Goal: Task Accomplishment & Management: Manage account settings

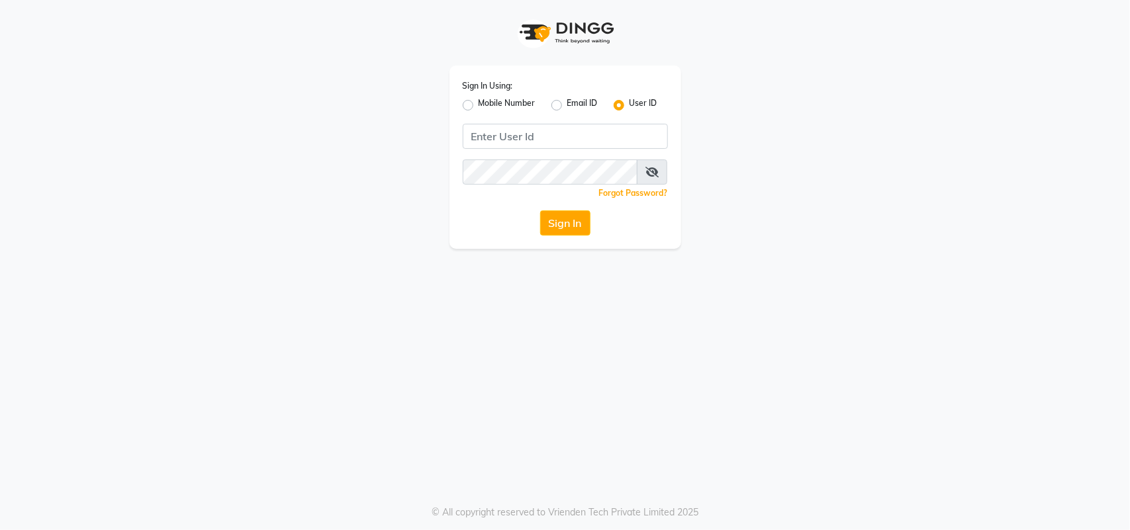
click at [470, 113] on div "Mobile Number" at bounding box center [499, 105] width 73 height 16
click at [479, 103] on label "Mobile Number" at bounding box center [507, 105] width 57 height 16
click at [479, 103] on input "Mobile Number" at bounding box center [483, 101] width 9 height 9
radio input "true"
radio input "false"
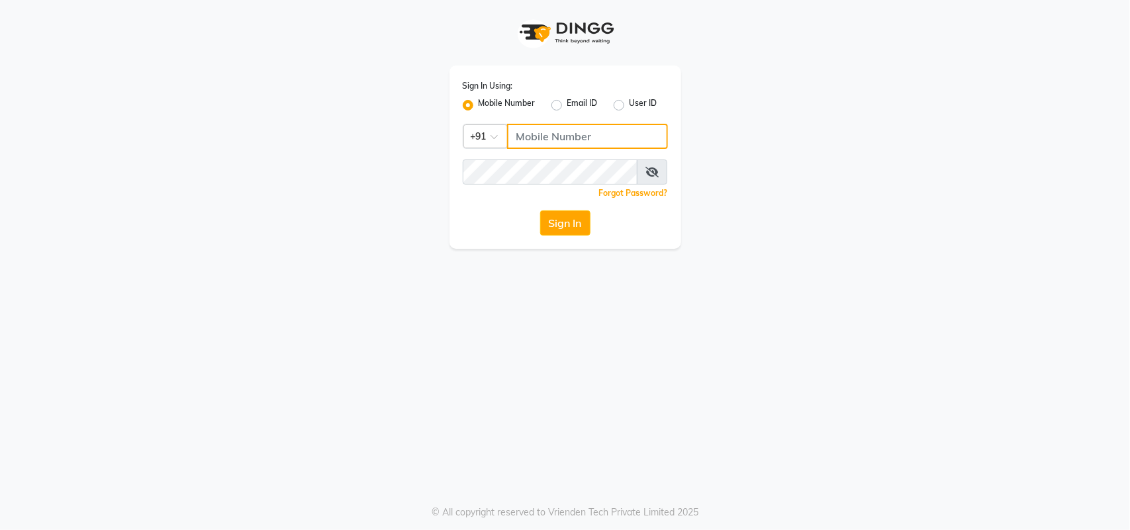
click at [537, 132] on input "Username" at bounding box center [587, 136] width 161 height 25
type input "8305450638"
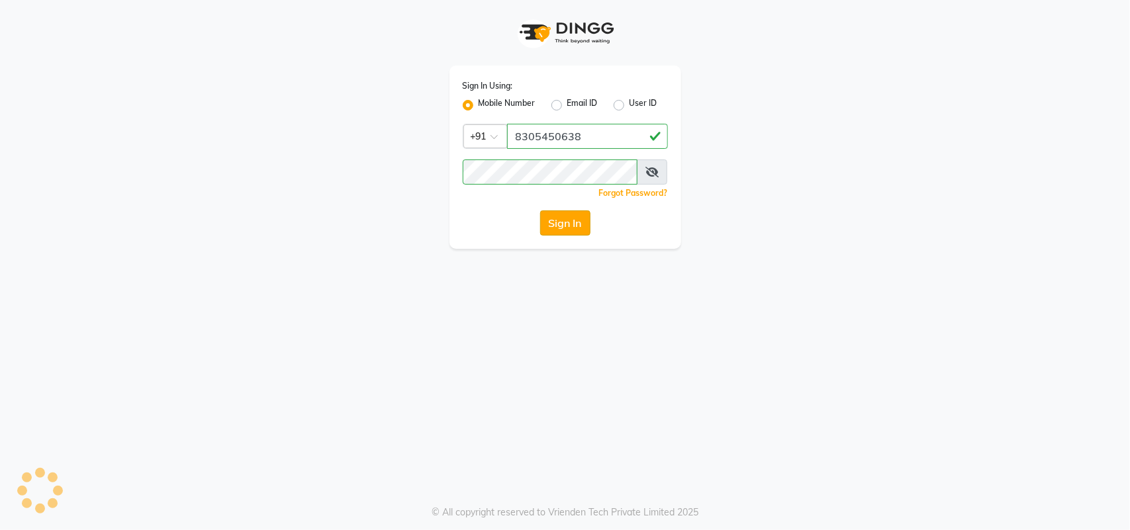
click at [566, 227] on button "Sign In" at bounding box center [565, 223] width 50 height 25
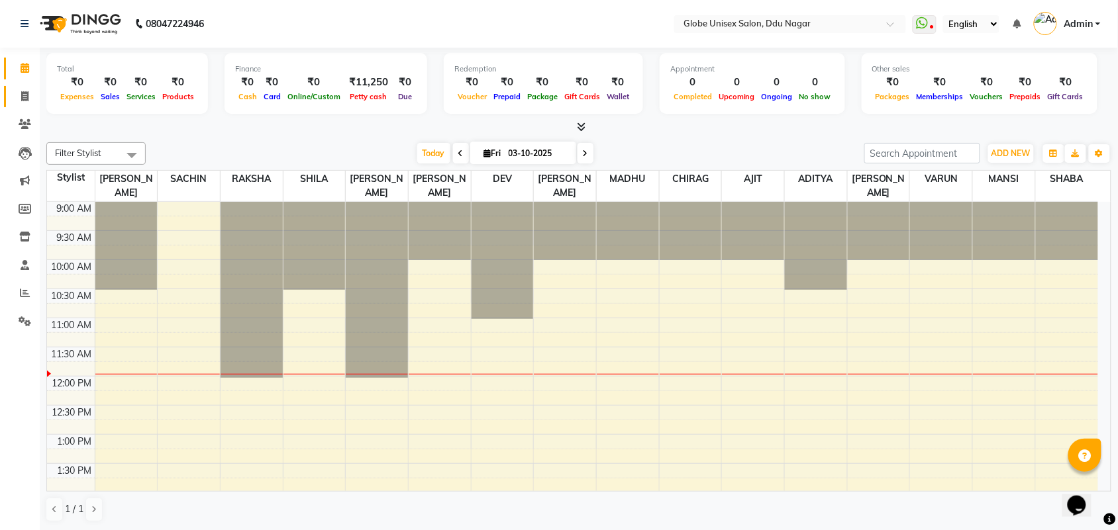
click at [30, 87] on link "Invoice" at bounding box center [20, 97] width 32 height 22
select select "service"
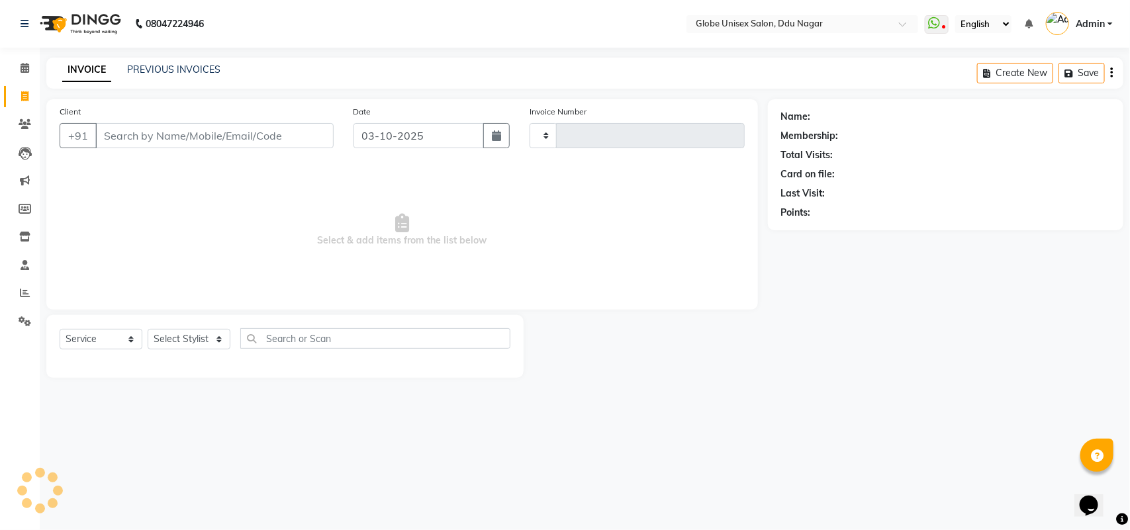
type input "4839"
select select "4184"
click at [143, 141] on input "Client" at bounding box center [214, 135] width 238 height 25
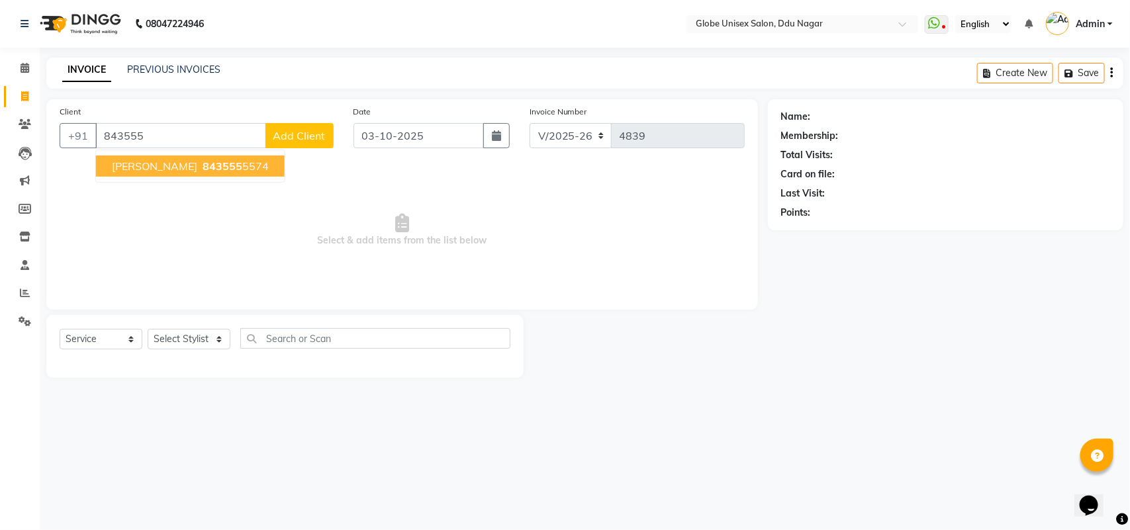
click at [197, 164] on span "MURARI SHREE HARI" at bounding box center [154, 166] width 85 height 13
type input "8435555574"
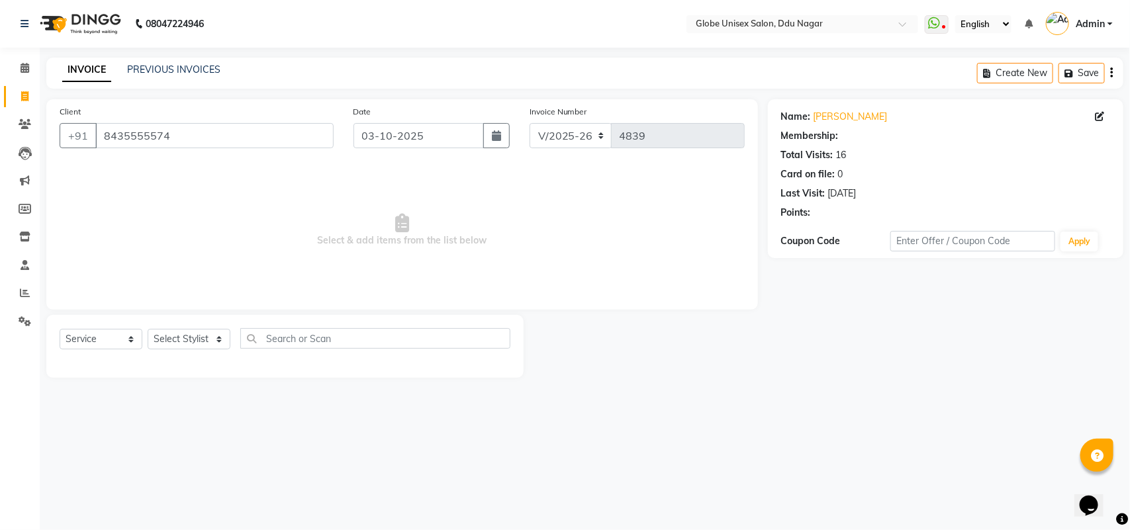
select select "1: Object"
click at [203, 342] on select "Select Stylist ADITYA AJIT CHIRAG DEV DIGESH LALITA LAXMI MADHU MANSI NICK RAKS…" at bounding box center [189, 339] width 83 height 21
select select "62852"
click at [148, 329] on select "Select Stylist ADITYA AJIT CHIRAG DEV DIGESH LALITA LAXMI MADHU MANSI NICK RAKS…" at bounding box center [189, 339] width 83 height 21
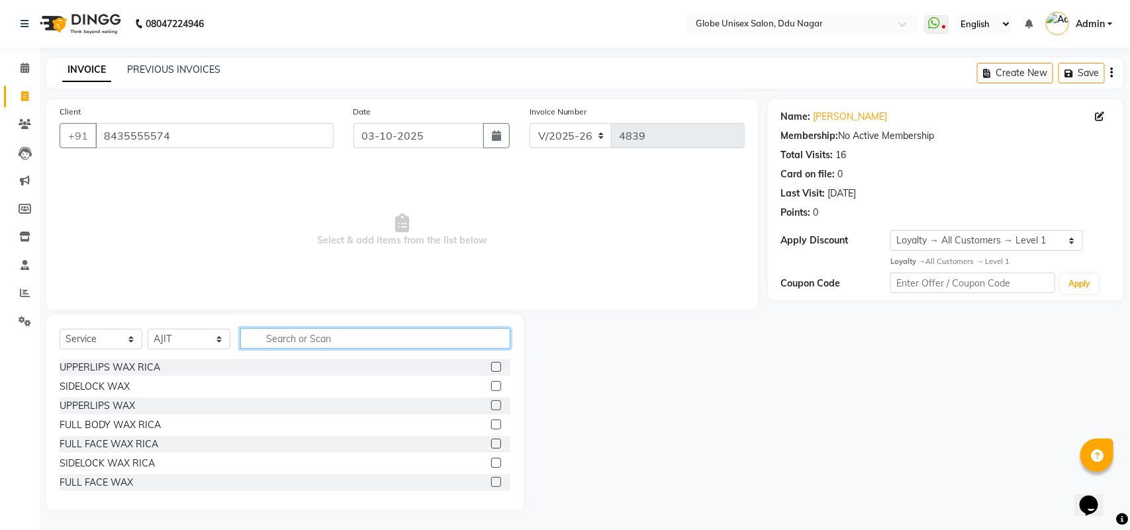
click at [335, 343] on input "text" at bounding box center [375, 338] width 270 height 21
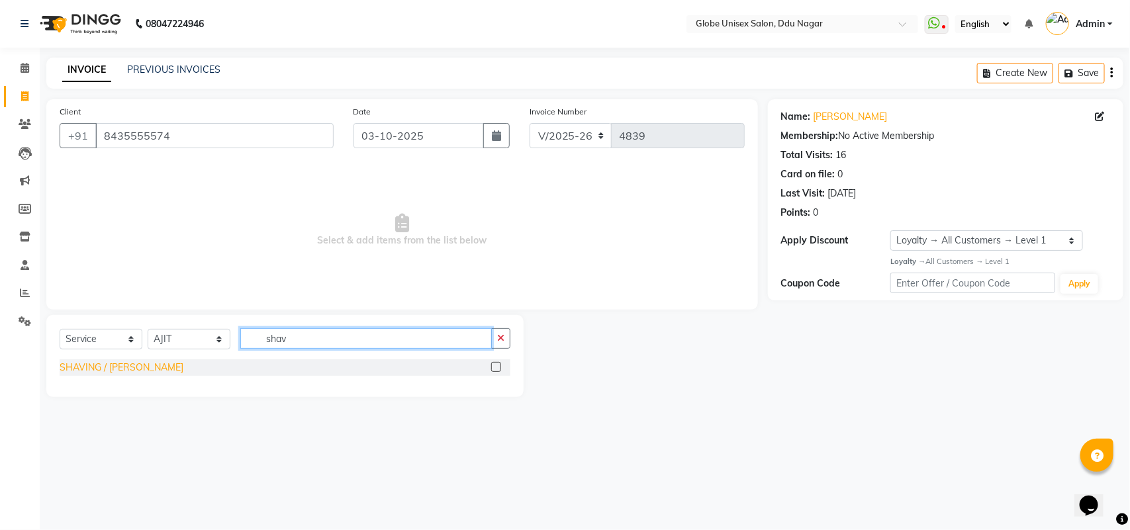
type input "shav"
click at [126, 370] on div "SHAVING / BEARD" at bounding box center [122, 368] width 124 height 14
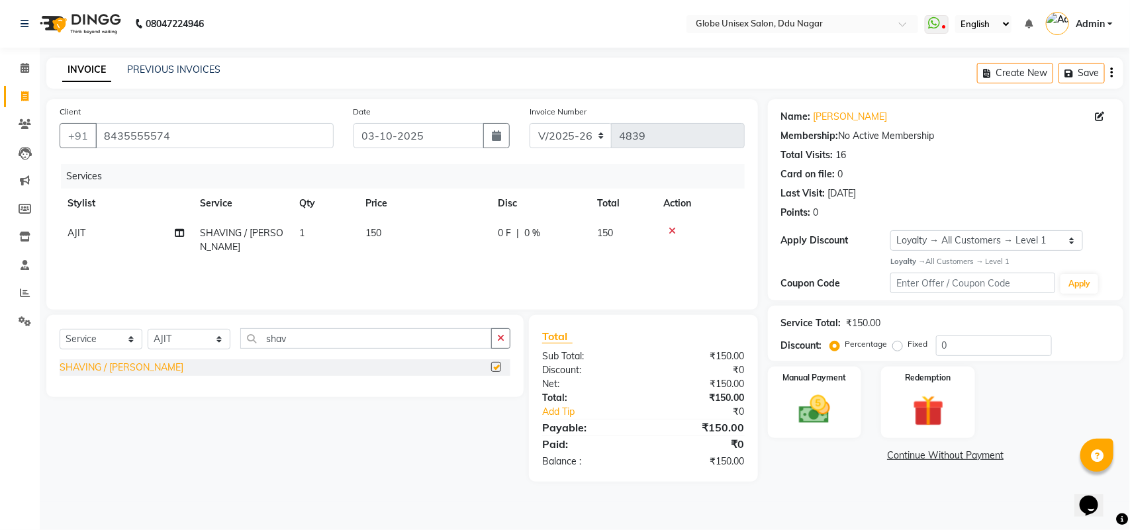
checkbox input "false"
click at [813, 406] on img at bounding box center [815, 409] width 52 height 37
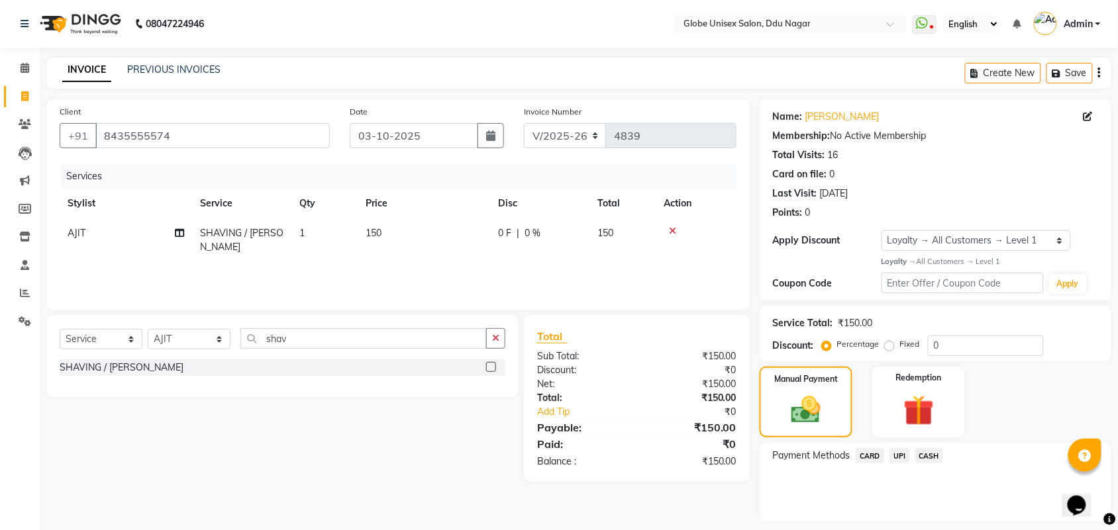
click at [899, 452] on span "UPI" at bounding box center [899, 455] width 21 height 15
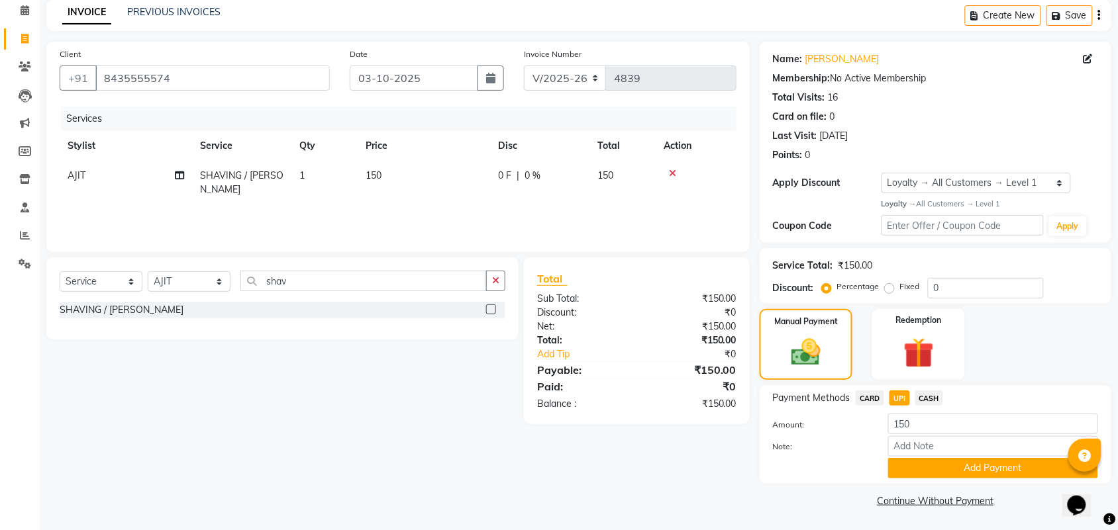
drag, startPoint x: 1005, startPoint y: 473, endPoint x: 1117, endPoint y: 429, distance: 119.8
click at [1022, 465] on button "Add Payment" at bounding box center [993, 468] width 210 height 21
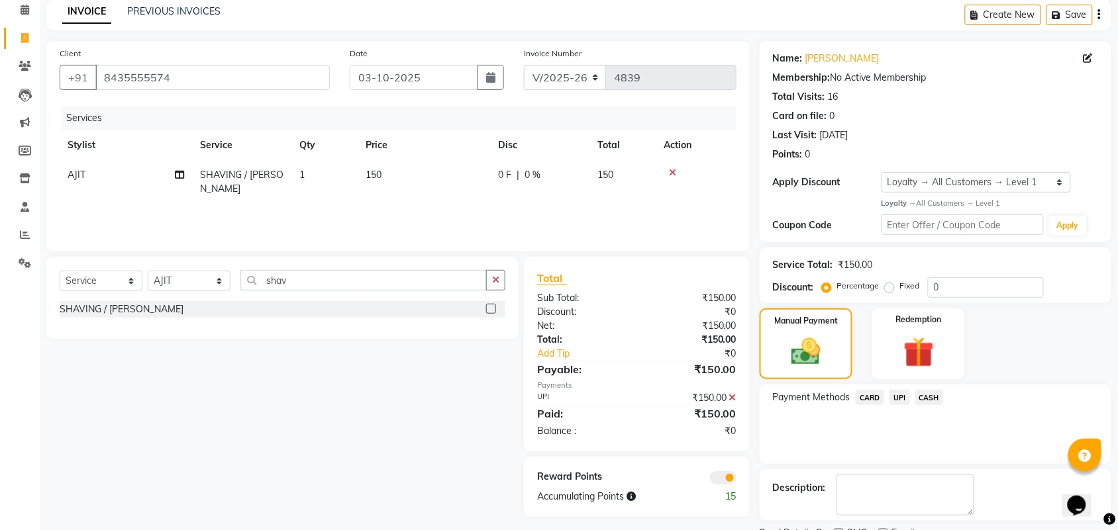
scroll to position [114, 0]
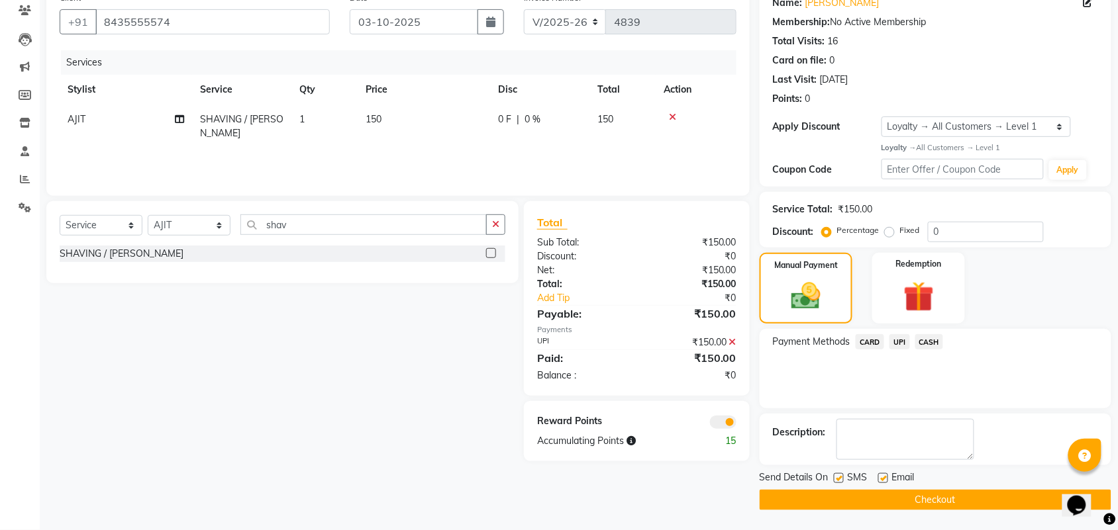
click at [977, 495] on button "Checkout" at bounding box center [936, 500] width 352 height 21
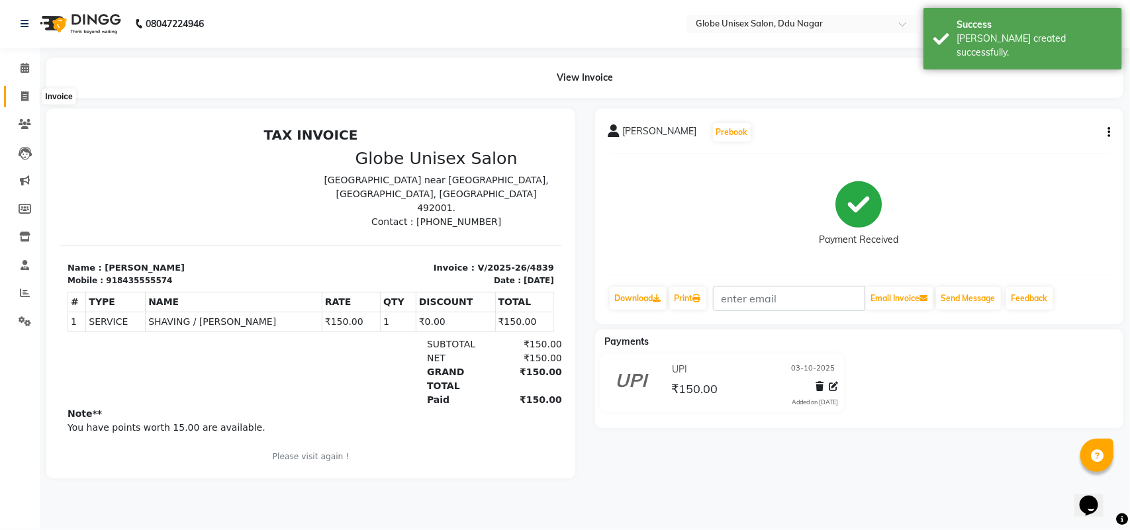
click at [28, 91] on icon at bounding box center [24, 96] width 7 height 10
select select "service"
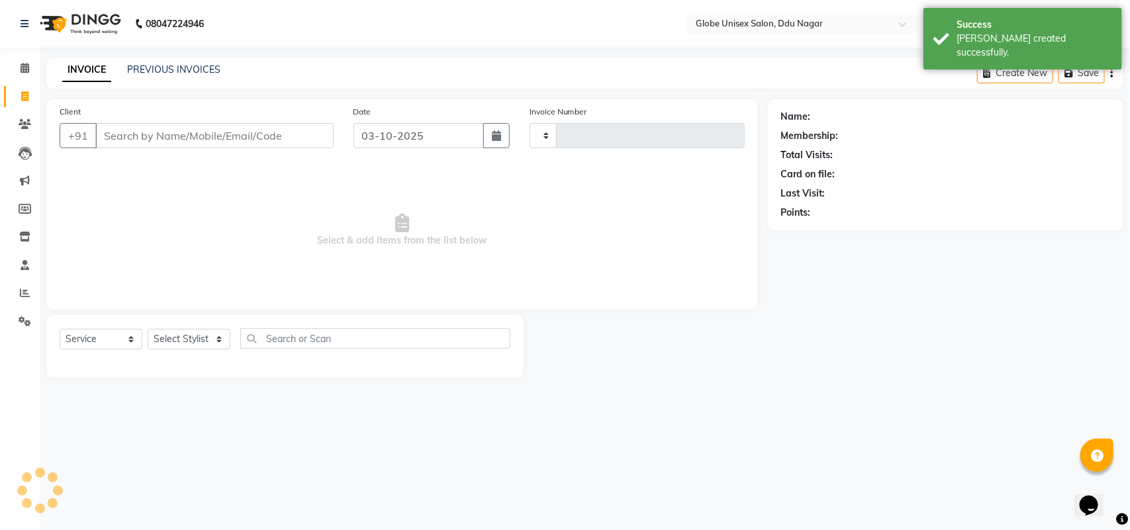
type input "4840"
select select "4184"
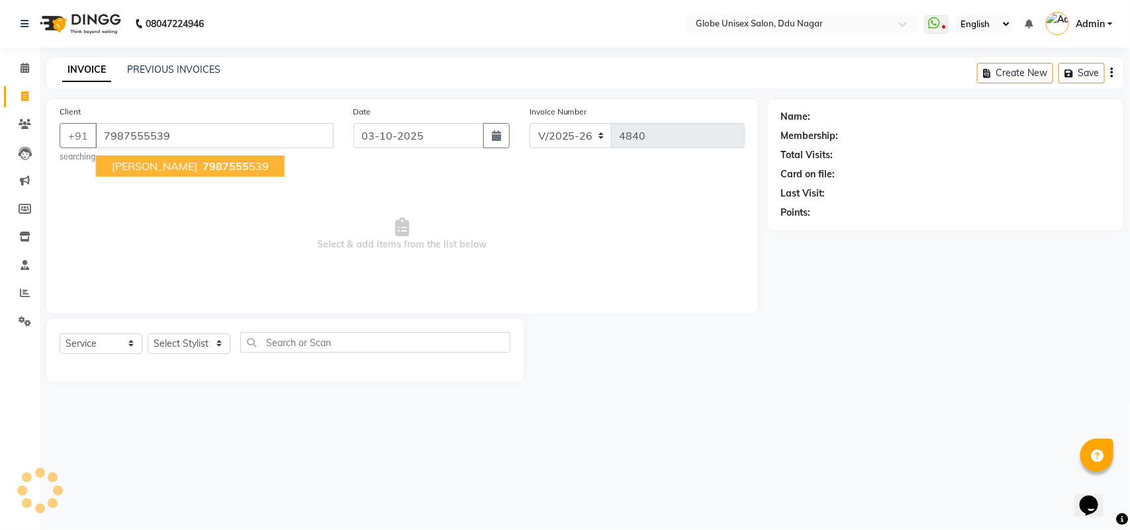
type input "7987555539"
select select "2: Object"
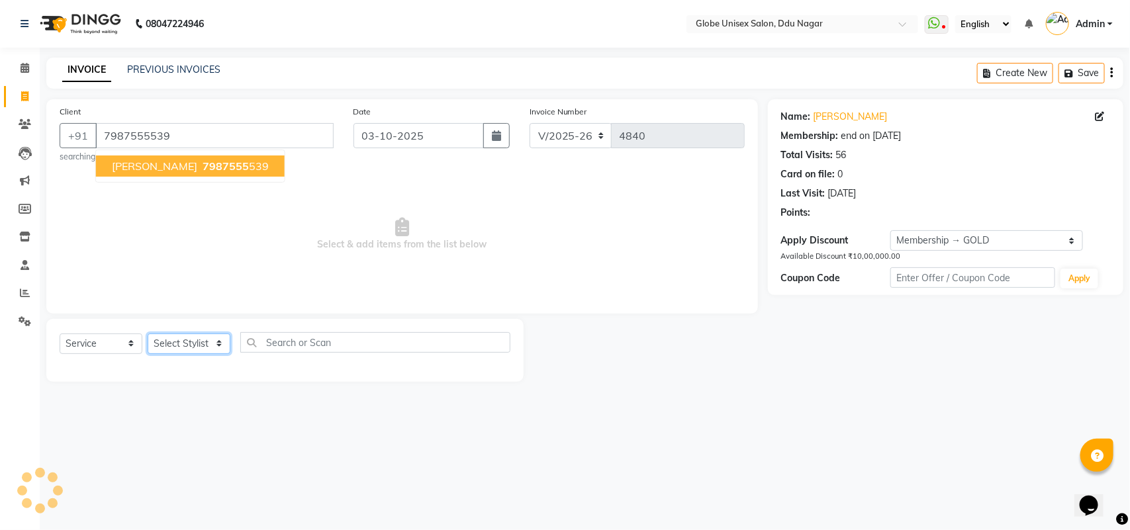
click at [195, 346] on select "Select Stylist ADITYA AJIT CHIRAG DEV DIGESH LALITA LAXMI MADHU MANSI NICK RAKS…" at bounding box center [189, 344] width 83 height 21
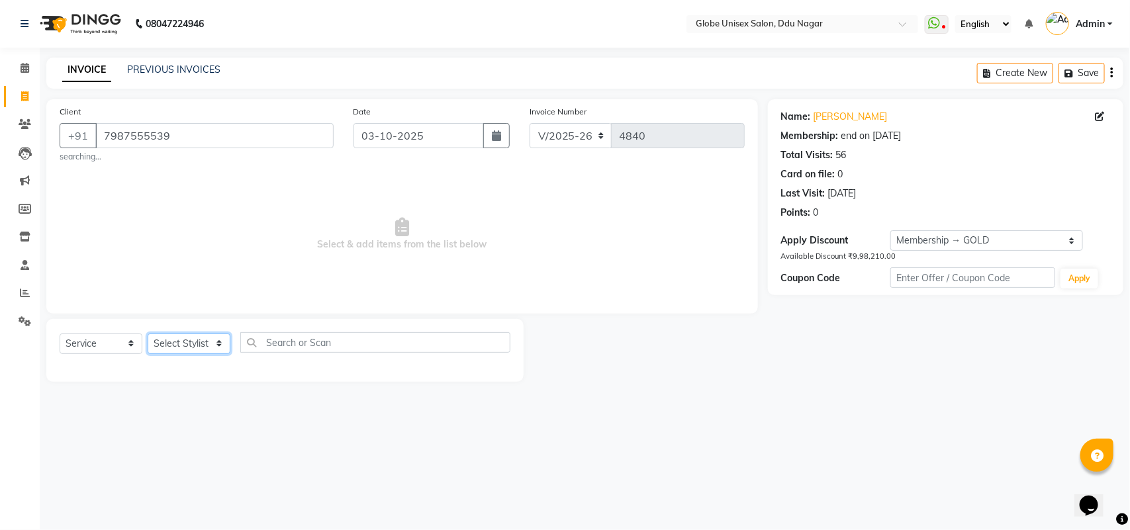
select select "24272"
click at [148, 334] on select "Select Stylist ADITYA AJIT CHIRAG DEV DIGESH LALITA LAXMI MADHU MANSI NICK RAKS…" at bounding box center [189, 344] width 83 height 21
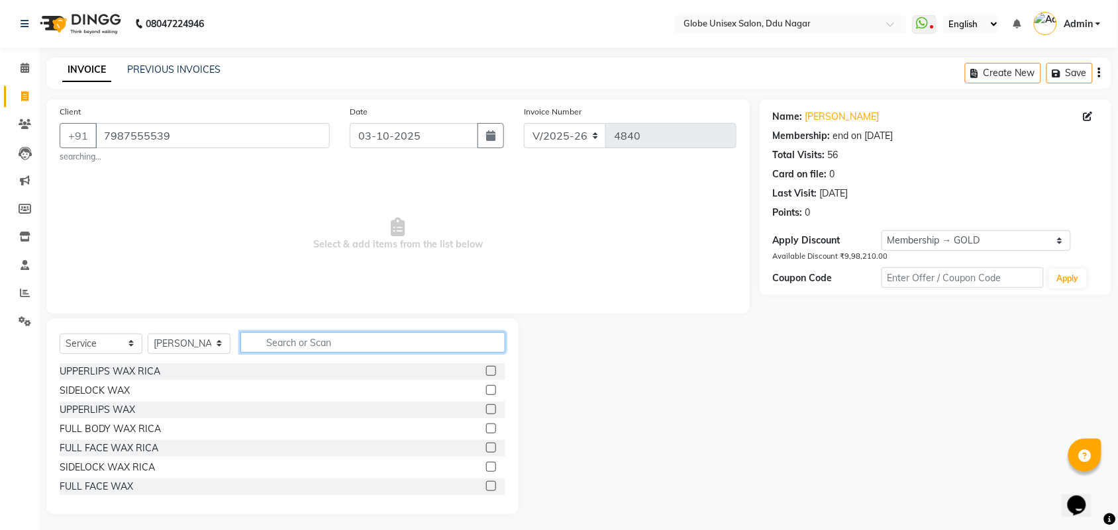
click at [316, 346] on input "text" at bounding box center [372, 342] width 265 height 21
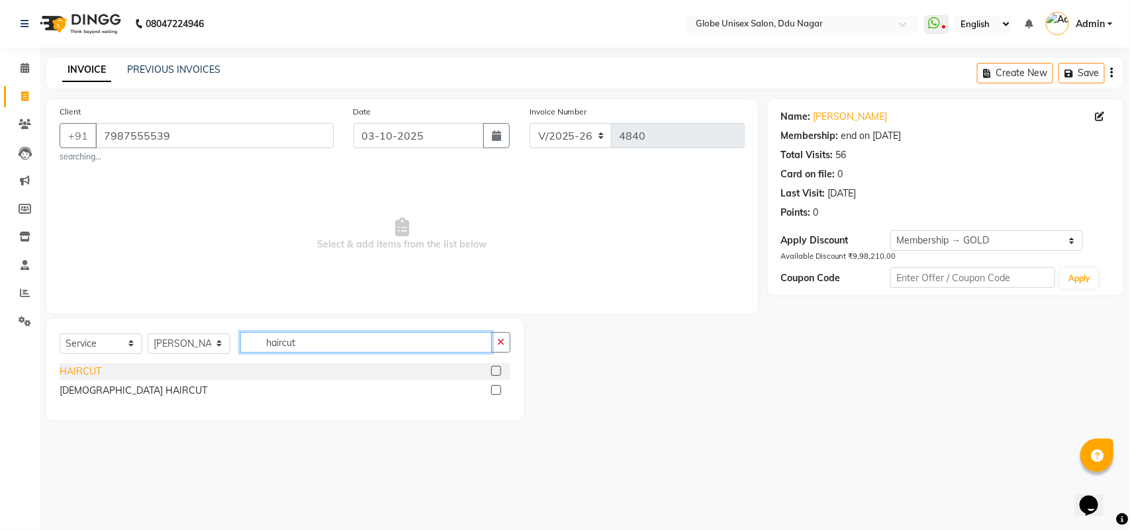
type input "haircut"
click at [79, 370] on div "HAIRCUT" at bounding box center [81, 372] width 42 height 14
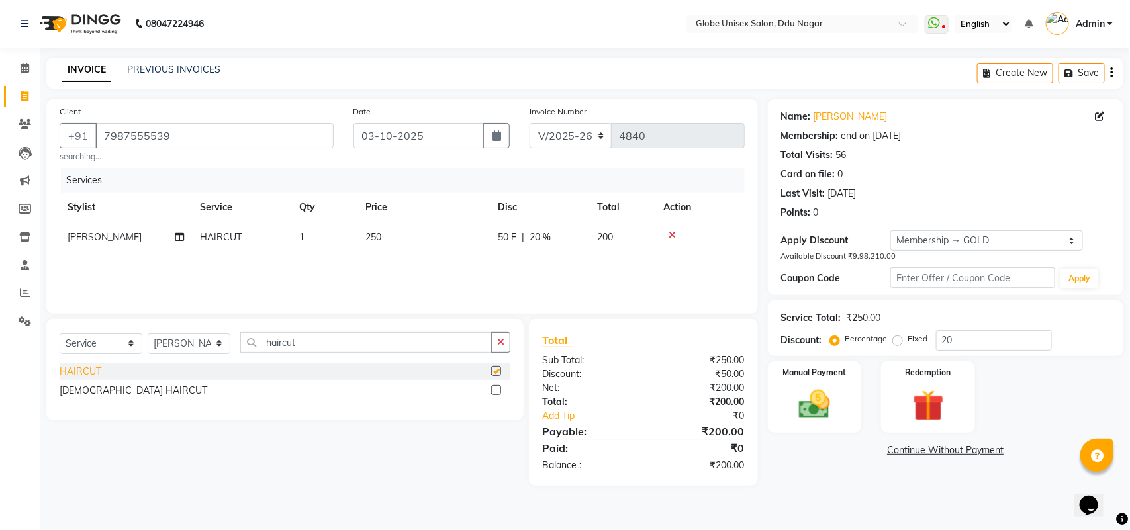
checkbox input "false"
click at [782, 415] on div "Manual Payment" at bounding box center [815, 397] width 98 height 75
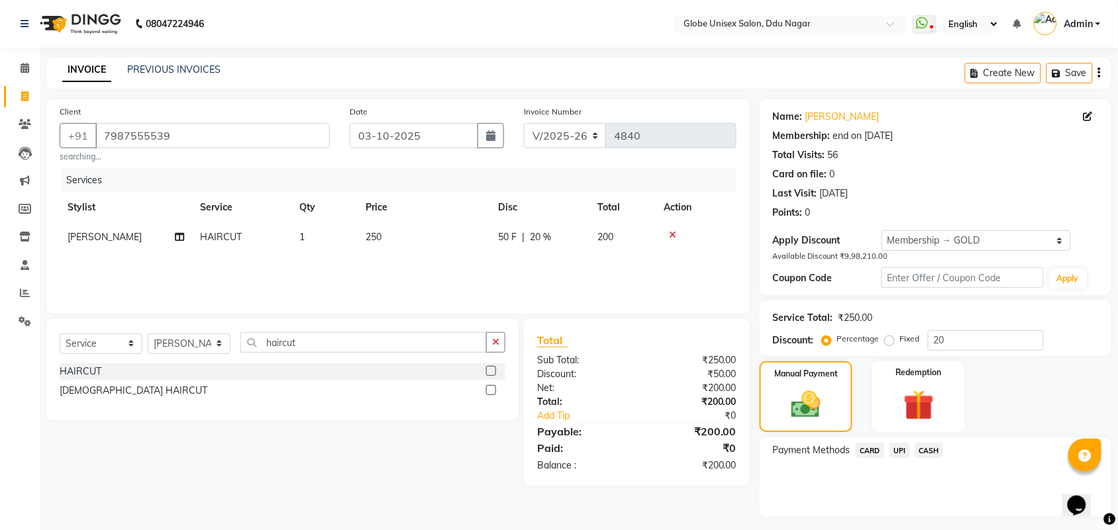
click at [888, 448] on div "UPI" at bounding box center [897, 452] width 26 height 18
drag, startPoint x: 891, startPoint y: 448, endPoint x: 1050, endPoint y: 428, distance: 159.6
click at [892, 448] on span "UPI" at bounding box center [899, 450] width 21 height 15
click at [1050, 428] on div "Manual Payment Redemption" at bounding box center [936, 397] width 372 height 71
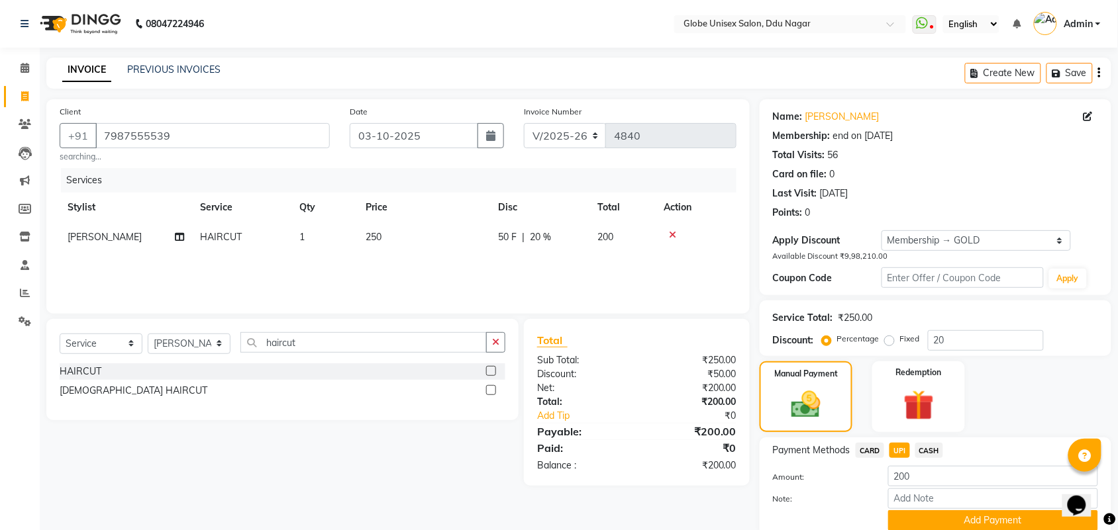
scroll to position [52, 0]
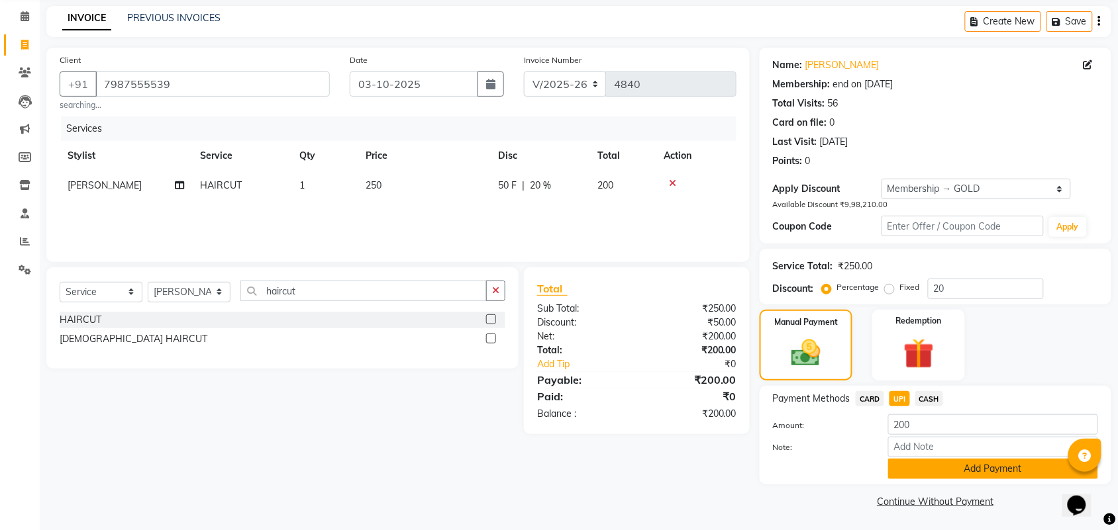
click at [1012, 462] on button "Add Payment" at bounding box center [993, 469] width 210 height 21
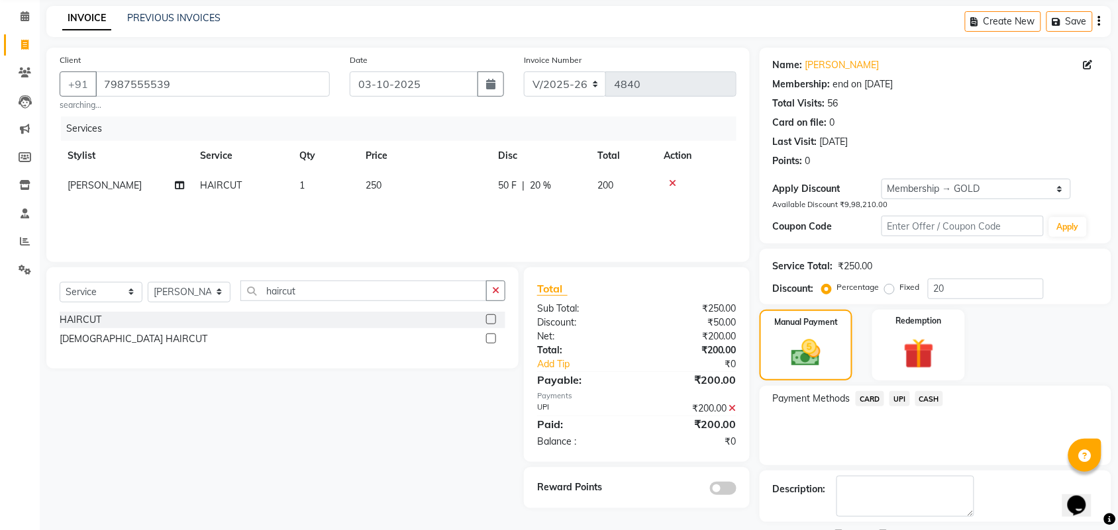
scroll to position [109, 0]
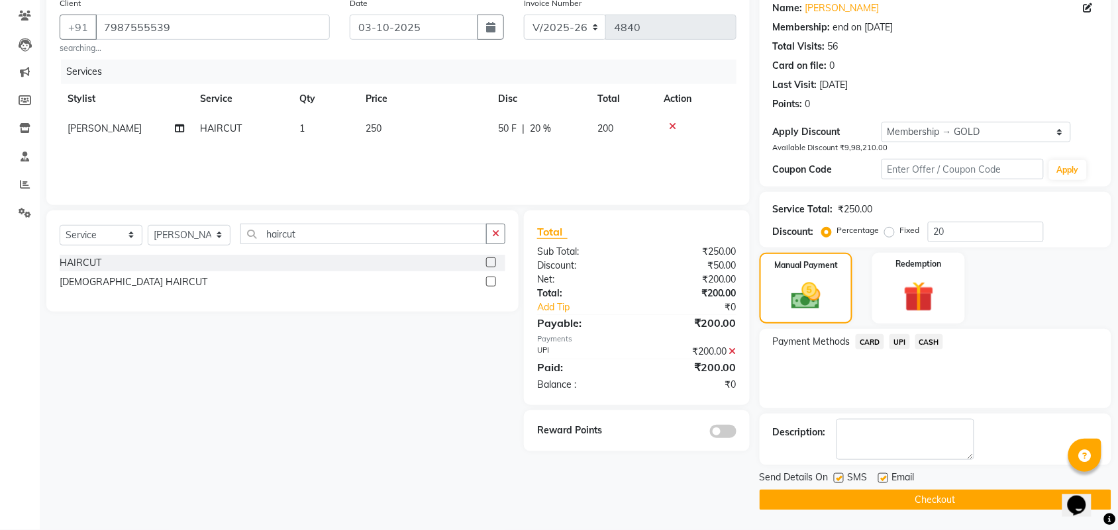
click at [965, 495] on button "Checkout" at bounding box center [936, 500] width 352 height 21
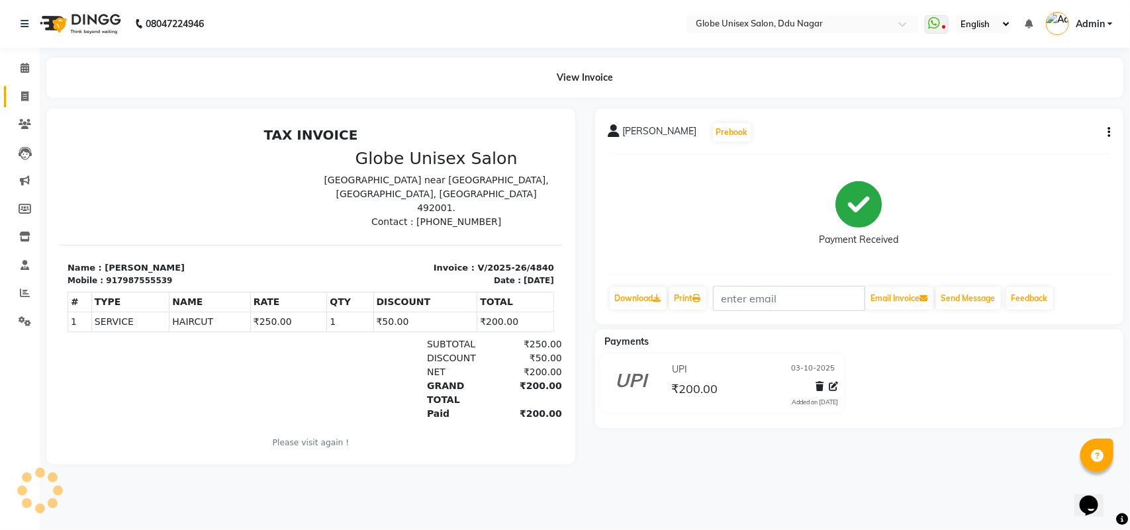
click at [9, 87] on link "Invoice" at bounding box center [20, 97] width 32 height 22
click at [19, 93] on span at bounding box center [24, 96] width 23 height 15
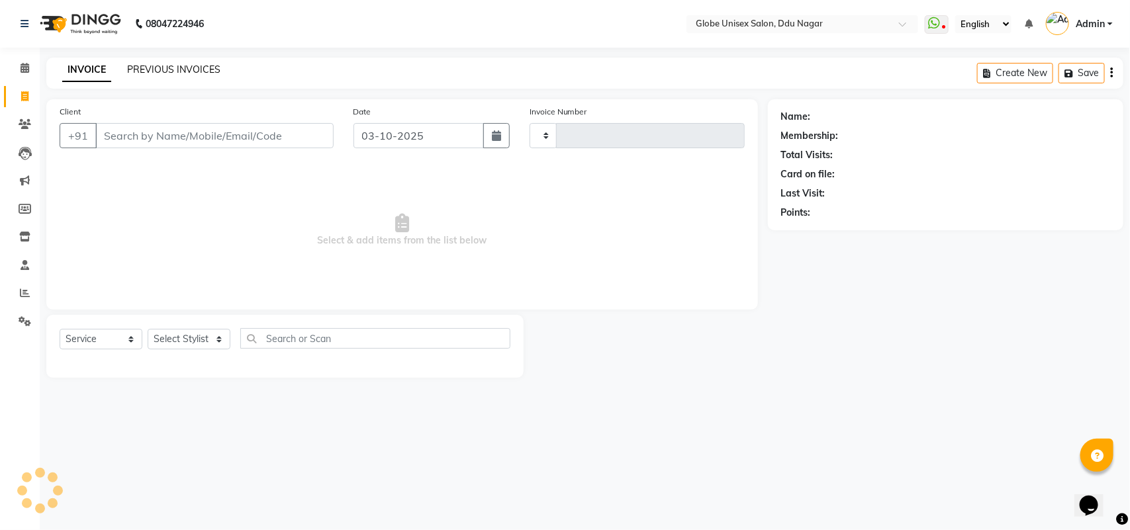
click at [176, 72] on link "PREVIOUS INVOICES" at bounding box center [173, 70] width 93 height 12
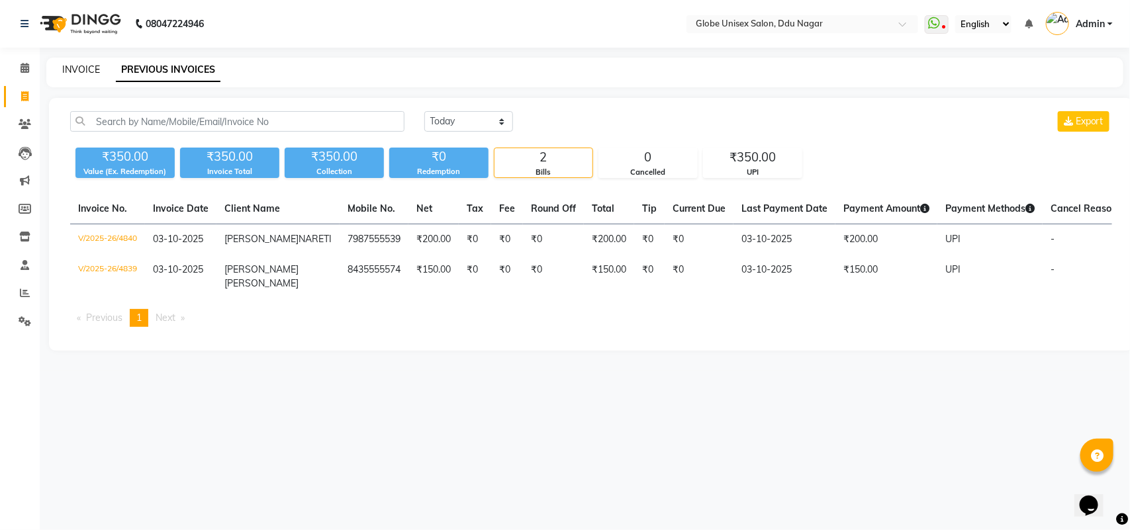
click at [83, 72] on link "INVOICE" at bounding box center [81, 70] width 38 height 12
select select "service"
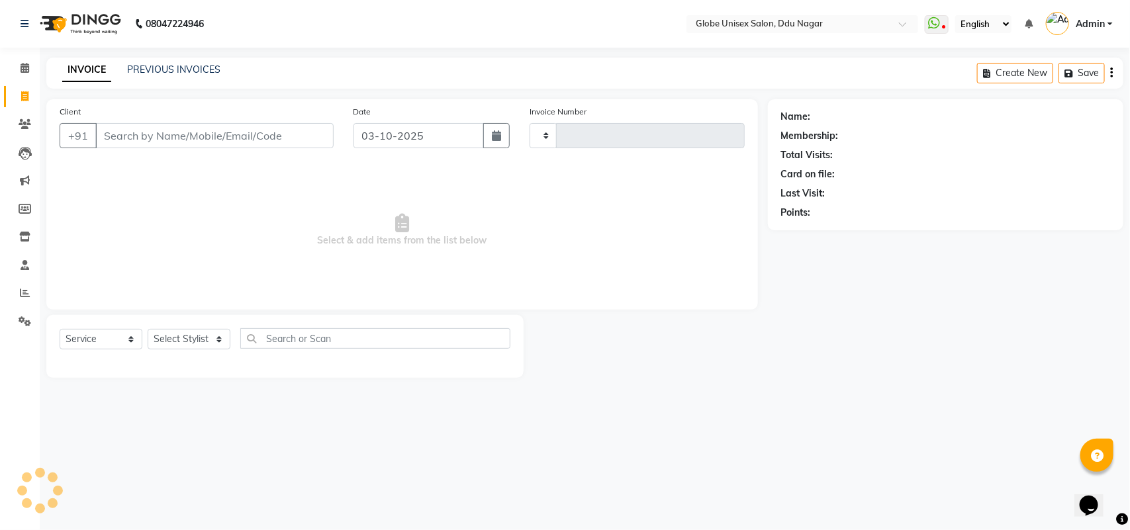
type input "4841"
select select "4184"
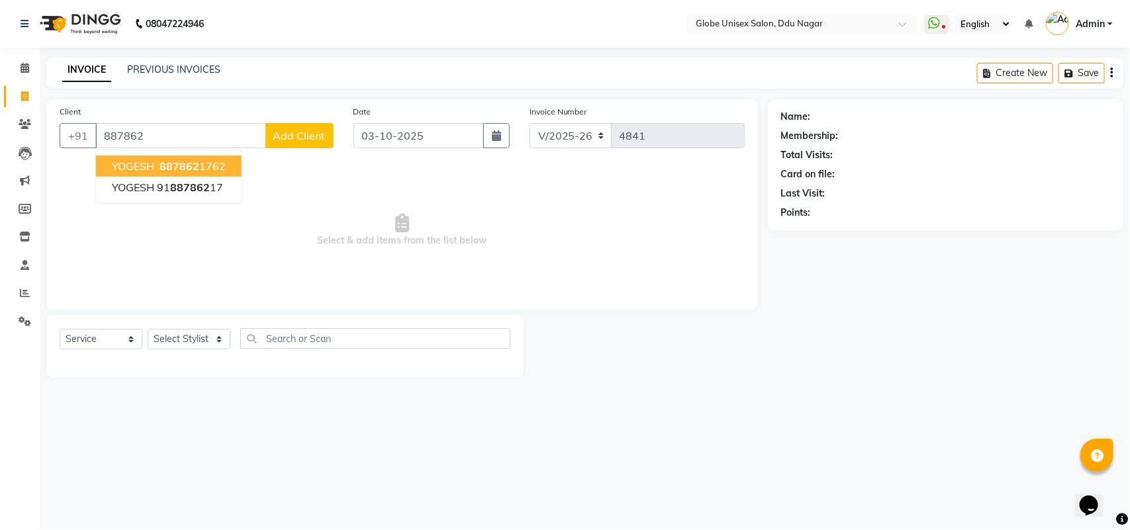
click at [223, 161] on ngb-highlight "887862 1762" at bounding box center [191, 166] width 69 height 13
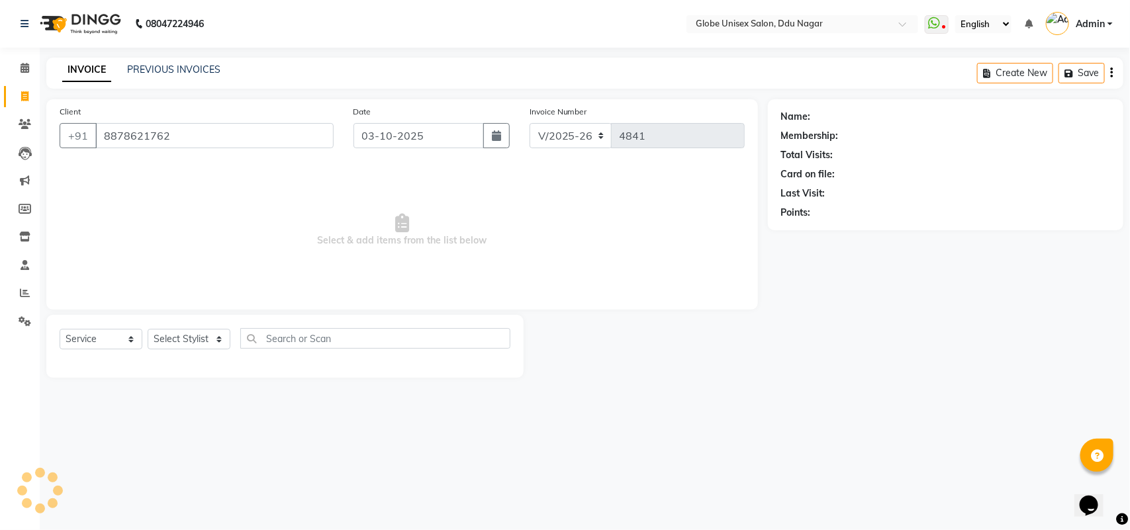
type input "8878621762"
click at [219, 342] on select "Select Stylist ADITYA AJIT CHIRAG DEV DIGESH LALITA LAXMI MADHU MANSI NICK RAKS…" at bounding box center [189, 339] width 83 height 21
select select "1: Object"
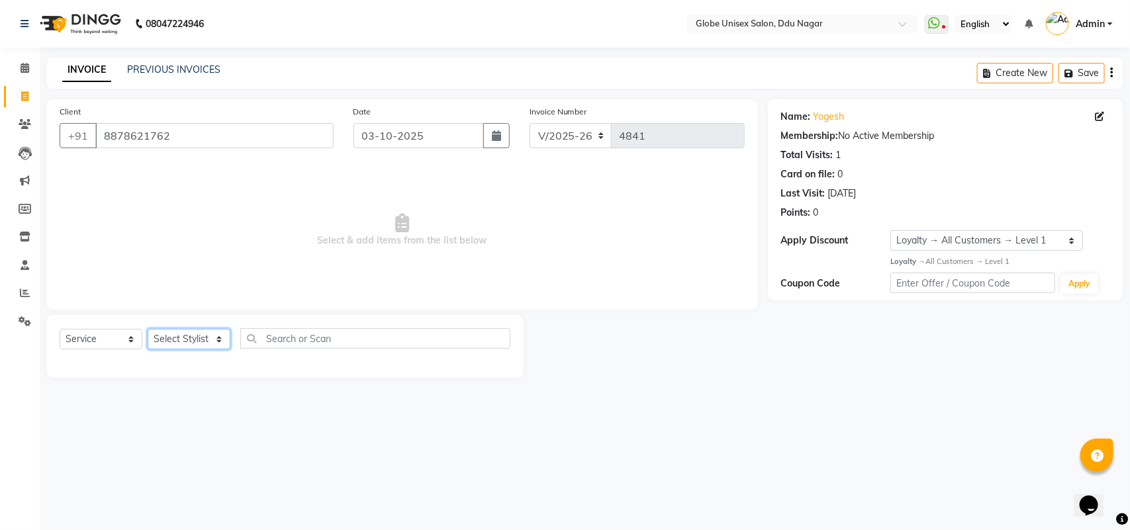
select select "62852"
click at [148, 329] on select "Select Stylist ADITYA AJIT CHIRAG DEV DIGESH LALITA LAXMI MADHU MANSI NICK RAKS…" at bounding box center [189, 339] width 83 height 21
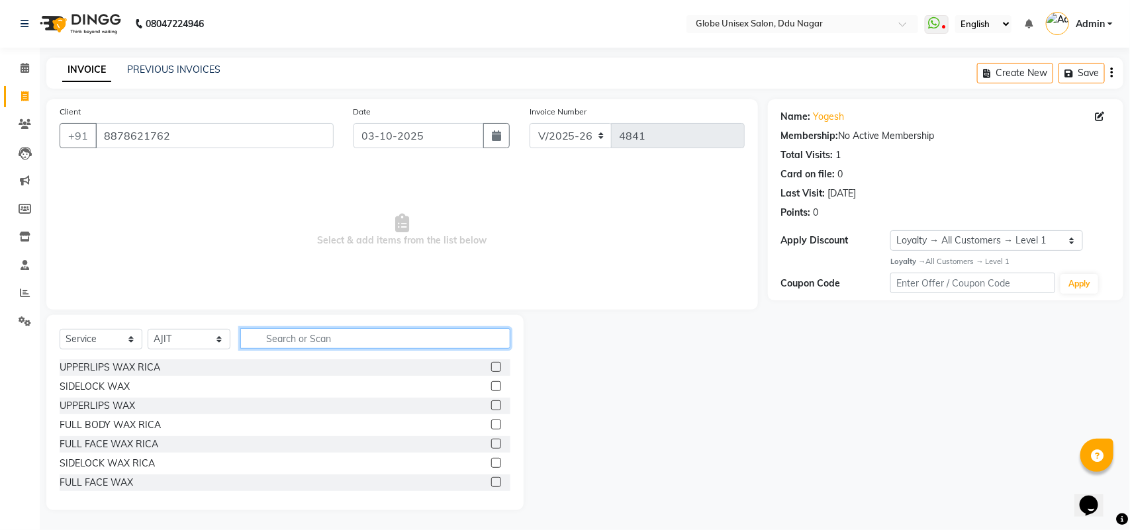
click at [346, 343] on input "text" at bounding box center [375, 338] width 270 height 21
type input "hair"
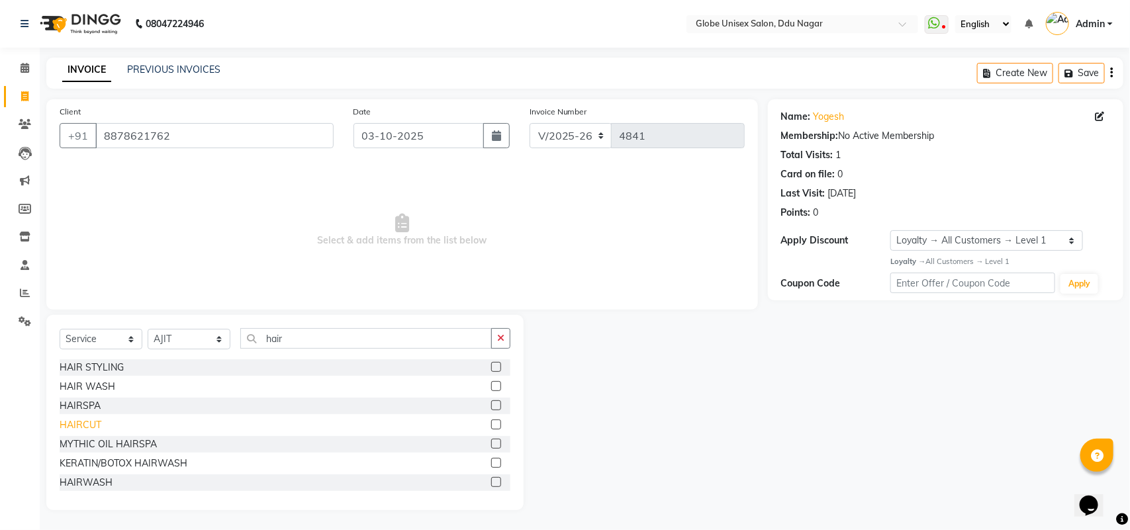
click at [97, 430] on div "HAIRCUT" at bounding box center [81, 426] width 42 height 14
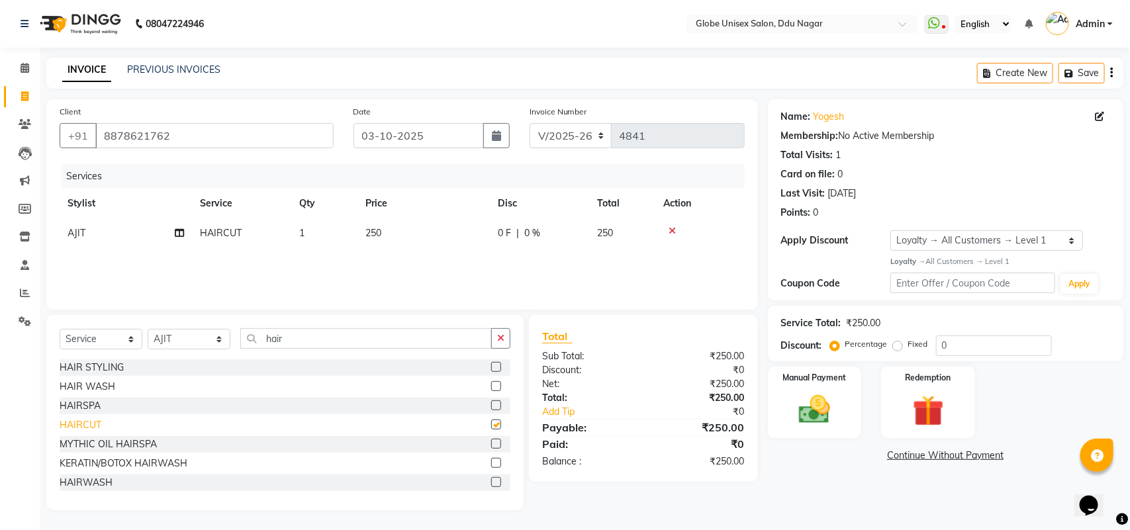
checkbox input "false"
click at [368, 328] on input "hair" at bounding box center [366, 338] width 252 height 21
type input "h"
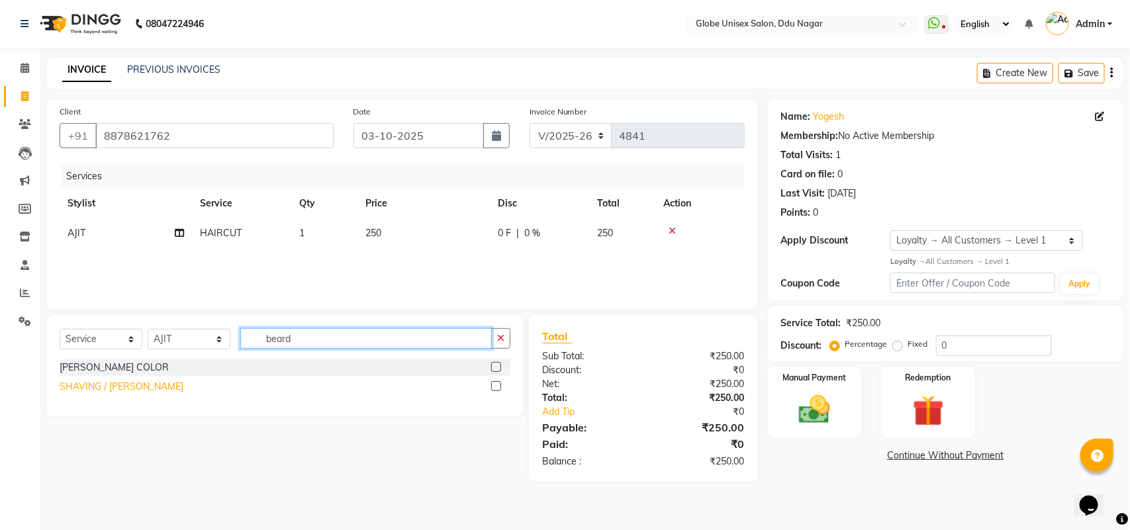
type input "beard"
click at [111, 385] on div "SHAVING / BEARD" at bounding box center [122, 387] width 124 height 14
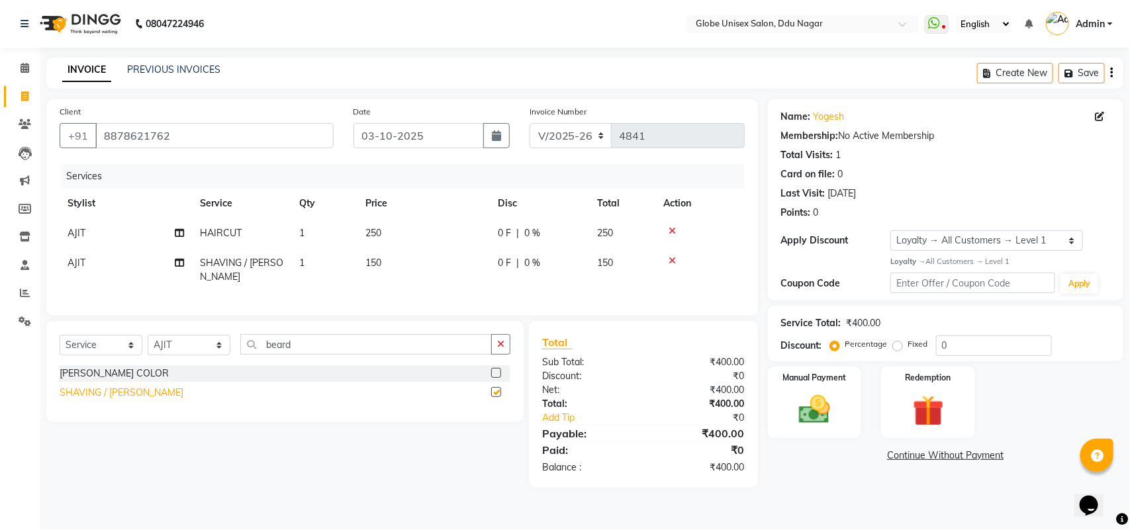
checkbox input "false"
click at [811, 424] on img at bounding box center [815, 409] width 52 height 37
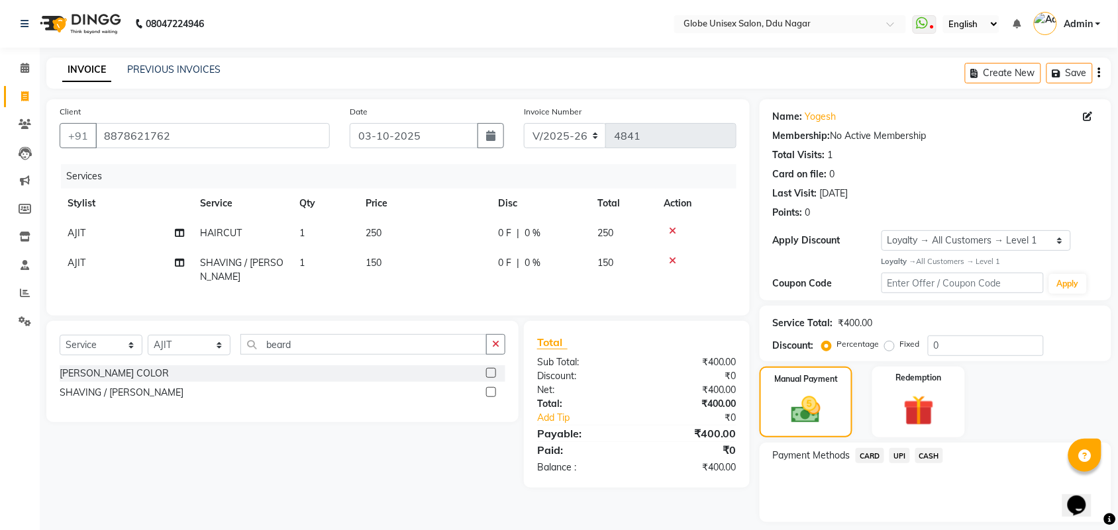
click at [930, 454] on span "CASH" at bounding box center [929, 455] width 28 height 15
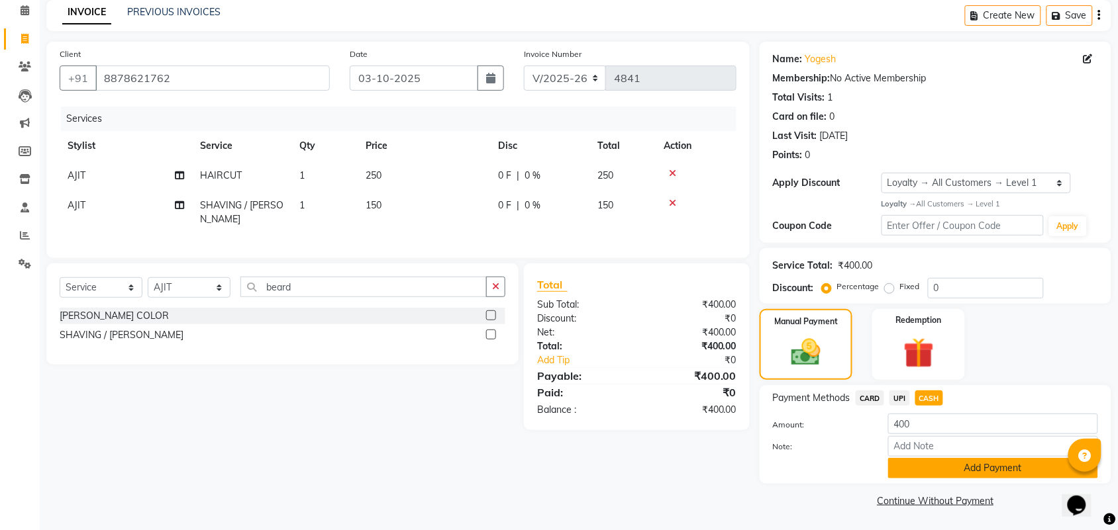
click at [946, 464] on button "Add Payment" at bounding box center [993, 468] width 210 height 21
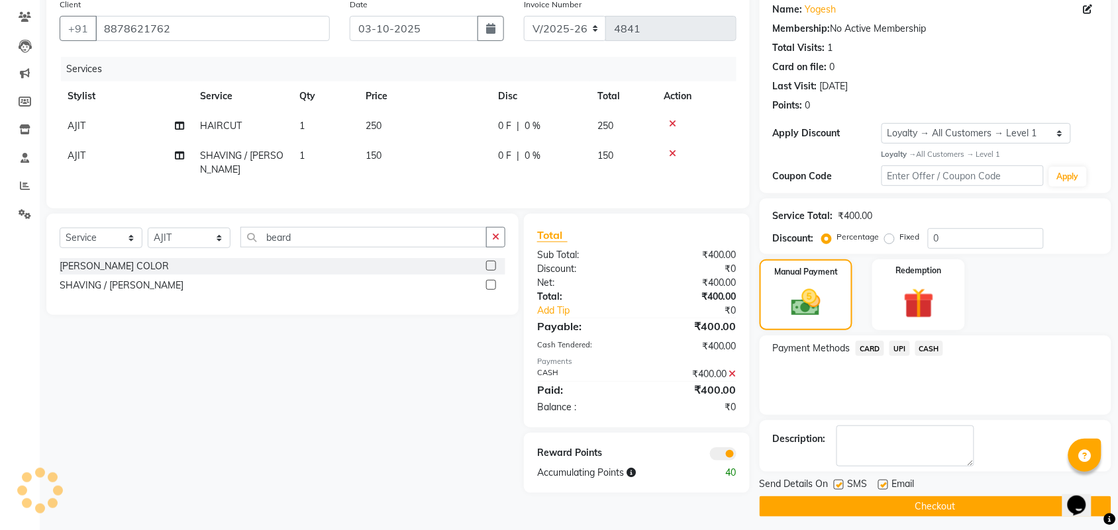
scroll to position [114, 0]
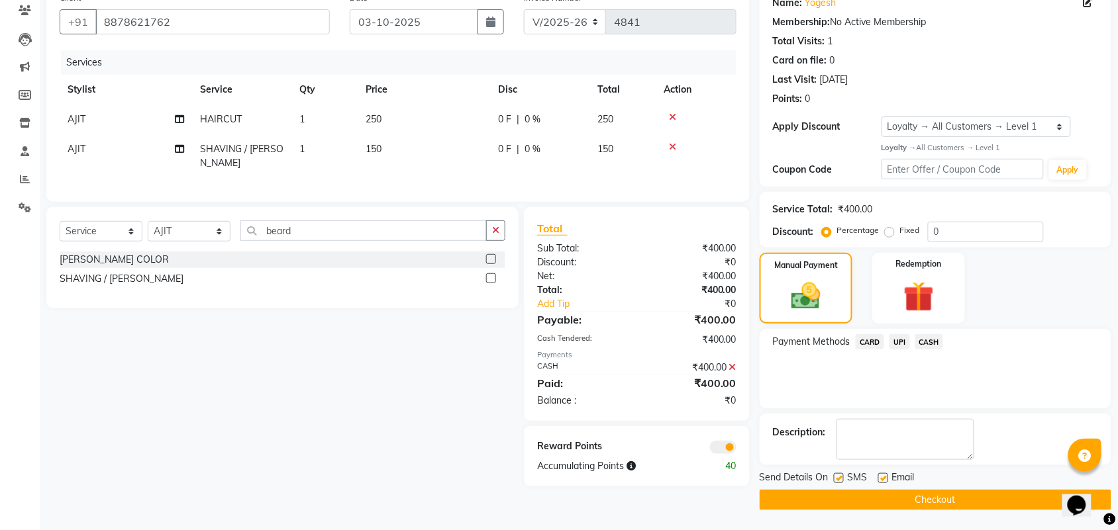
click at [941, 497] on button "Checkout" at bounding box center [936, 500] width 352 height 21
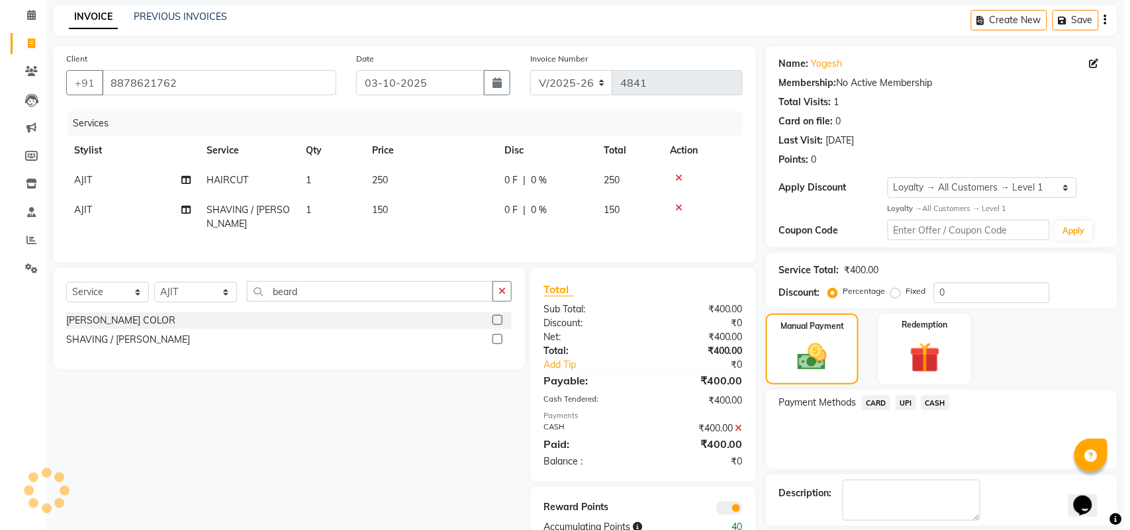
scroll to position [0, 0]
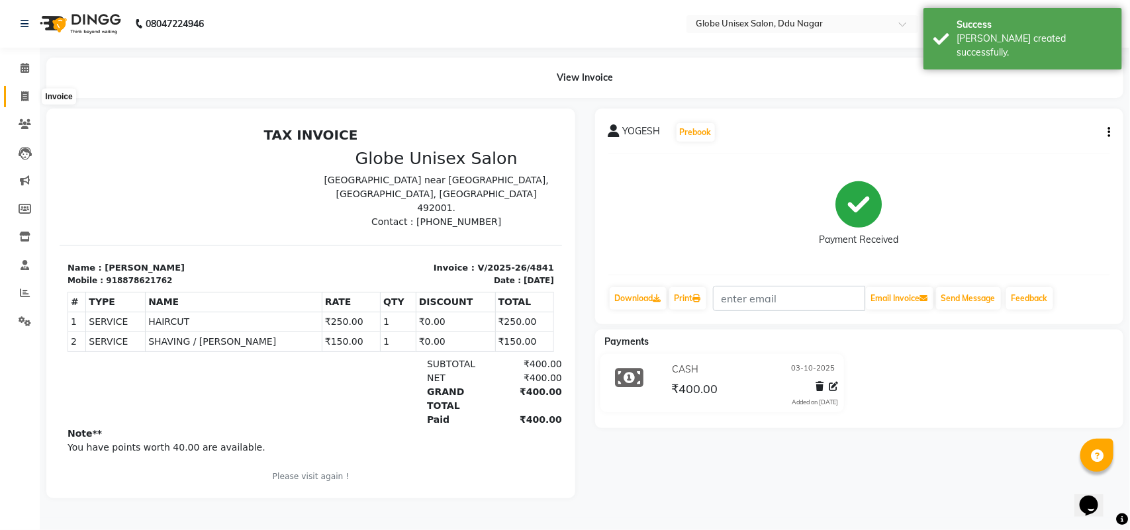
click at [22, 97] on icon at bounding box center [24, 96] width 7 height 10
select select "service"
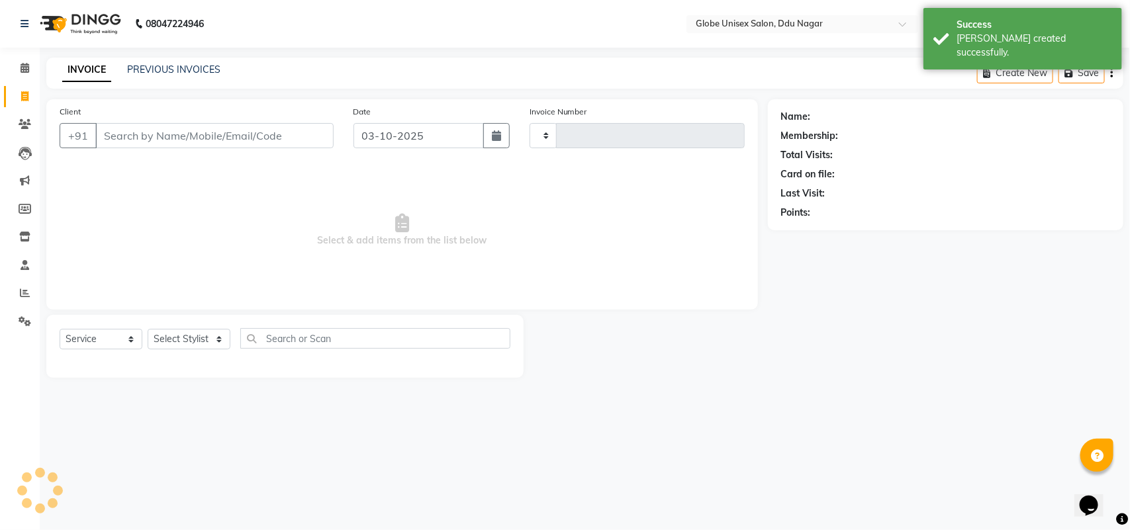
type input "4842"
select select "4184"
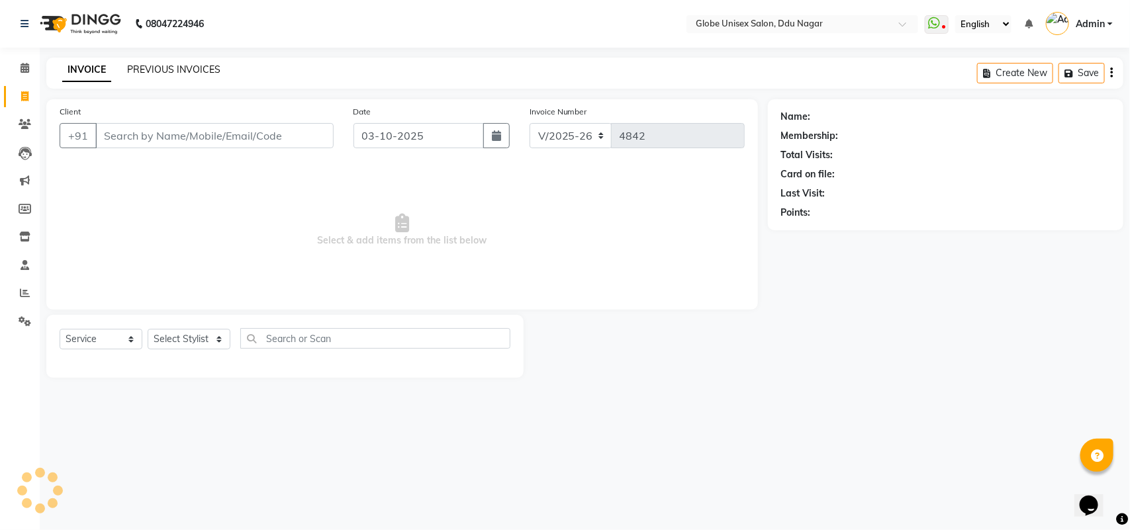
click at [144, 70] on link "PREVIOUS INVOICES" at bounding box center [173, 70] width 93 height 12
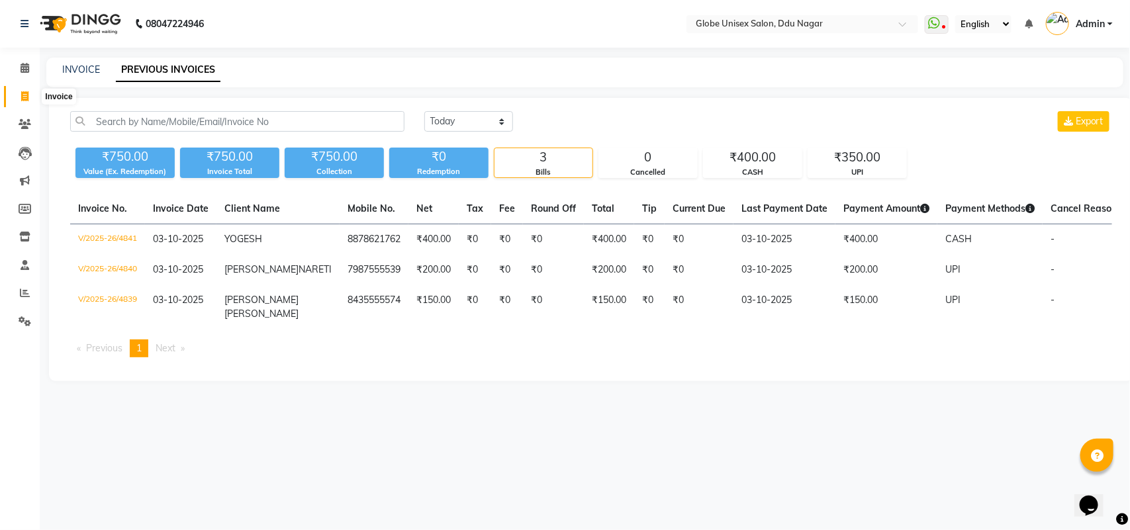
click at [25, 93] on icon at bounding box center [24, 96] width 7 height 10
select select "service"
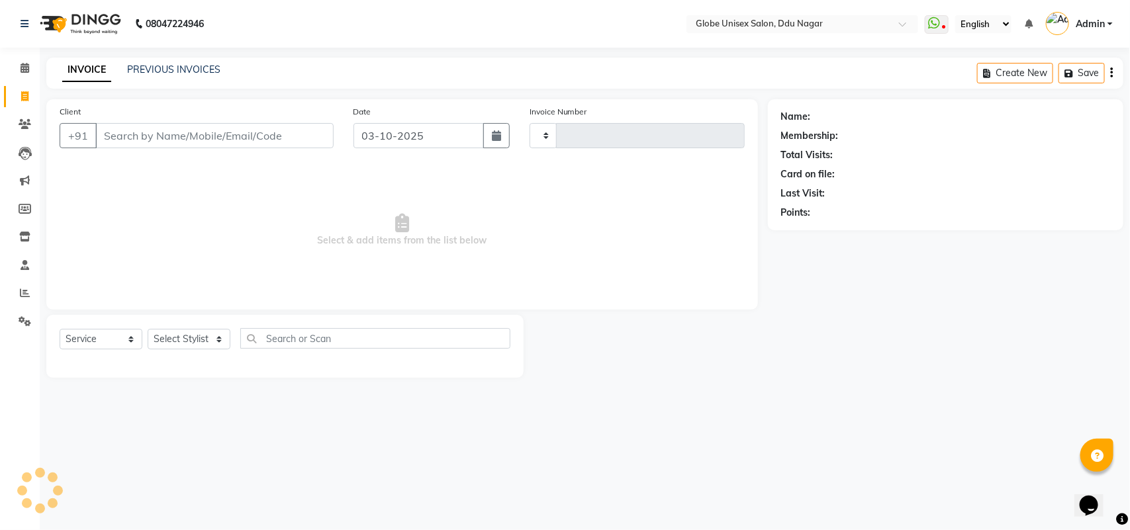
type input "4842"
select select "4184"
click at [214, 136] on input "Client" at bounding box center [214, 135] width 238 height 25
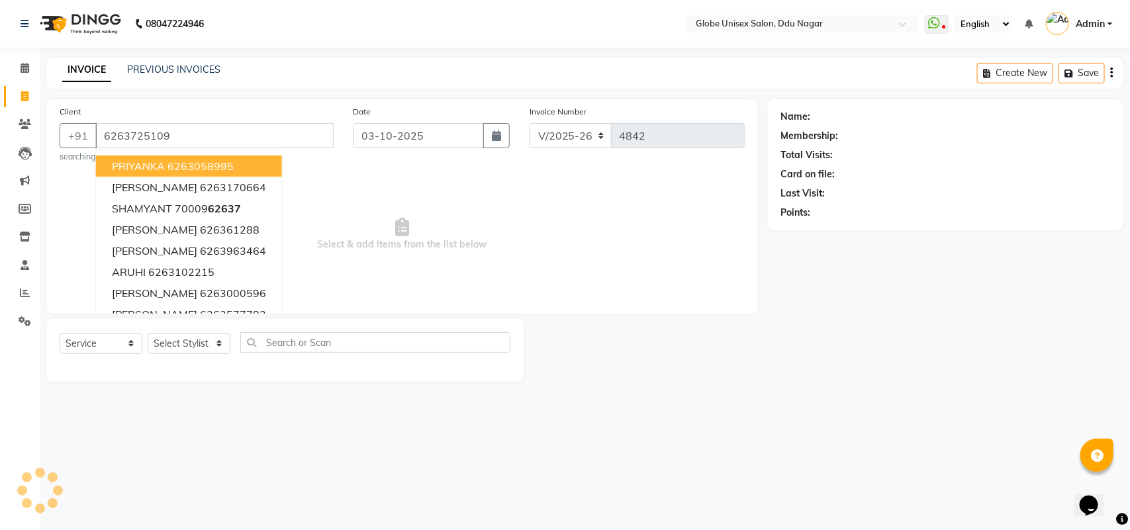
type input "6263725109"
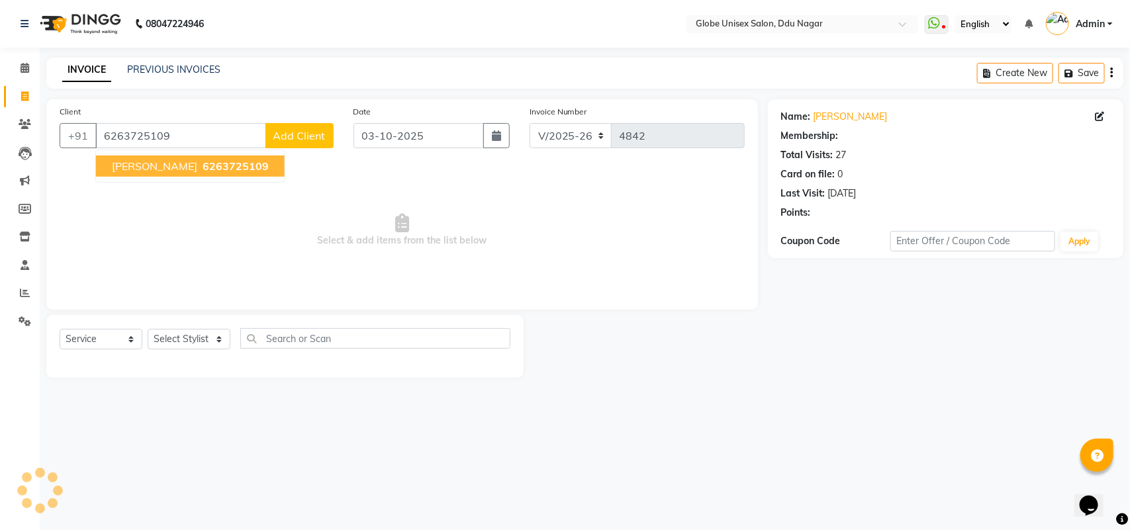
select select "1: Object"
click at [180, 164] on span "SHOBHNA DUBEY" at bounding box center [154, 166] width 85 height 13
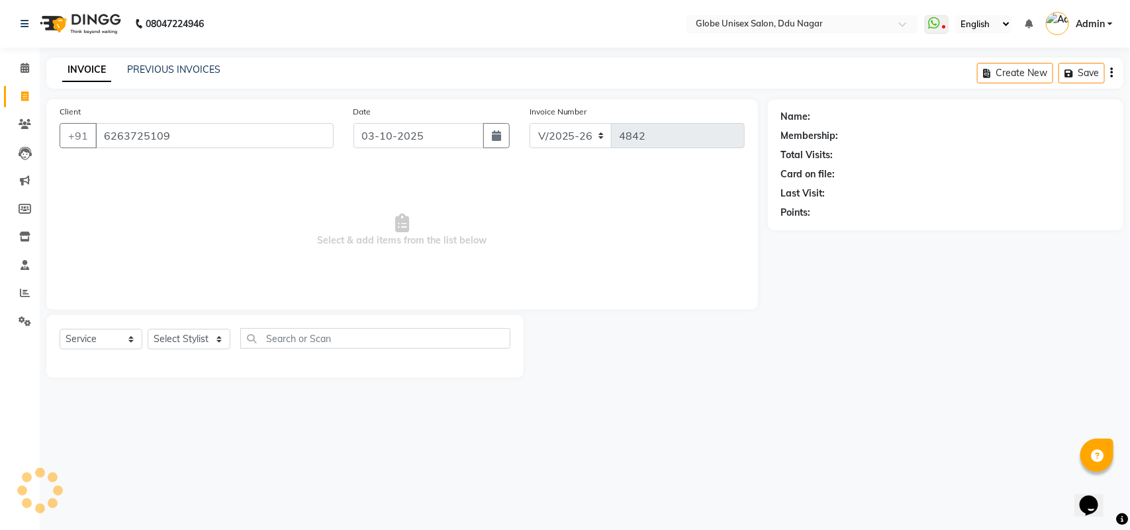
click at [183, 219] on span "Select & add items from the list below" at bounding box center [402, 230] width 685 height 132
select select "1: Object"
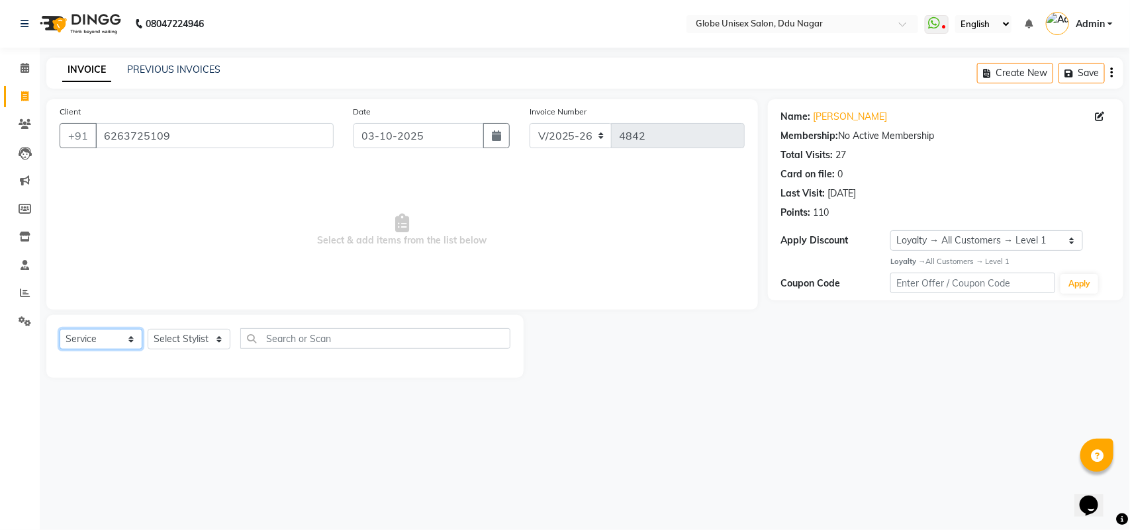
drag, startPoint x: 91, startPoint y: 339, endPoint x: 86, endPoint y: 362, distance: 23.1
click at [93, 340] on select "Select Service Product Membership Package Voucher Prepaid Gift Card" at bounding box center [101, 339] width 83 height 21
select select "product"
click at [60, 329] on select "Select Service Product Membership Package Voucher Prepaid Gift Card" at bounding box center [101, 339] width 83 height 21
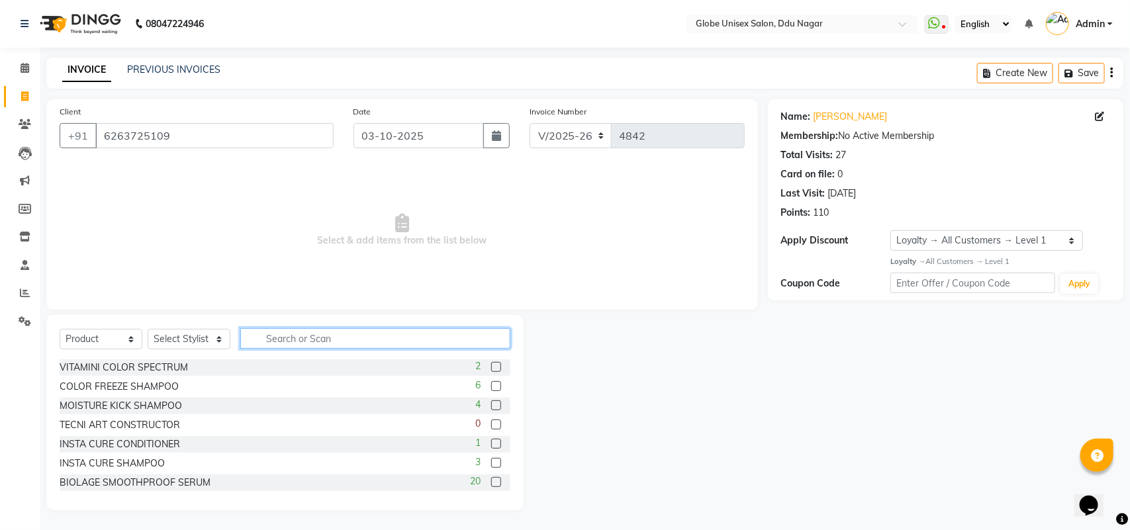
click at [283, 334] on input "text" at bounding box center [375, 338] width 270 height 21
type input "df"
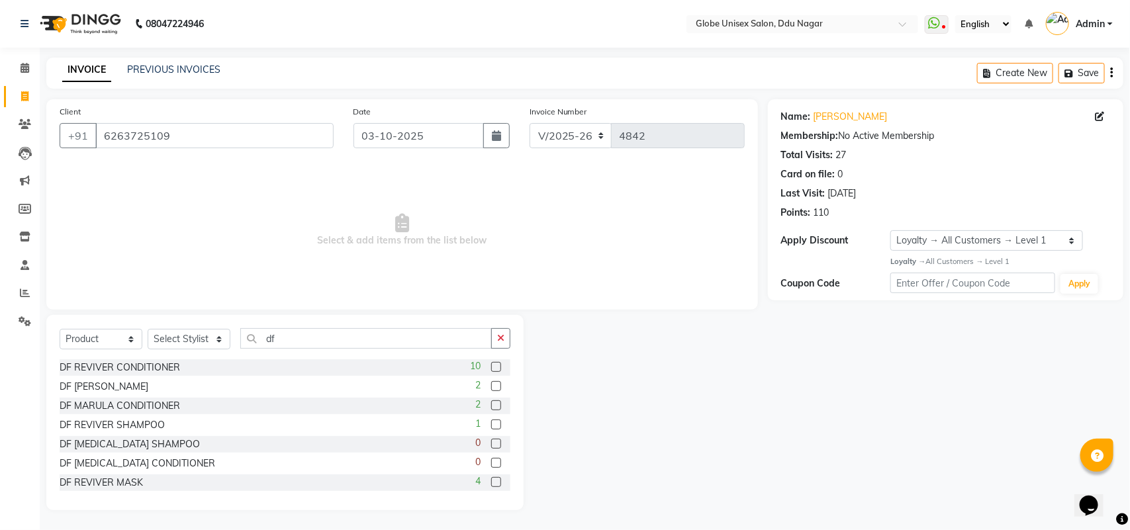
click at [245, 253] on span "Select & add items from the list below" at bounding box center [402, 230] width 685 height 132
click at [25, 236] on icon at bounding box center [24, 237] width 11 height 10
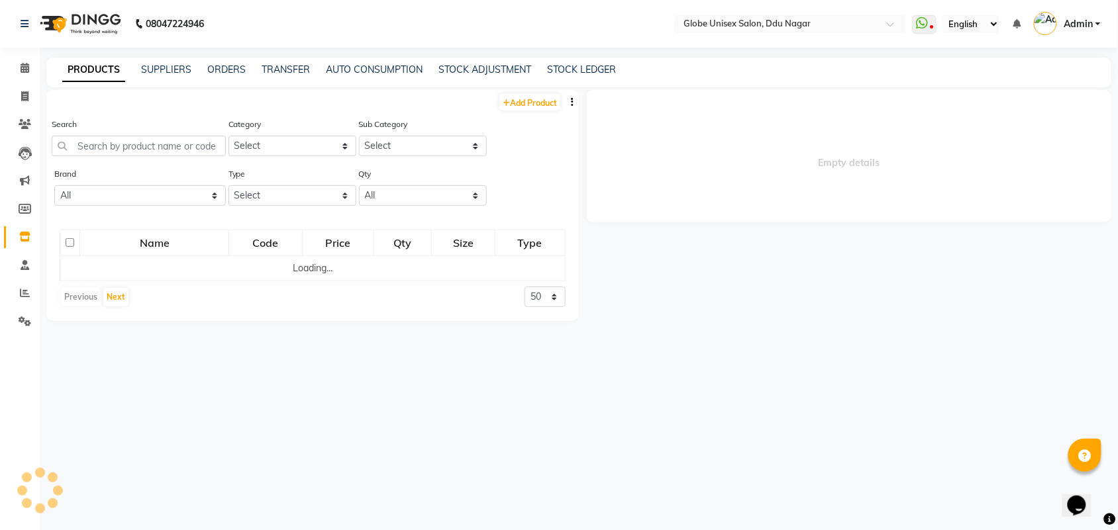
click at [166, 157] on div "Search" at bounding box center [139, 142] width 174 height 50
select select
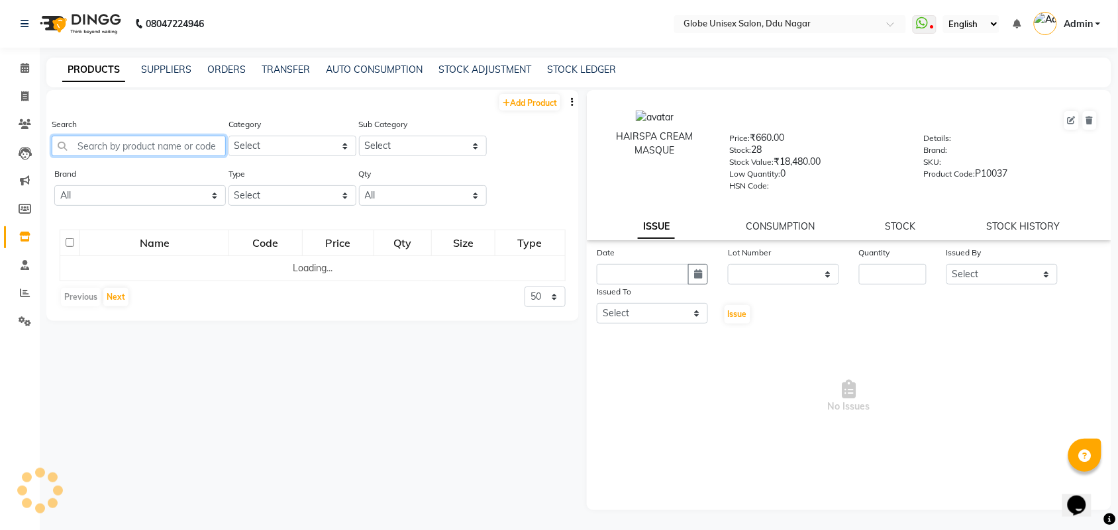
click at [171, 150] on input "text" at bounding box center [139, 146] width 174 height 21
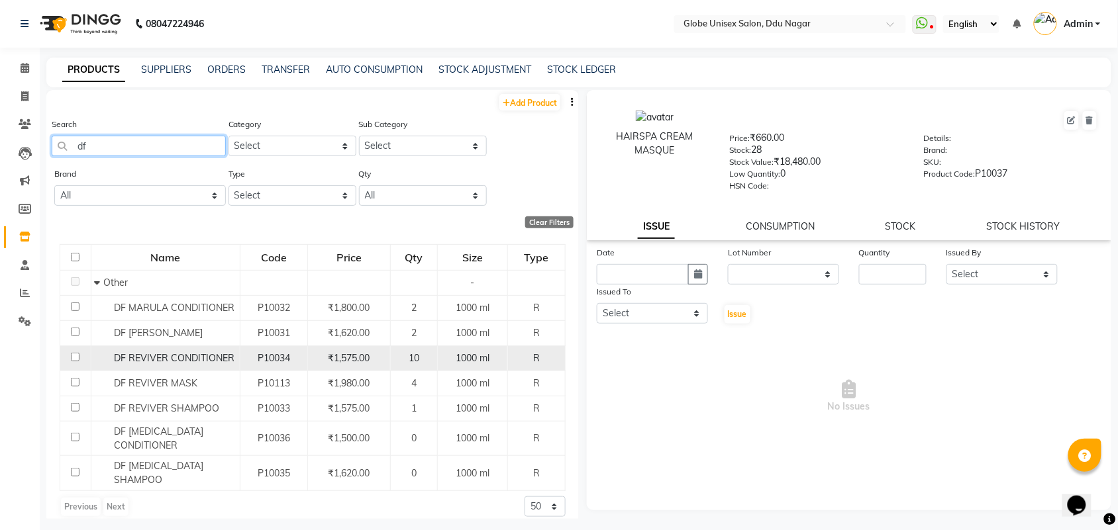
type input "df"
click at [279, 356] on span "P10034" at bounding box center [274, 358] width 32 height 12
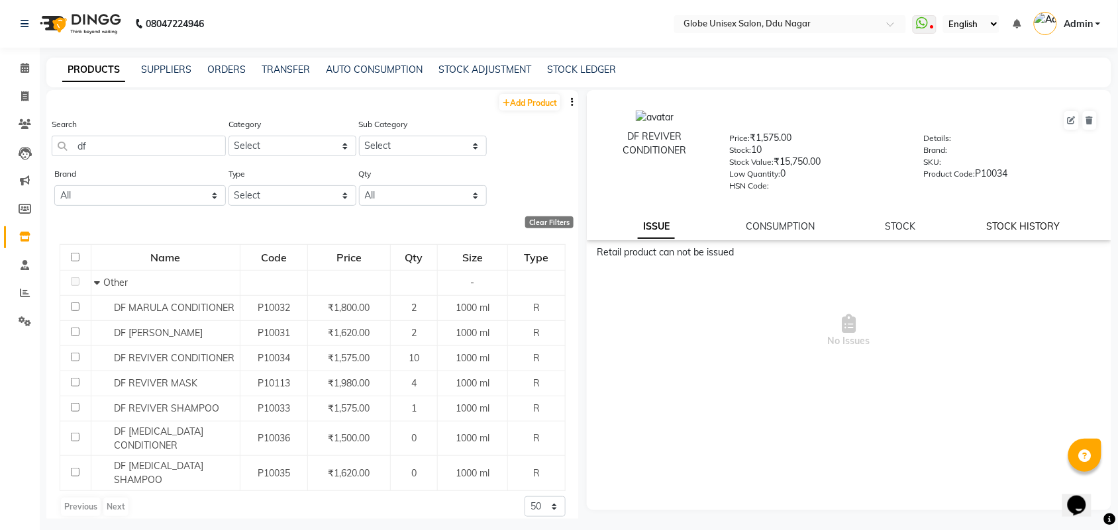
click at [1050, 216] on div "DF REVIVER CONDITIONER Price: ₹1,575.00 Stock: 10 Stock Value: ₹15,750.00 Low Q…" at bounding box center [849, 165] width 524 height 150
click at [1050, 221] on link "STOCK HISTORY" at bounding box center [1024, 227] width 74 height 12
select select "all"
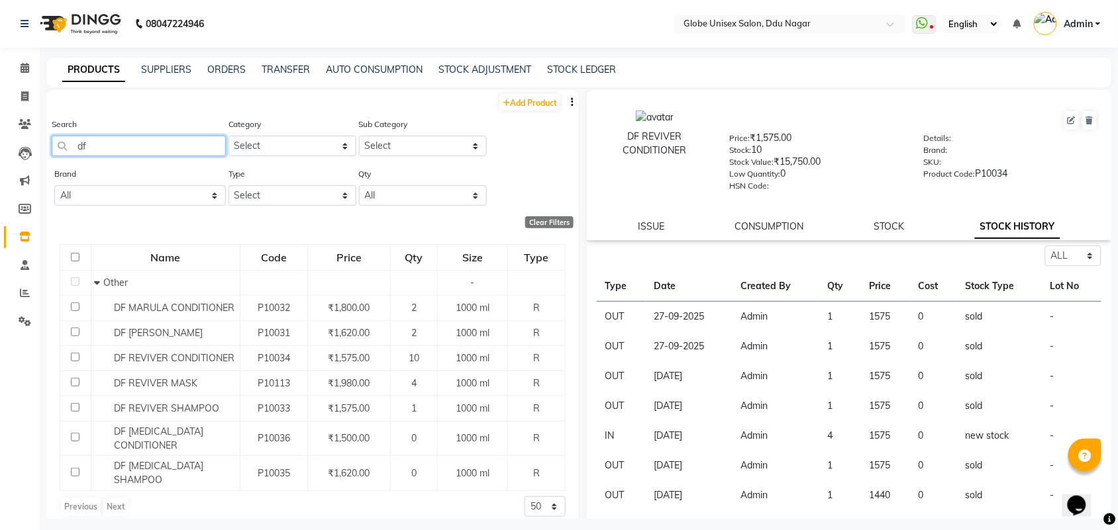
click at [96, 139] on input "df" at bounding box center [139, 146] width 174 height 21
type input "d"
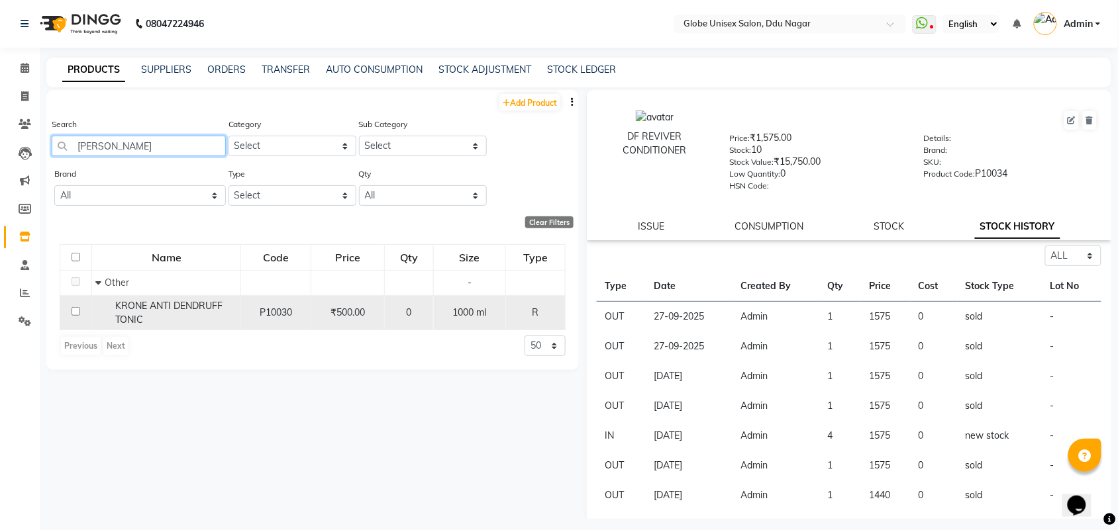
type input "toni"
click at [423, 310] on div "0" at bounding box center [409, 313] width 38 height 14
select select "all"
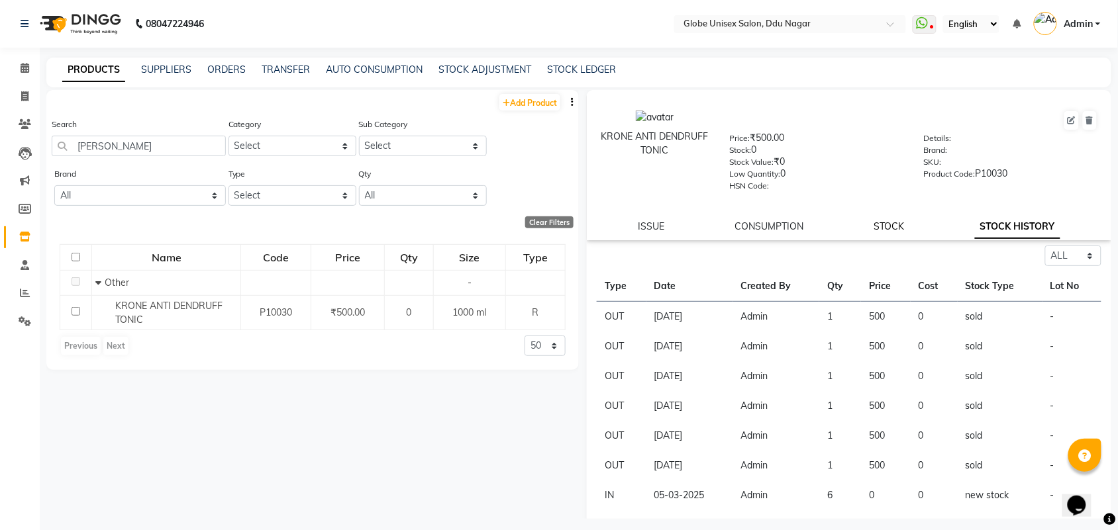
click at [875, 222] on link "STOCK" at bounding box center [889, 227] width 30 height 12
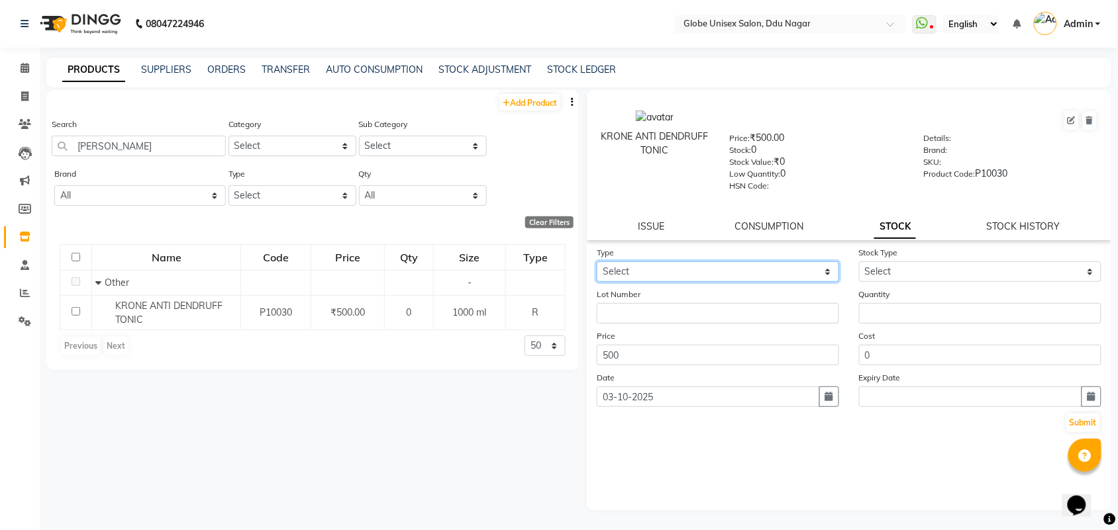
click at [702, 265] on select "Select In Out" at bounding box center [718, 272] width 242 height 21
select select "in"
click at [597, 262] on select "Select In Out" at bounding box center [718, 272] width 242 height 21
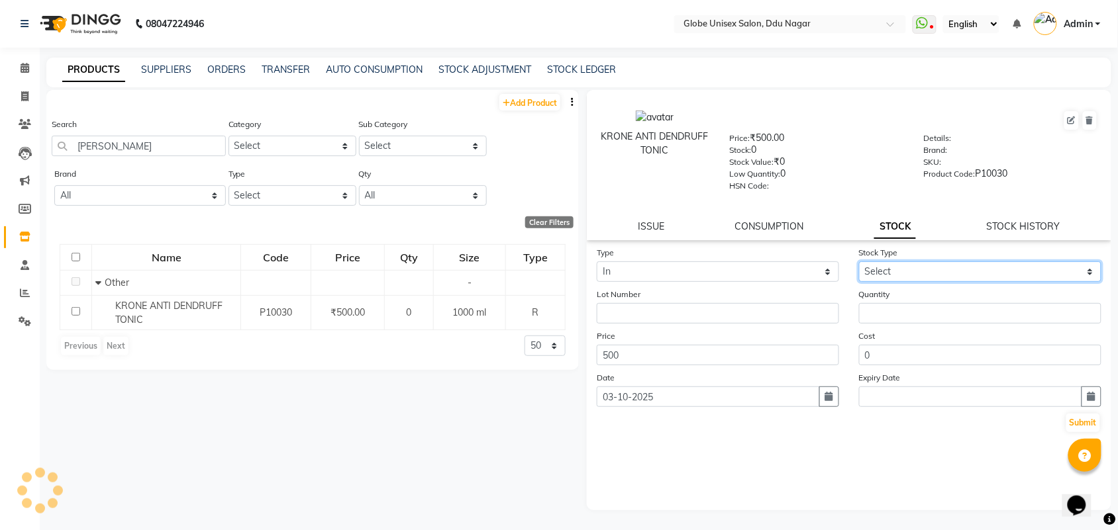
click at [885, 263] on select "Select New Stock Adjustment Return Other" at bounding box center [980, 272] width 242 height 21
select select "new stock"
click at [859, 262] on select "Select New Stock Adjustment Return Other" at bounding box center [980, 272] width 242 height 21
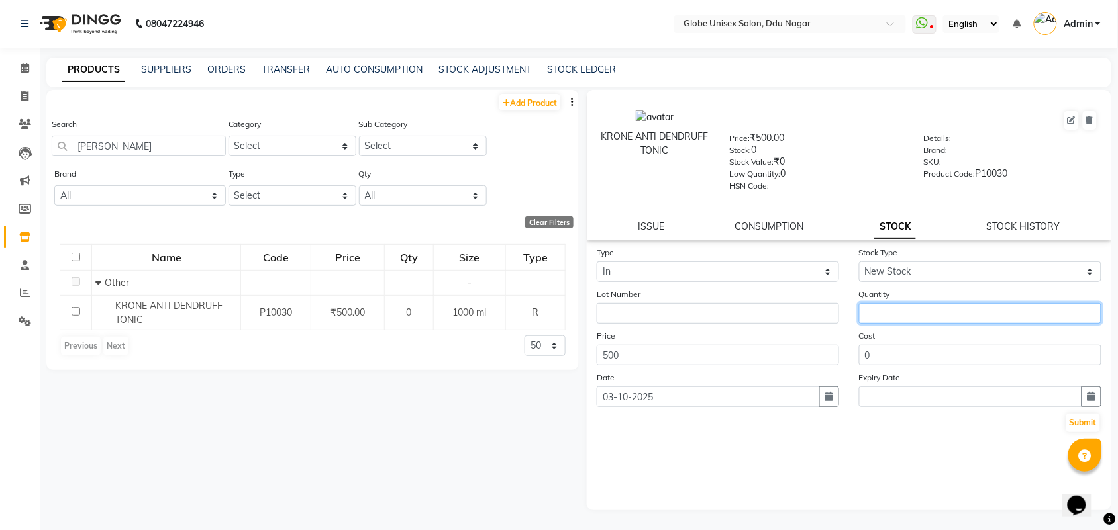
click at [929, 311] on input "number" at bounding box center [980, 313] width 242 height 21
type input "4"
click at [1085, 418] on button "Submit" at bounding box center [1083, 423] width 34 height 19
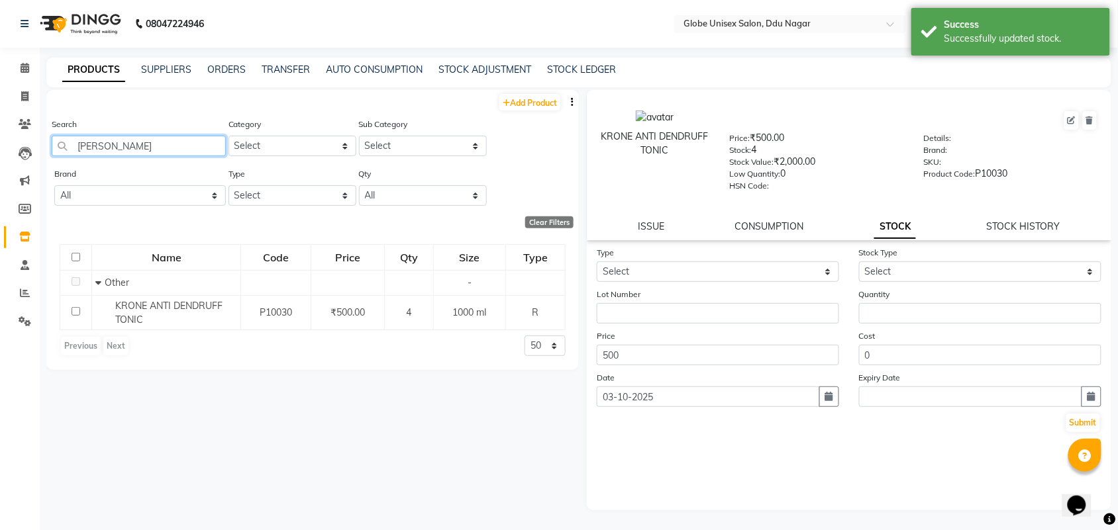
click at [156, 144] on input "toni" at bounding box center [139, 146] width 174 height 21
type input "t"
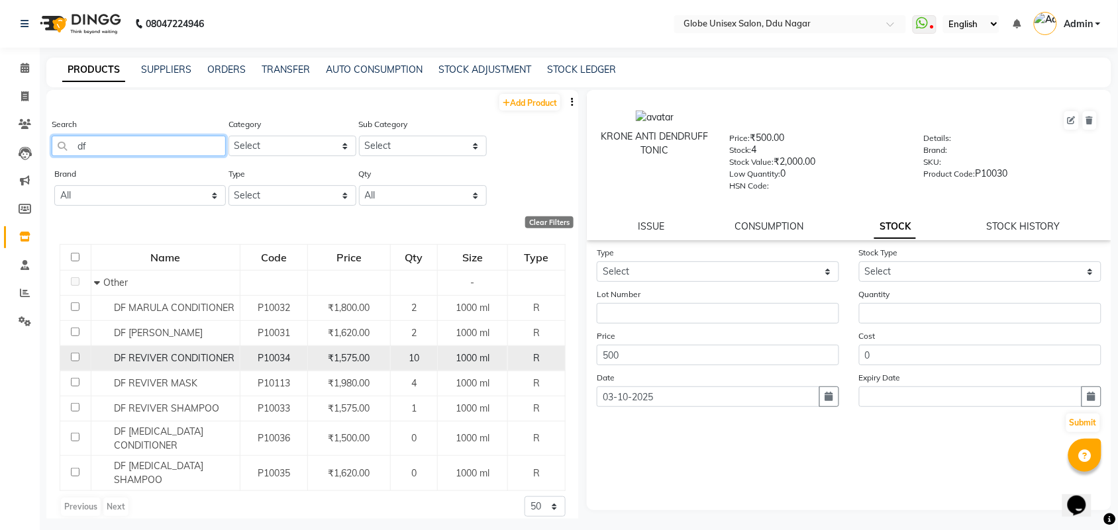
type input "df"
click at [277, 356] on span "P10034" at bounding box center [274, 358] width 32 height 12
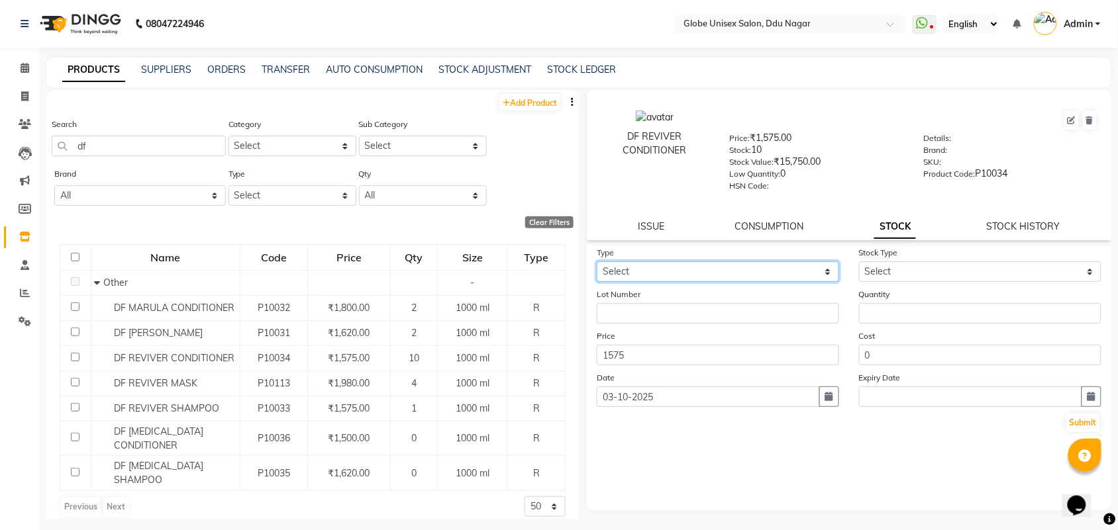
click at [811, 264] on select "Select In Out" at bounding box center [718, 272] width 242 height 21
select select "out"
click at [597, 262] on select "Select In Out" at bounding box center [718, 272] width 242 height 21
select select
click at [936, 257] on div "Stock Type Select Internal Use Damaged Expired Adjustment Return Other" at bounding box center [980, 264] width 262 height 36
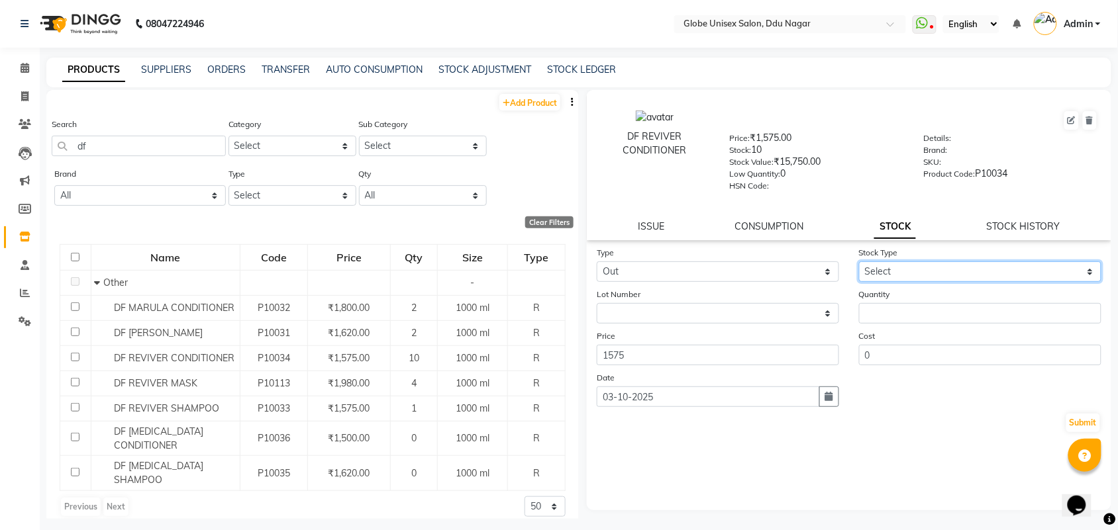
click at [927, 264] on select "Select Internal Use Damaged Expired Adjustment Return Other" at bounding box center [980, 272] width 242 height 21
select select "adjustment"
click at [859, 262] on select "Select Internal Use Damaged Expired Adjustment Return Other" at bounding box center [980, 272] width 242 height 21
click at [904, 268] on select "Select Internal Use Damaged Expired Adjustment Return Other" at bounding box center [980, 272] width 242 height 21
click at [859, 262] on select "Select Internal Use Damaged Expired Adjustment Return Other" at bounding box center [980, 272] width 242 height 21
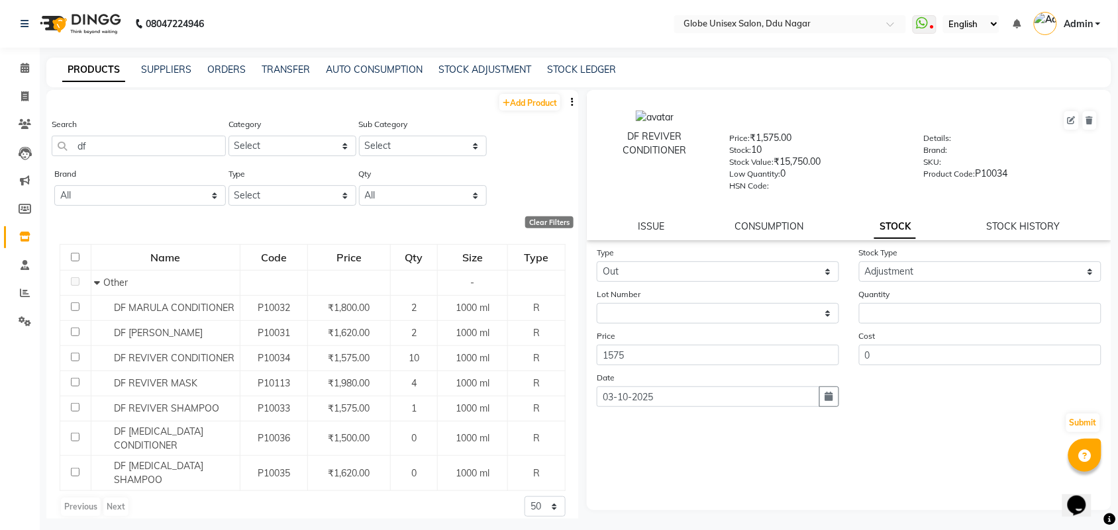
click at [889, 298] on div "Quantity" at bounding box center [980, 305] width 262 height 36
click at [891, 303] on input "number" at bounding box center [980, 313] width 242 height 21
type input "4"
click at [1090, 423] on button "Submit" at bounding box center [1083, 423] width 34 height 19
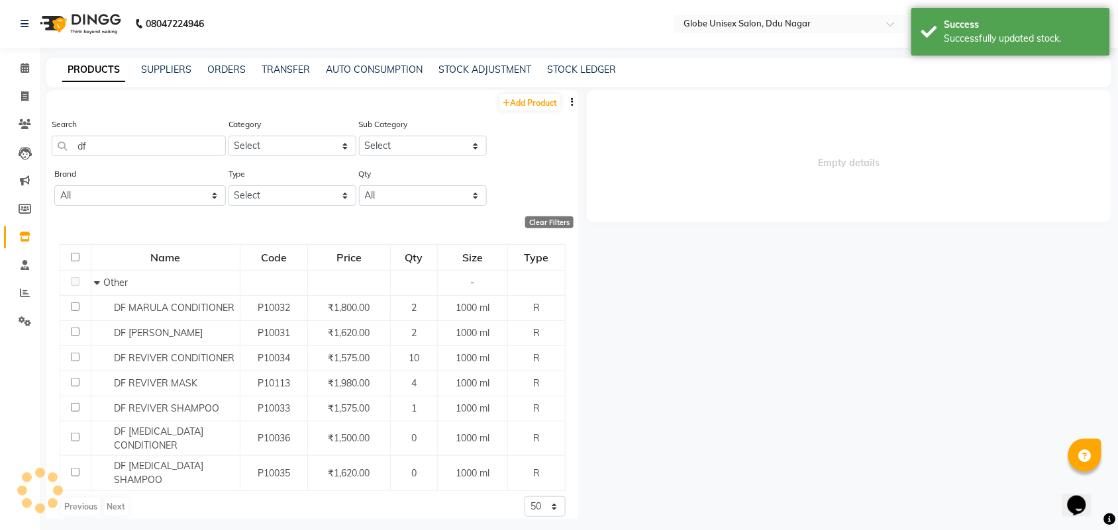
select select
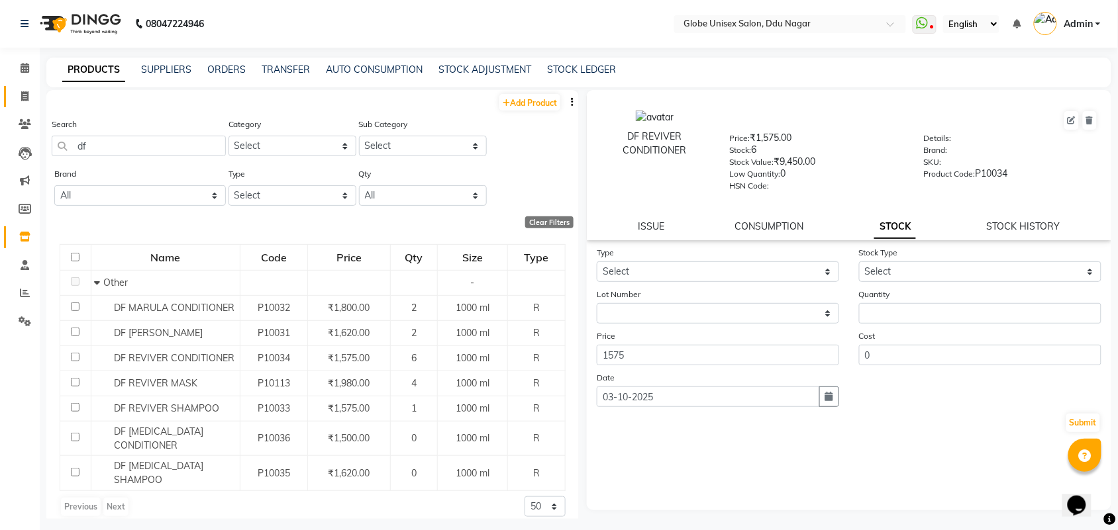
click at [11, 97] on link "Invoice" at bounding box center [20, 97] width 32 height 22
select select "service"
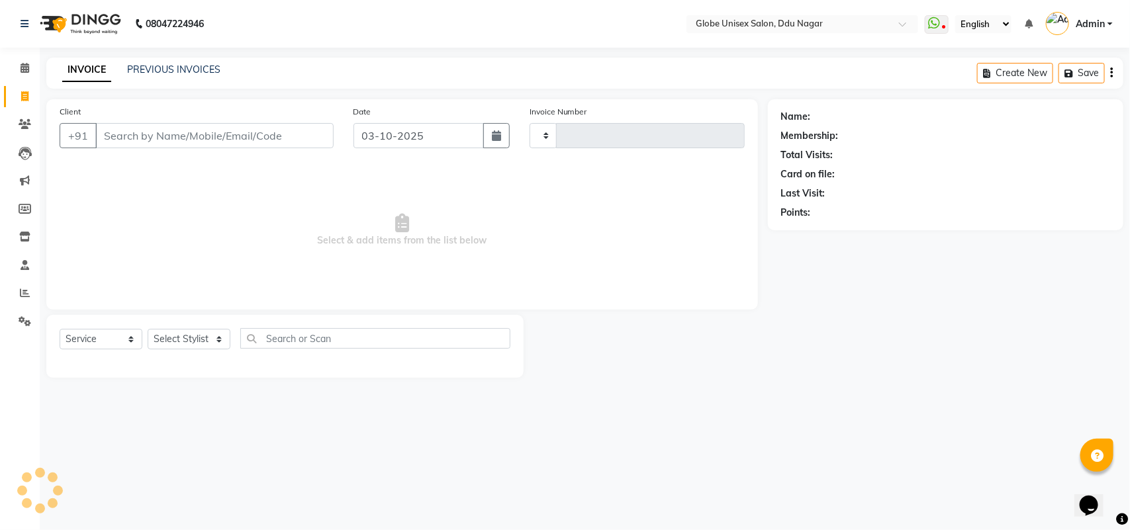
type input "4842"
select select "4184"
click at [199, 130] on input "Client" at bounding box center [214, 135] width 238 height 25
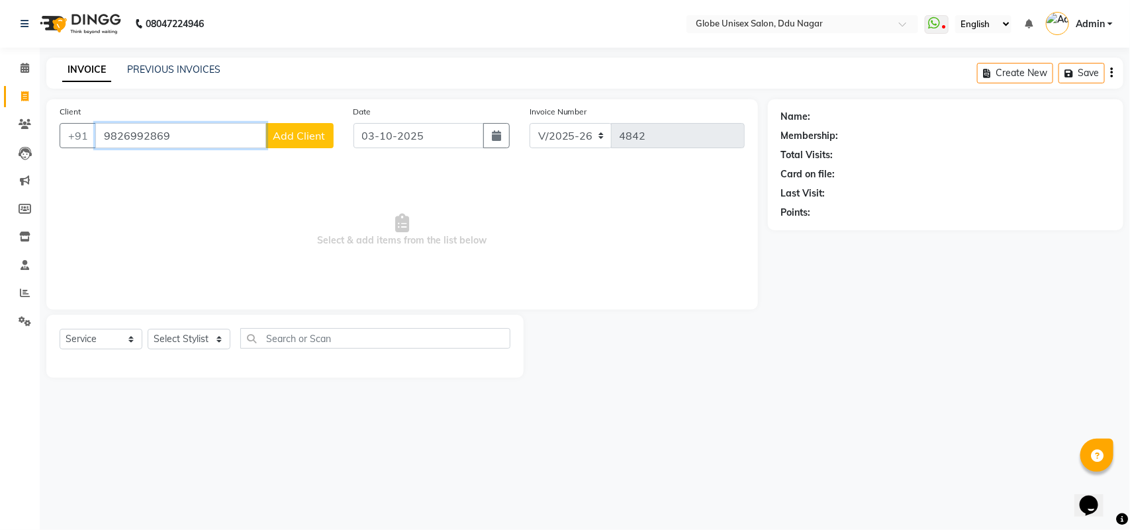
type input "9826992869"
click at [299, 130] on span "Add Client" at bounding box center [300, 135] width 52 height 13
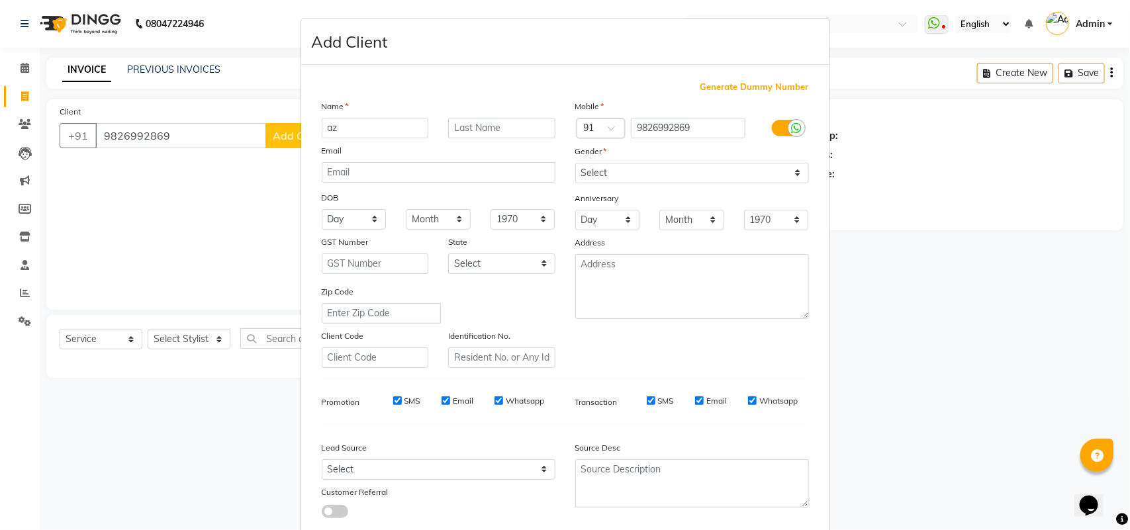
type input "a"
type input "AZIM"
click at [699, 168] on select "Select Male Female Other Prefer Not To Say" at bounding box center [692, 173] width 234 height 21
select select "male"
click at [575, 163] on select "Select Male Female Other Prefer Not To Say" at bounding box center [692, 173] width 234 height 21
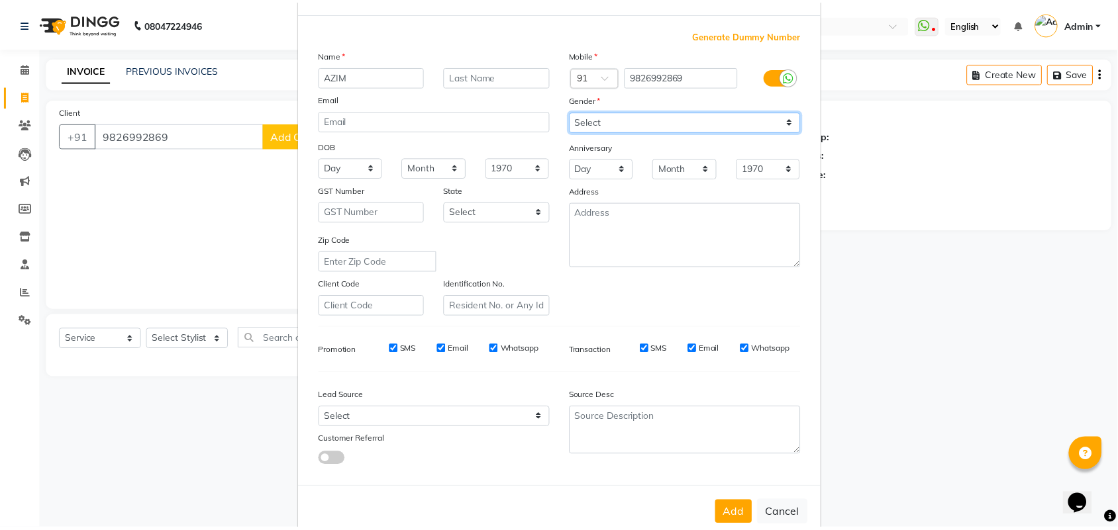
scroll to position [76, 0]
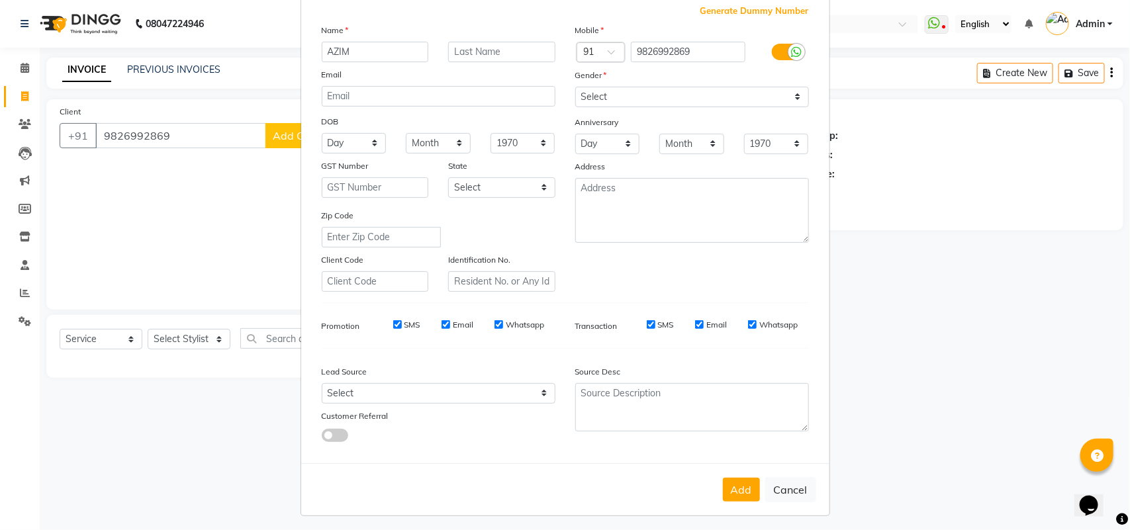
click at [724, 484] on button "Add" at bounding box center [741, 490] width 37 height 24
select select
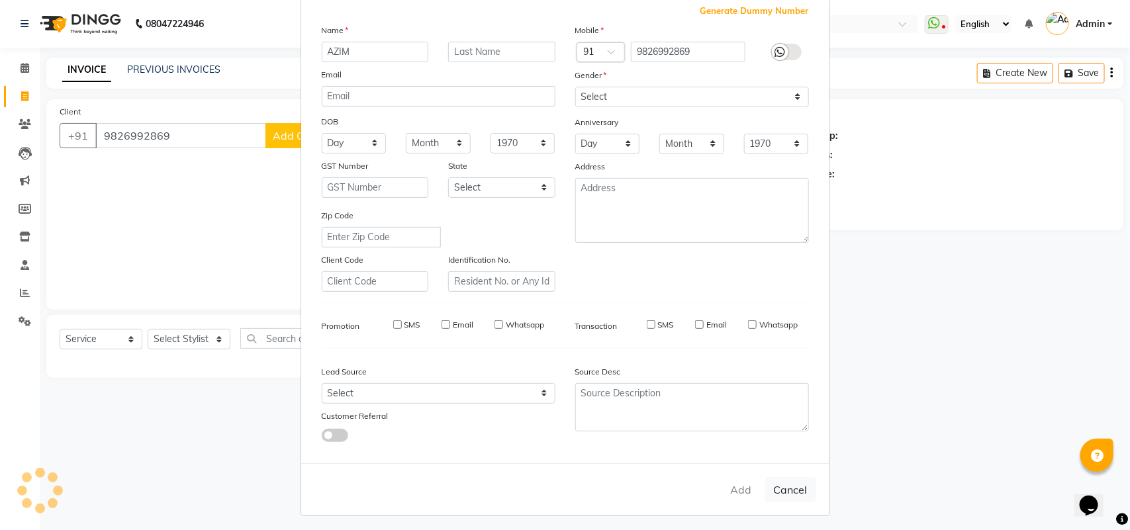
select select
checkbox input "false"
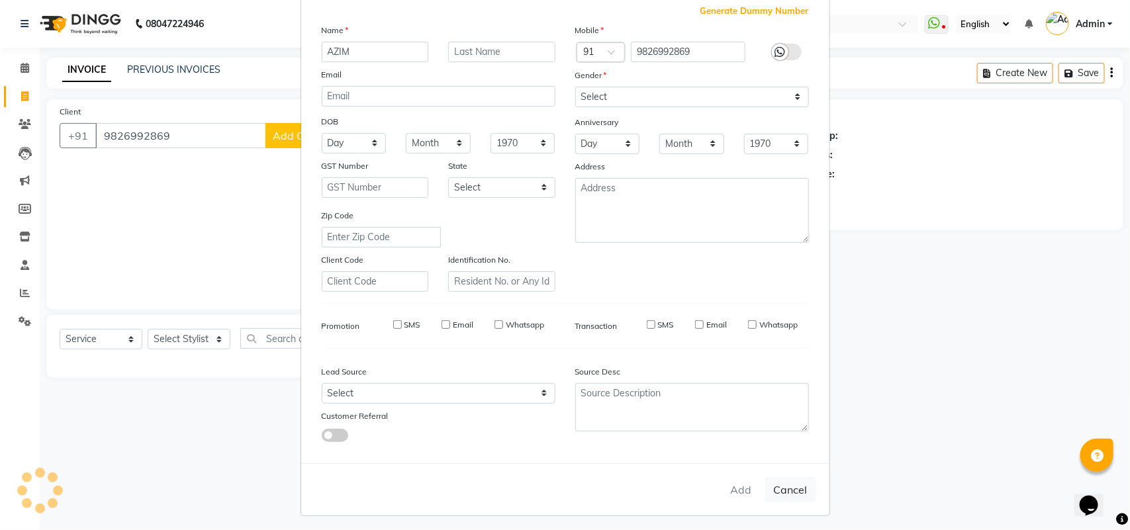
checkbox input "false"
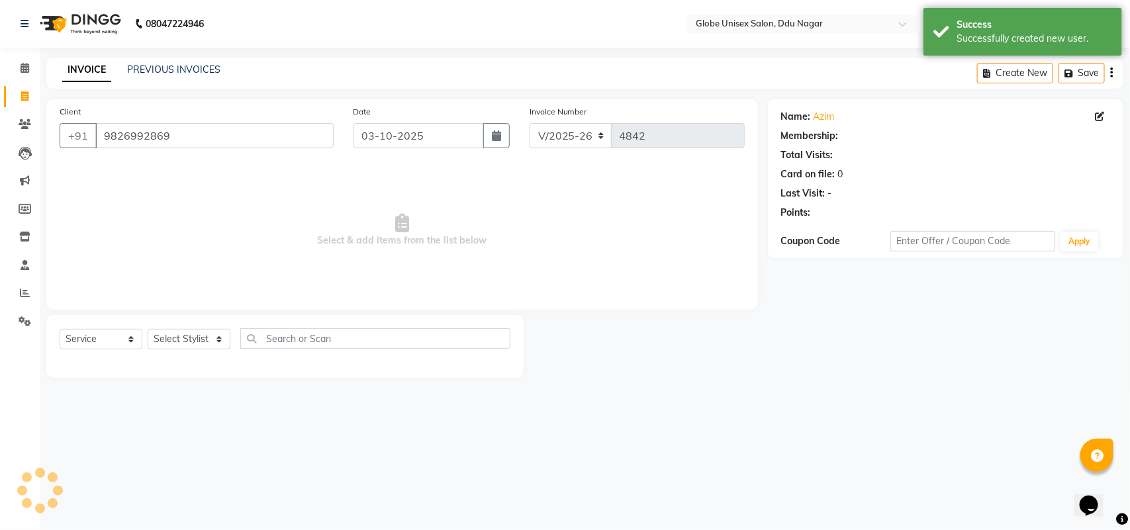
select select "1: Object"
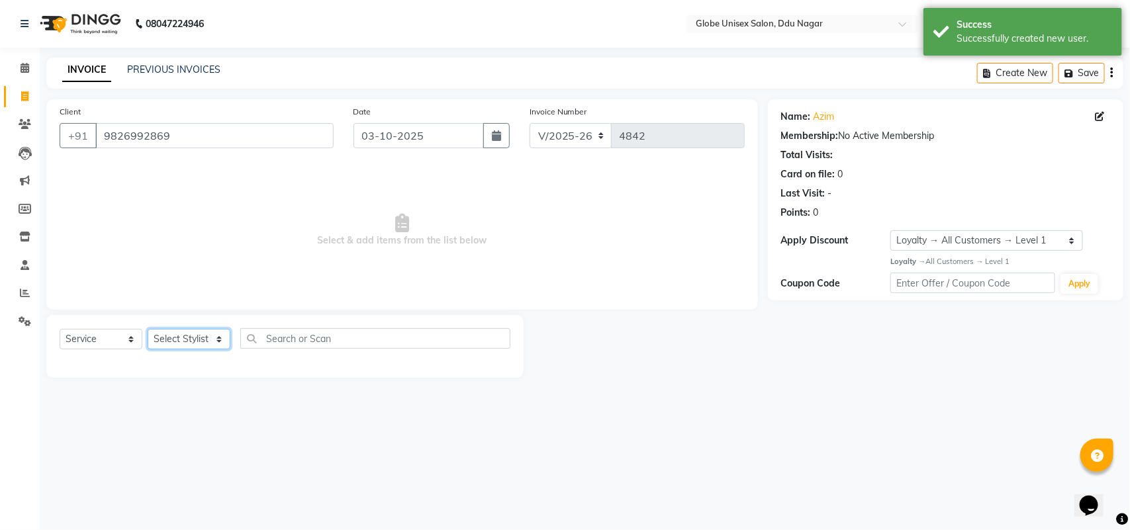
click at [169, 340] on select "Select Stylist ADITYA AJIT CHIRAG DEV DIGESH LALITA LAXMI MADHU MANSI NICK RAKS…" at bounding box center [189, 339] width 83 height 21
select select "62852"
click at [148, 329] on select "Select Stylist ADITYA AJIT CHIRAG DEV DIGESH LALITA LAXMI MADHU MANSI NICK RAKS…" at bounding box center [189, 339] width 83 height 21
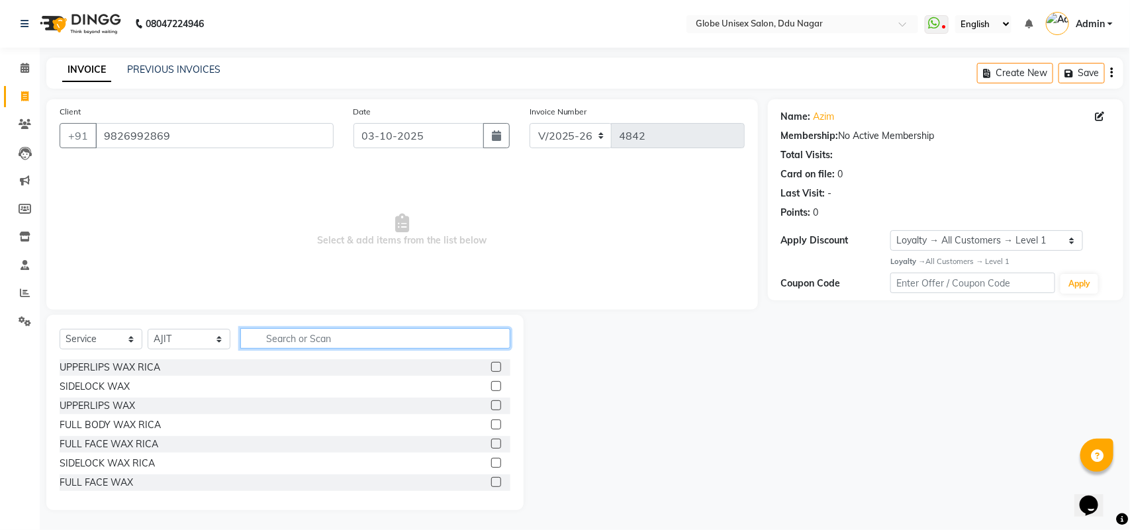
click at [365, 336] on input "text" at bounding box center [375, 338] width 270 height 21
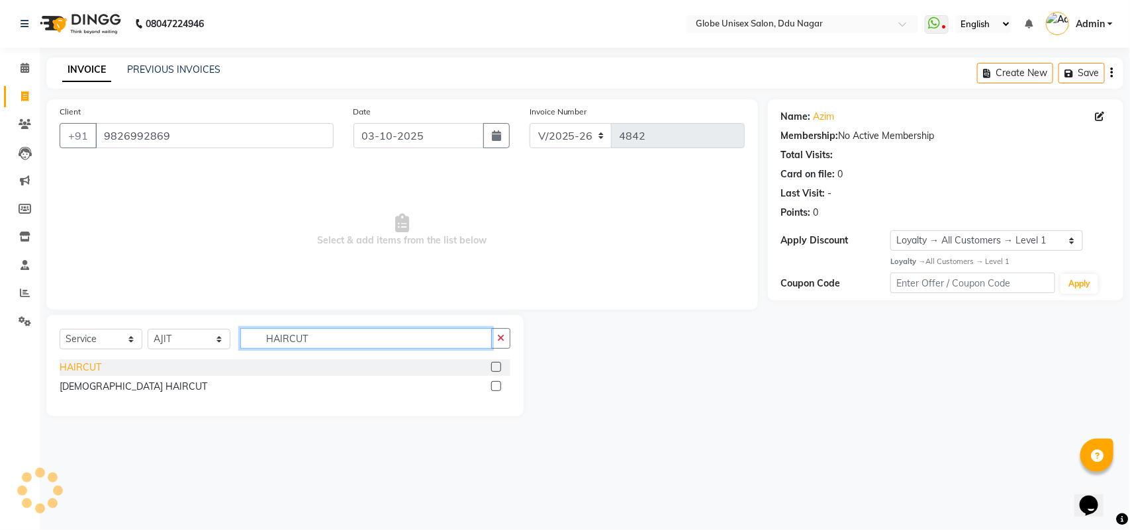
type input "HAIRCUT"
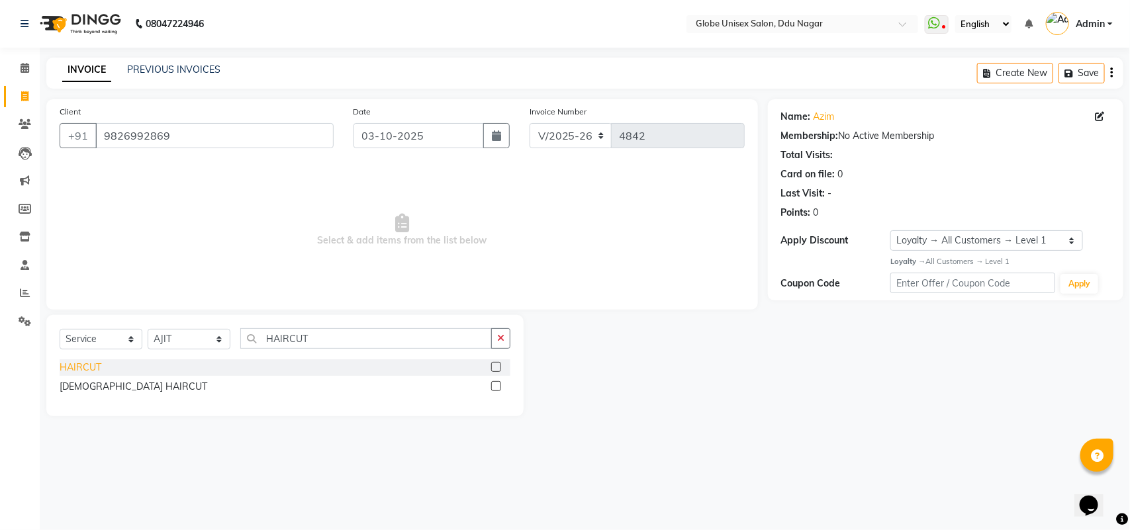
click at [77, 371] on div "HAIRCUT" at bounding box center [81, 368] width 42 height 14
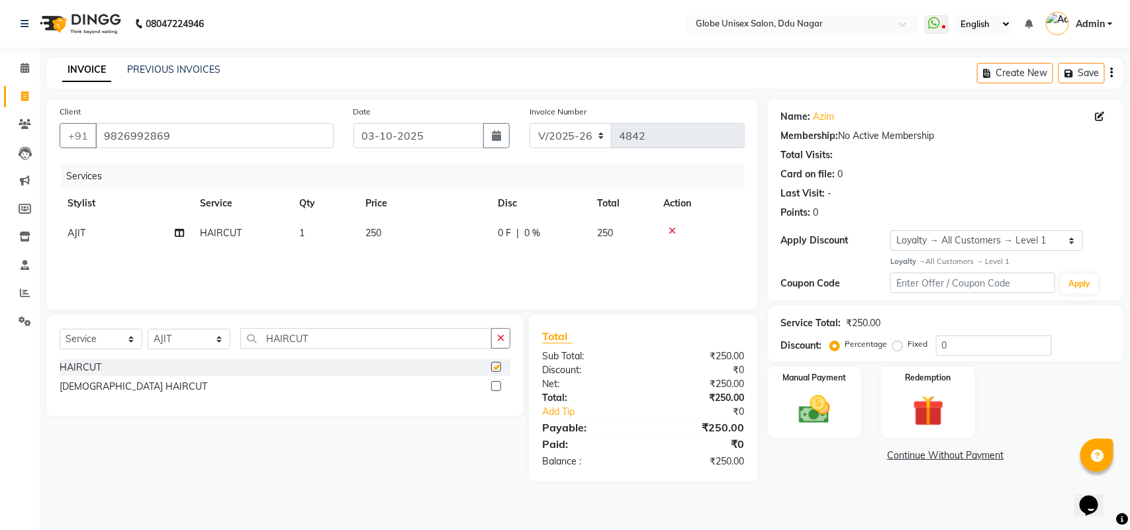
checkbox input "false"
click at [336, 335] on input "HAIRCUT" at bounding box center [366, 338] width 252 height 21
type input "H"
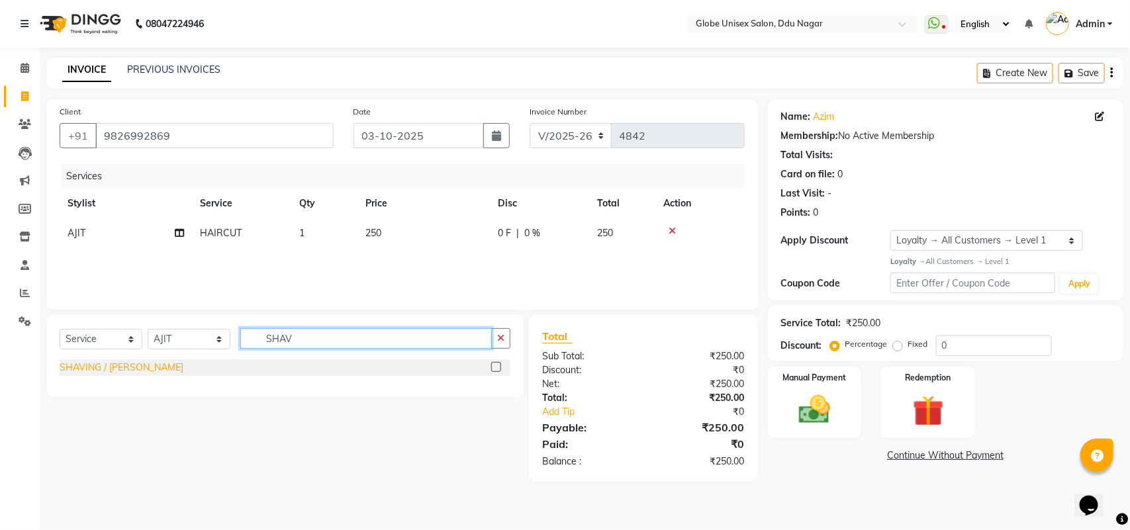
type input "SHAV"
click at [119, 363] on div "SHAVING / BEARD" at bounding box center [122, 368] width 124 height 14
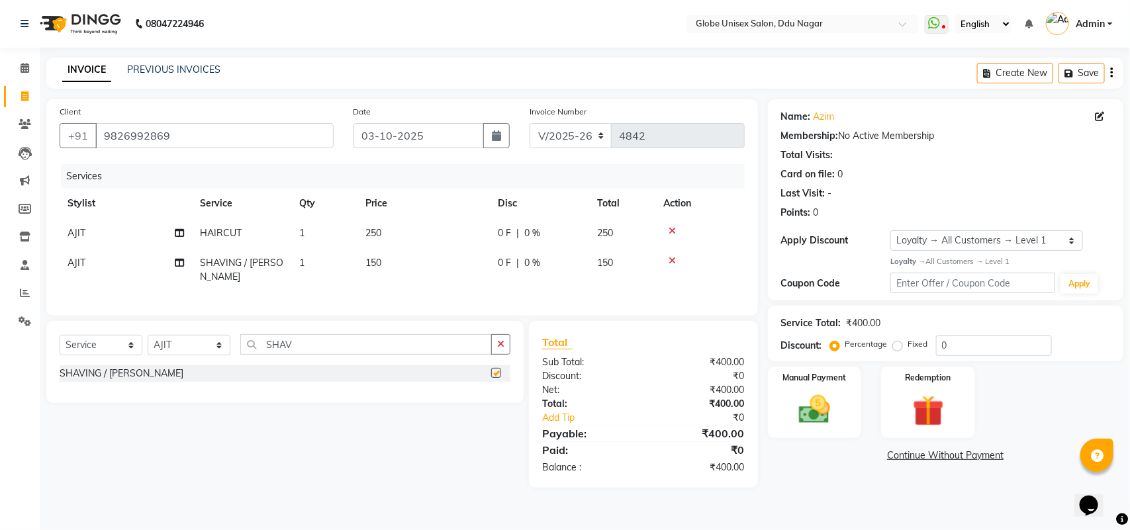
checkbox input "false"
click at [335, 346] on input "SHAV" at bounding box center [366, 344] width 252 height 21
type input "S"
click at [168, 343] on select "Select Stylist ADITYA AJIT CHIRAG DEV DIGESH LALITA LAXMI MADHU MANSI NICK RAKS…" at bounding box center [189, 345] width 83 height 21
select select "24272"
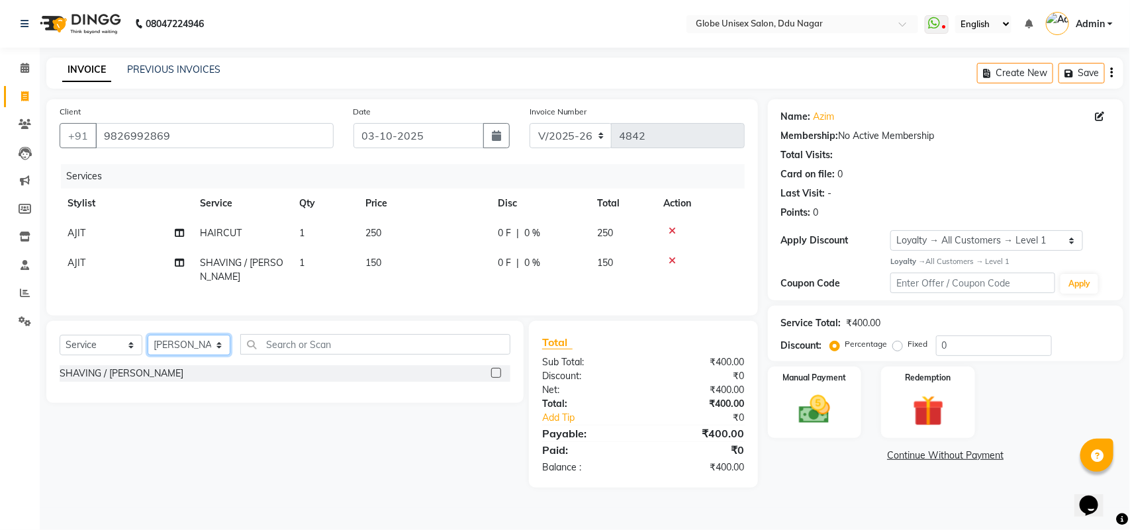
click at [148, 335] on select "Select Stylist ADITYA AJIT CHIRAG DEV DIGESH LALITA LAXMI MADHU MANSI NICK RAKS…" at bounding box center [189, 345] width 83 height 21
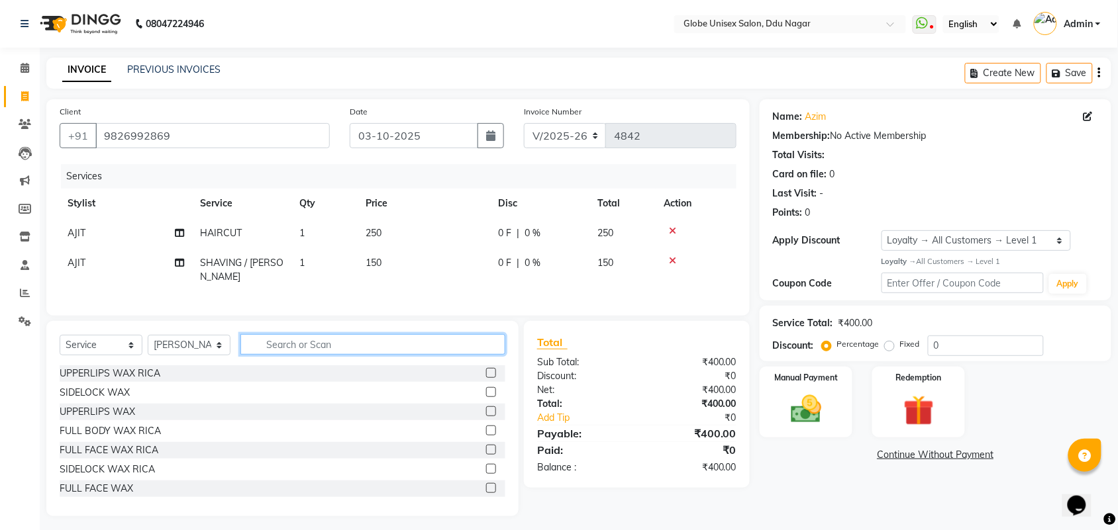
click at [307, 350] on input "text" at bounding box center [372, 344] width 265 height 21
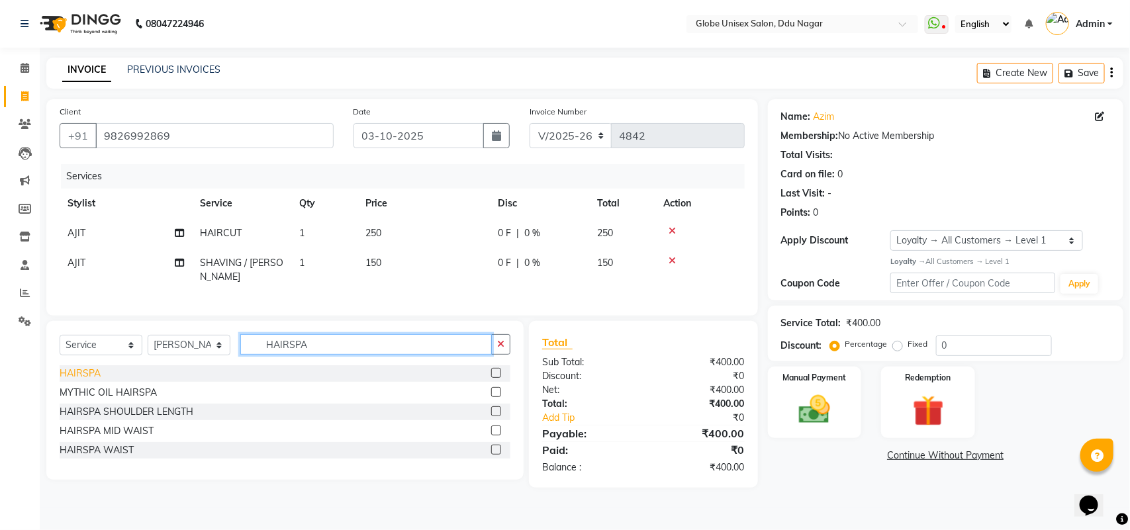
type input "HAIRSPA"
click at [67, 368] on div "HAIRSPA" at bounding box center [80, 374] width 41 height 14
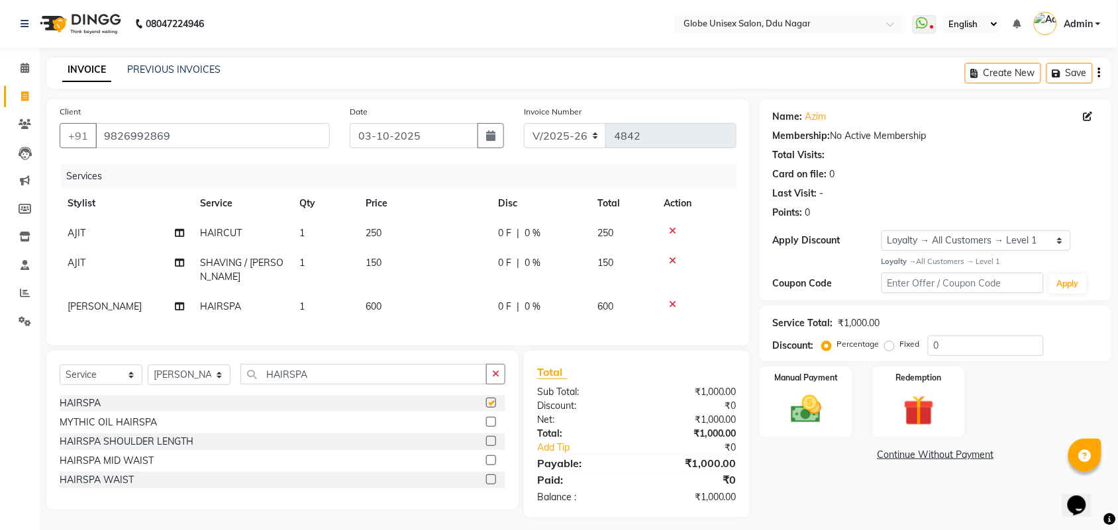
checkbox input "false"
click at [407, 292] on td "600" at bounding box center [424, 307] width 132 height 30
select select "24272"
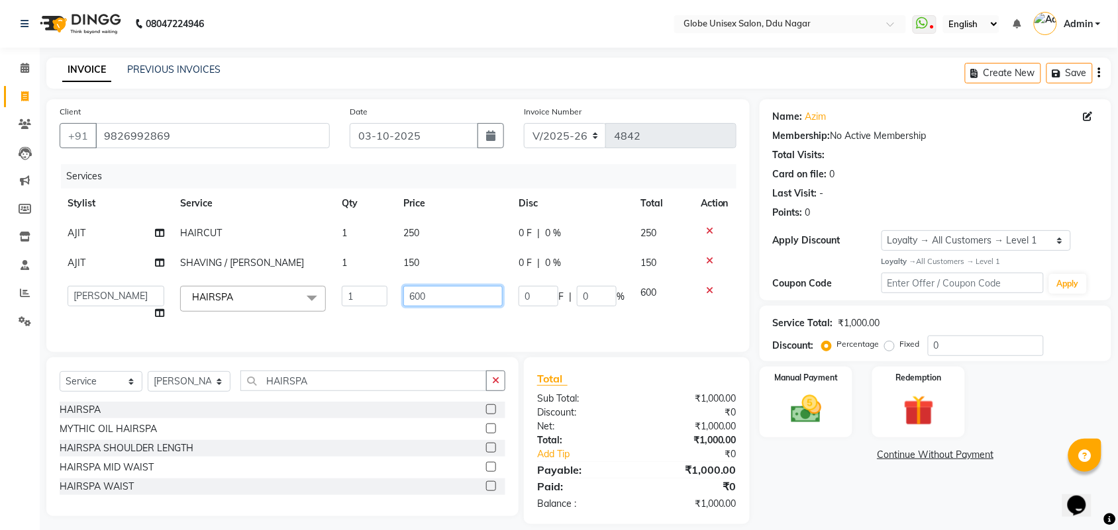
click at [426, 287] on input "600" at bounding box center [452, 296] width 99 height 21
type input "6"
type input "800"
click at [800, 454] on link "Continue Without Payment" at bounding box center [935, 455] width 346 height 14
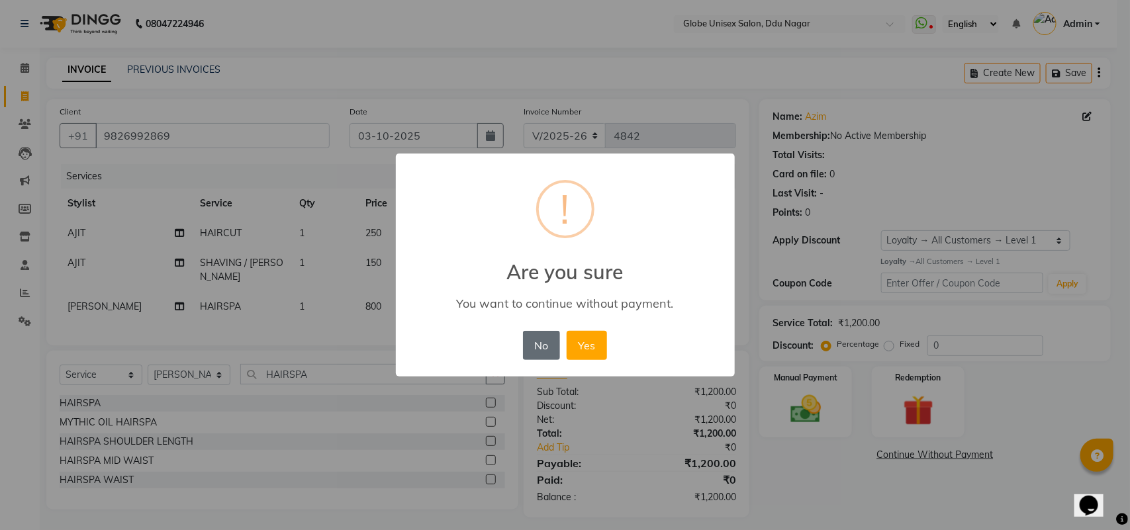
click at [556, 346] on button "No" at bounding box center [541, 345] width 37 height 29
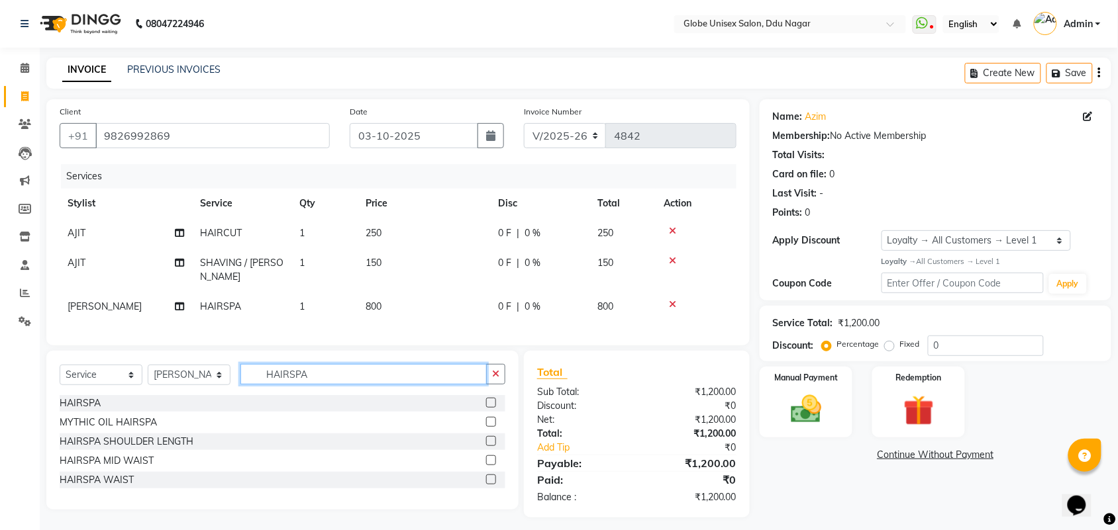
click at [348, 366] on input "HAIRSPA" at bounding box center [363, 374] width 246 height 21
type input "H"
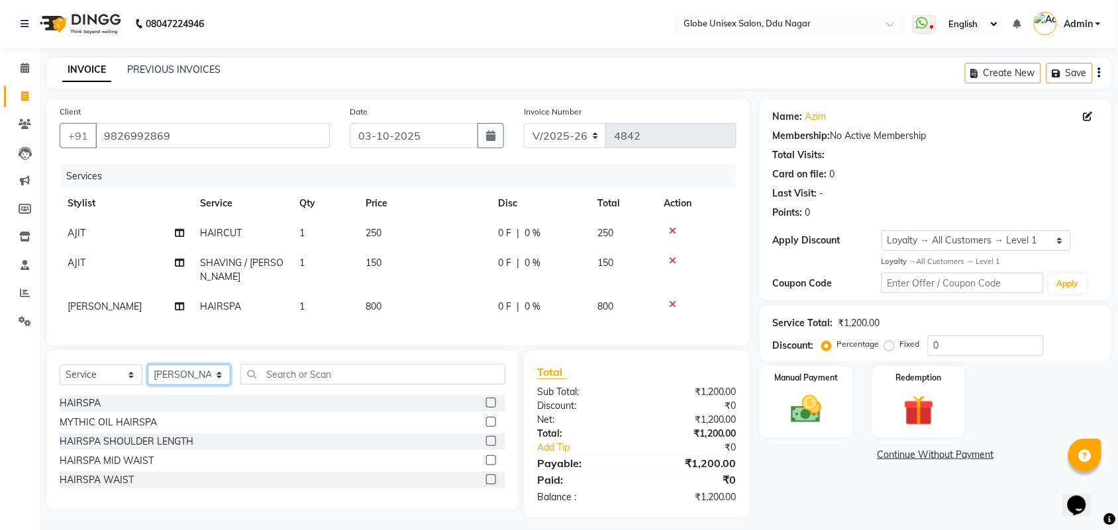
click at [194, 373] on select "Select Stylist ADITYA AJIT CHIRAG DEV DIGESH LALITA LAXMI MADHU MANSI NICK RAKS…" at bounding box center [189, 375] width 83 height 21
select select "39160"
click at [148, 365] on select "Select Stylist ADITYA AJIT CHIRAG DEV DIGESH LALITA LAXMI MADHU MANSI NICK RAKS…" at bounding box center [189, 375] width 83 height 21
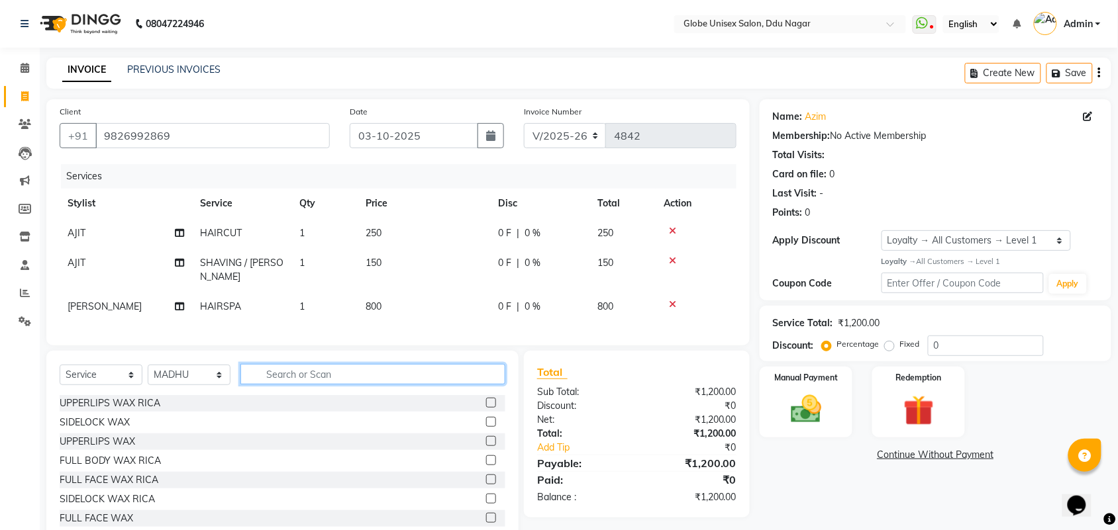
click at [310, 377] on input "text" at bounding box center [372, 374] width 265 height 21
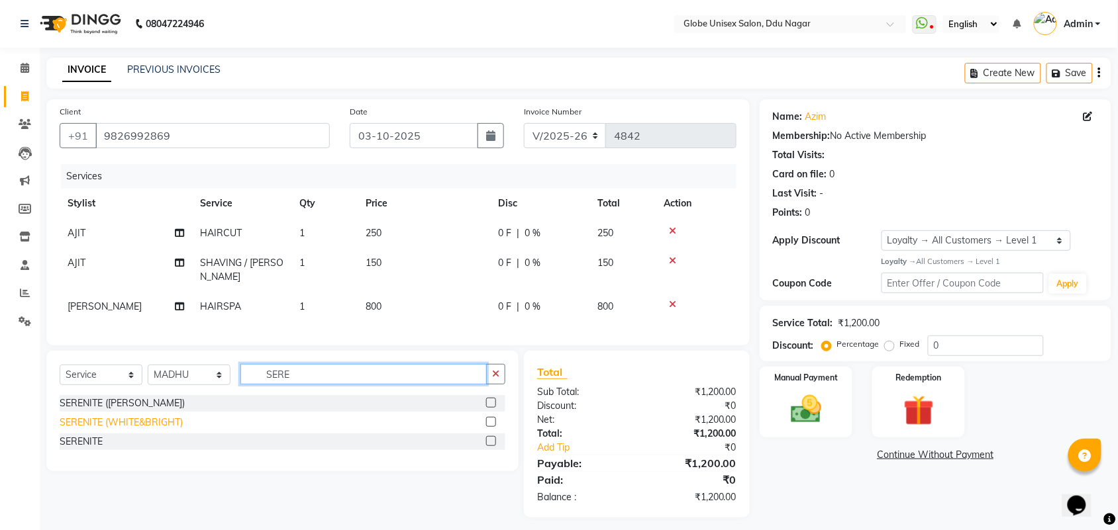
type input "SERE"
click at [129, 427] on div "SERENITE (WHITE&BRIGHT)" at bounding box center [121, 423] width 123 height 14
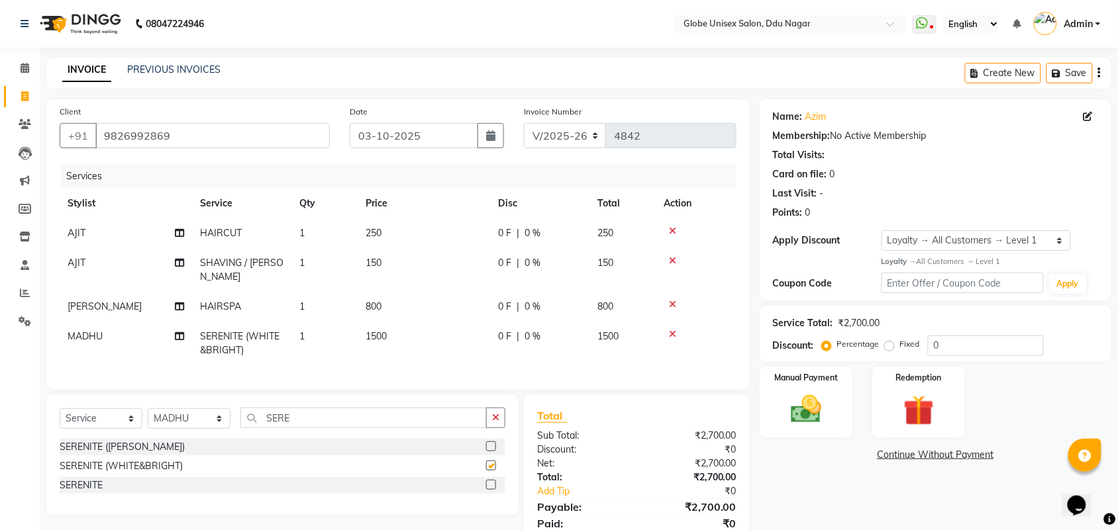
checkbox input "false"
click at [290, 419] on input "SERE" at bounding box center [363, 418] width 246 height 21
type input "S"
click at [193, 419] on select "Select Stylist ADITYA AJIT CHIRAG DEV DIGESH LALITA LAXMI MADHU MANSI NICK RAKS…" at bounding box center [189, 419] width 83 height 21
select select "24272"
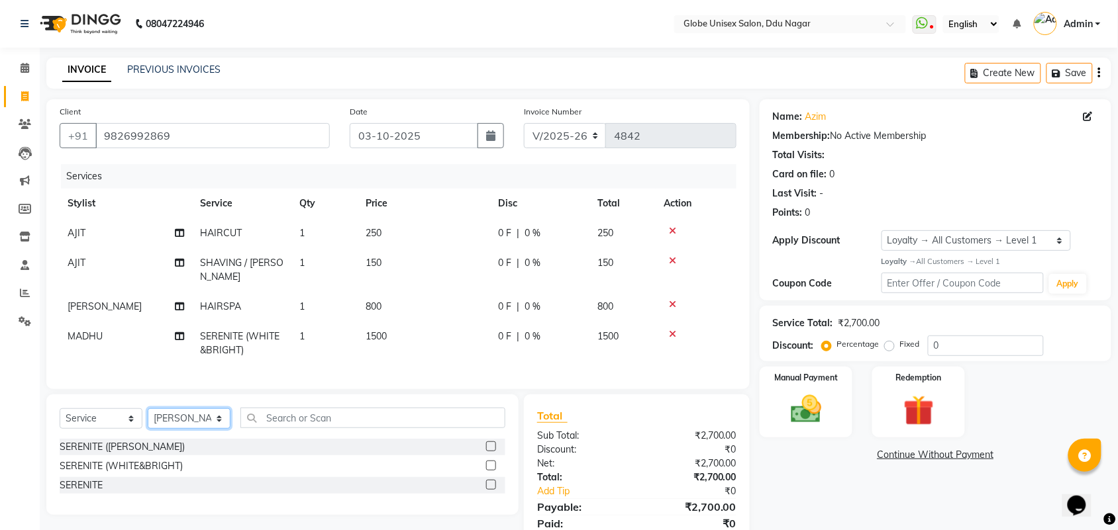
click at [148, 409] on select "Select Stylist ADITYA AJIT CHIRAG DEV DIGESH LALITA LAXMI MADHU MANSI NICK RAKS…" at bounding box center [189, 419] width 83 height 21
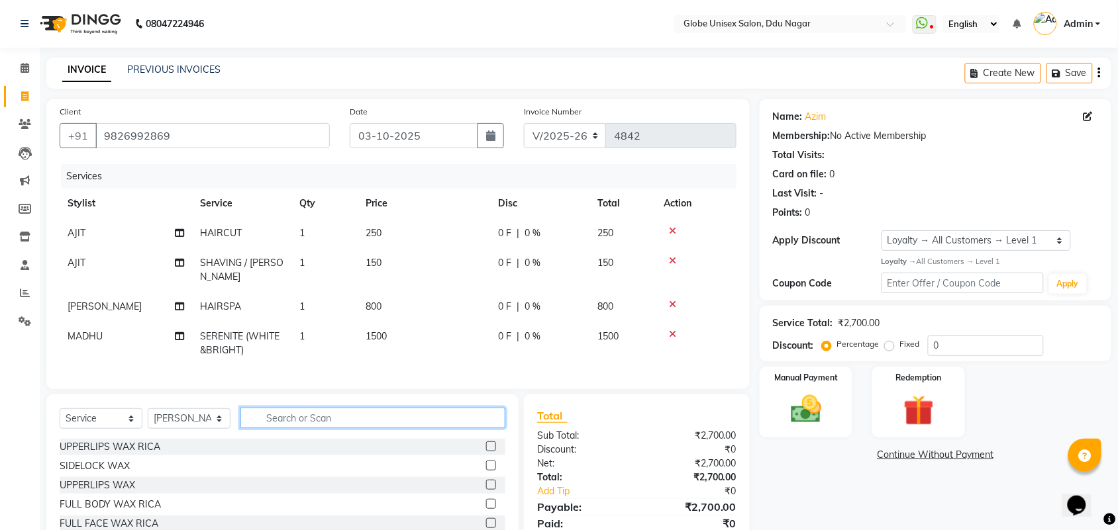
click at [303, 419] on input "text" at bounding box center [372, 418] width 265 height 21
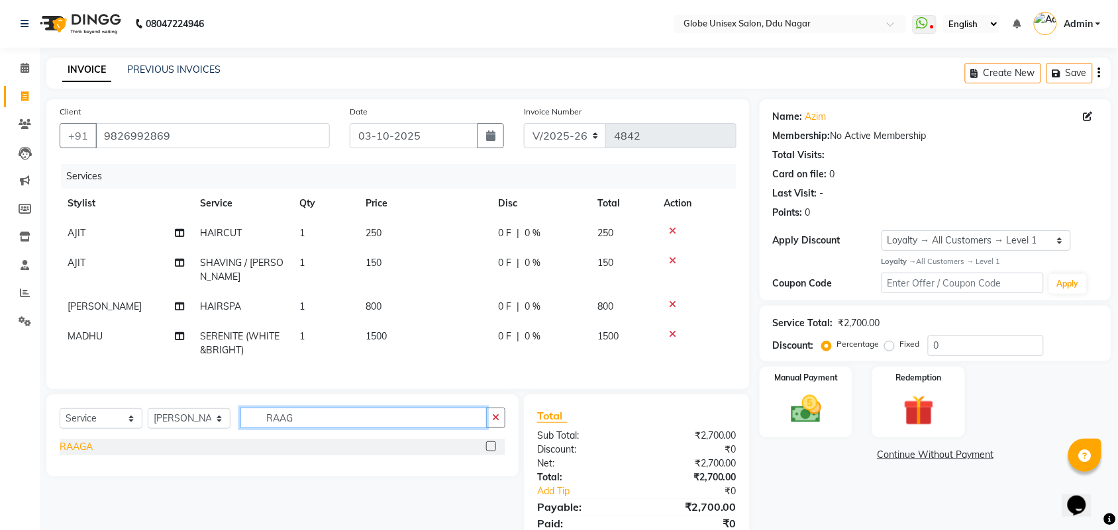
type input "RAAG"
click at [64, 441] on div "RAAGA" at bounding box center [76, 447] width 33 height 14
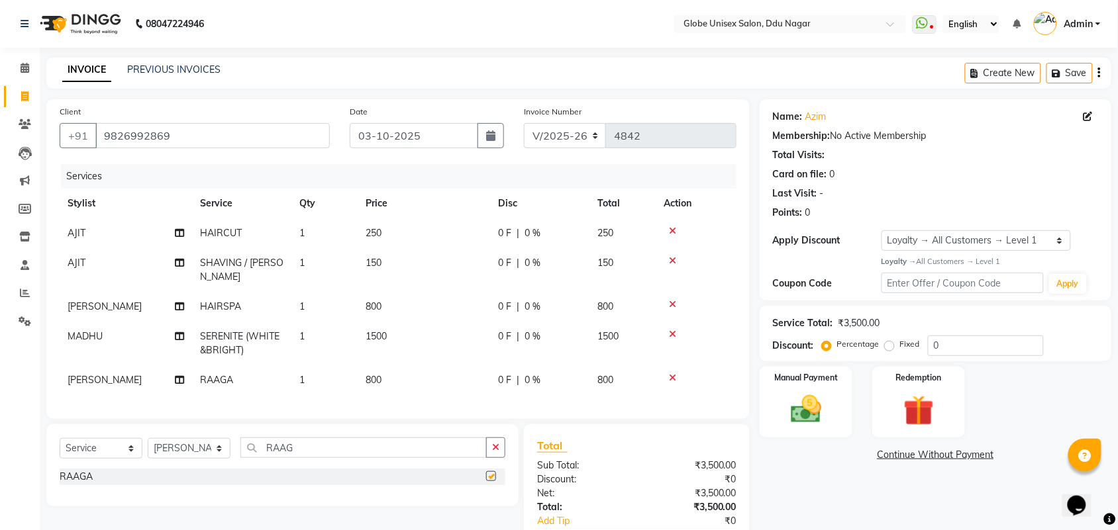
checkbox input "false"
click at [323, 368] on td "1" at bounding box center [324, 381] width 66 height 30
select select "24272"
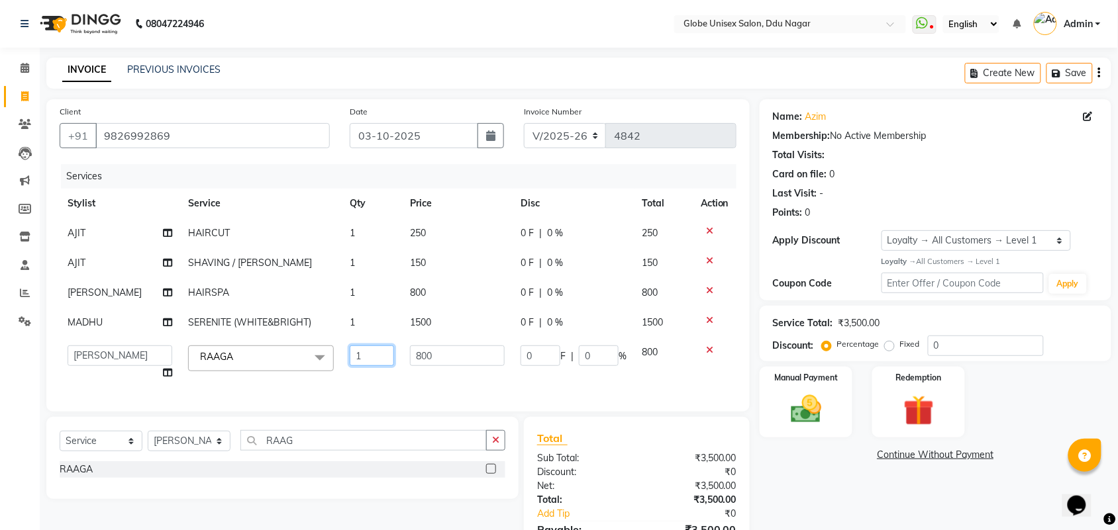
click at [378, 360] on input "1" at bounding box center [372, 356] width 44 height 21
type input "2"
click at [811, 481] on div "Name: Azim Membership: No Active Membership Total Visits: Card on file: 0 Last …" at bounding box center [941, 341] width 362 height 485
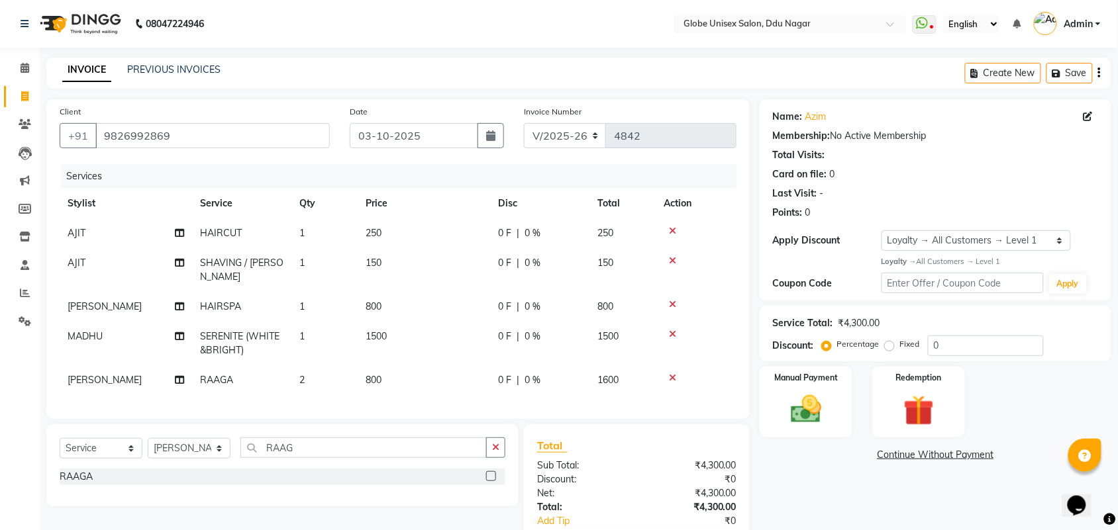
click at [329, 323] on td "1" at bounding box center [324, 344] width 66 height 44
select select "39160"
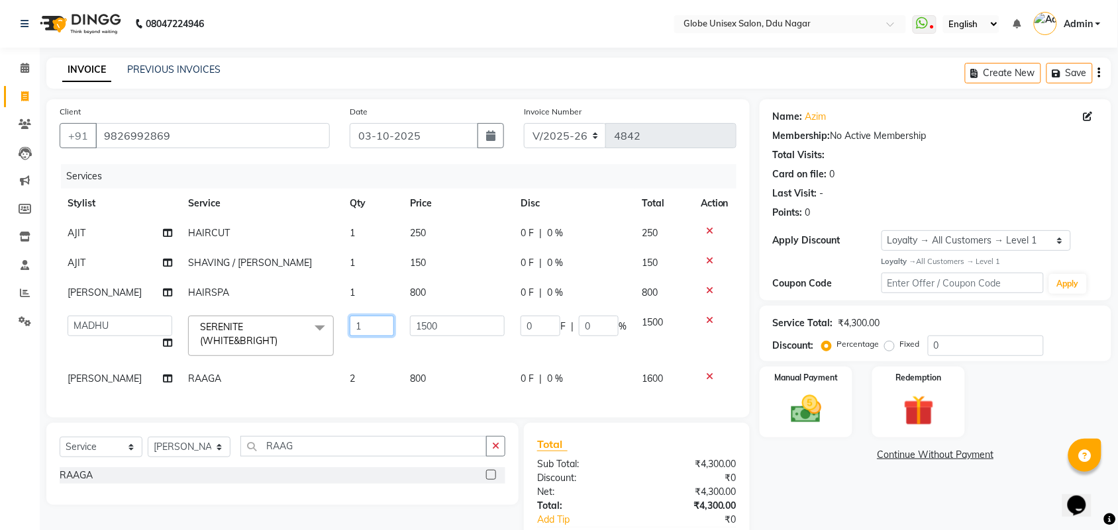
click at [352, 324] on input "1" at bounding box center [372, 326] width 44 height 21
type input "2"
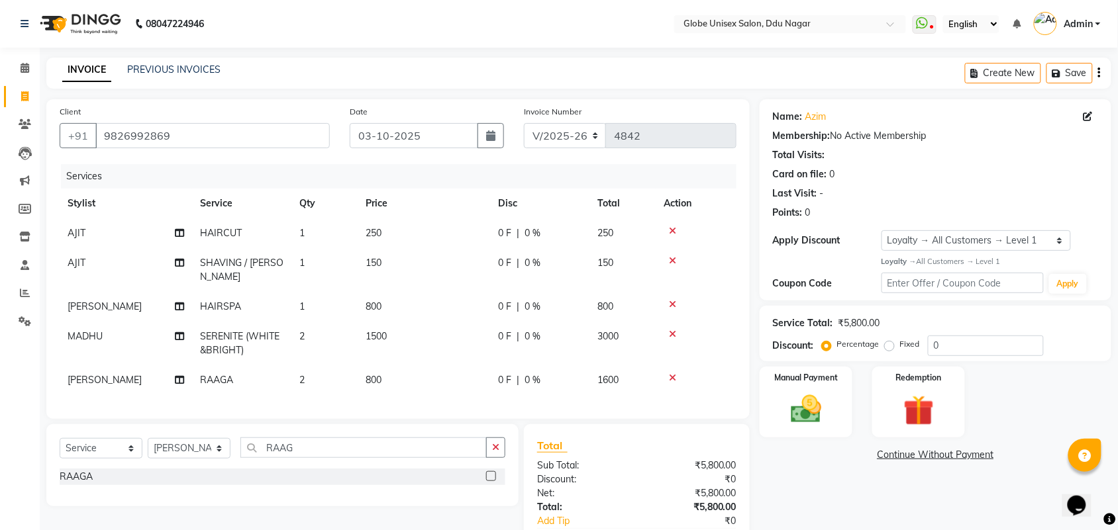
drag, startPoint x: 826, startPoint y: 500, endPoint x: 528, endPoint y: 351, distance: 333.2
click at [825, 500] on div "Name: Azim Membership: No Active Membership Total Visits: Card on file: 0 Last …" at bounding box center [941, 345] width 362 height 492
click at [352, 298] on td "1" at bounding box center [324, 307] width 66 height 30
select select "24272"
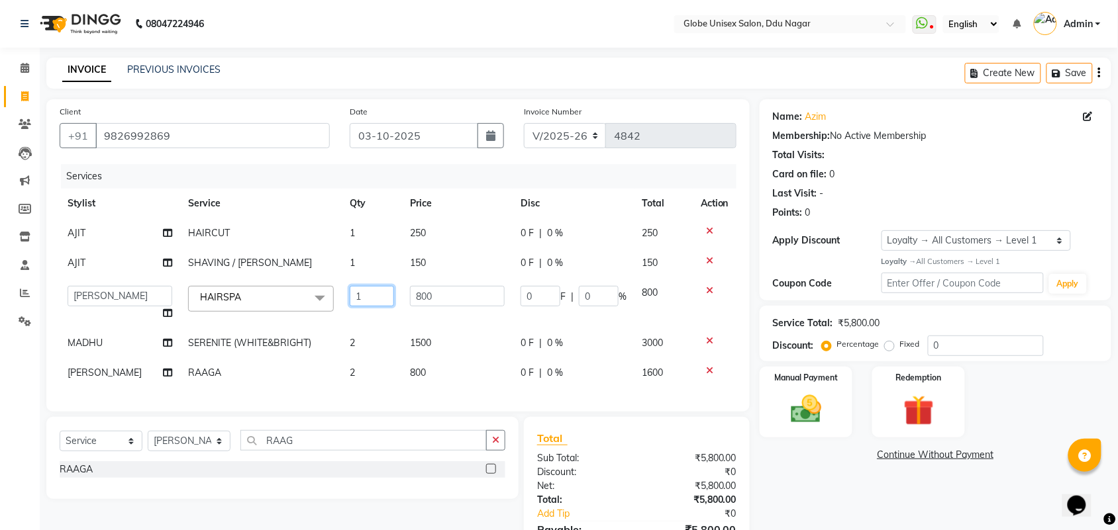
click at [370, 299] on input "1" at bounding box center [372, 296] width 44 height 21
type input "2"
click at [819, 473] on div "Name: Azim Membership: No Active Membership Total Visits: Card on file: 0 Last …" at bounding box center [941, 341] width 362 height 485
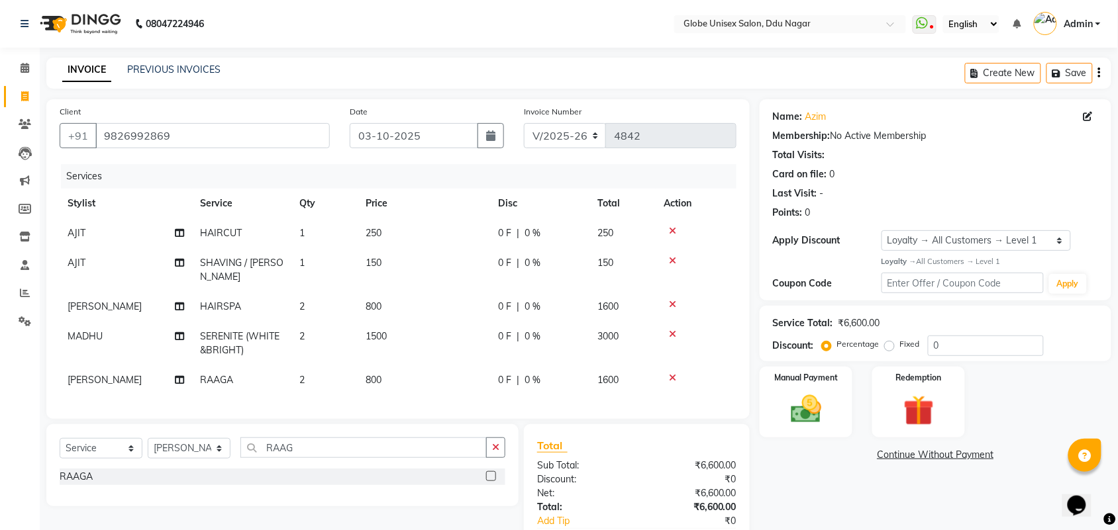
click at [319, 232] on td "1" at bounding box center [324, 234] width 66 height 30
select select "62852"
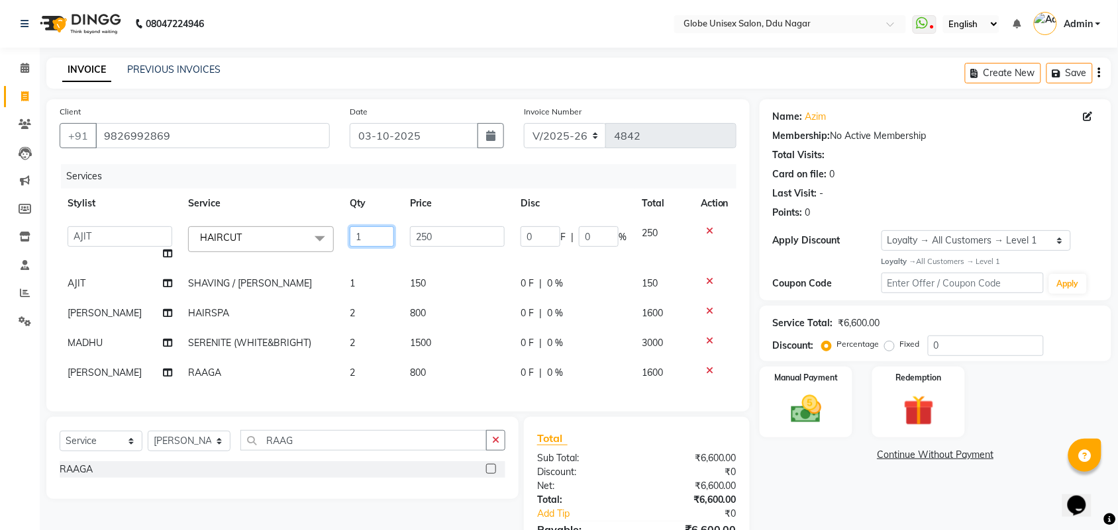
click at [350, 230] on input "1" at bounding box center [372, 236] width 44 height 21
click at [356, 232] on input "1" at bounding box center [372, 236] width 44 height 21
type input "4"
click at [846, 497] on div "Name: Azim Membership: No Active Membership Total Visits: Card on file: 0 Last …" at bounding box center [941, 341] width 362 height 485
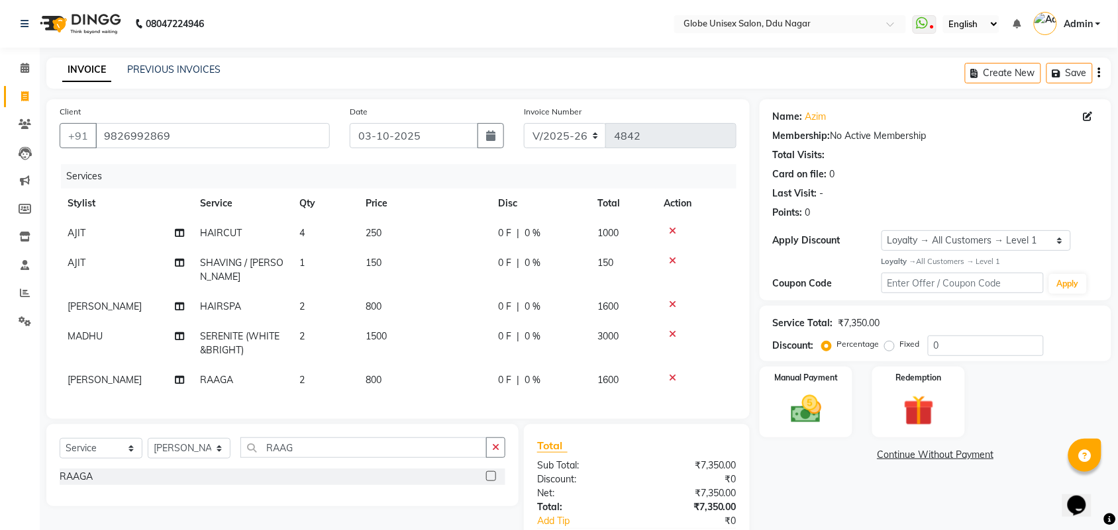
scroll to position [78, 0]
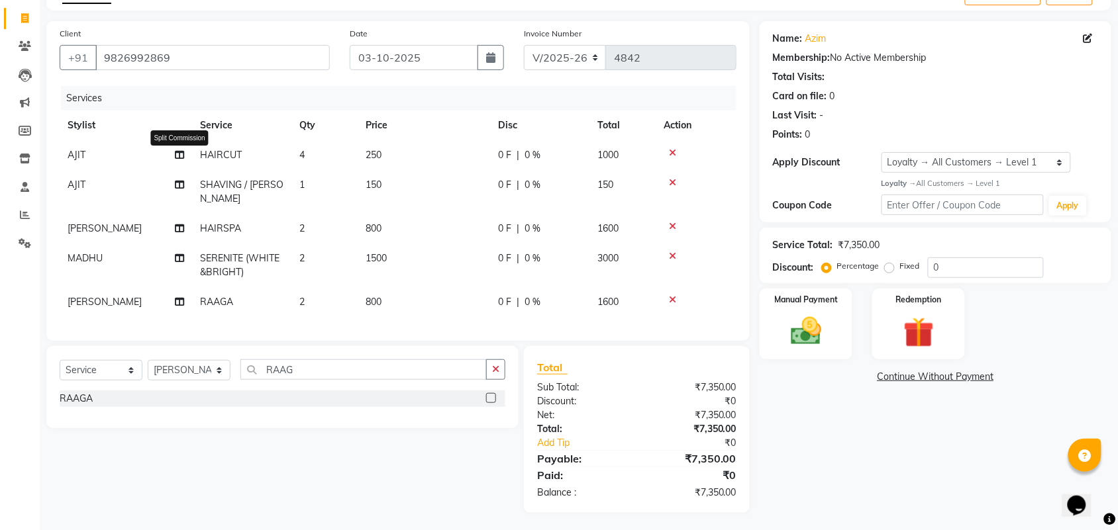
click at [176, 154] on icon at bounding box center [179, 154] width 9 height 9
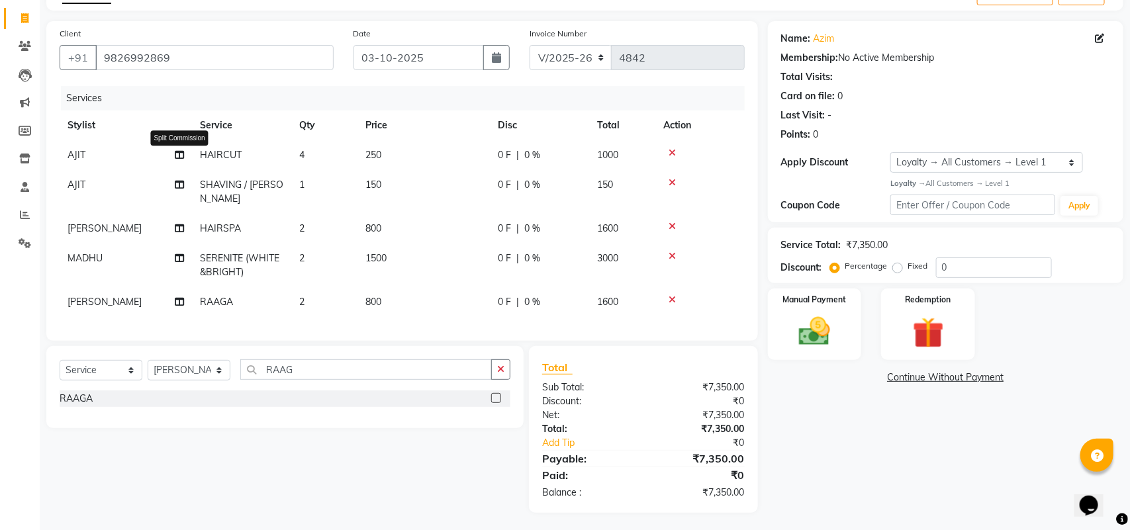
select select "62852"
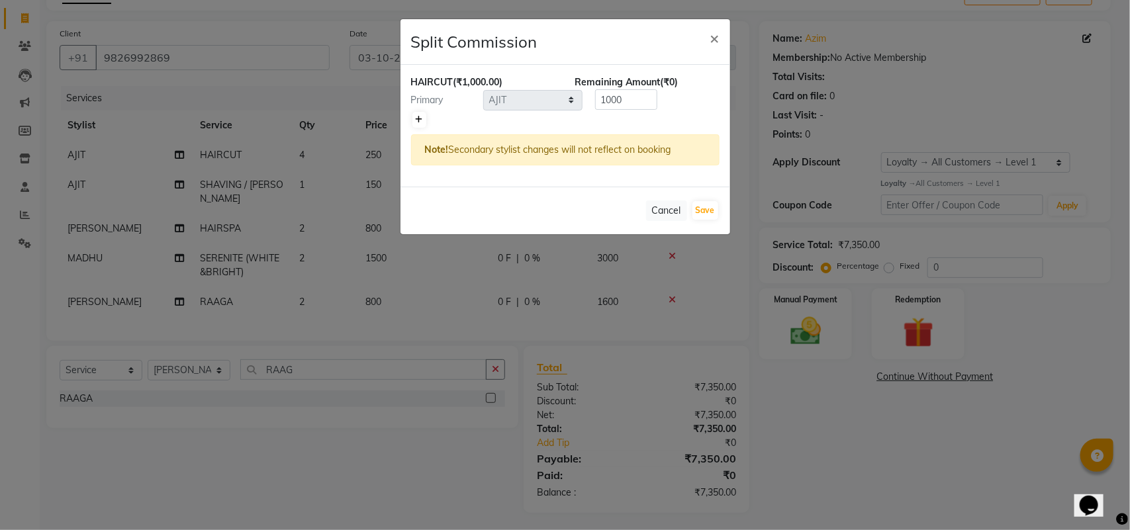
click at [415, 113] on link at bounding box center [420, 120] width 14 height 16
type input "500"
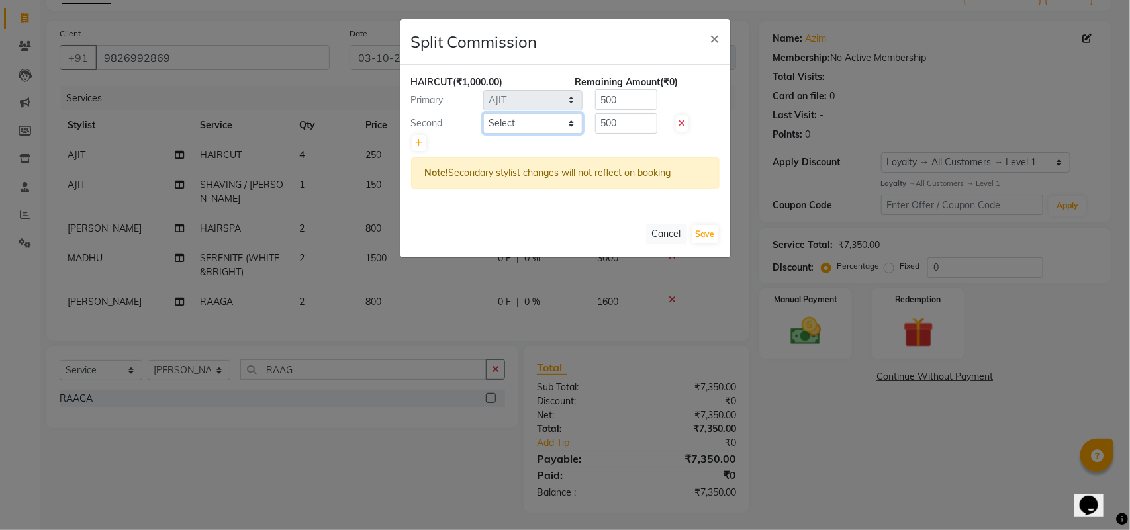
click at [517, 118] on select "Select ADITYA AJIT CHIRAG DEV DIGESH LALITA LAXMI MADHU MANSI NICK RAKSHA SACHI…" at bounding box center [532, 123] width 99 height 21
select select "50759"
click at [483, 113] on select "Select ADITYA AJIT CHIRAG DEV DIGESH LALITA LAXMI MADHU MANSI NICK RAKSHA SACHI…" at bounding box center [532, 123] width 99 height 21
click at [419, 144] on icon at bounding box center [419, 143] width 7 height 8
type input "333.33"
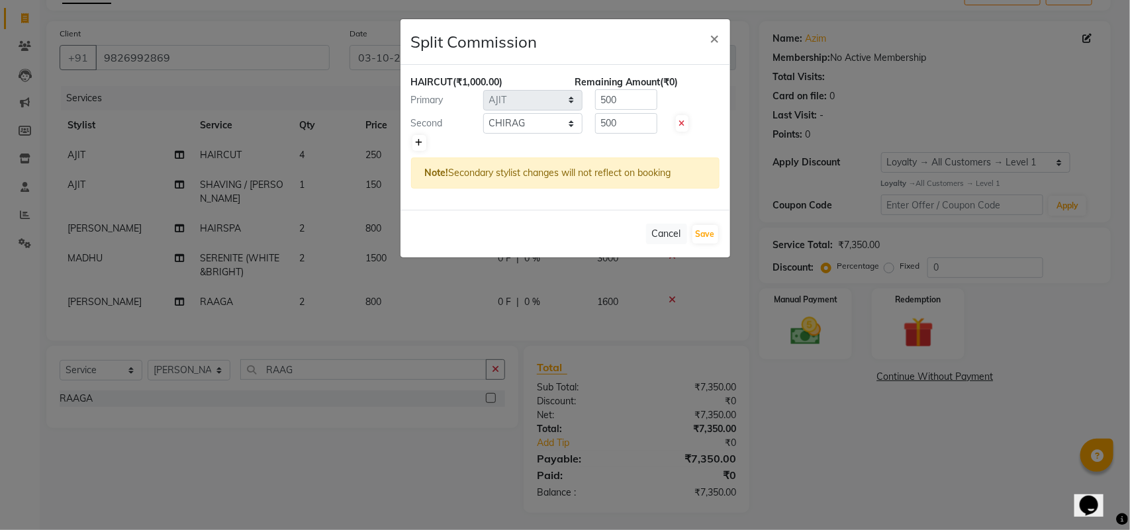
type input "333.33"
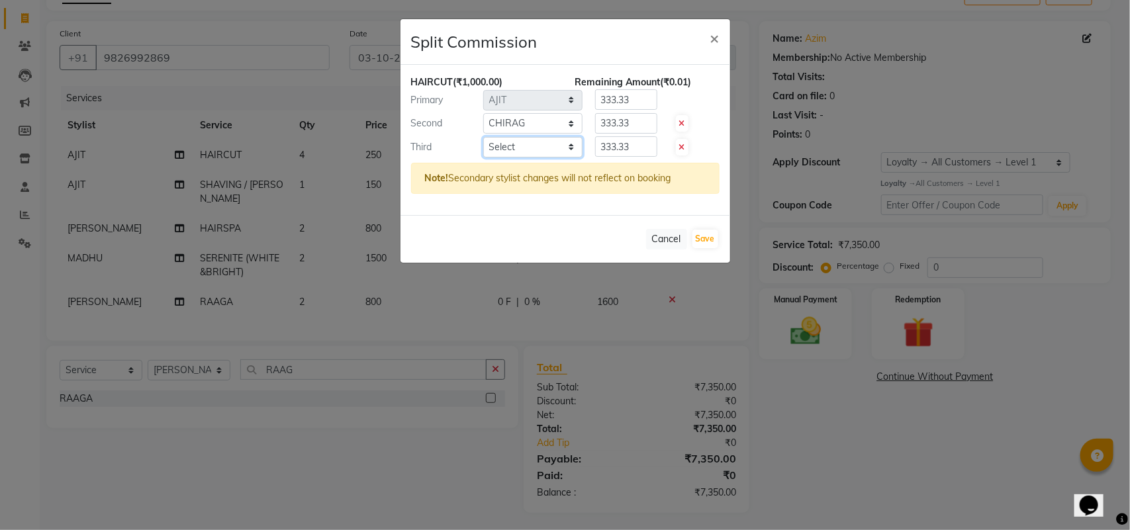
click at [537, 146] on select "Select ADITYA AJIT CHIRAG DEV DIGESH LALITA LAXMI MADHU MANSI NICK RAKSHA SACHI…" at bounding box center [532, 147] width 99 height 21
select select "24272"
click at [483, 137] on select "Select ADITYA AJIT CHIRAG DEV DIGESH LALITA LAXMI MADHU MANSI NICK RAKSHA SACHI…" at bounding box center [532, 147] width 99 height 21
click at [646, 156] on input "333.3" at bounding box center [626, 146] width 62 height 21
type input "3"
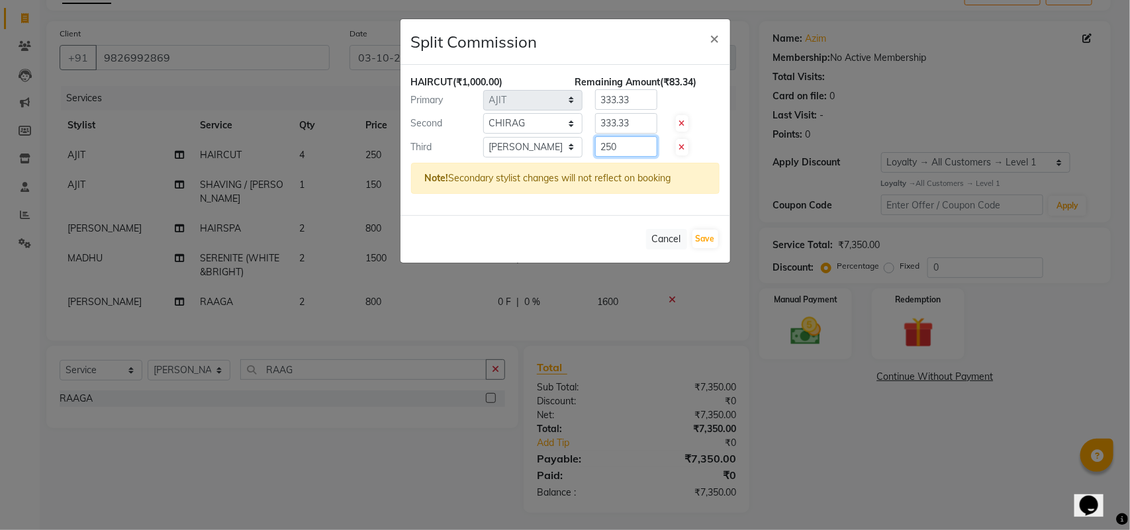
type input "250"
click at [656, 91] on input "333.33" at bounding box center [626, 99] width 62 height 21
type input "3"
type input "250"
click at [639, 125] on input "333.33" at bounding box center [626, 123] width 62 height 21
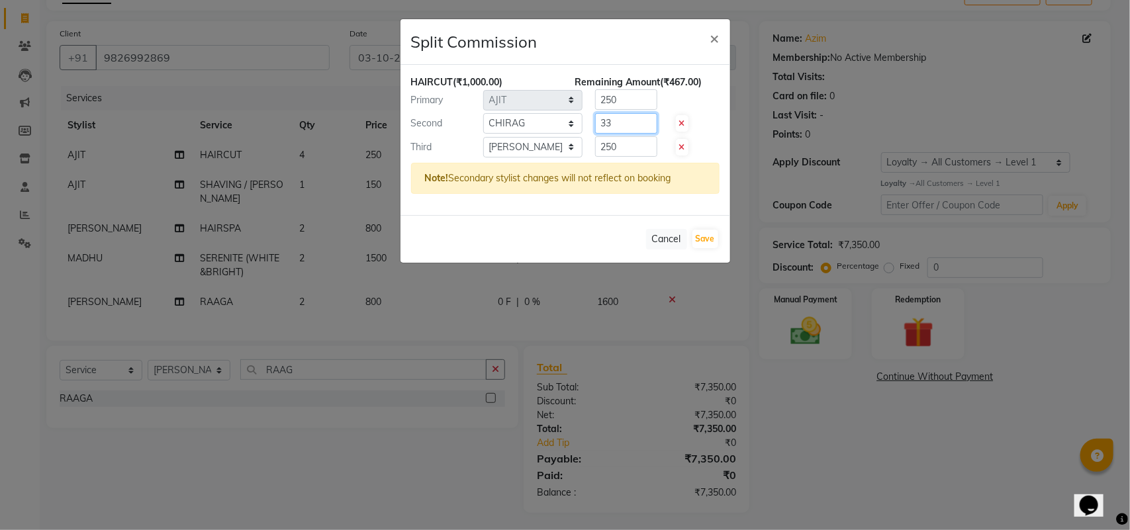
type input "3"
type input "500"
click at [713, 235] on button "Save" at bounding box center [706, 239] width 26 height 19
select select "Select"
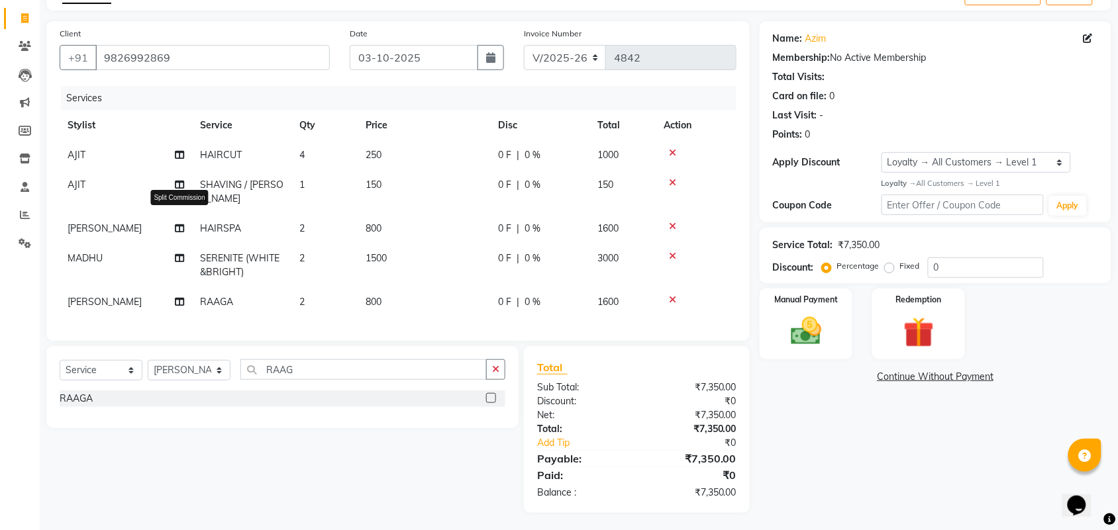
click at [179, 224] on icon at bounding box center [179, 228] width 9 height 9
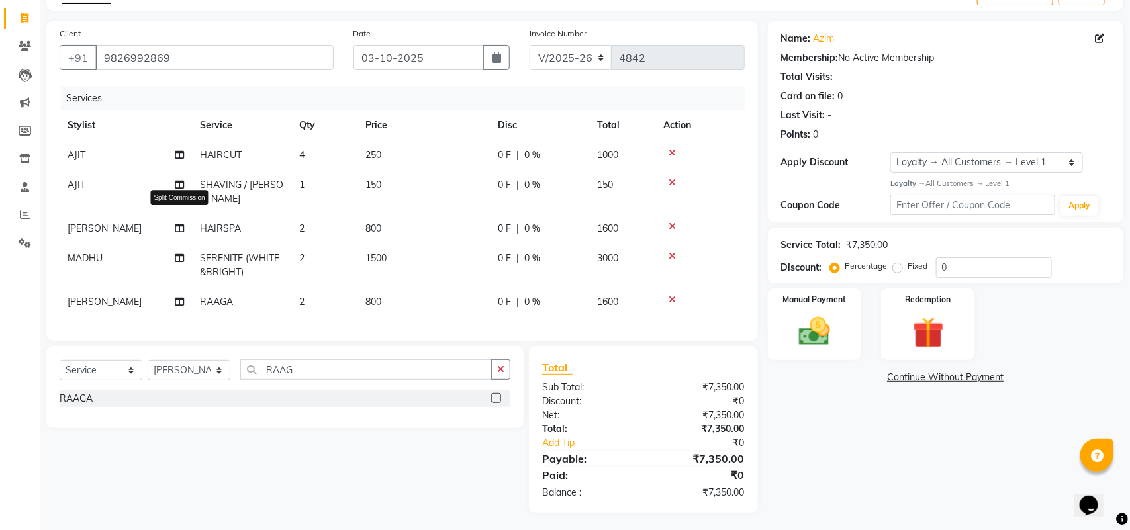
select select "24272"
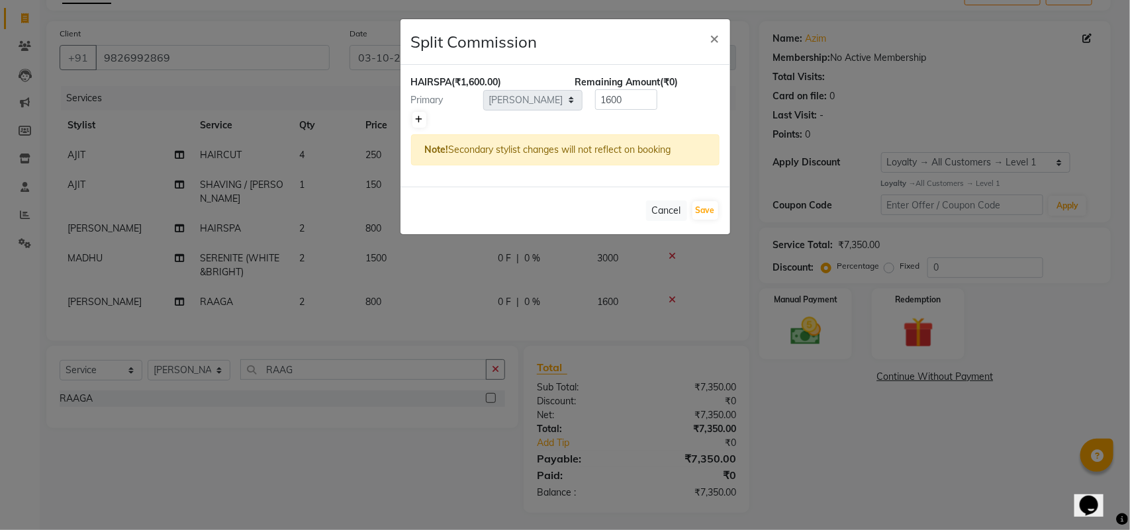
click at [421, 121] on icon at bounding box center [419, 120] width 7 height 8
type input "800"
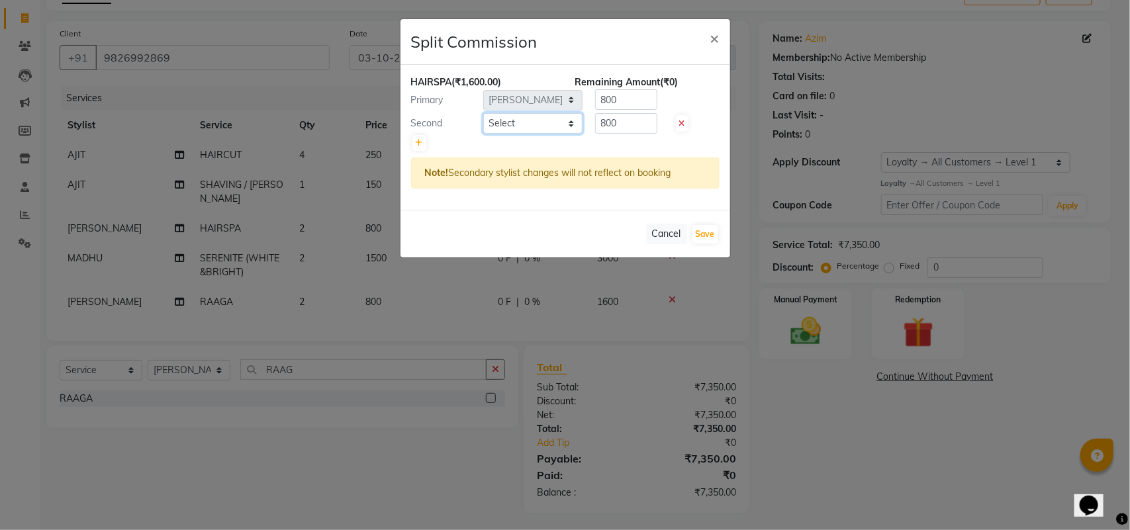
drag, startPoint x: 421, startPoint y: 121, endPoint x: 571, endPoint y: 118, distance: 149.7
click at [577, 119] on select "Select ADITYA AJIT CHIRAG DEV DIGESH LALITA LAXMI MADHU MANSI NICK RAKSHA SACHI…" at bounding box center [532, 123] width 99 height 21
select select "21813"
click at [483, 113] on select "Select ADITYA AJIT CHIRAG DEV DIGESH LALITA LAXMI MADHU MANSI NICK RAKSHA SACHI…" at bounding box center [532, 123] width 99 height 21
click at [705, 230] on button "Save" at bounding box center [706, 234] width 26 height 19
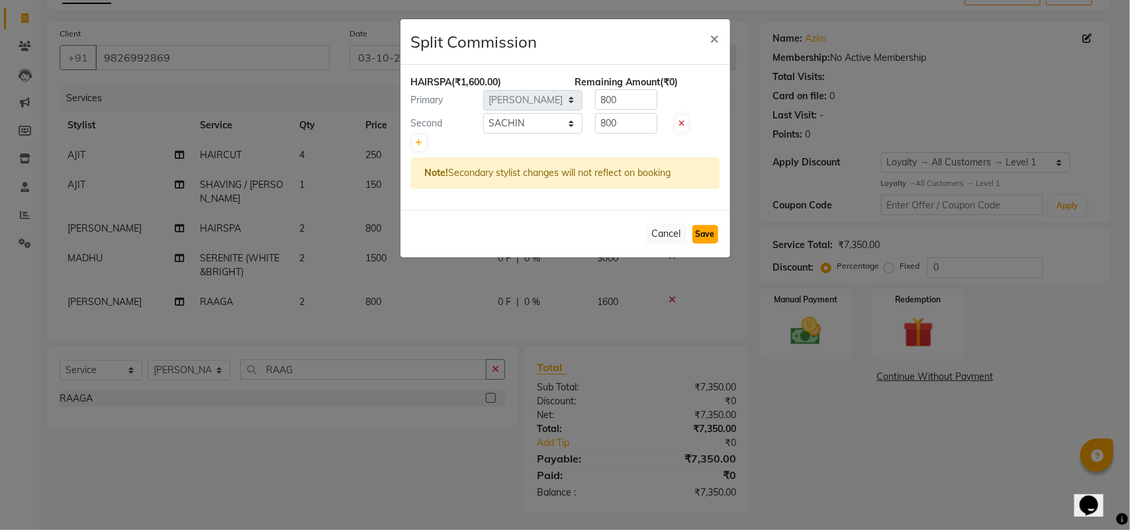
select select "Select"
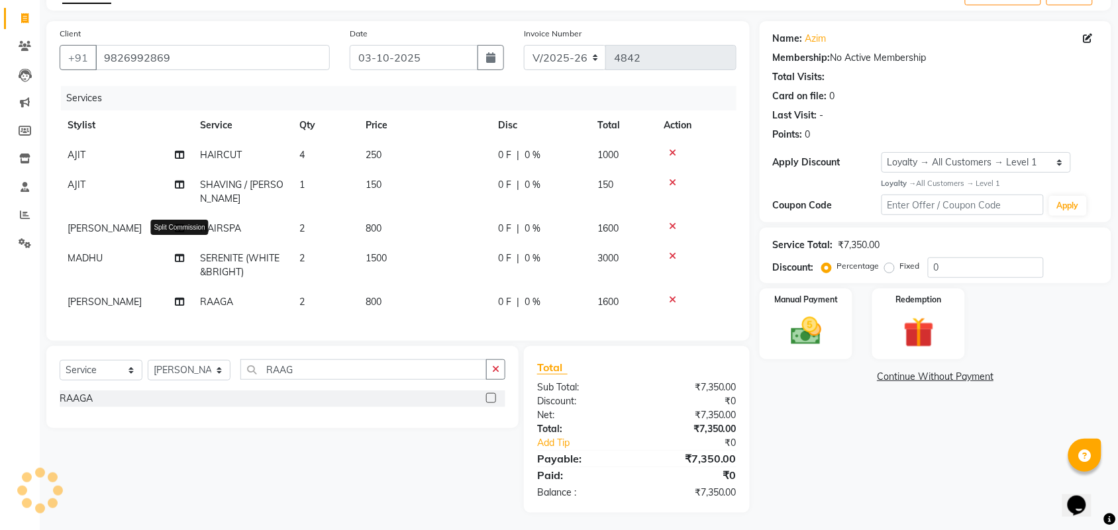
click at [179, 254] on icon at bounding box center [179, 258] width 9 height 9
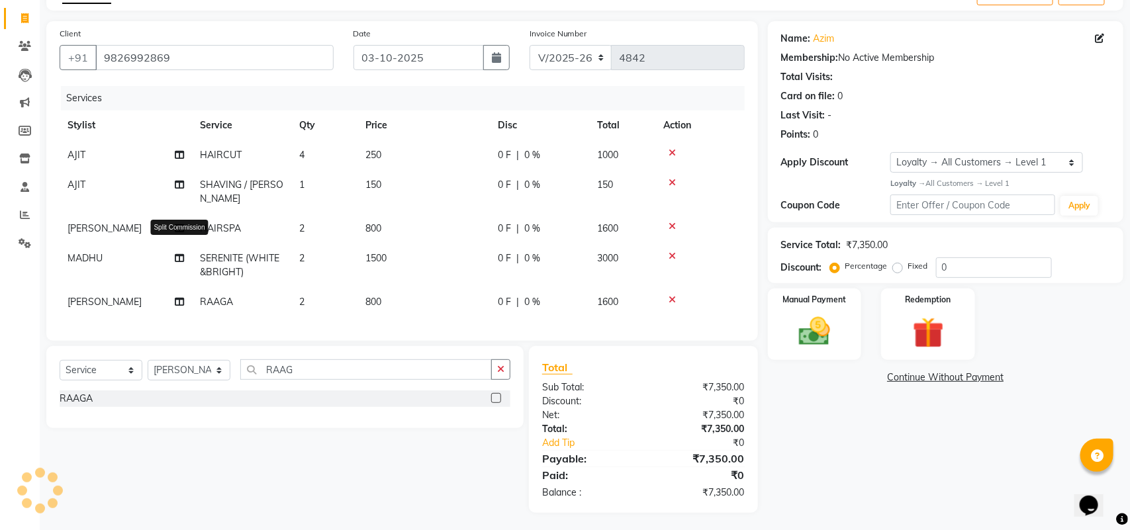
select select "39160"
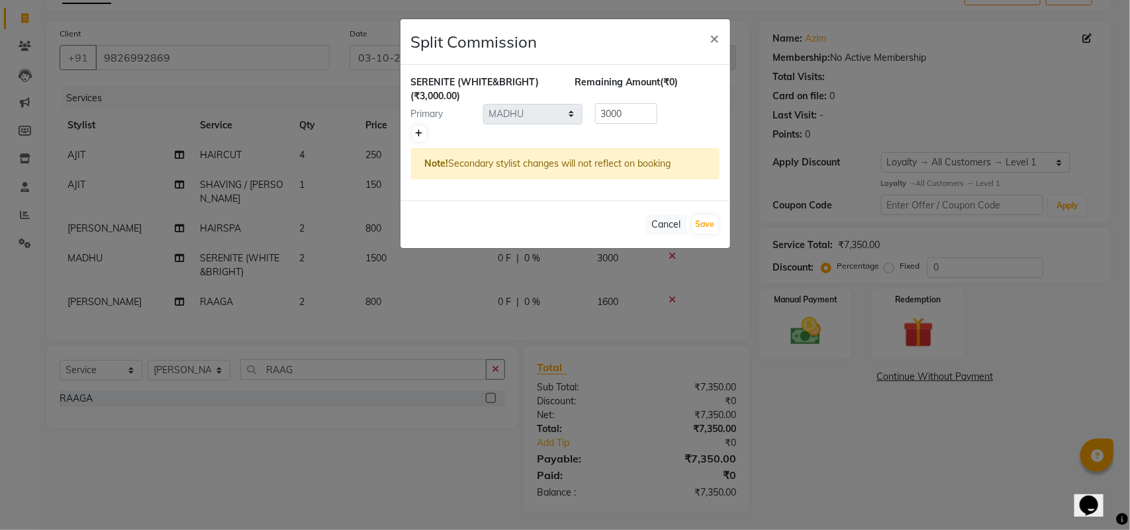
click at [417, 134] on icon at bounding box center [419, 134] width 7 height 8
type input "1500"
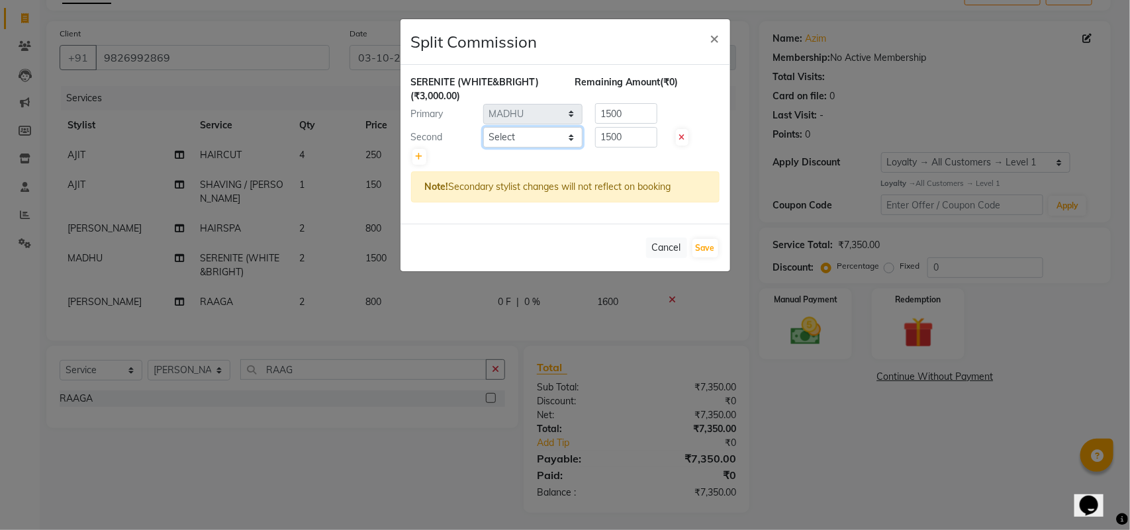
click at [534, 134] on select "Select ADITYA AJIT CHIRAG DEV DIGESH LALITA LAXMI MADHU MANSI NICK RAKSHA SACHI…" at bounding box center [532, 137] width 99 height 21
select select "88987"
click at [483, 127] on select "Select ADITYA AJIT CHIRAG DEV DIGESH LALITA LAXMI MADHU MANSI NICK RAKSHA SACHI…" at bounding box center [532, 137] width 99 height 21
click at [699, 249] on button "Save" at bounding box center [706, 248] width 26 height 19
select select "Select"
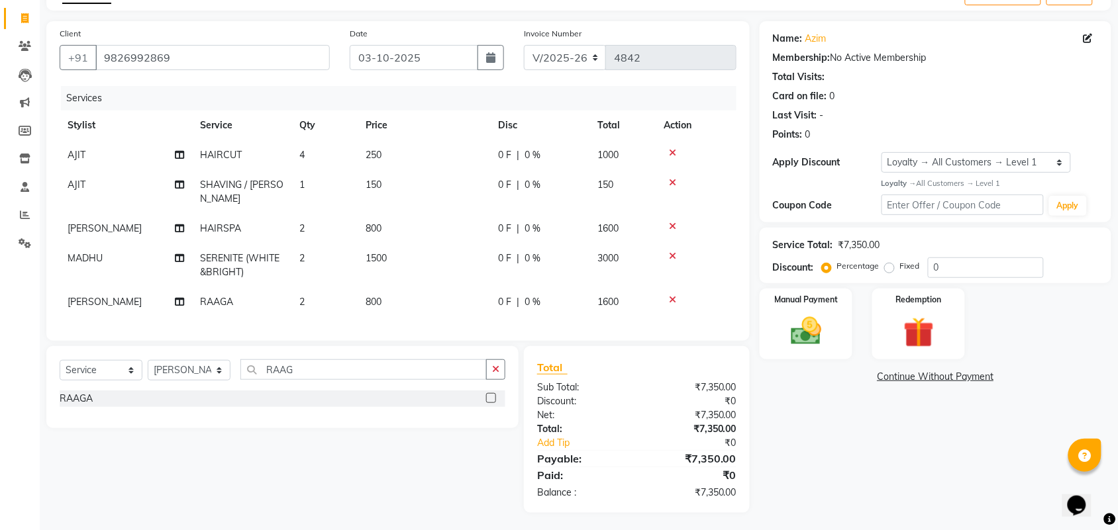
click at [900, 268] on label "Fixed" at bounding box center [910, 266] width 20 height 12
click at [893, 268] on input "Fixed" at bounding box center [891, 266] width 9 height 9
radio input "true"
click at [954, 268] on input "0" at bounding box center [986, 268] width 116 height 21
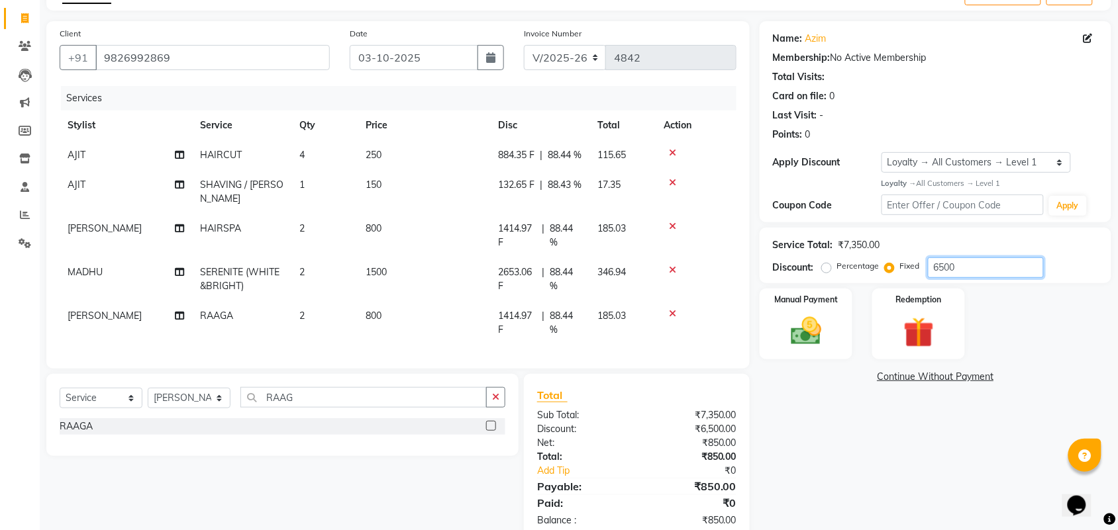
click at [1004, 267] on input "6500" at bounding box center [986, 268] width 116 height 21
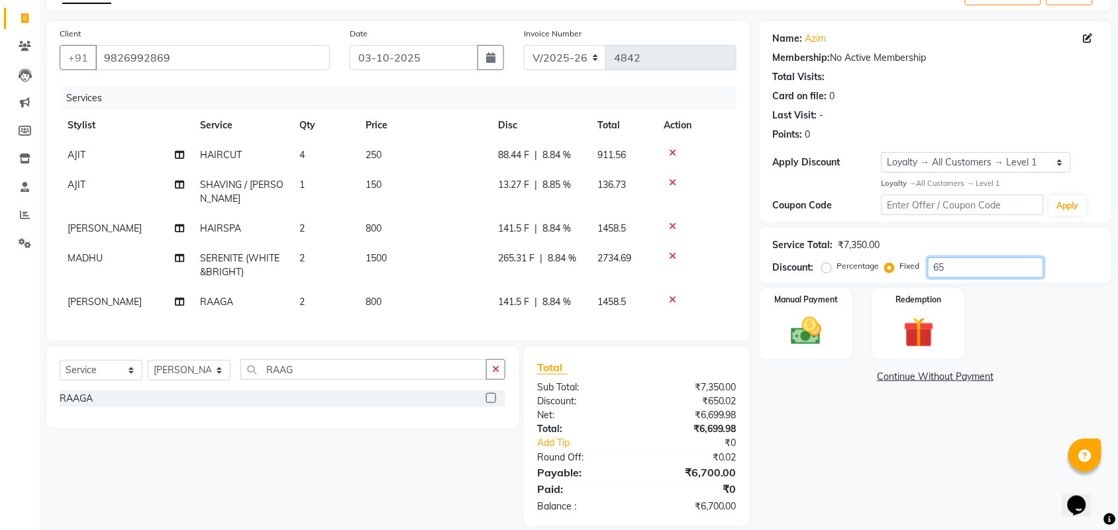
type input "6"
type input "850"
click at [850, 438] on div "Name: Azim Membership: No Active Membership Total Visits: Card on file: 0 Last …" at bounding box center [941, 267] width 362 height 492
drag, startPoint x: 330, startPoint y: 263, endPoint x: 383, endPoint y: 280, distance: 55.7
click at [348, 270] on td "2" at bounding box center [324, 266] width 66 height 44
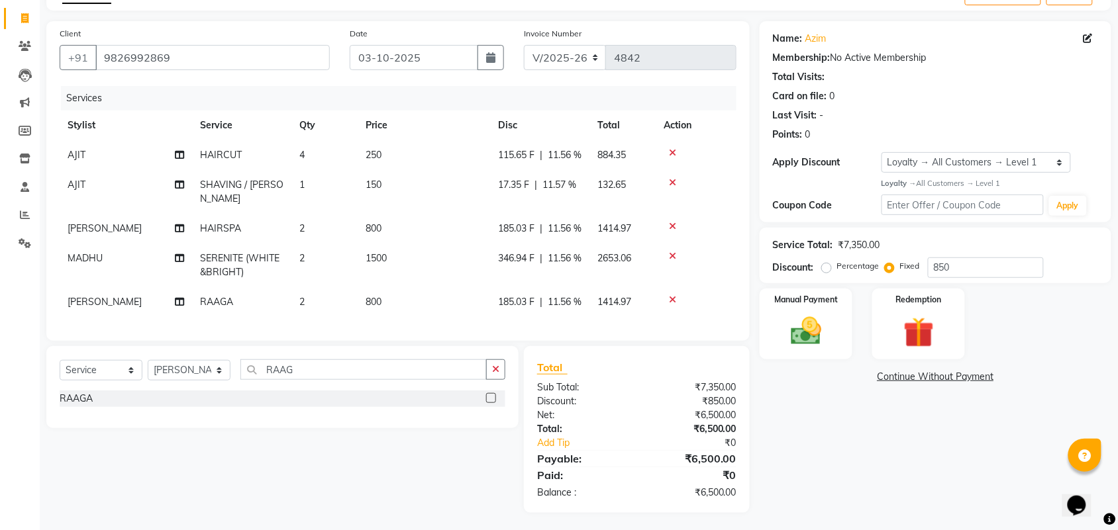
select select "39160"
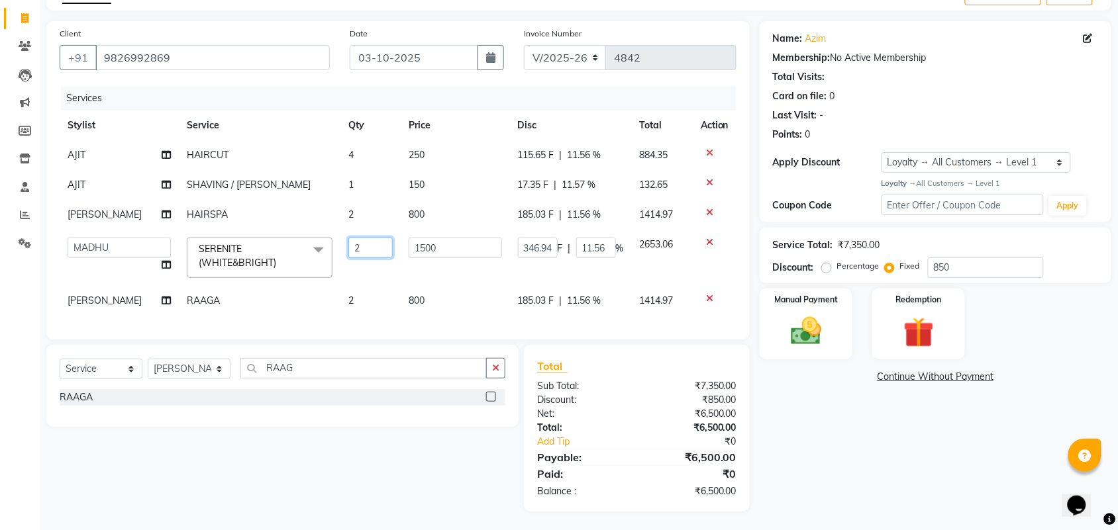
click at [372, 238] on input "2" at bounding box center [370, 248] width 44 height 21
type input "3"
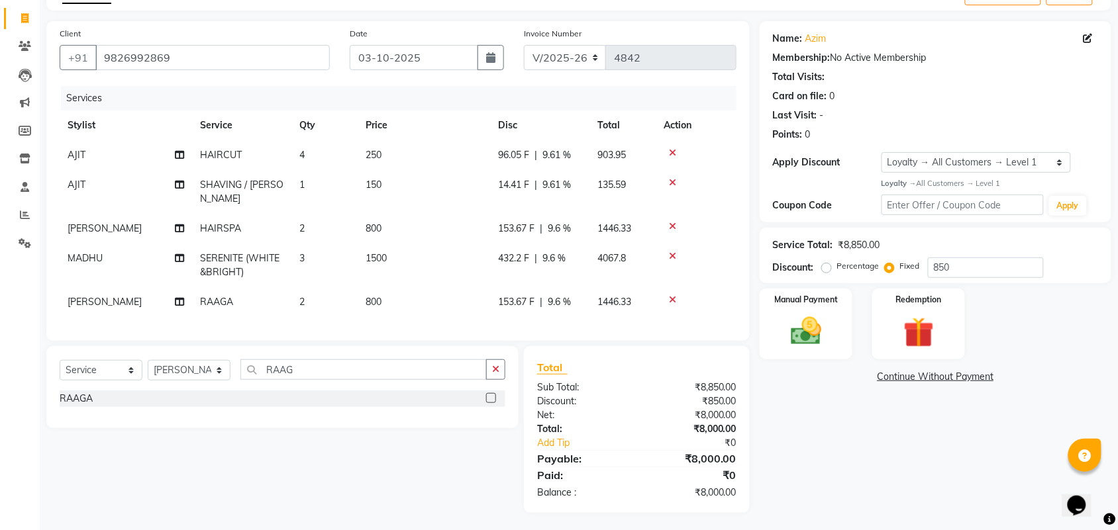
click at [931, 473] on div "Name: Azim Membership: No Active Membership Total Visits: Card on file: 0 Last …" at bounding box center [941, 267] width 362 height 492
click at [179, 254] on icon at bounding box center [179, 258] width 9 height 9
select select "39160"
select select "88987"
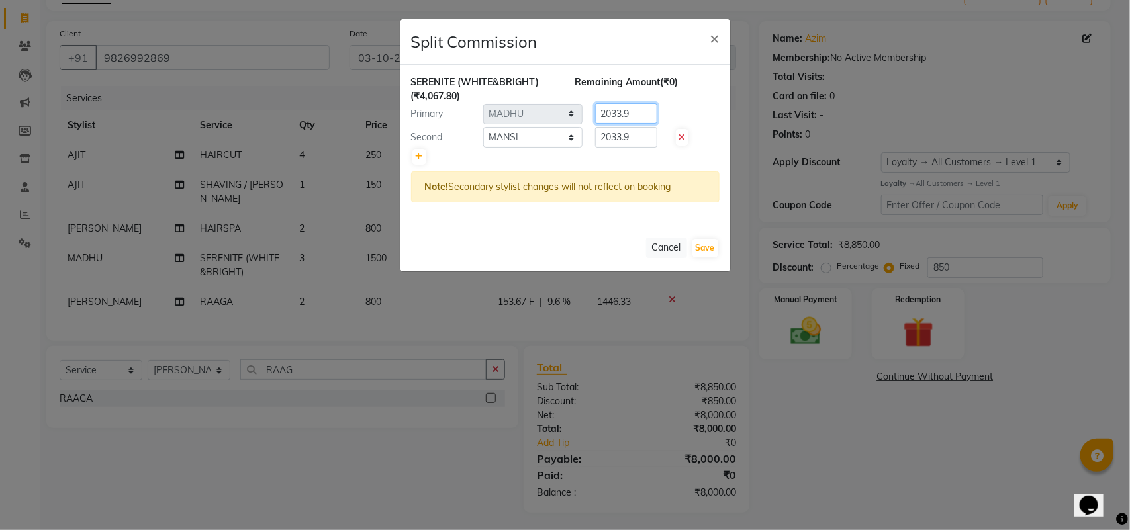
click at [648, 109] on input "2033.9" at bounding box center [626, 113] width 62 height 21
type input "2"
click at [647, 127] on input "2" at bounding box center [626, 137] width 62 height 21
click at [644, 119] on input "number" at bounding box center [626, 113] width 62 height 21
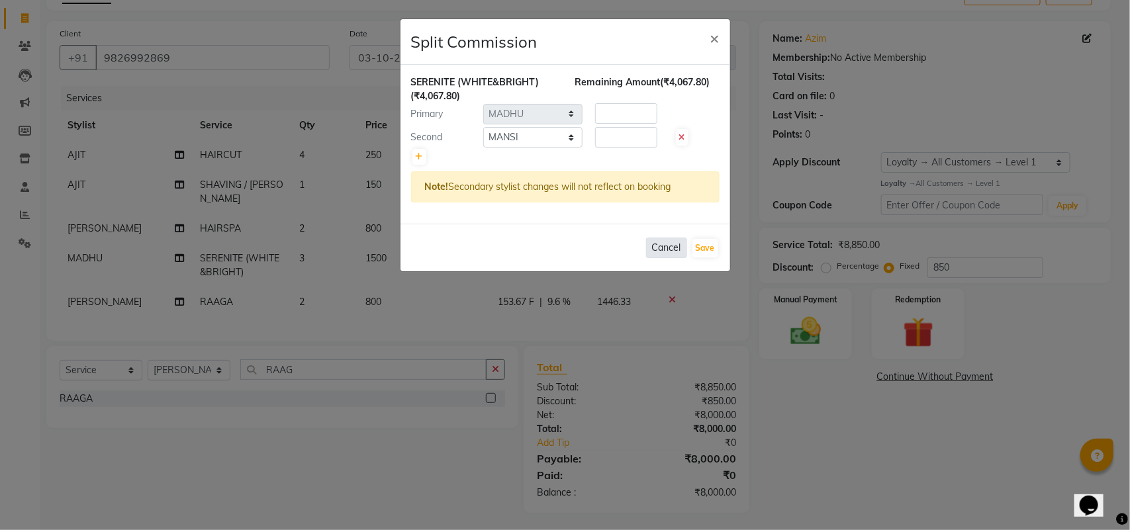
click at [664, 246] on button "Cancel" at bounding box center [666, 248] width 41 height 21
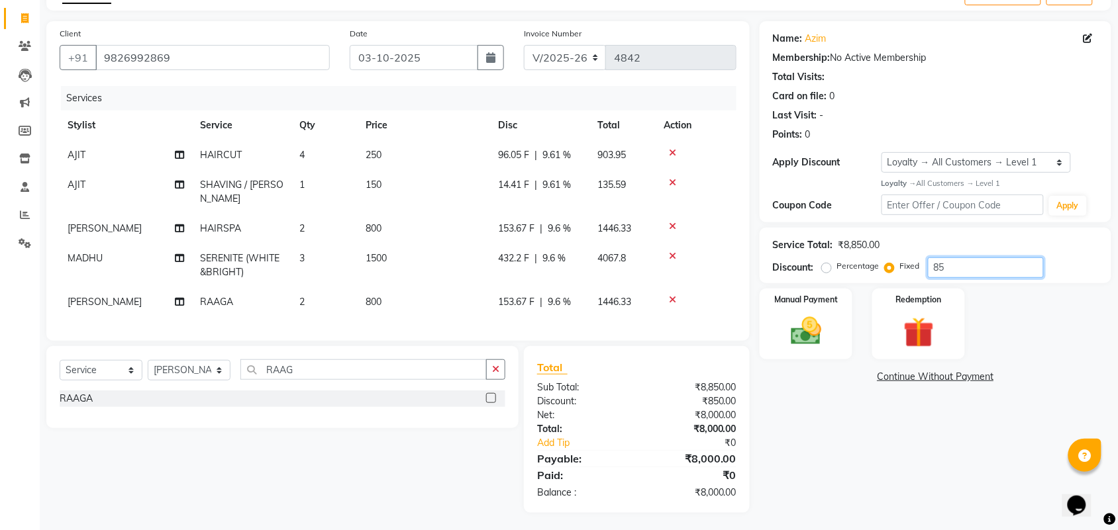
click at [977, 266] on input "85" at bounding box center [986, 268] width 116 height 21
type input "8"
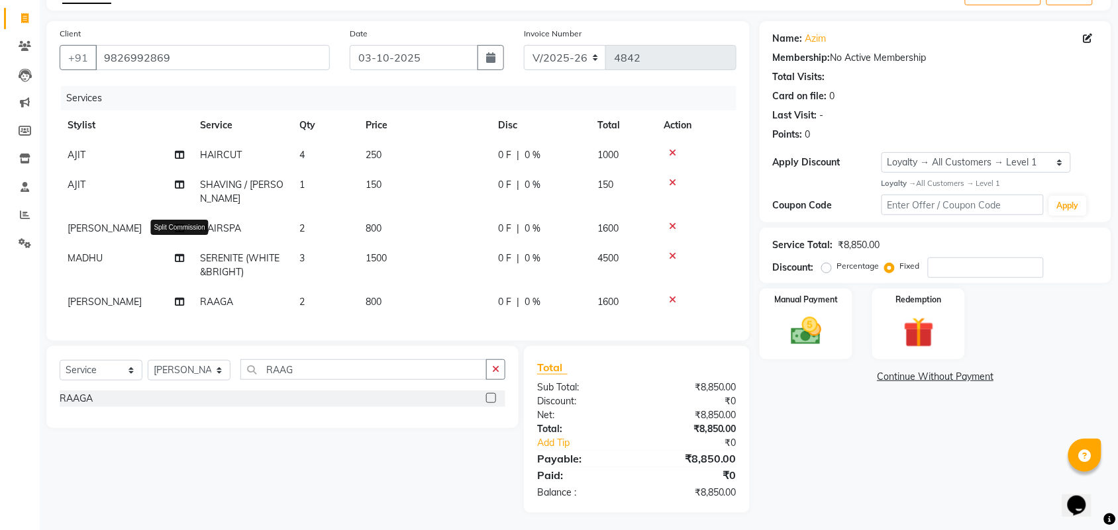
click at [177, 254] on icon at bounding box center [179, 258] width 9 height 9
select select "39160"
select select "88987"
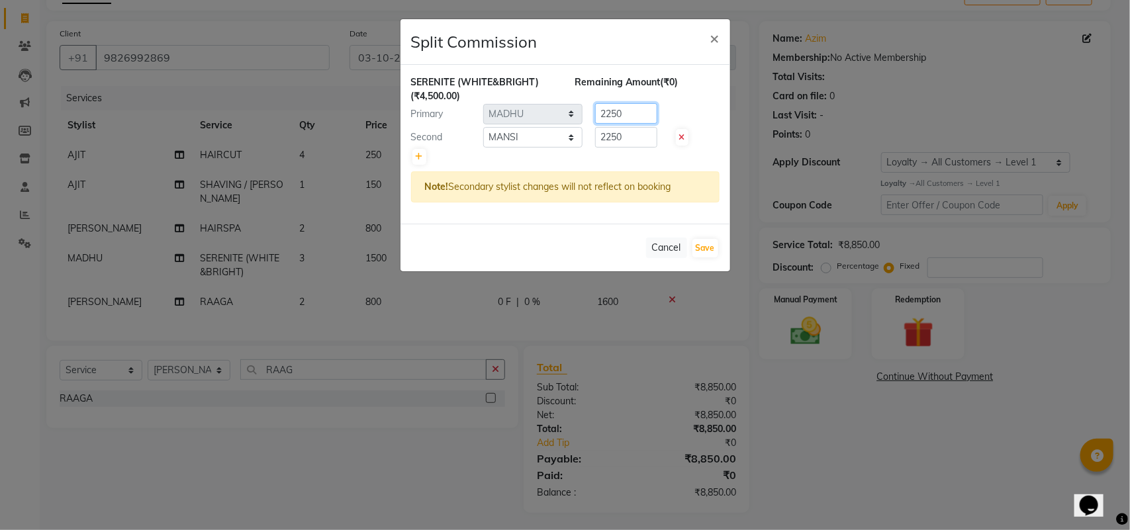
click at [626, 110] on input "2250" at bounding box center [626, 113] width 62 height 21
type input "2"
type input "3000"
click at [630, 127] on input "2250" at bounding box center [626, 137] width 62 height 21
type input "2"
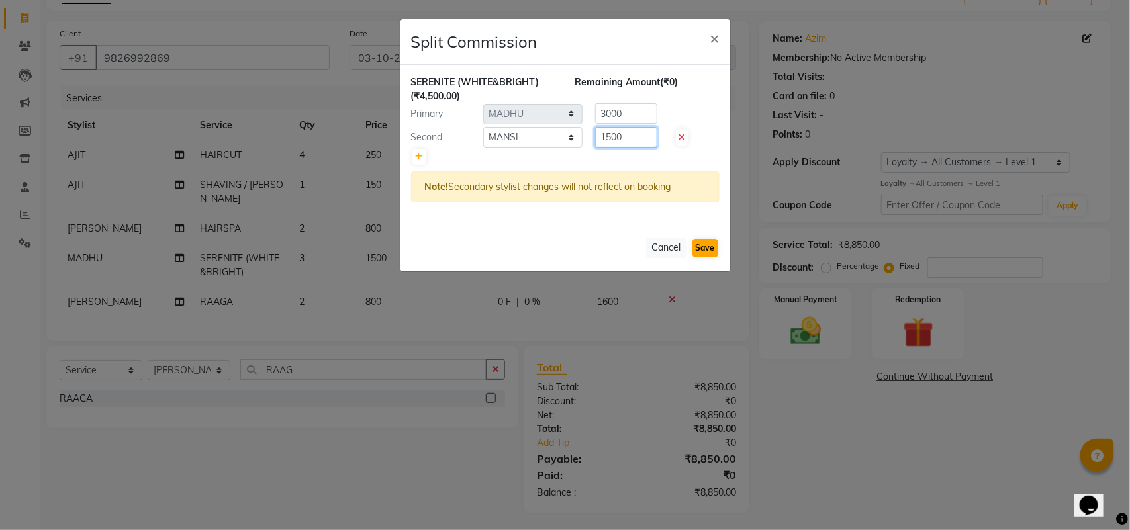
type input "1500"
click at [703, 250] on button "Save" at bounding box center [706, 248] width 26 height 19
select select "Select"
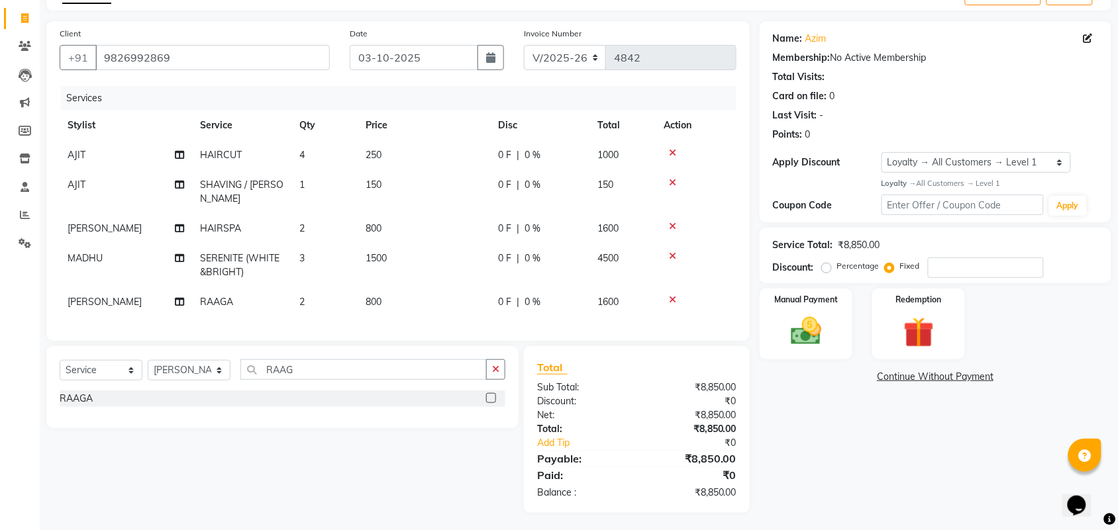
click at [333, 153] on td "4" at bounding box center [324, 155] width 66 height 30
select select "62852"
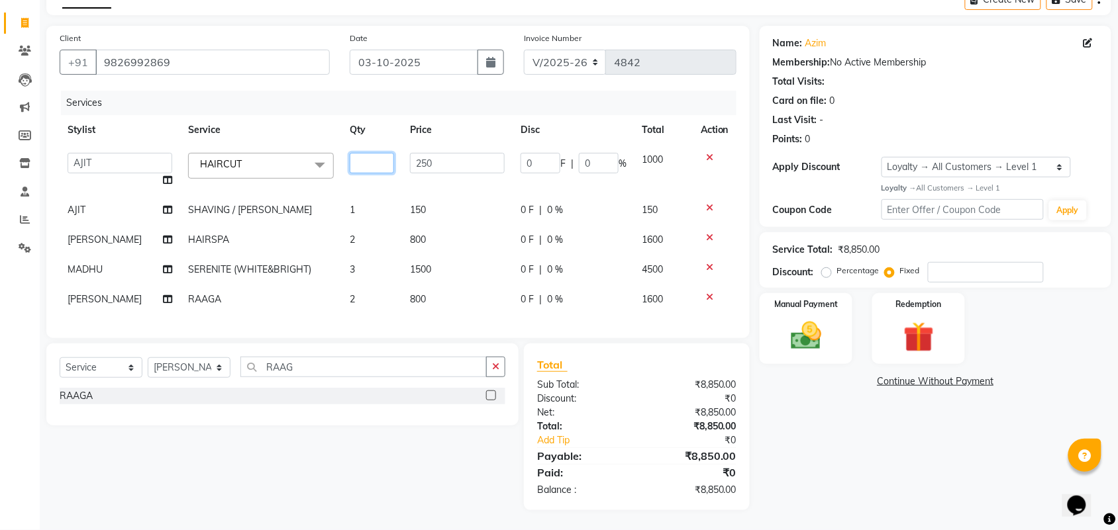
click at [366, 153] on input "number" at bounding box center [372, 163] width 44 height 21
type input "5"
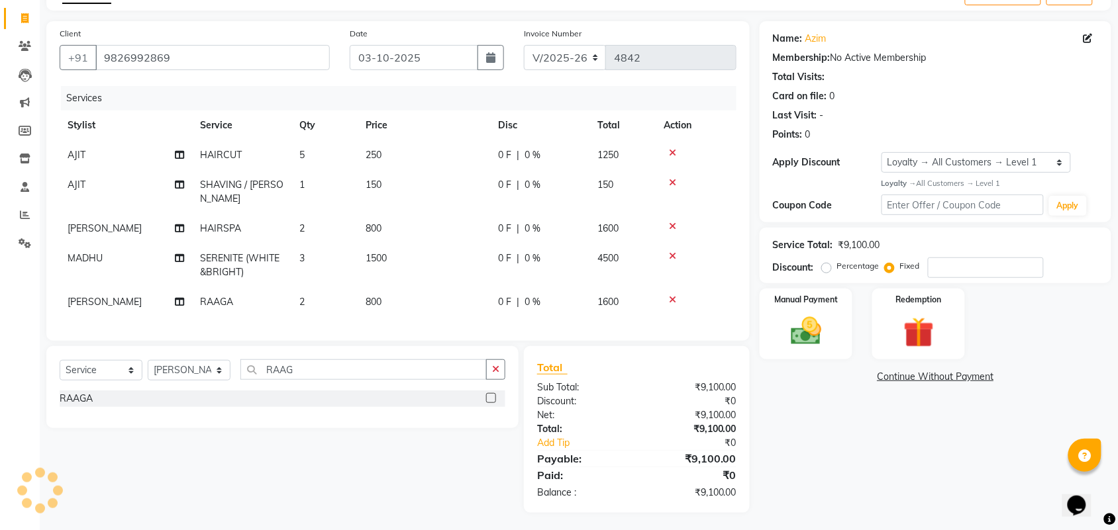
click at [914, 468] on div "Name: Azim Membership: No Active Membership Total Visits: Card on file: 0 Last …" at bounding box center [941, 267] width 362 height 492
click at [311, 183] on td "1" at bounding box center [324, 192] width 66 height 44
select select "62852"
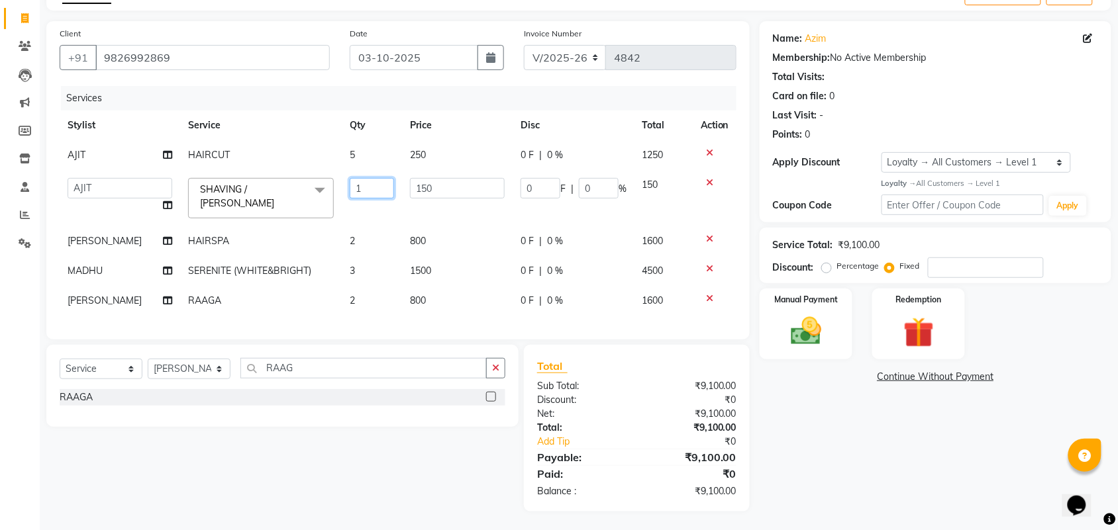
click at [362, 187] on input "1" at bounding box center [372, 188] width 44 height 21
type input "3"
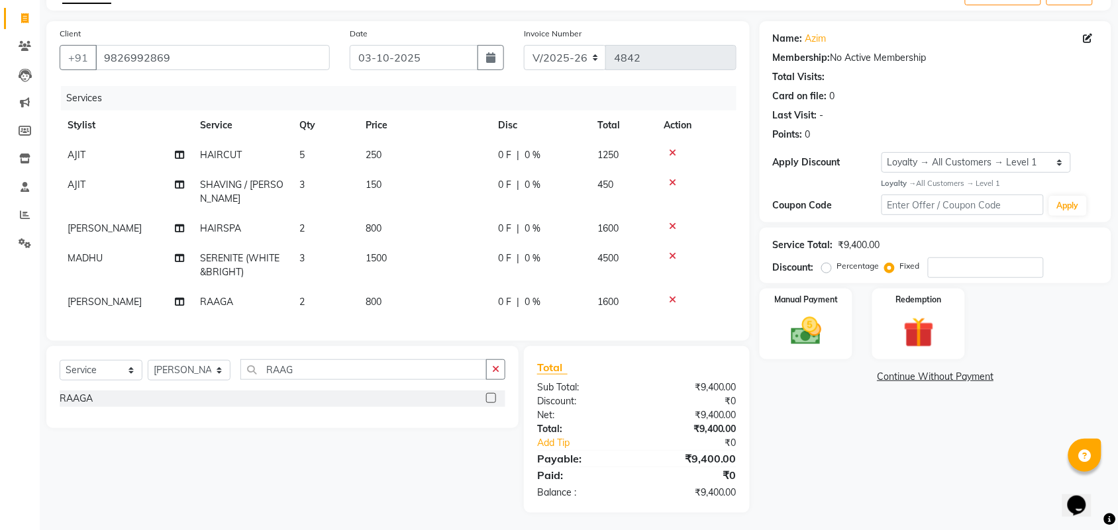
click at [849, 488] on div "Name: Azim Membership: No Active Membership Total Visits: Card on file: 0 Last …" at bounding box center [941, 267] width 362 height 492
click at [182, 151] on icon at bounding box center [179, 154] width 9 height 9
select select "62852"
select select "50759"
select select "24272"
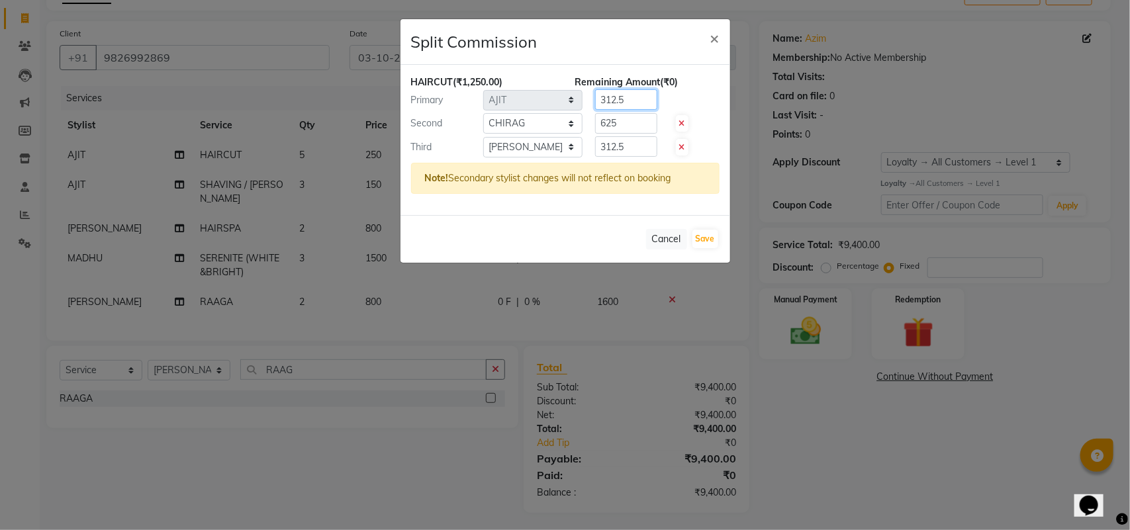
click at [636, 101] on input "312.5" at bounding box center [626, 99] width 62 height 21
type input "31"
type input "6"
click at [633, 121] on input "number" at bounding box center [626, 123] width 62 height 21
type input "3"
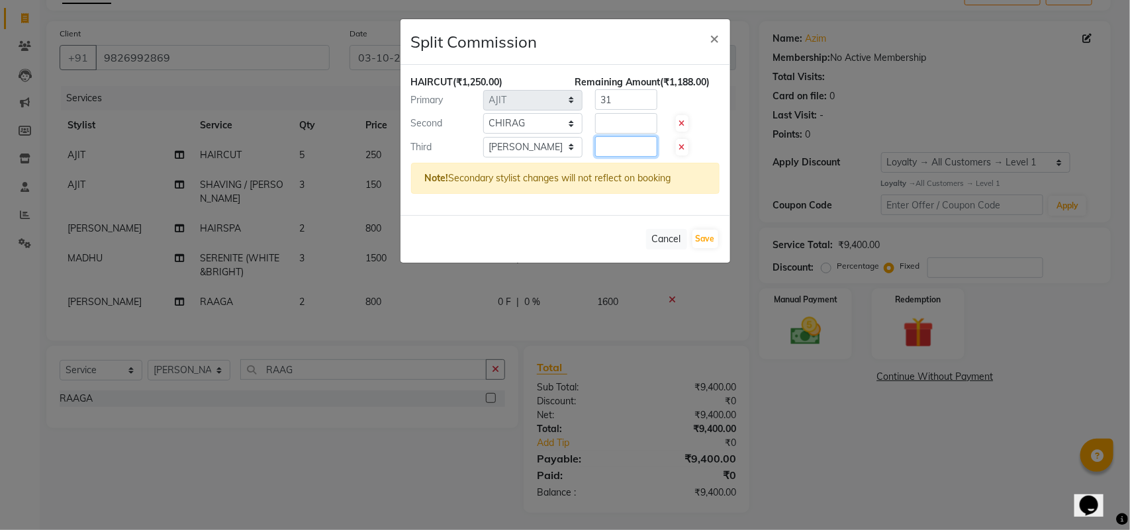
click at [643, 144] on input "number" at bounding box center [626, 146] width 62 height 21
type input "3"
click at [642, 97] on input "number" at bounding box center [626, 99] width 62 height 21
click at [633, 150] on input "number" at bounding box center [626, 146] width 62 height 21
type input "250"
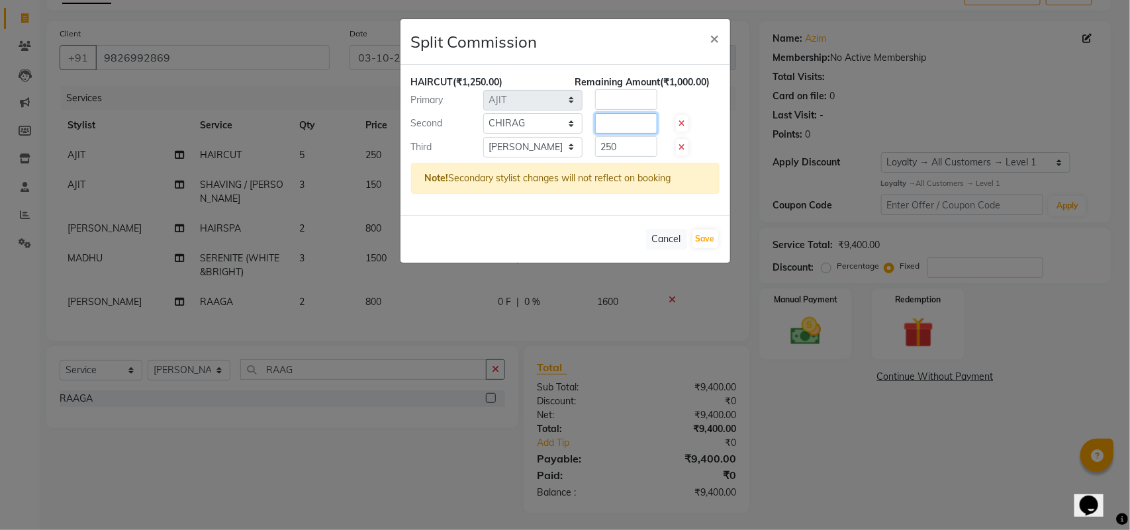
click at [636, 126] on input "number" at bounding box center [626, 123] width 62 height 21
type input "500"
click at [640, 104] on input "number" at bounding box center [626, 99] width 62 height 21
type input "500"
click at [710, 242] on button "Save" at bounding box center [706, 239] width 26 height 19
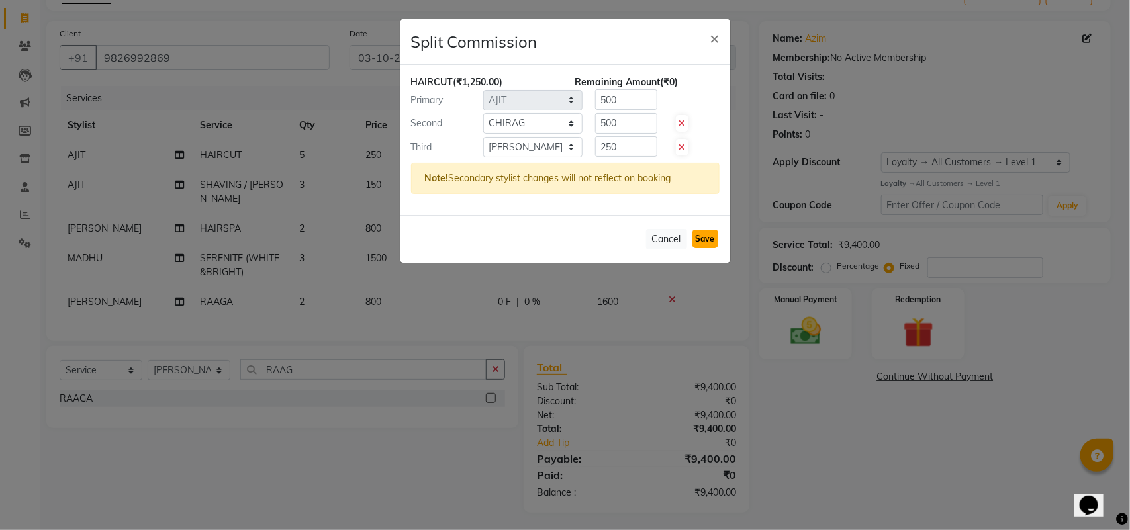
select select "Select"
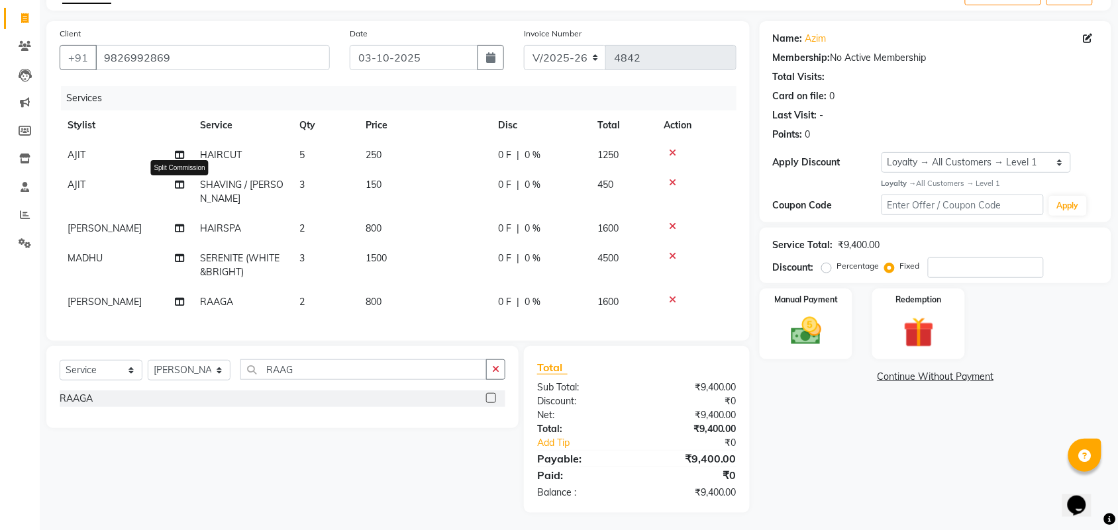
click at [179, 183] on icon at bounding box center [179, 184] width 9 height 9
select select "62852"
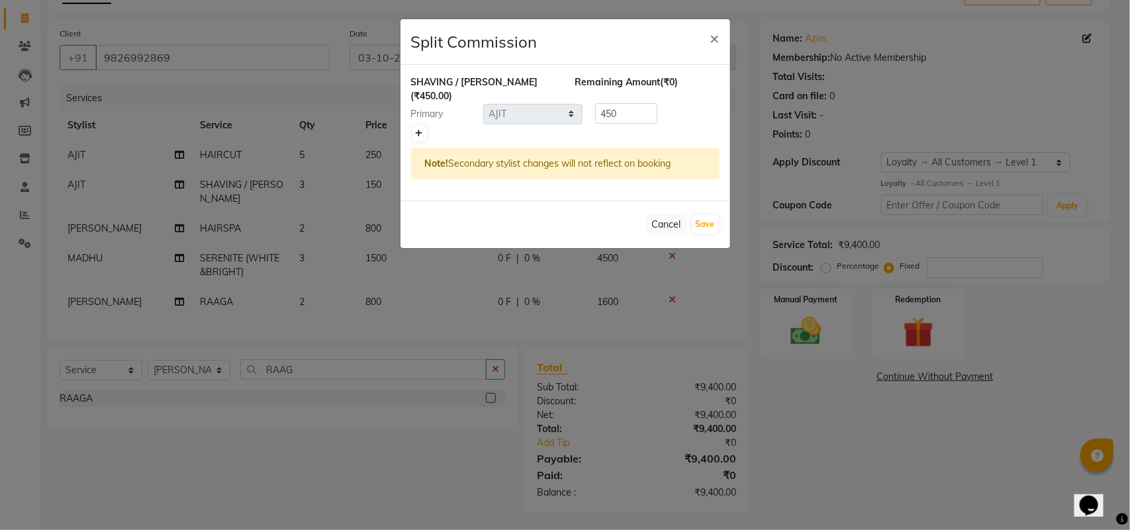
click at [421, 130] on icon at bounding box center [419, 134] width 7 height 8
type input "225"
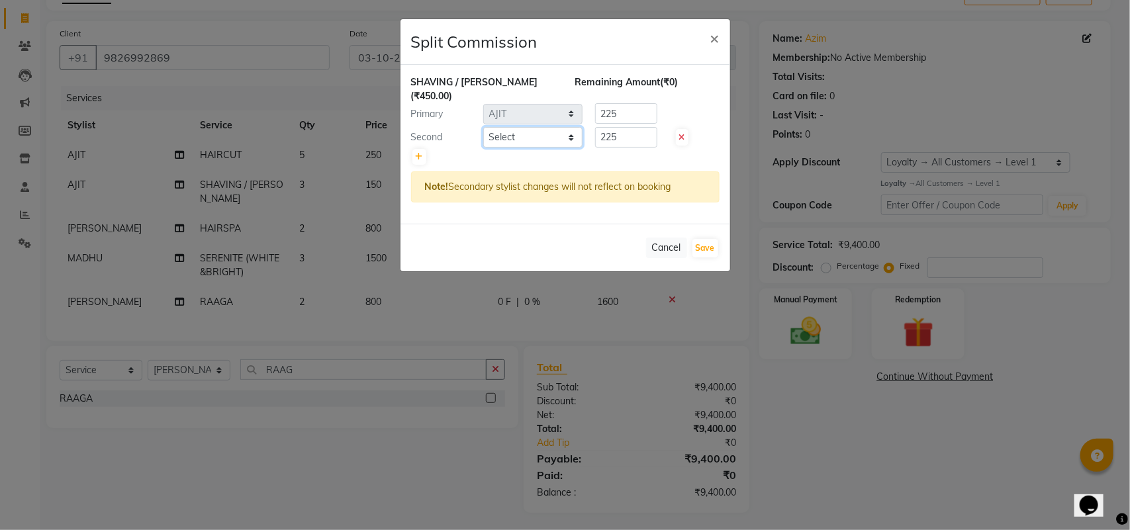
drag, startPoint x: 421, startPoint y: 118, endPoint x: 524, endPoint y: 118, distance: 103.3
click at [524, 127] on select "Select ADITYA AJIT CHIRAG DEV DIGESH LALITA LAXMI MADHU MANSI NICK RAKSHA SACHI…" at bounding box center [532, 137] width 99 height 21
select select "50759"
click at [483, 127] on select "Select ADITYA AJIT CHIRAG DEV DIGESH LALITA LAXMI MADHU MANSI NICK RAKSHA SACHI…" at bounding box center [532, 137] width 99 height 21
click at [650, 103] on input "225" at bounding box center [626, 113] width 62 height 21
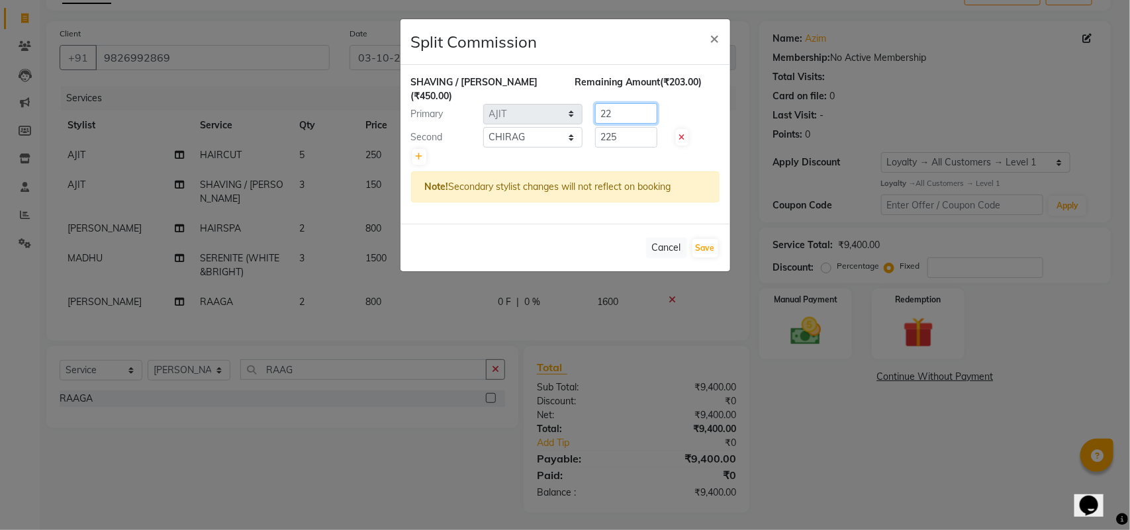
type input "2"
click at [639, 127] on input "22" at bounding box center [626, 137] width 62 height 21
type input "2"
click at [643, 103] on input "number" at bounding box center [626, 113] width 62 height 21
type input "1"
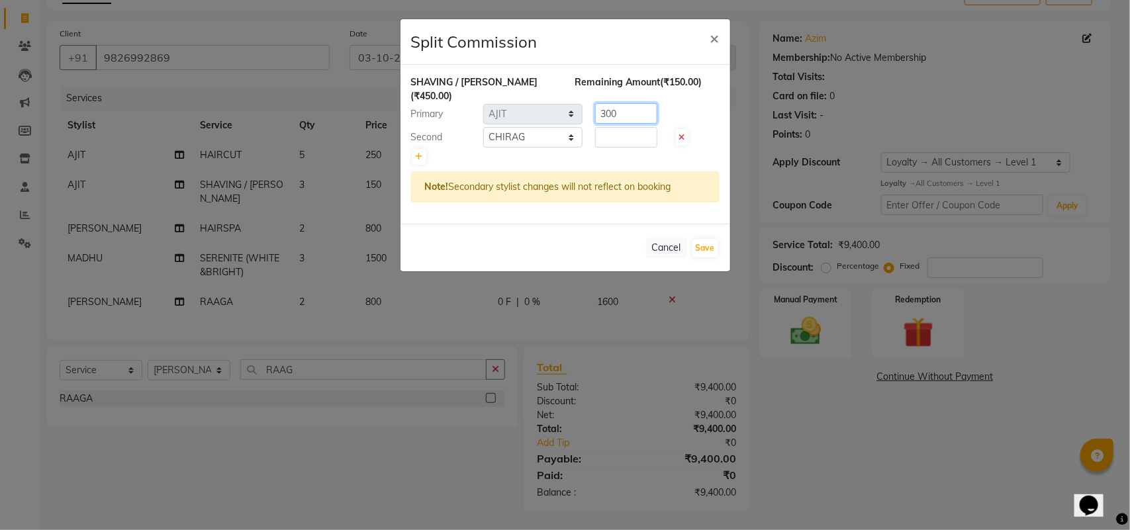
type input "300"
click at [613, 127] on input "number" at bounding box center [626, 137] width 62 height 21
type input "150"
click at [703, 239] on button "Save" at bounding box center [706, 248] width 26 height 19
select select "Select"
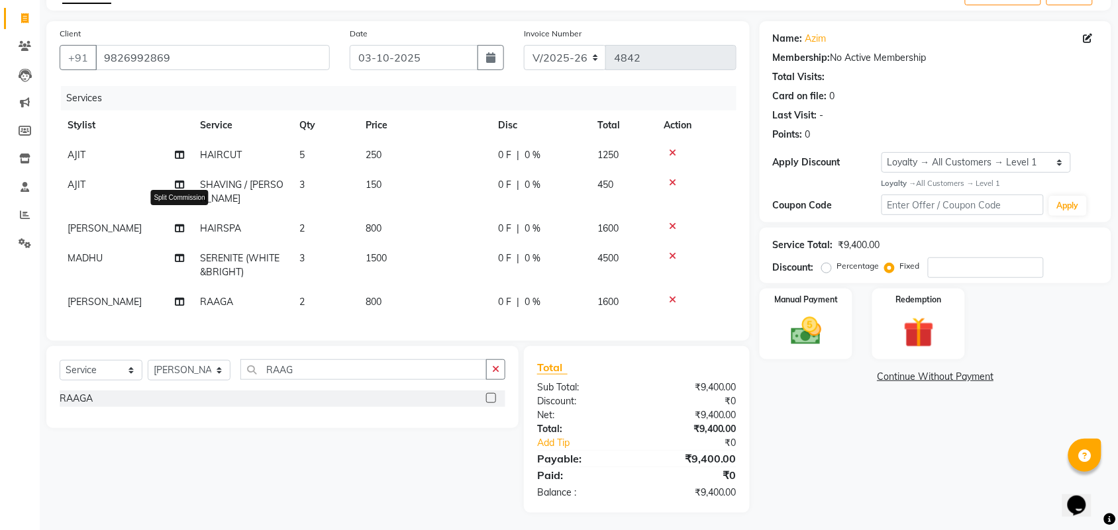
click at [179, 224] on icon at bounding box center [179, 228] width 9 height 9
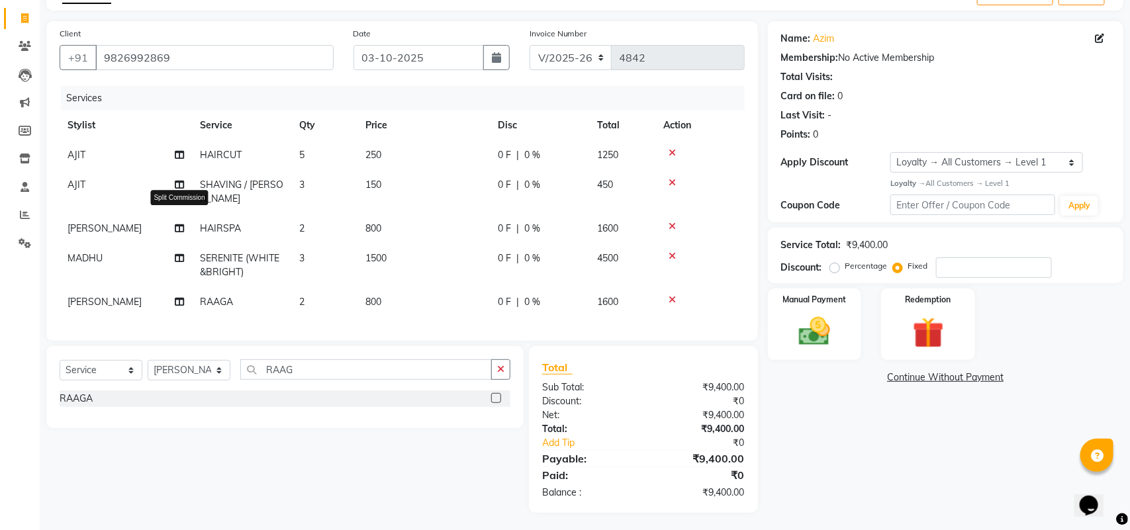
select select "24272"
select select "21813"
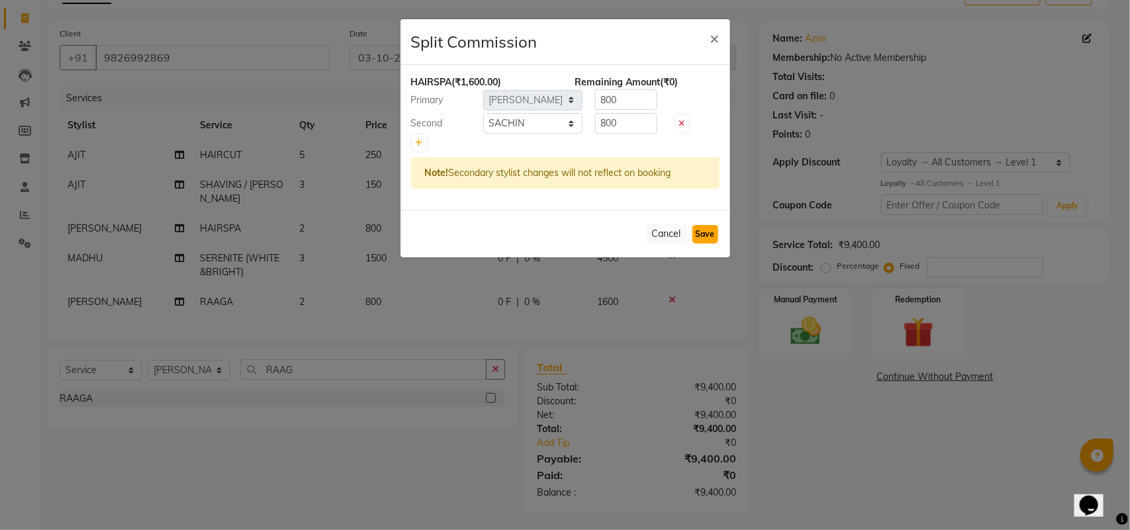
click at [702, 236] on button "Save" at bounding box center [706, 234] width 26 height 19
select select "Select"
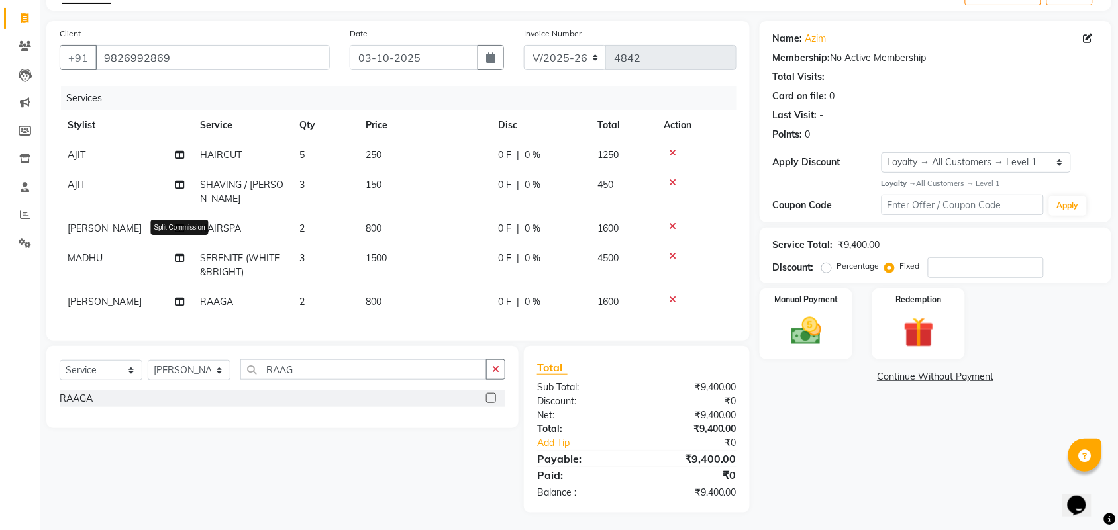
click at [181, 254] on icon at bounding box center [179, 258] width 9 height 9
select select "39160"
select select "88987"
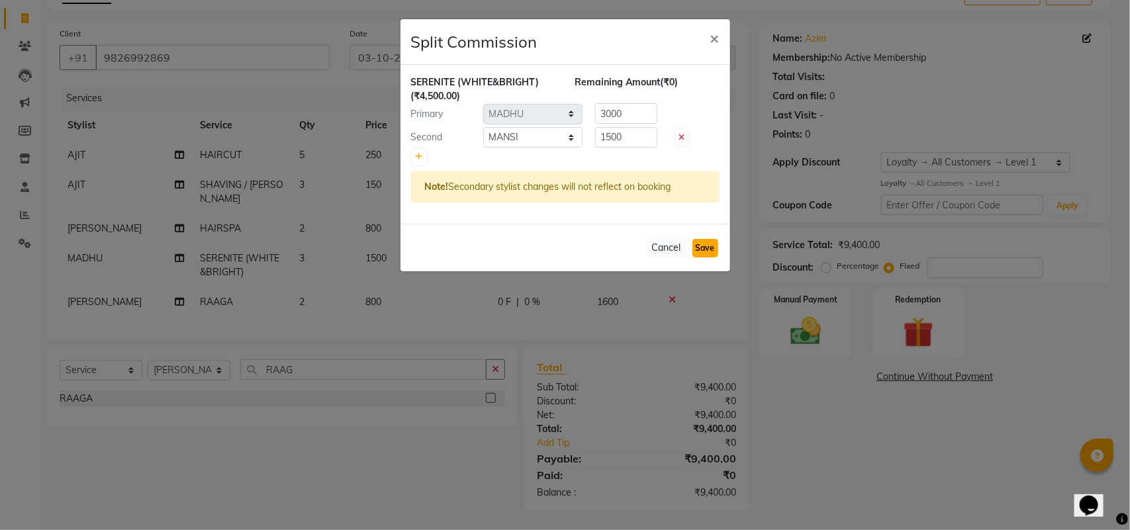
click at [707, 255] on button "Save" at bounding box center [706, 248] width 26 height 19
select select "Select"
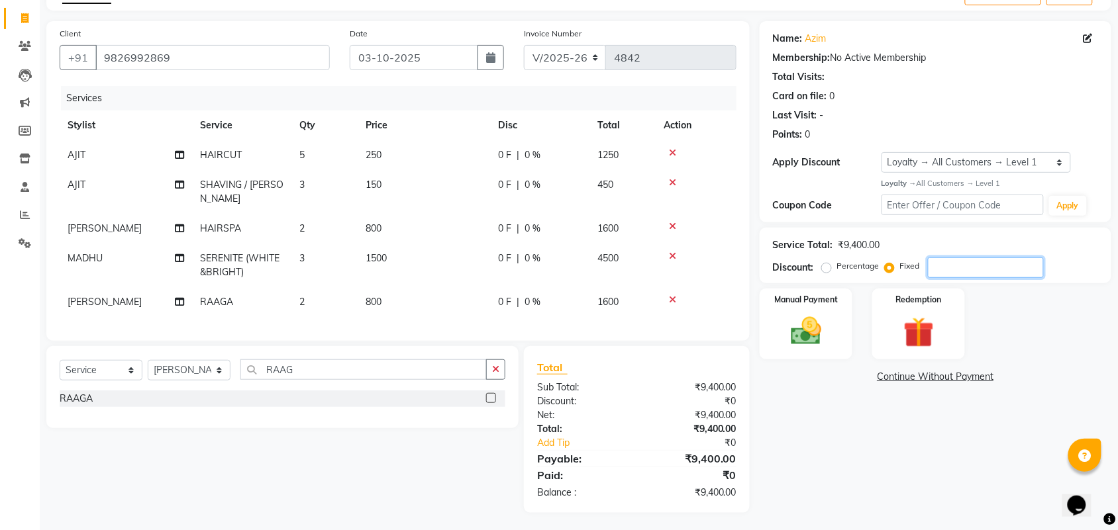
click at [988, 270] on input "number" at bounding box center [986, 268] width 116 height 21
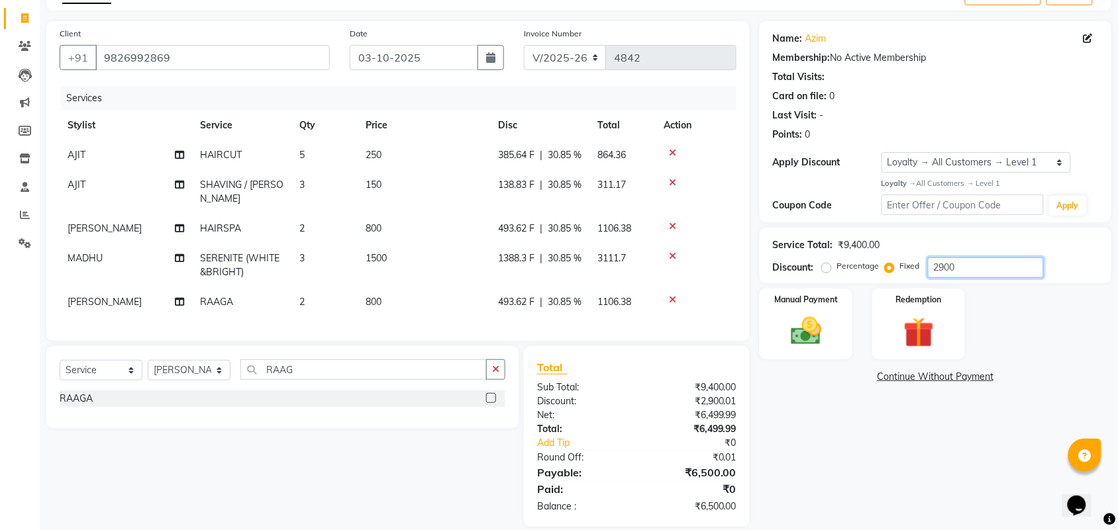
type input "2900"
click at [826, 426] on div "Name: Azim Membership: No Active Membership Total Visits: Card on file: 0 Last …" at bounding box center [941, 274] width 362 height 506
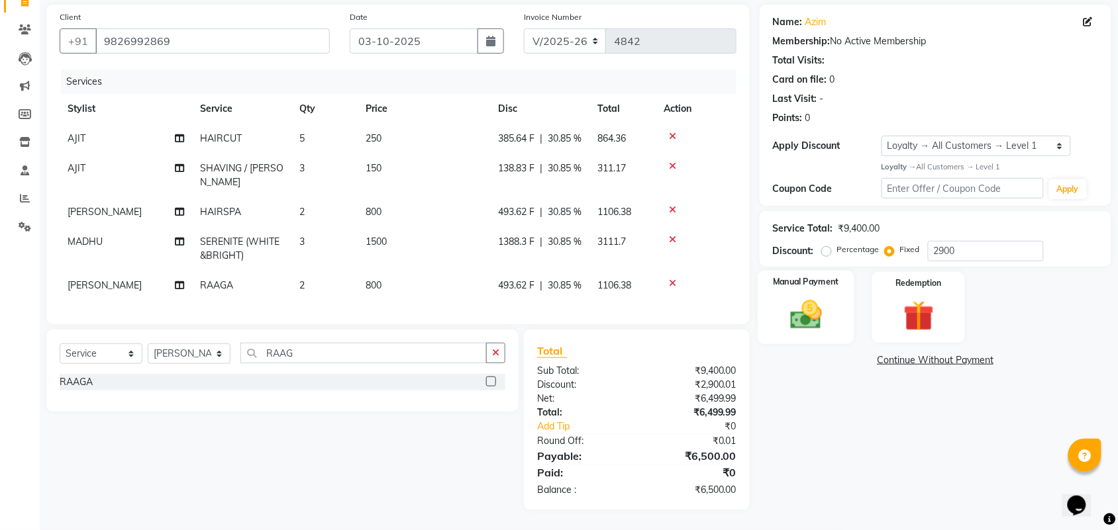
click at [807, 297] on img at bounding box center [806, 315] width 52 height 36
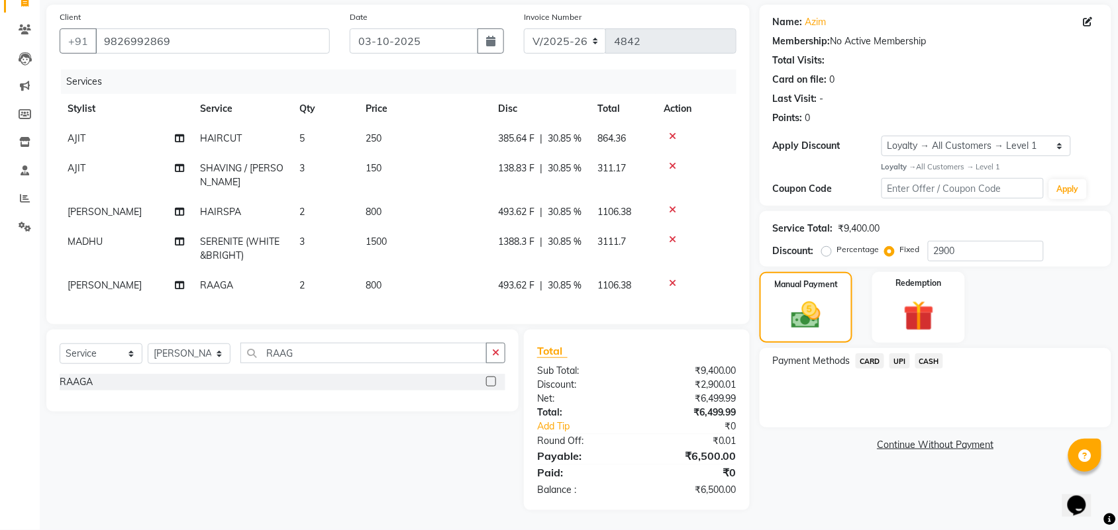
click at [902, 354] on span "UPI" at bounding box center [899, 361] width 21 height 15
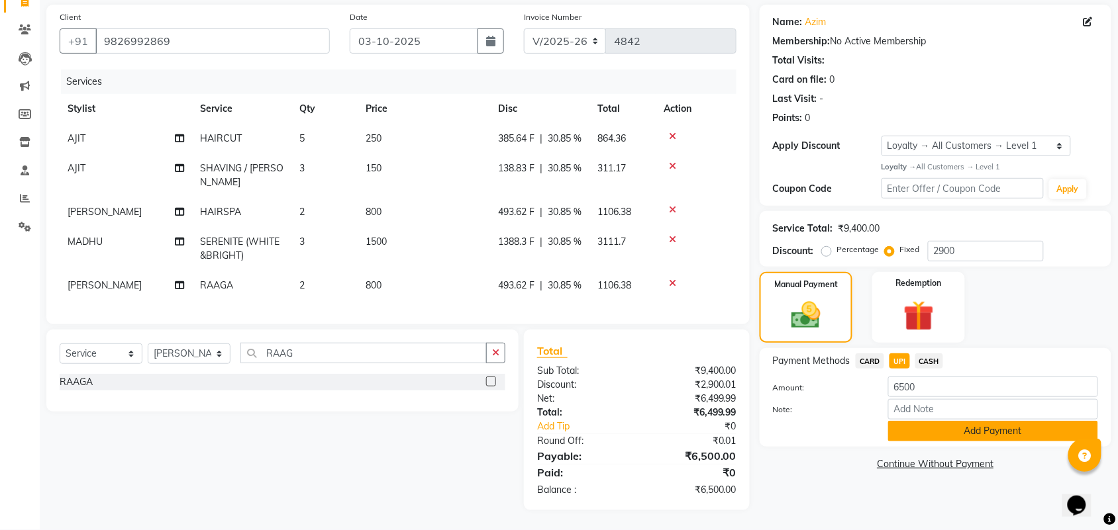
click at [1003, 421] on button "Add Payment" at bounding box center [993, 431] width 210 height 21
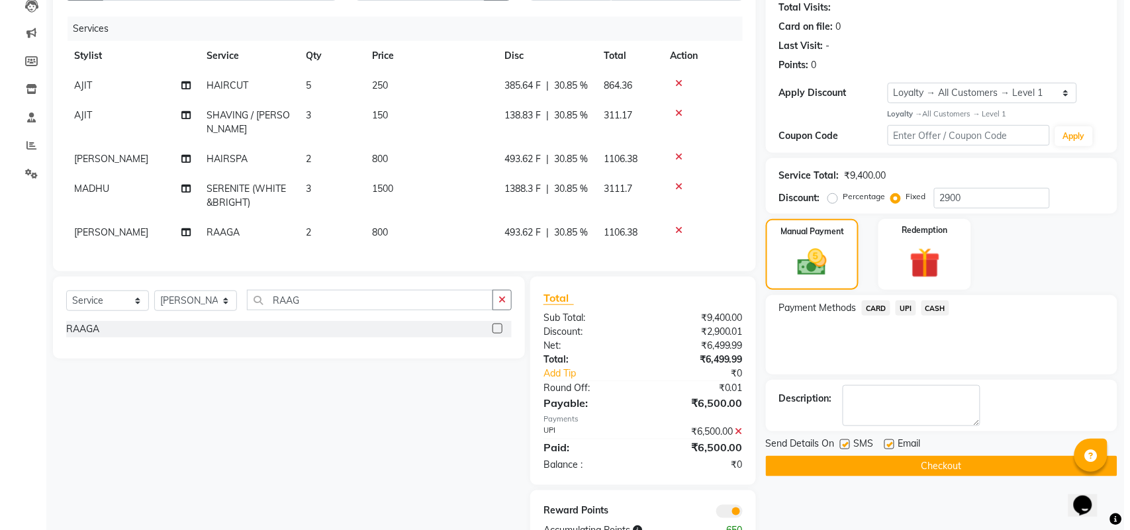
scroll to position [240, 0]
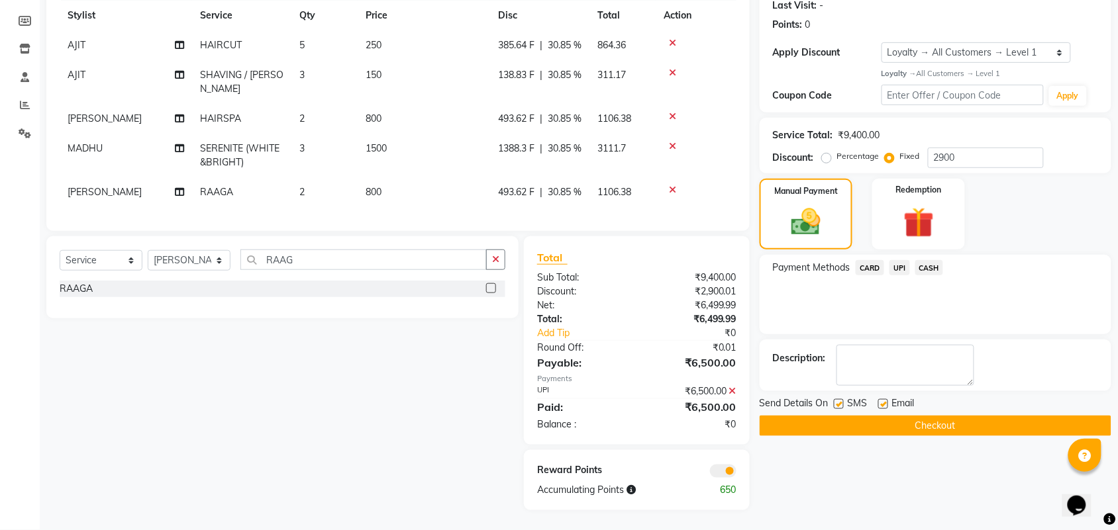
click at [713, 469] on span at bounding box center [723, 471] width 26 height 13
click at [736, 473] on input "checkbox" at bounding box center [736, 473] width 0 height 0
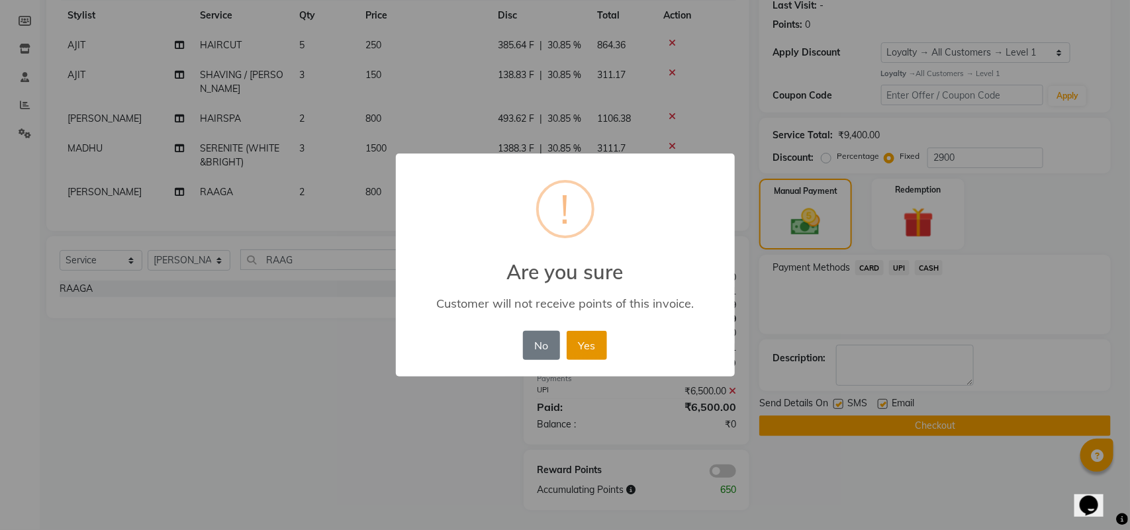
click at [587, 353] on button "Yes" at bounding box center [587, 345] width 40 height 29
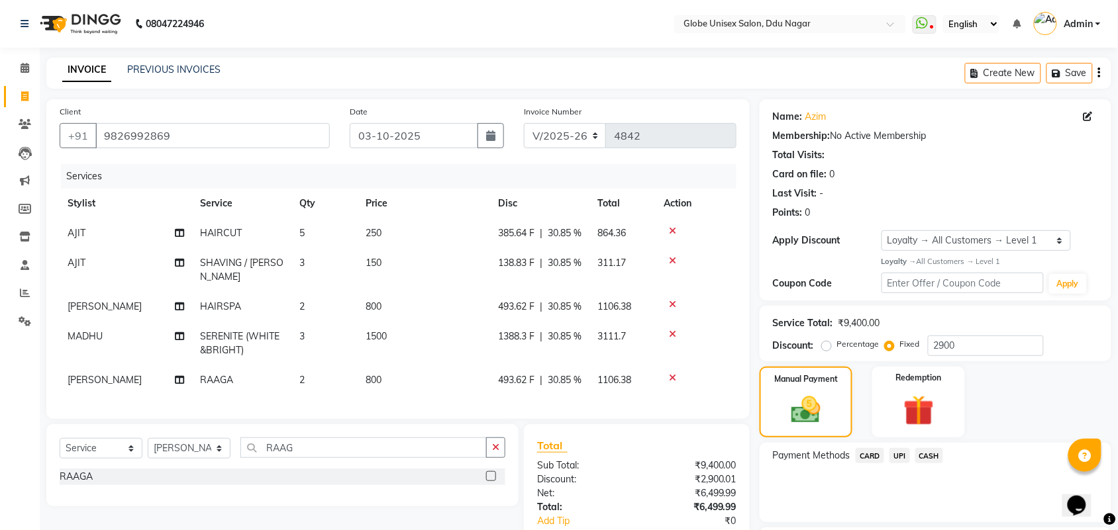
scroll to position [222, 0]
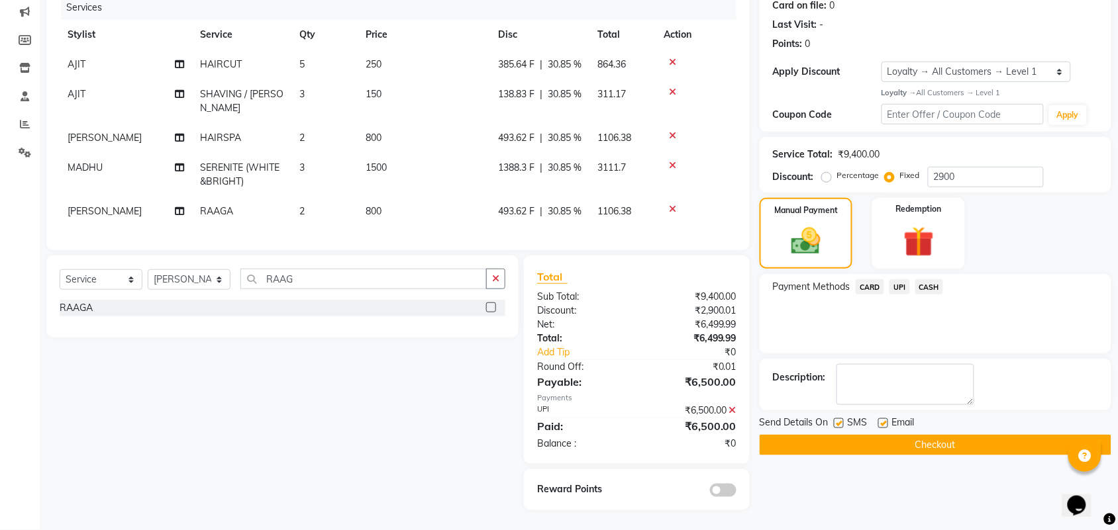
click at [962, 435] on button "Checkout" at bounding box center [936, 445] width 352 height 21
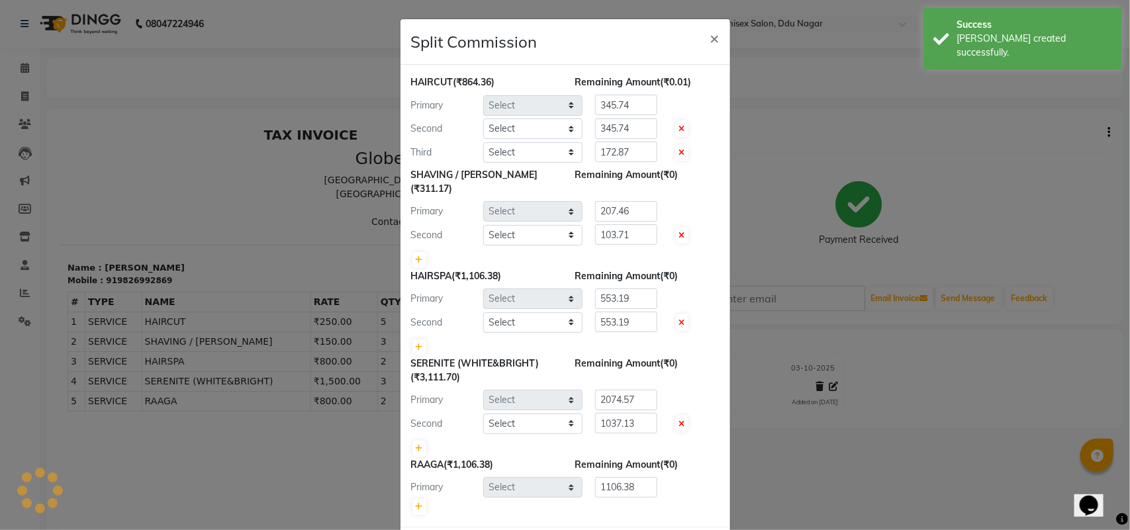
select select "62852"
select select "50759"
select select "24272"
select select "62852"
select select "50759"
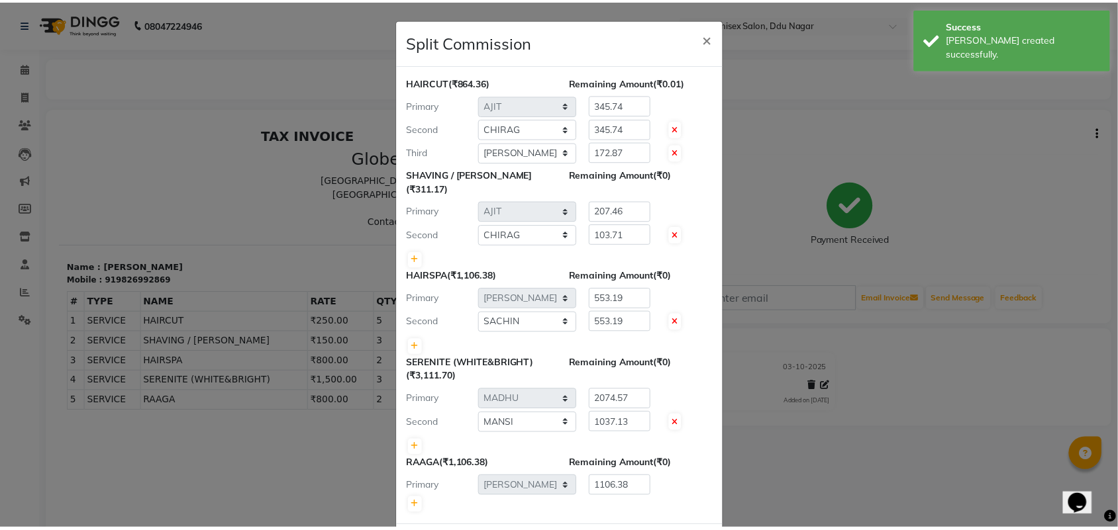
scroll to position [48, 0]
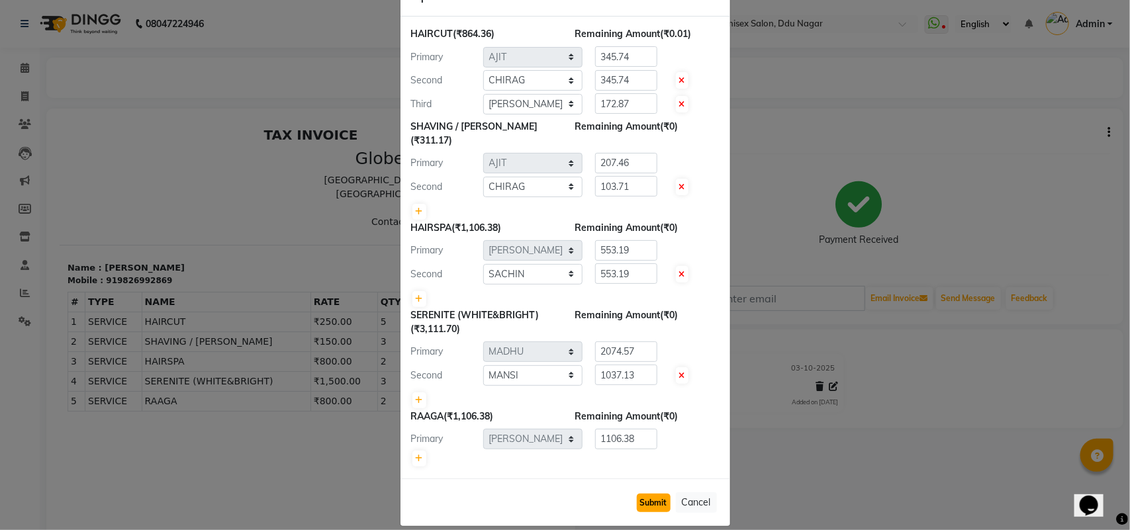
click at [639, 494] on button "Submit" at bounding box center [654, 503] width 34 height 19
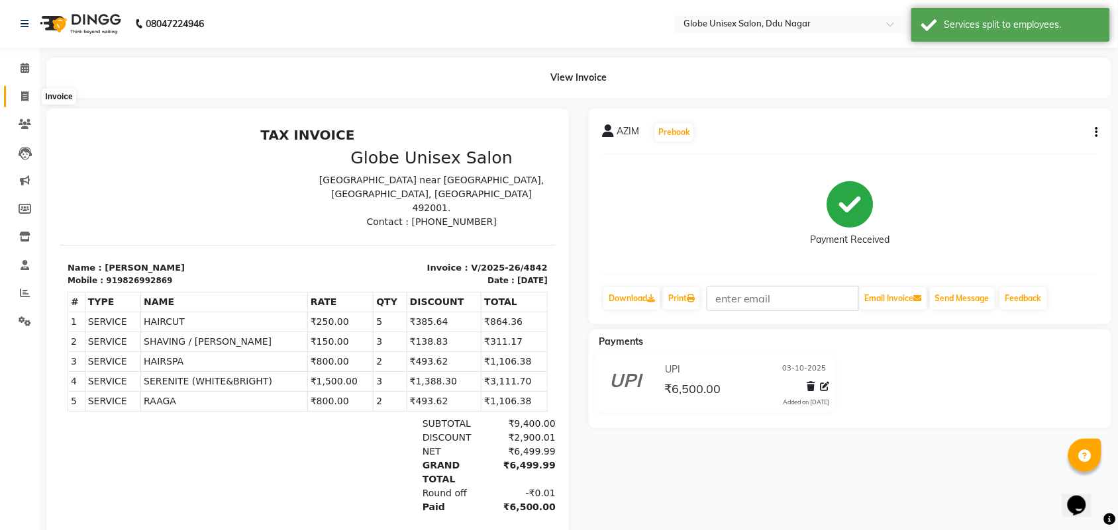
click at [22, 97] on icon at bounding box center [24, 96] width 7 height 10
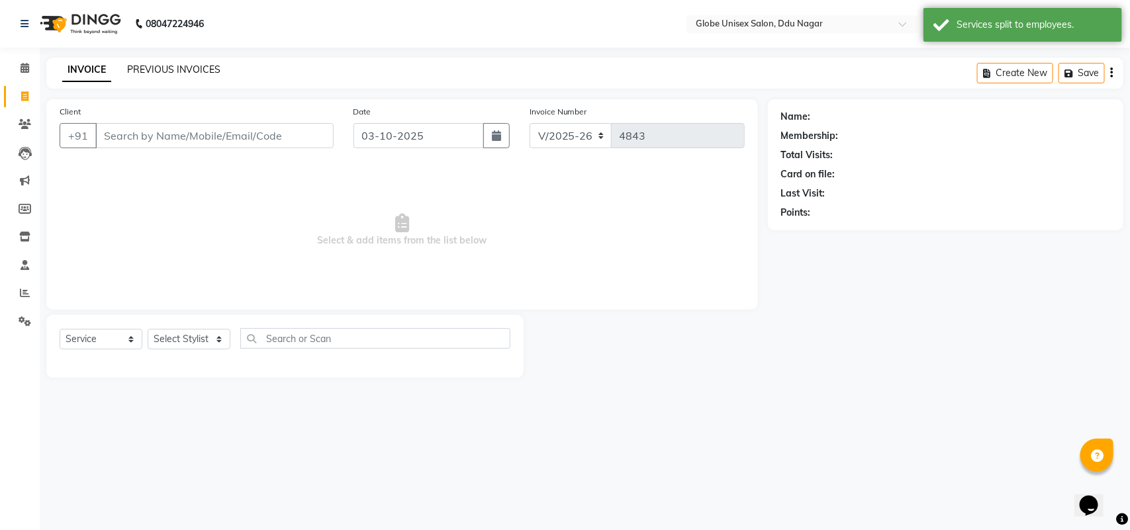
click at [148, 66] on link "PREVIOUS INVOICES" at bounding box center [173, 70] width 93 height 12
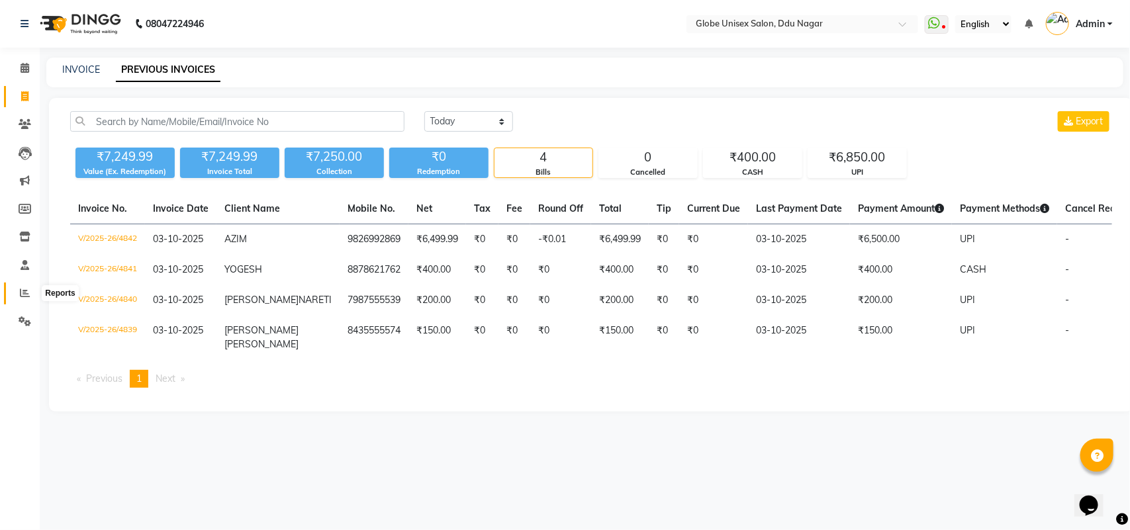
click at [21, 295] on icon at bounding box center [25, 293] width 10 height 10
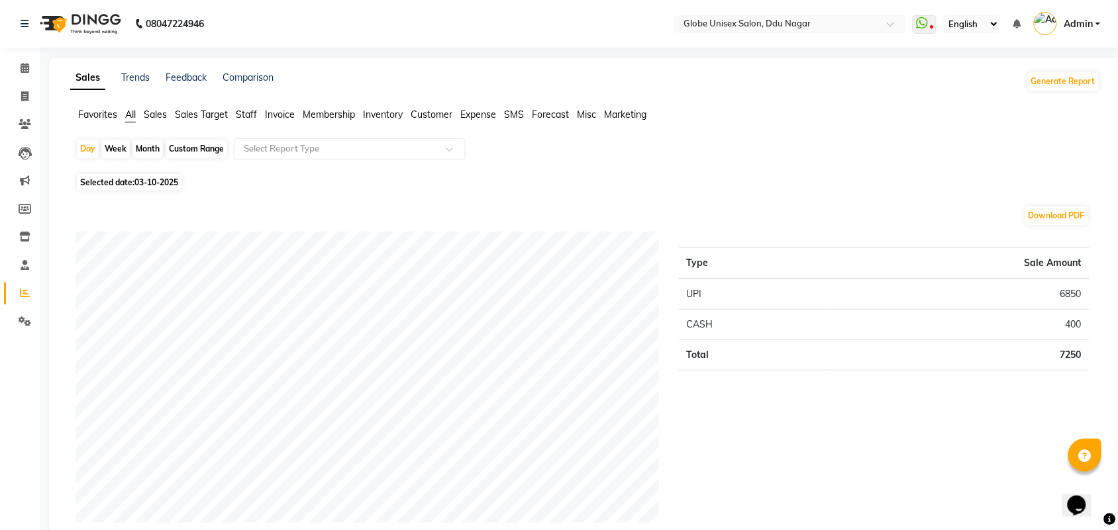
click at [247, 111] on span "Staff" at bounding box center [246, 115] width 21 height 12
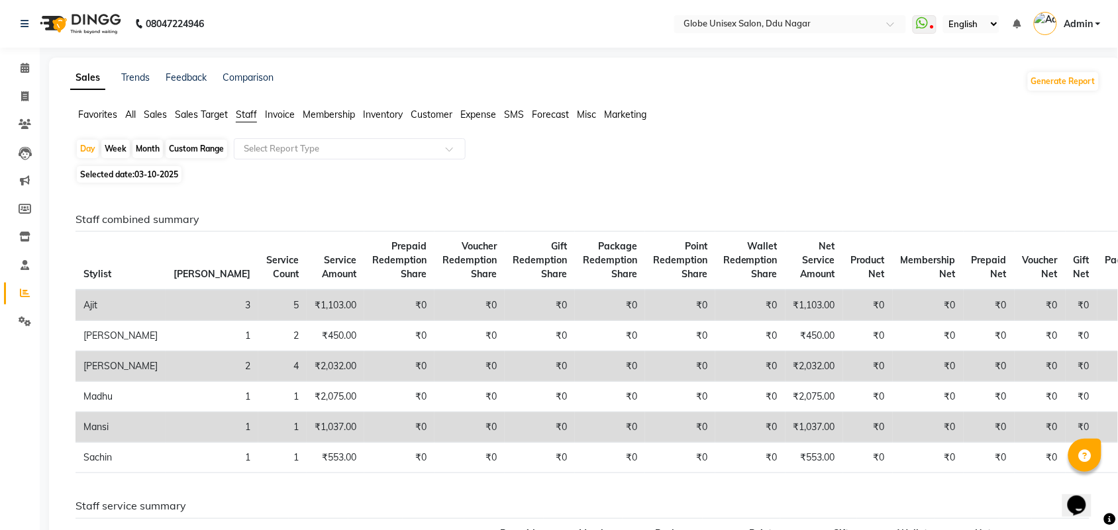
click at [150, 149] on div "Month" at bounding box center [147, 149] width 30 height 19
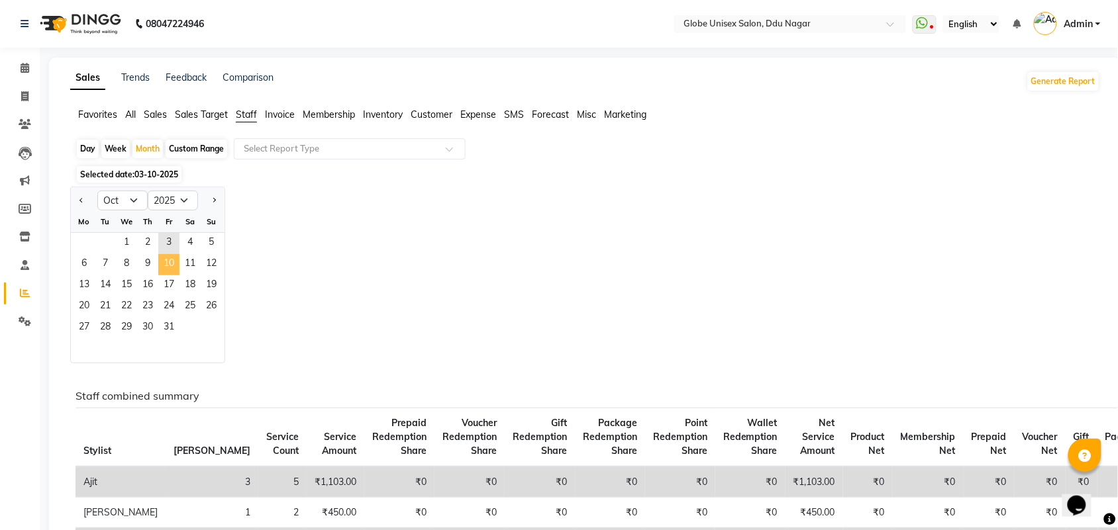
click at [173, 270] on span "10" at bounding box center [168, 264] width 21 height 21
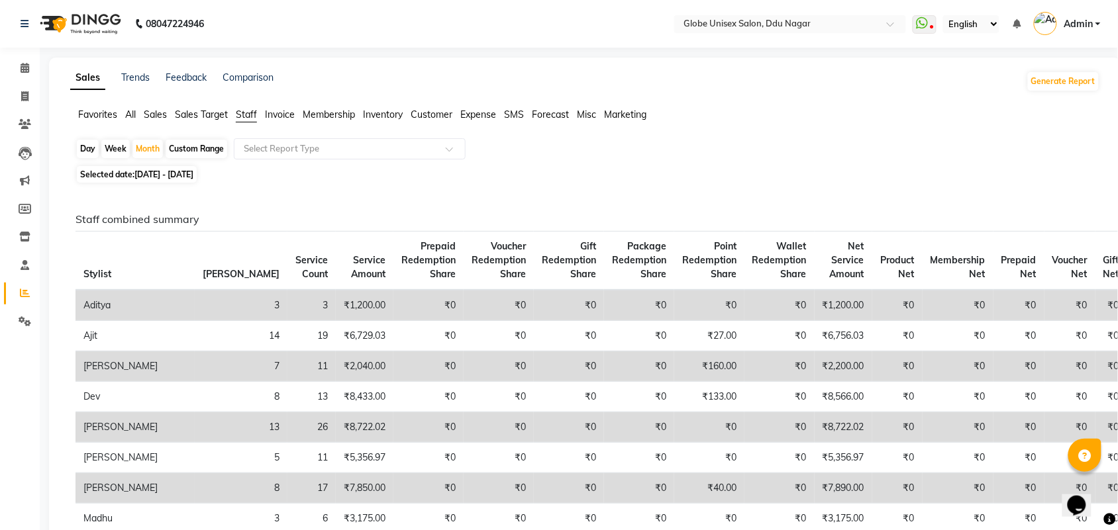
click at [346, 229] on div "Staff combined summary Stylist Bill Count Service Count Service Amount Prepaid …" at bounding box center [583, 470] width 1034 height 515
click at [937, 17] on ul "WhatsApp Status ✕ Status: Disconnected Most Recent Message: 01-10-2025 11:42 AM…" at bounding box center [1010, 24] width 195 height 22
click at [932, 25] on icon at bounding box center [932, 28] width 4 height 7
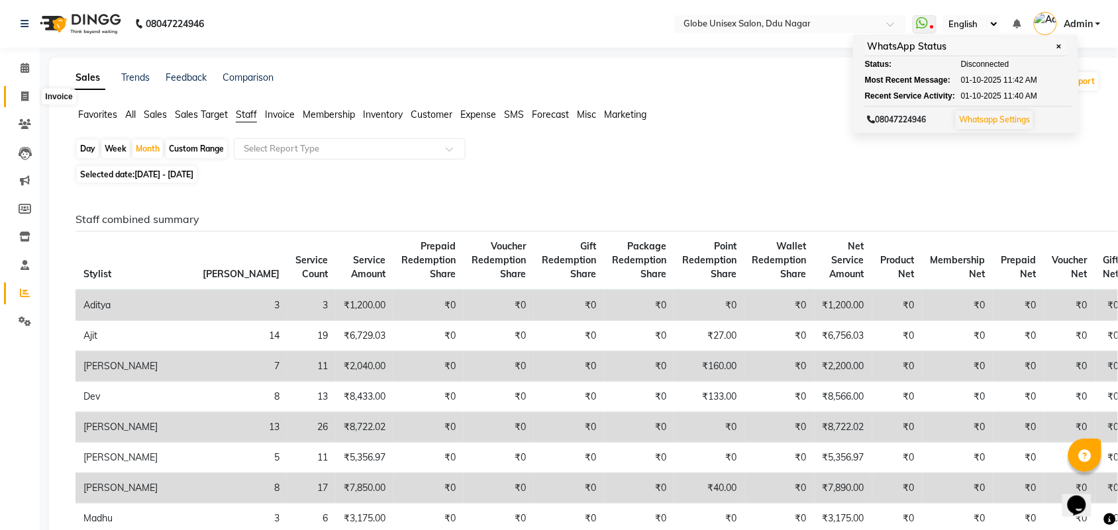
click at [31, 98] on span at bounding box center [24, 96] width 23 height 15
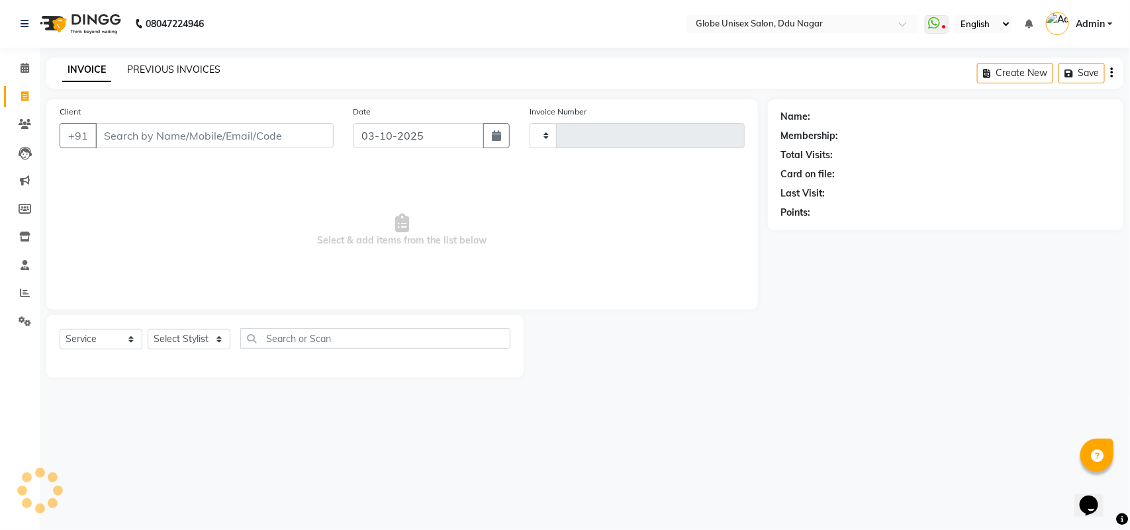
click at [207, 67] on link "PREVIOUS INVOICES" at bounding box center [173, 70] width 93 height 12
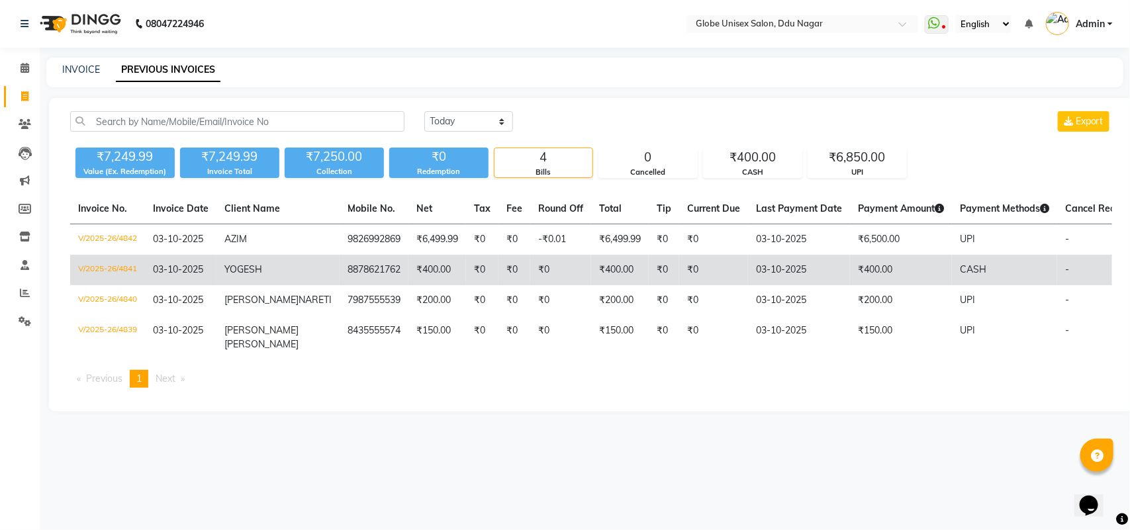
click at [120, 263] on td "V/2025-26/4841" at bounding box center [107, 270] width 75 height 30
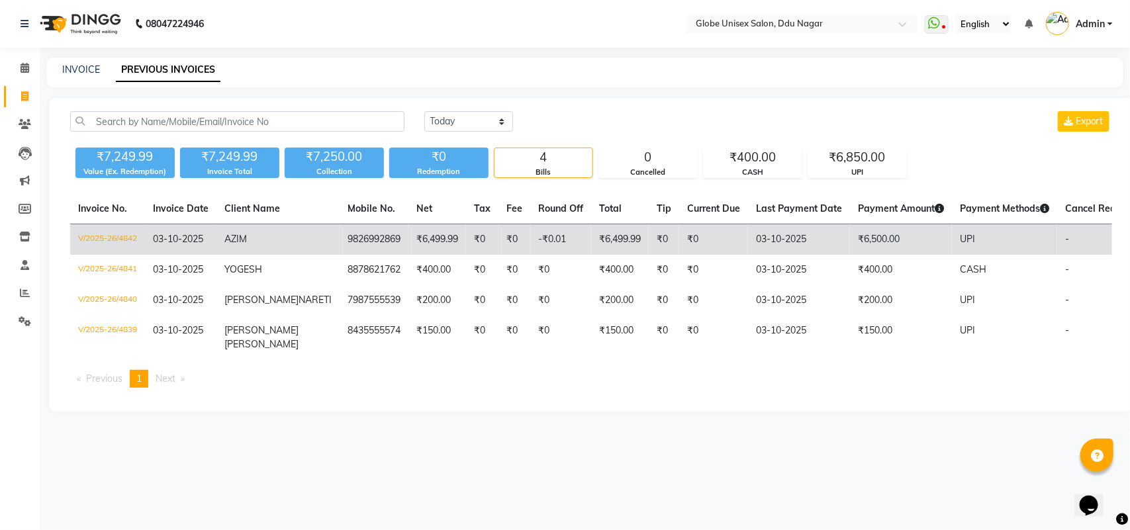
click at [95, 235] on td "V/2025-26/4842" at bounding box center [107, 239] width 75 height 31
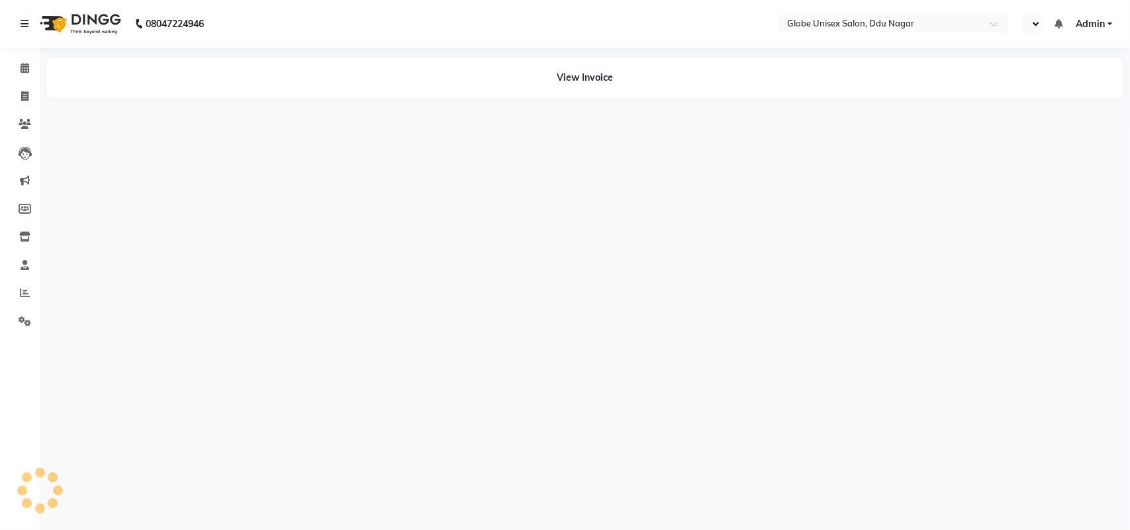
select select "en"
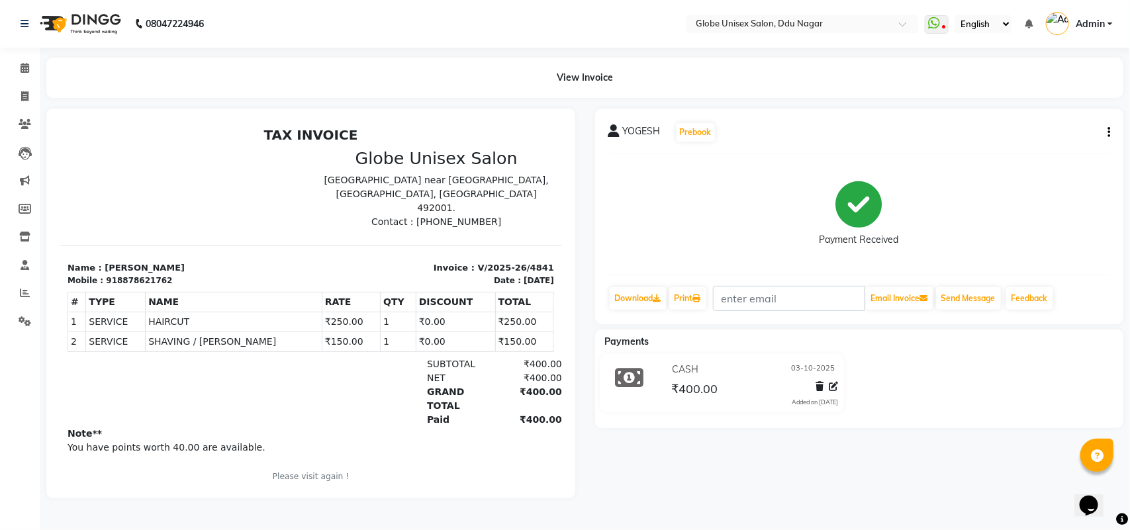
click at [1110, 132] on icon "button" at bounding box center [1109, 132] width 3 height 1
click at [1045, 119] on div "Split Service Amount" at bounding box center [1043, 116] width 91 height 17
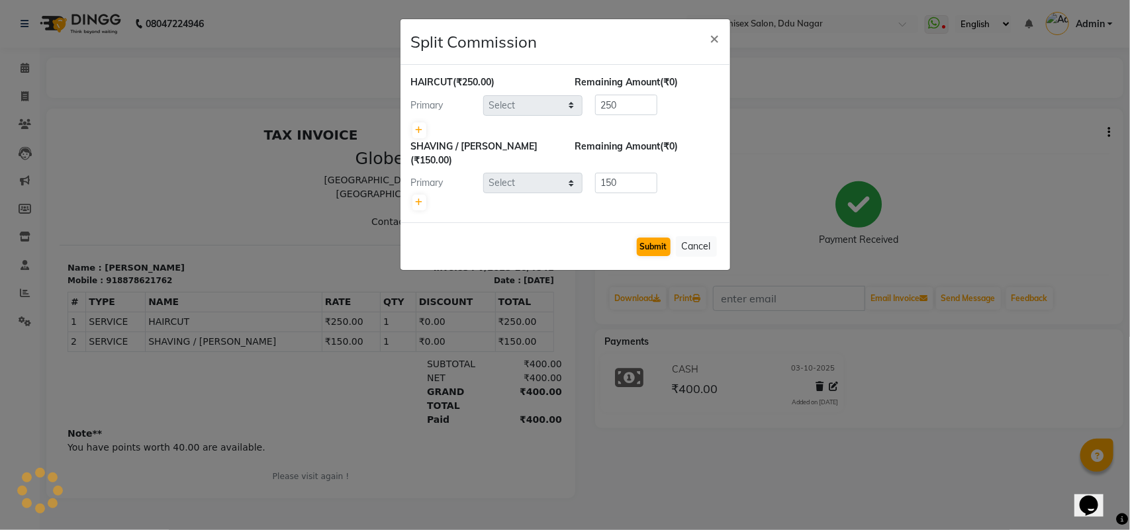
select select "62852"
click at [646, 238] on button "Submit" at bounding box center [654, 247] width 34 height 19
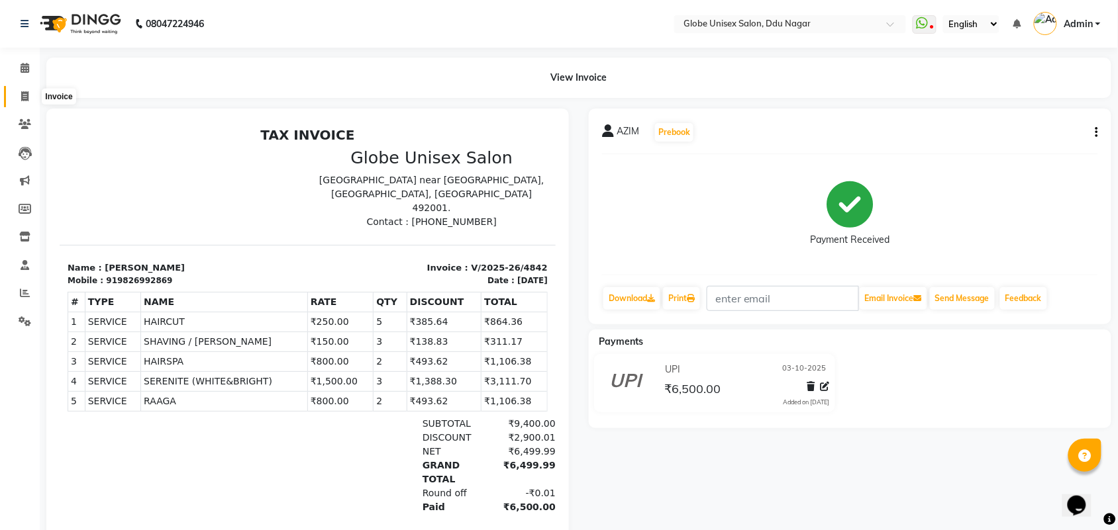
click at [21, 97] on icon at bounding box center [24, 96] width 7 height 10
select select "service"
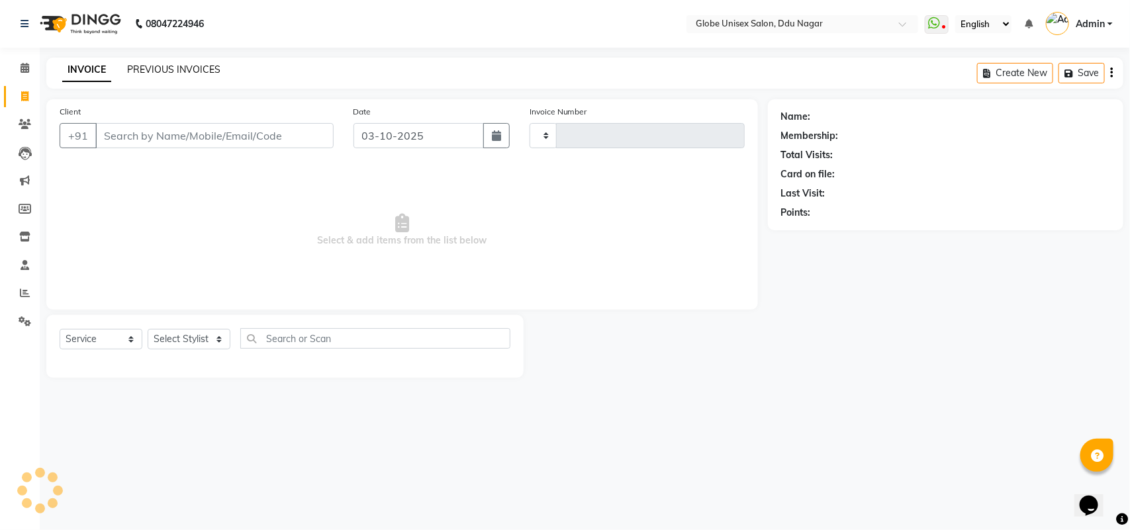
click at [199, 70] on link "PREVIOUS INVOICES" at bounding box center [173, 70] width 93 height 12
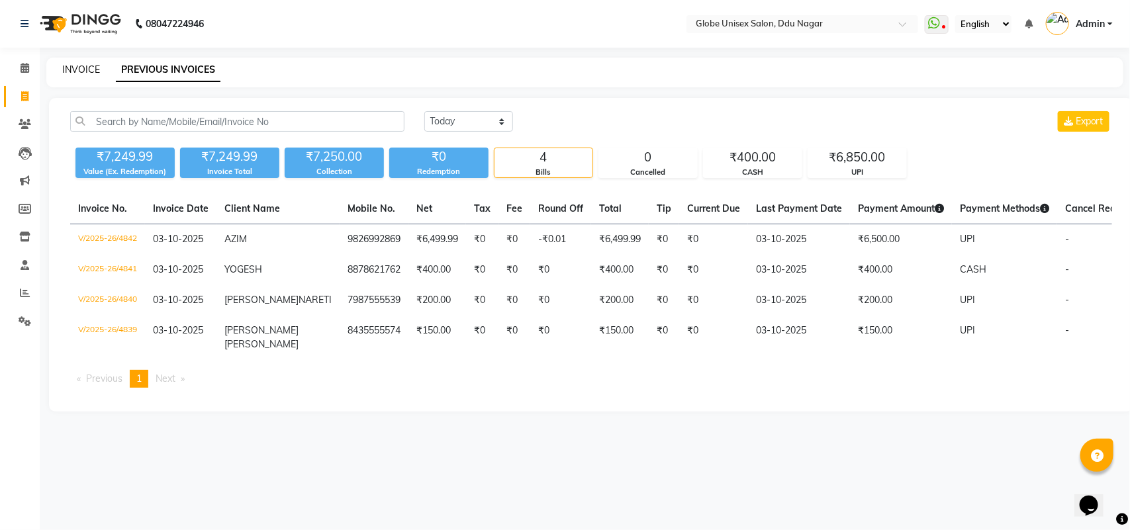
click at [78, 71] on link "INVOICE" at bounding box center [81, 70] width 38 height 12
select select "service"
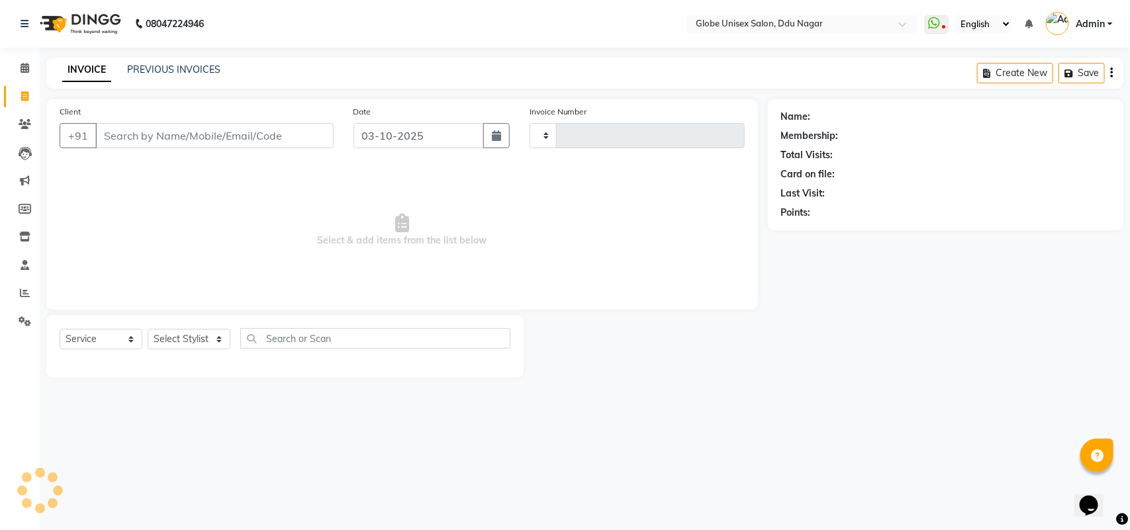
type input "4843"
select select "4184"
click at [199, 74] on link "PREVIOUS INVOICES" at bounding box center [173, 70] width 93 height 12
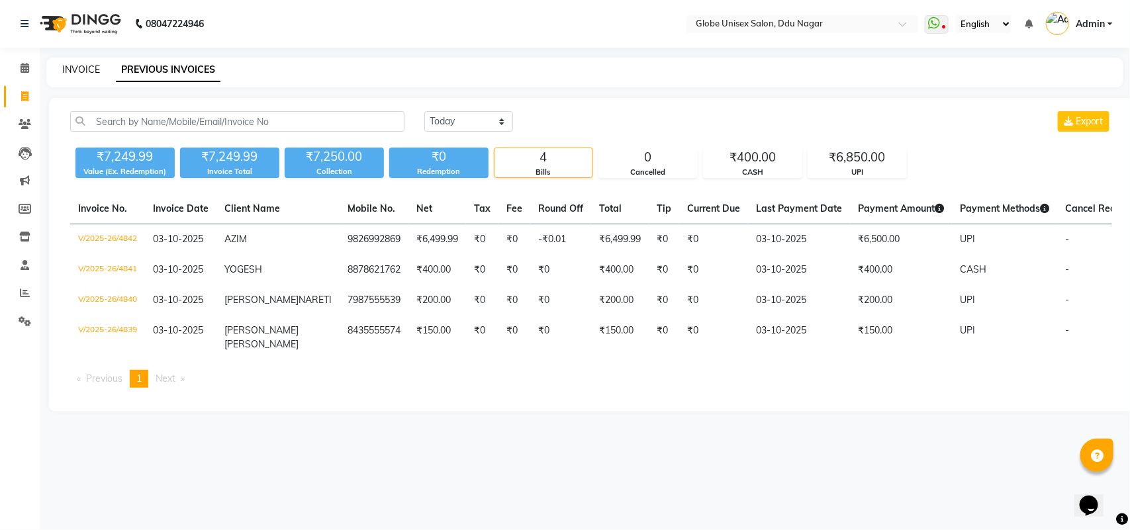
click at [87, 70] on link "INVOICE" at bounding box center [81, 70] width 38 height 12
select select "service"
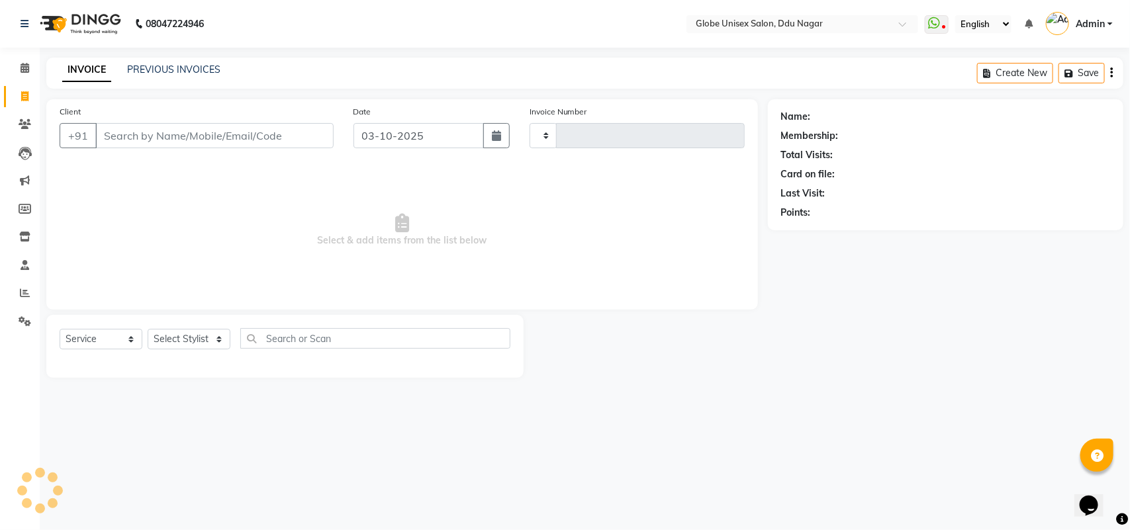
type input "4843"
select select "4184"
click at [179, 68] on link "PREVIOUS INVOICES" at bounding box center [173, 70] width 93 height 12
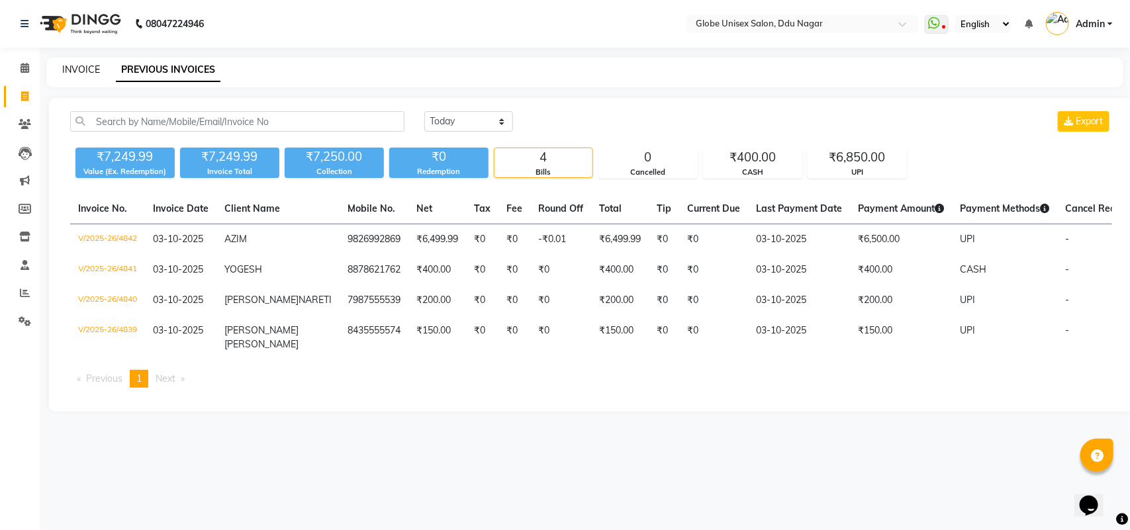
click at [84, 70] on link "INVOICE" at bounding box center [81, 70] width 38 height 12
select select "service"
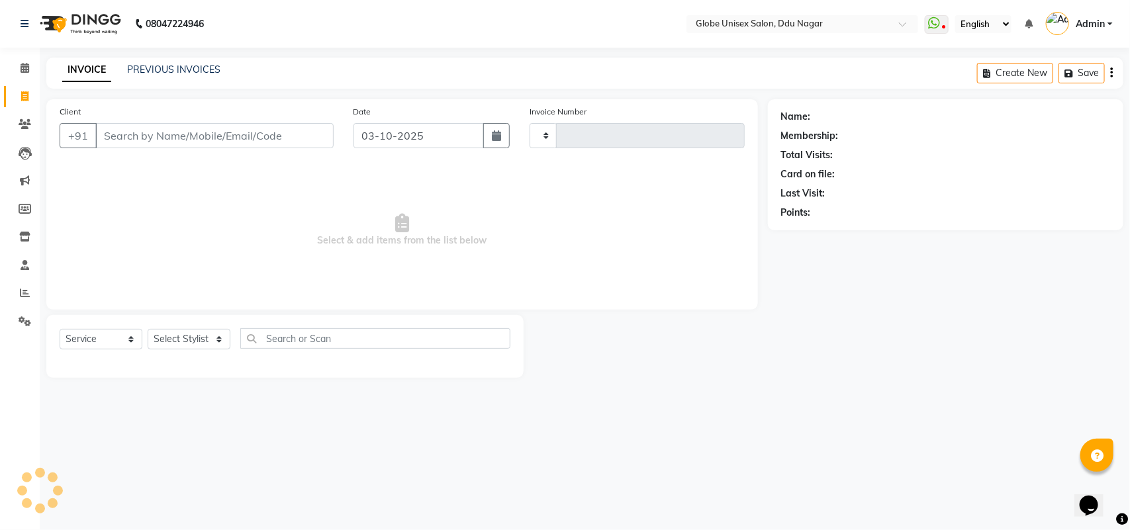
type input "4843"
select select "4184"
click at [224, 134] on input "Client" at bounding box center [214, 135] width 238 height 25
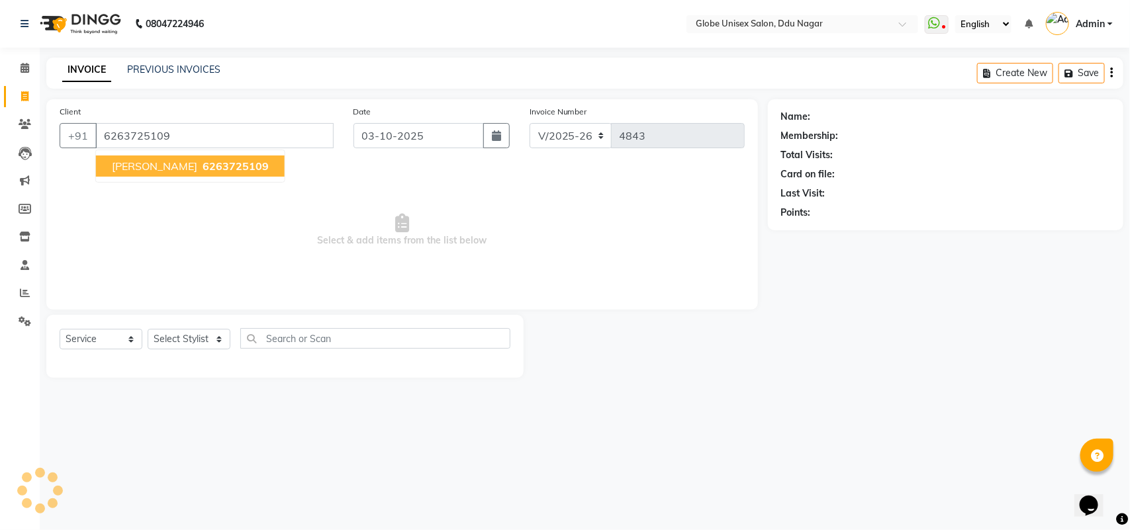
type input "6263725109"
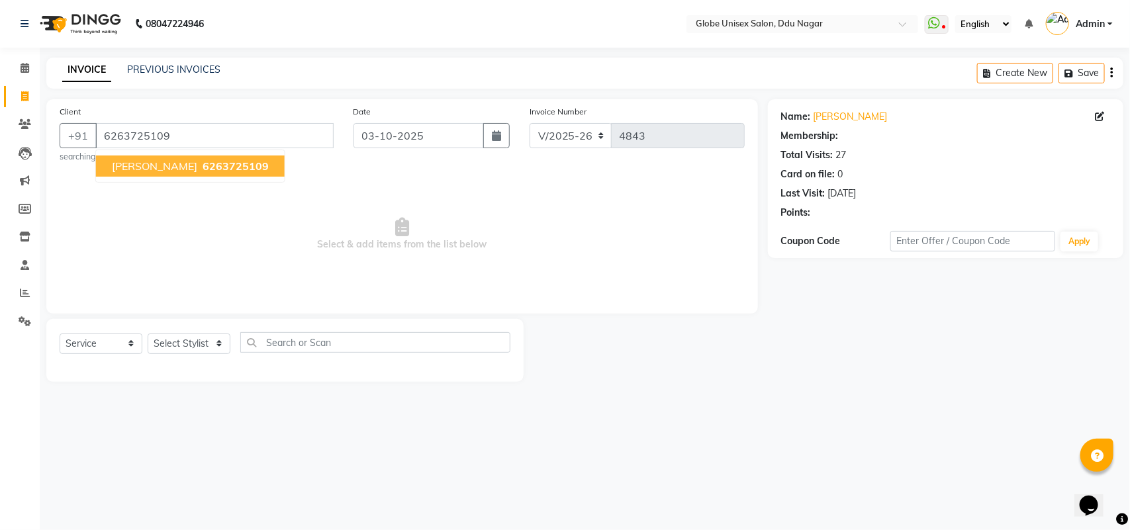
click at [217, 164] on span "6263725109" at bounding box center [236, 166] width 66 height 13
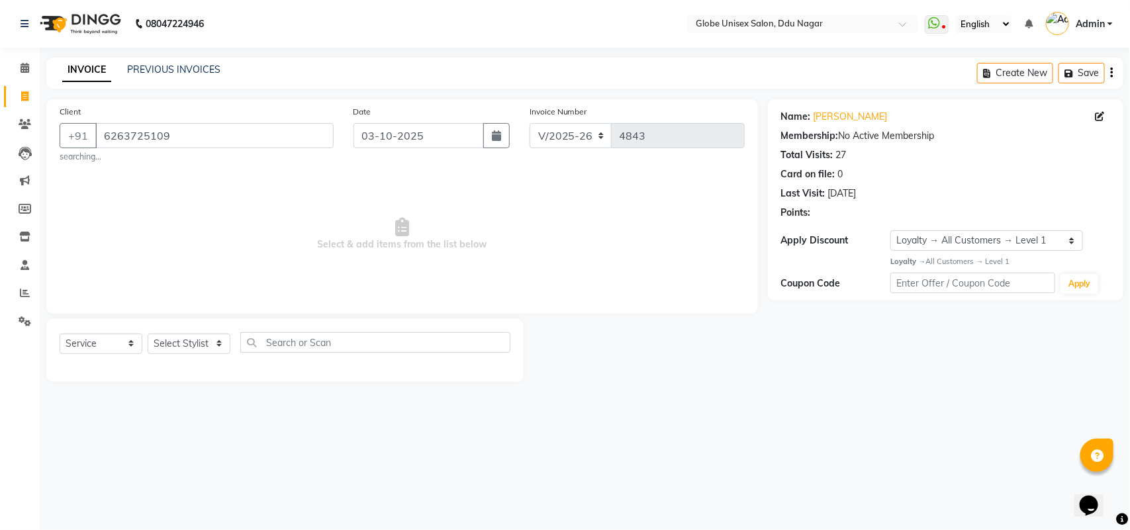
select select "1: Object"
click at [209, 334] on select "Select Stylist ADITYA AJIT CHIRAG DEV DIGESH LALITA LAXMI MADHU MANSI NICK RAKS…" at bounding box center [189, 344] width 83 height 21
select select "62852"
click at [148, 334] on select "Select Stylist ADITYA AJIT CHIRAG DEV DIGESH LALITA LAXMI MADHU MANSI NICK RAKS…" at bounding box center [189, 344] width 83 height 21
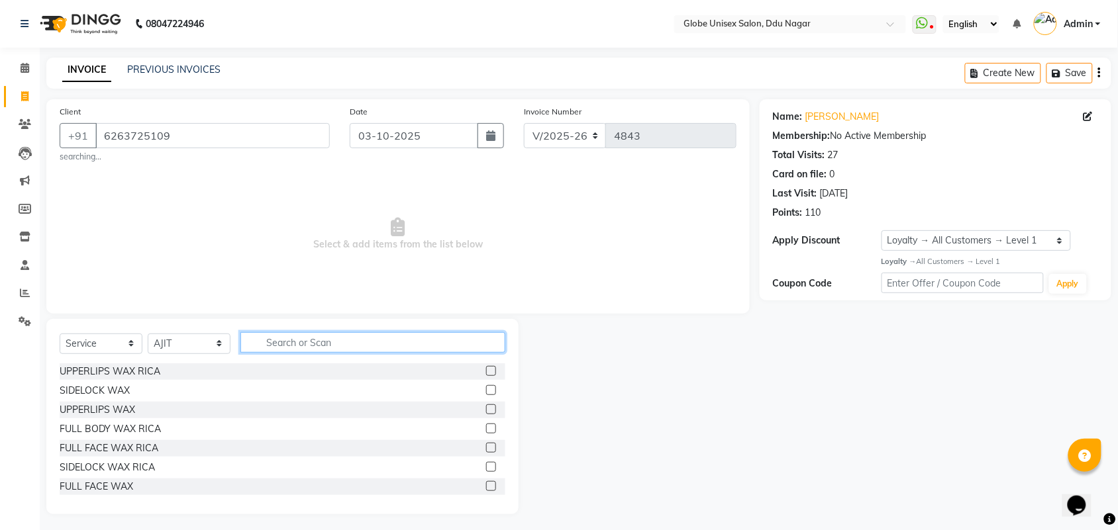
click at [319, 342] on input "text" at bounding box center [372, 342] width 265 height 21
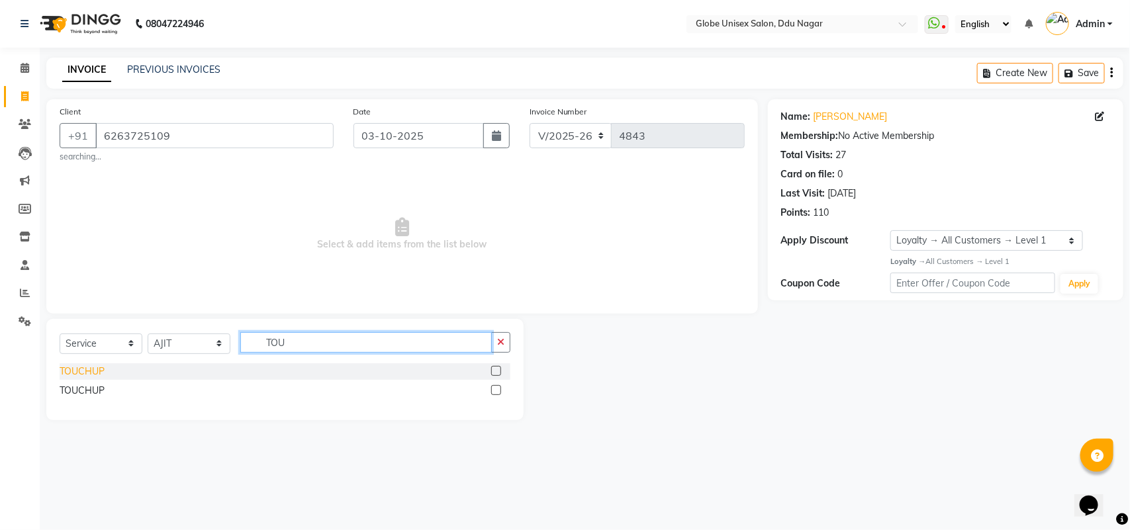
type input "TOU"
click at [68, 375] on div "TOUCHUP" at bounding box center [82, 372] width 45 height 14
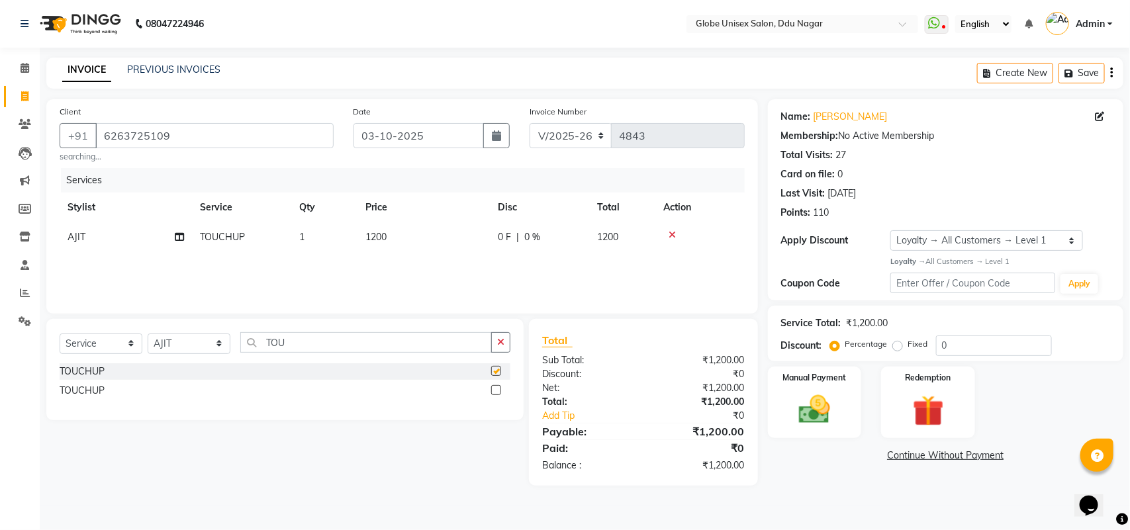
checkbox input "false"
click at [157, 341] on select "Select Stylist ADITYA AJIT CHIRAG DEV DIGESH LALITA LAXMI MADHU MANSI NICK RAKS…" at bounding box center [189, 344] width 83 height 21
select select "34566"
click at [148, 334] on select "Select Stylist ADITYA AJIT CHIRAG DEV DIGESH LALITA LAXMI MADHU MANSI NICK RAKS…" at bounding box center [189, 344] width 83 height 21
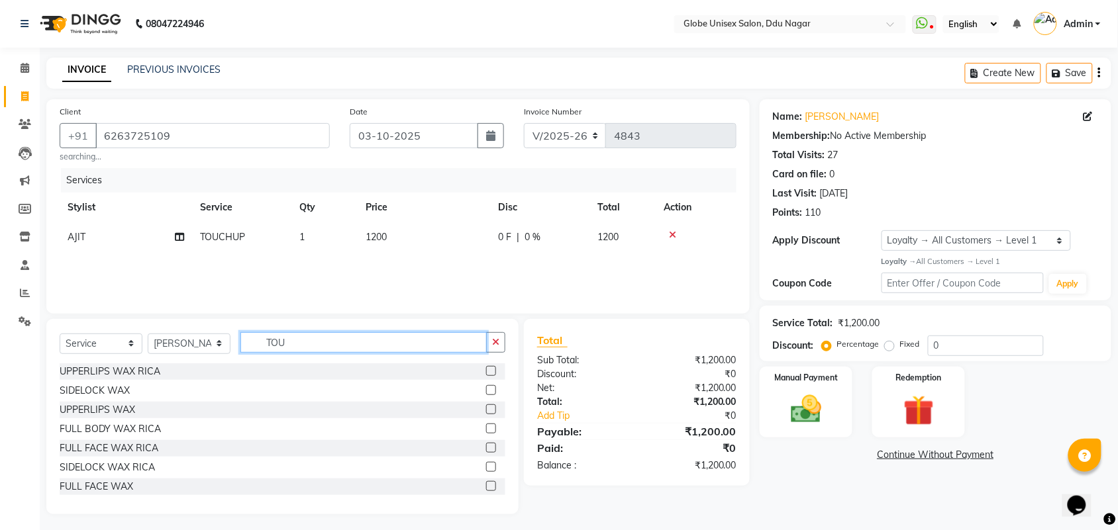
click at [313, 342] on input "TOU" at bounding box center [363, 342] width 246 height 21
type input "T"
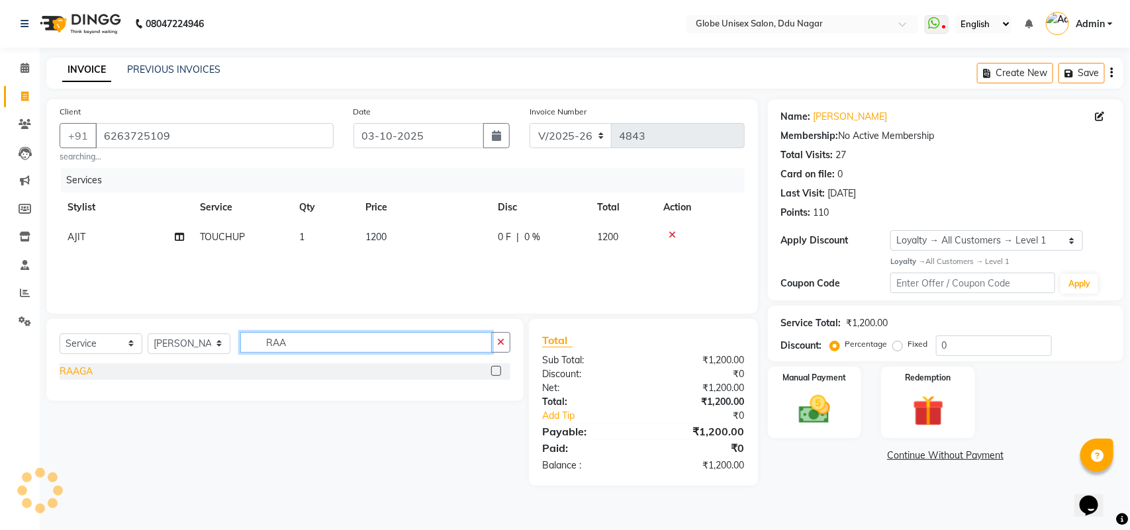
type input "RAA"
click at [77, 375] on div "RAAGA" at bounding box center [76, 372] width 33 height 14
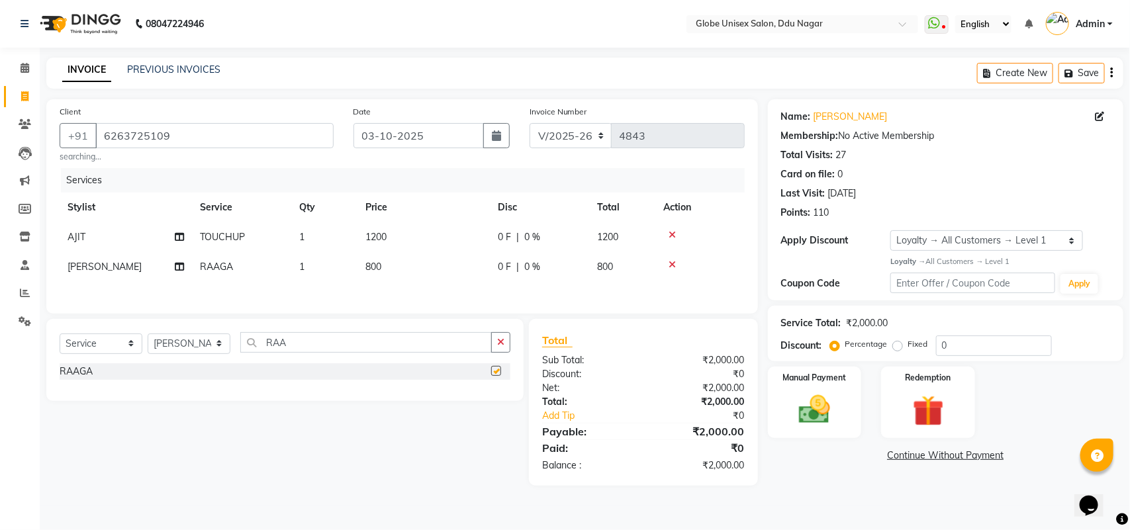
checkbox input "false"
click at [212, 354] on select "Select Stylist ADITYA AJIT CHIRAG DEV DIGESH LALITA LAXMI MADHU MANSI NICK RAKS…" at bounding box center [189, 344] width 83 height 21
select select "69938"
click at [148, 338] on select "Select Stylist ADITYA AJIT CHIRAG DEV DIGESH LALITA LAXMI MADHU MANSI NICK RAKS…" at bounding box center [189, 344] width 83 height 21
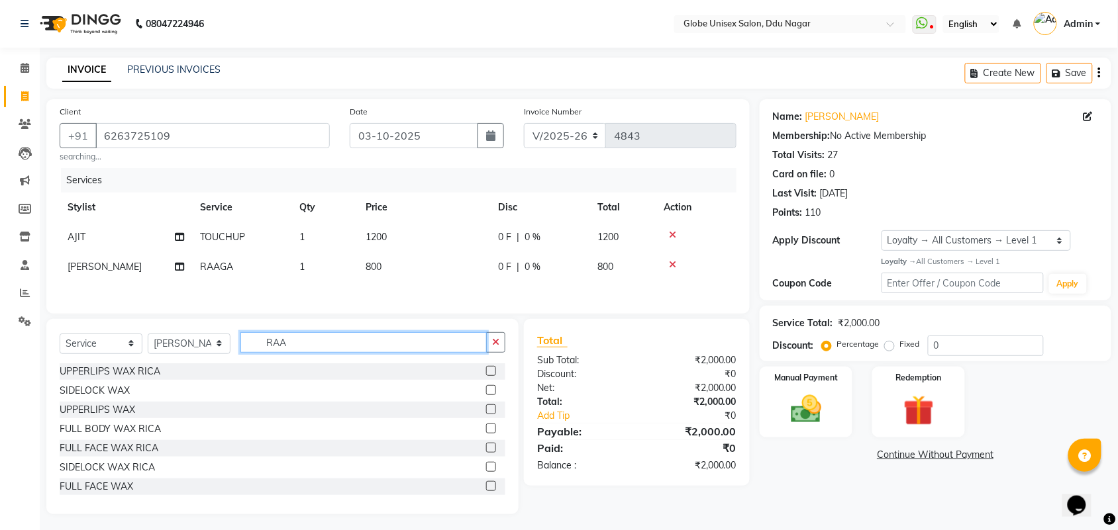
click at [315, 340] on input "RAA" at bounding box center [363, 342] width 246 height 21
type input "R"
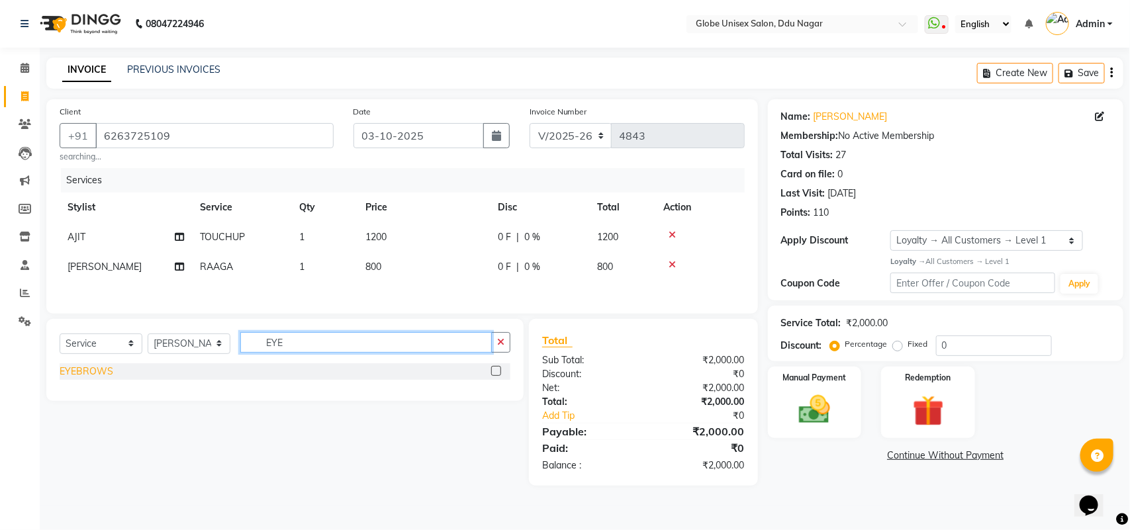
type input "EYE"
click at [94, 376] on div "EYEBROWS" at bounding box center [87, 372] width 54 height 14
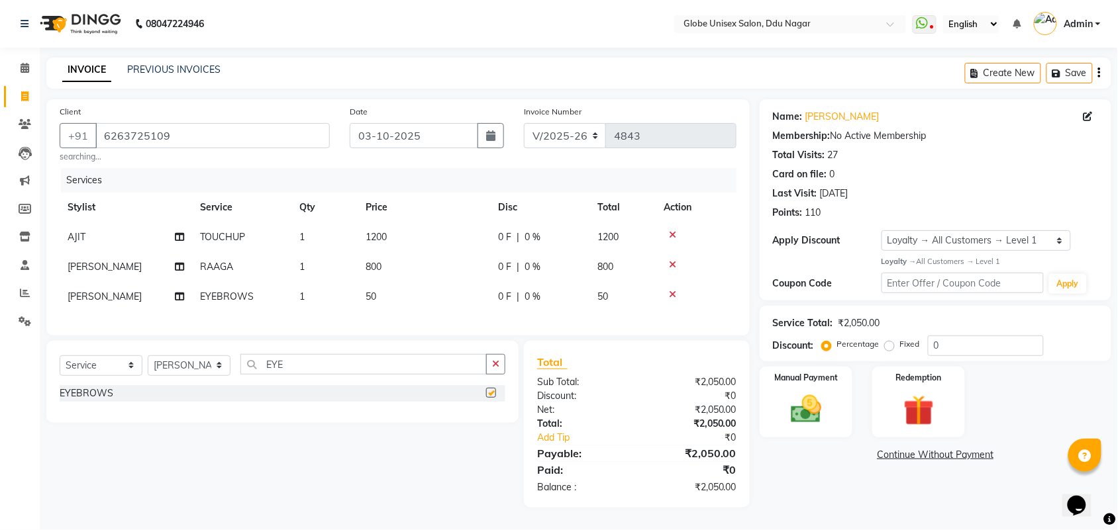
checkbox input "false"
click at [813, 373] on label "Manual Payment" at bounding box center [806, 377] width 66 height 13
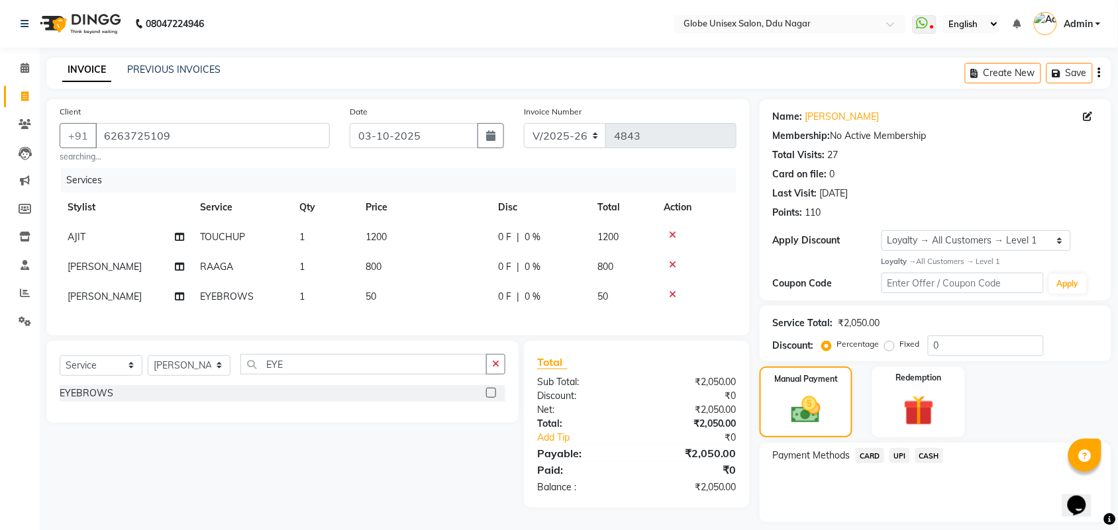
click at [900, 348] on label "Fixed" at bounding box center [910, 344] width 20 height 12
click at [891, 348] on input "Fixed" at bounding box center [891, 344] width 9 height 9
radio input "true"
click at [958, 338] on input "0" at bounding box center [986, 346] width 116 height 21
type input "50"
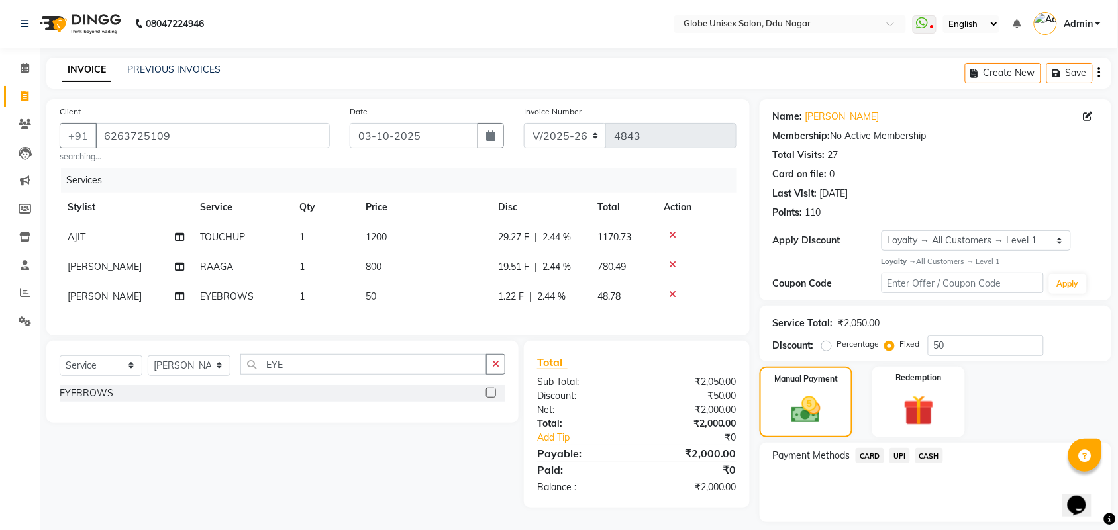
click at [1073, 311] on div "Service Total: ₹2,050.00 Discount: Percentage Fixed 50" at bounding box center [935, 333] width 325 height 45
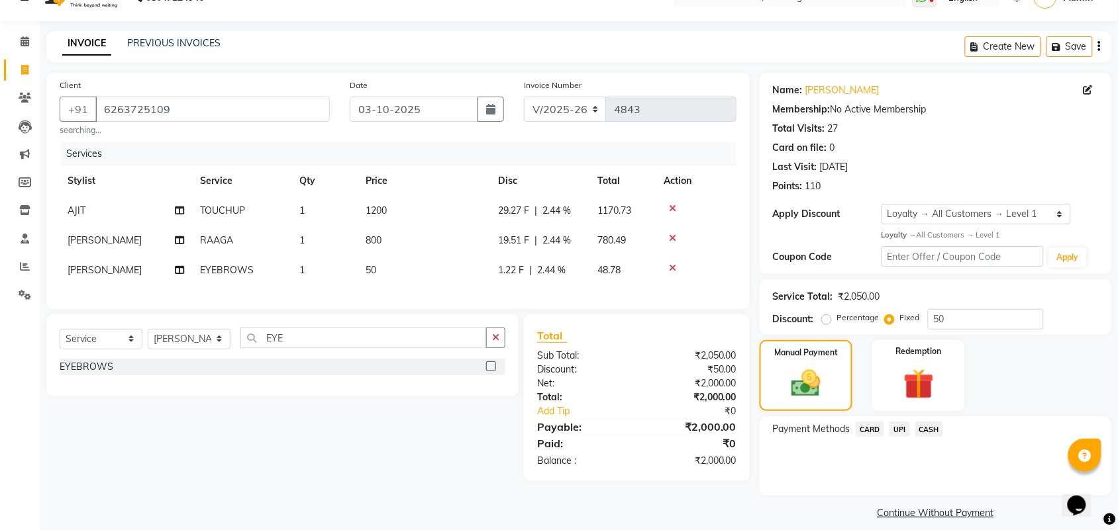
scroll to position [38, 0]
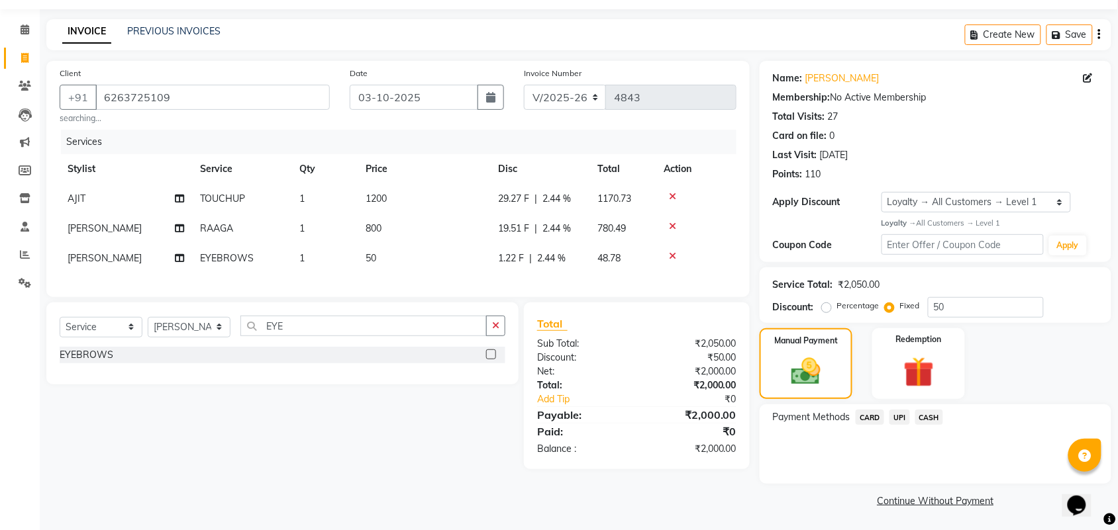
click at [919, 415] on span "CASH" at bounding box center [929, 417] width 28 height 15
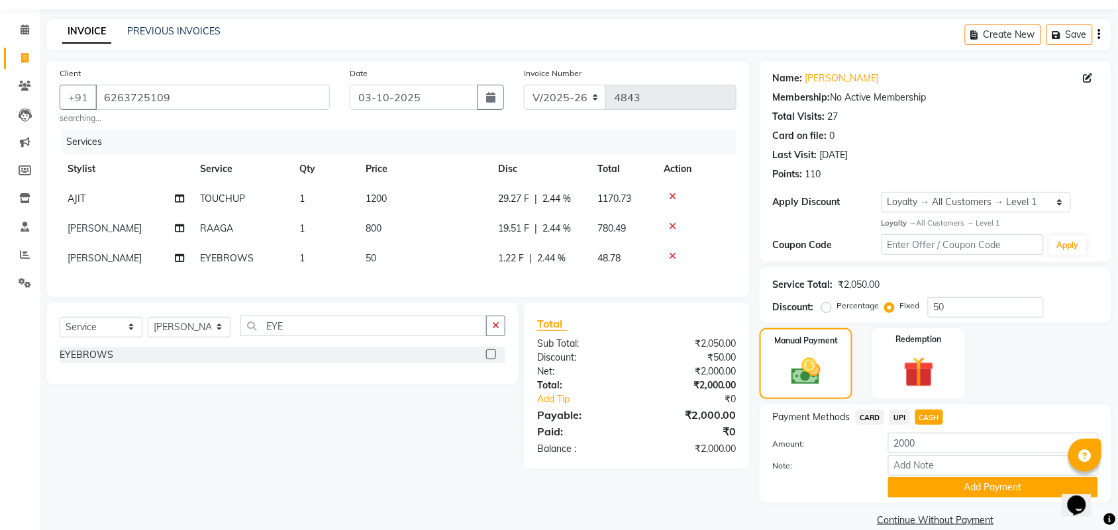
scroll to position [58, 0]
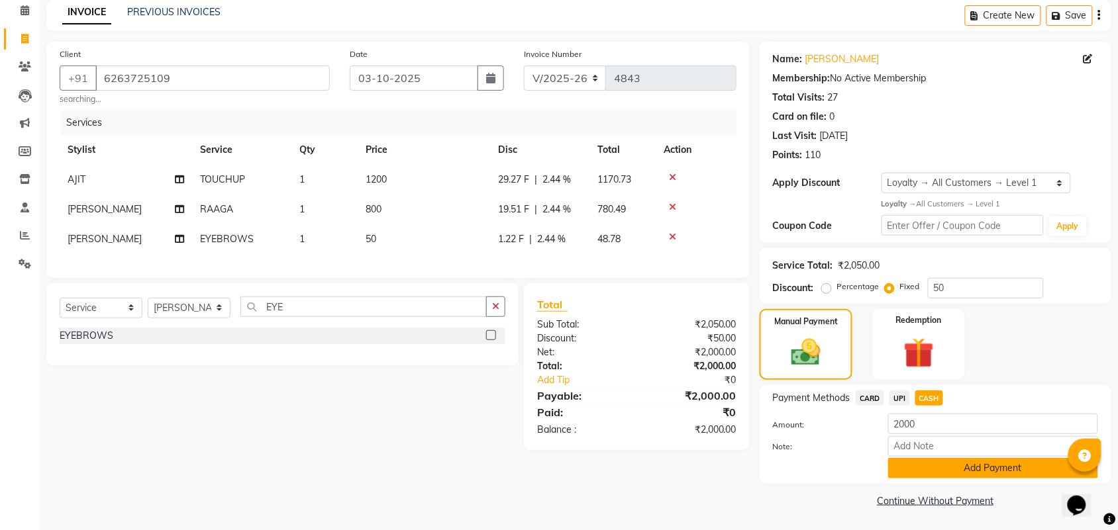
click at [938, 465] on button "Add Payment" at bounding box center [993, 468] width 210 height 21
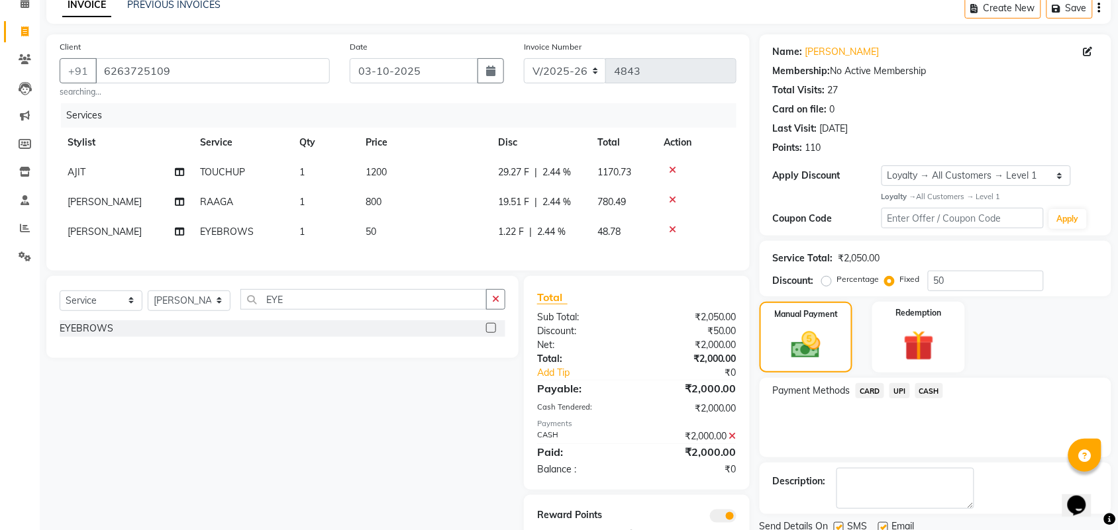
scroll to position [83, 0]
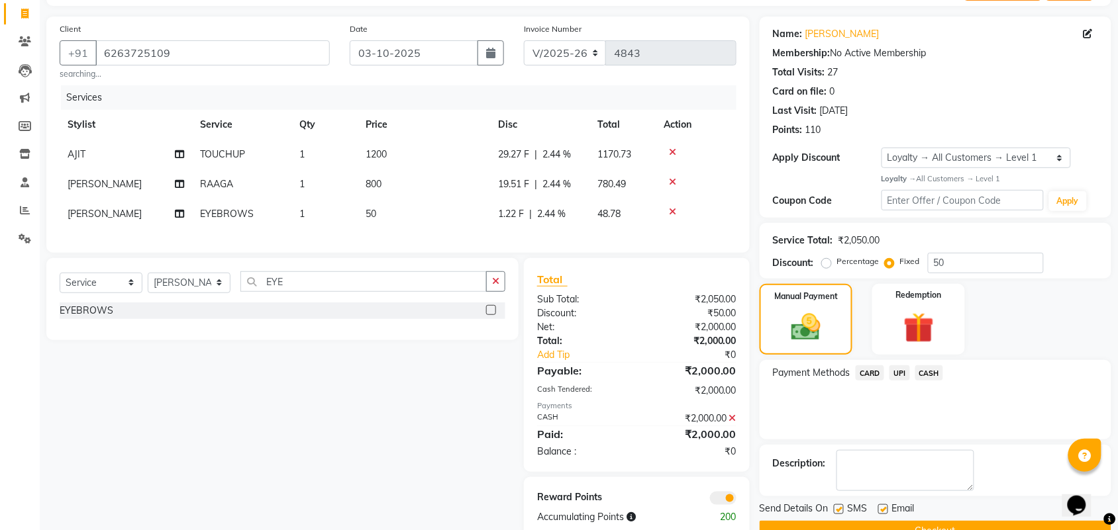
click at [928, 521] on button "Checkout" at bounding box center [936, 531] width 352 height 21
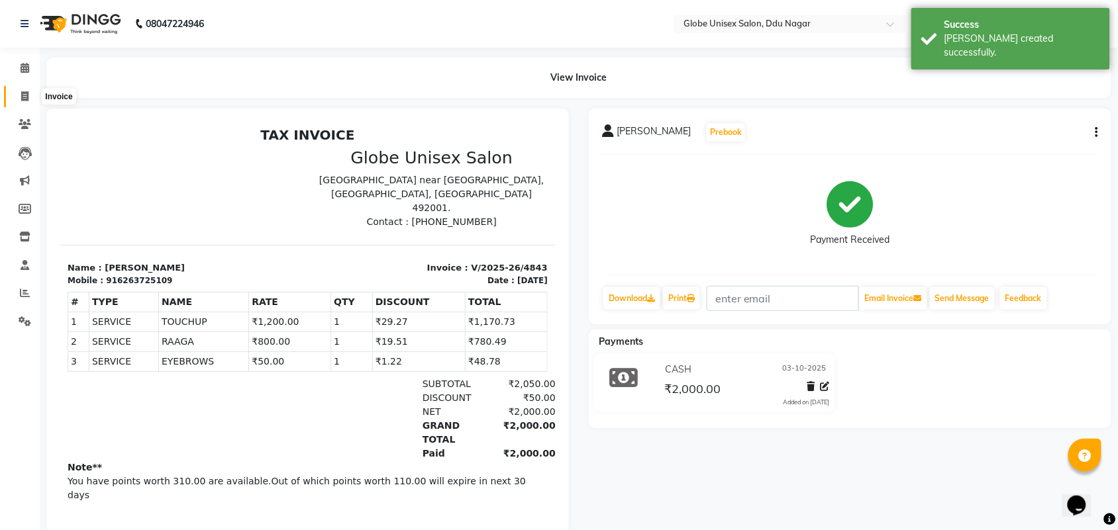
click at [21, 96] on icon at bounding box center [24, 96] width 7 height 10
select select "service"
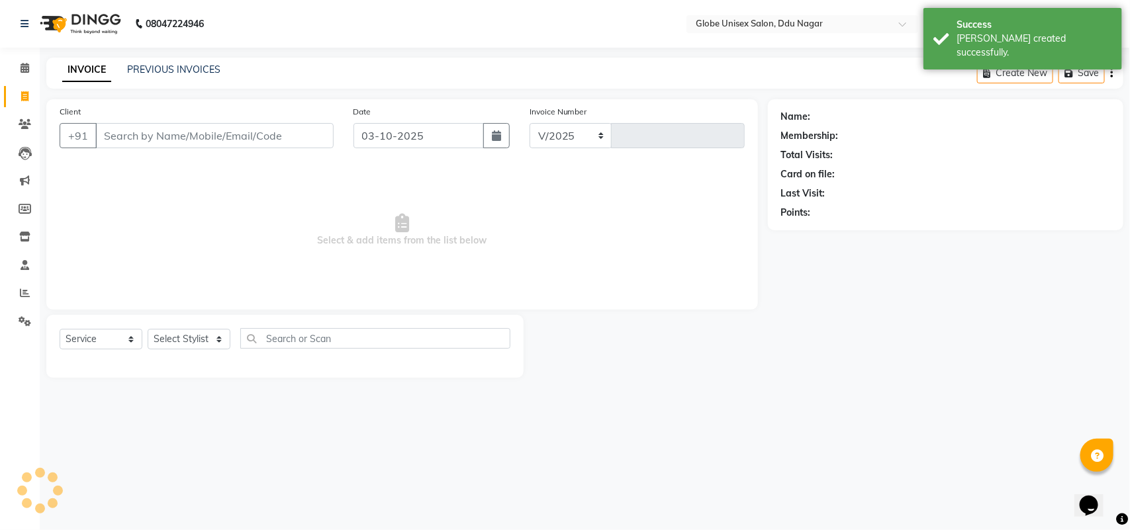
select select "4184"
type input "4844"
click at [179, 77] on div "INVOICE PREVIOUS INVOICES" at bounding box center [141, 70] width 190 height 15
click at [213, 65] on link "PREVIOUS INVOICES" at bounding box center [173, 70] width 93 height 12
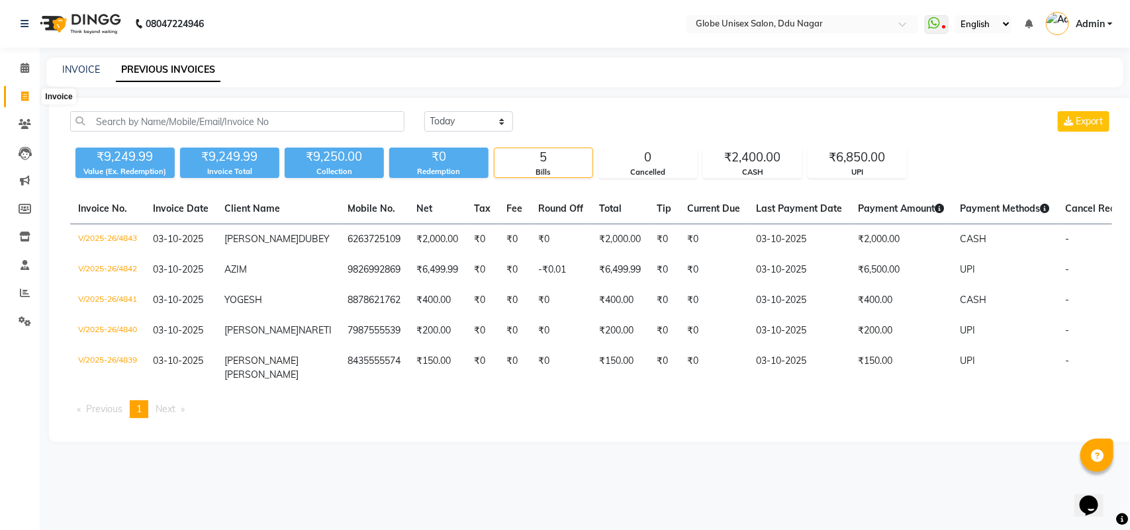
click at [22, 98] on icon at bounding box center [24, 96] width 7 height 10
select select "service"
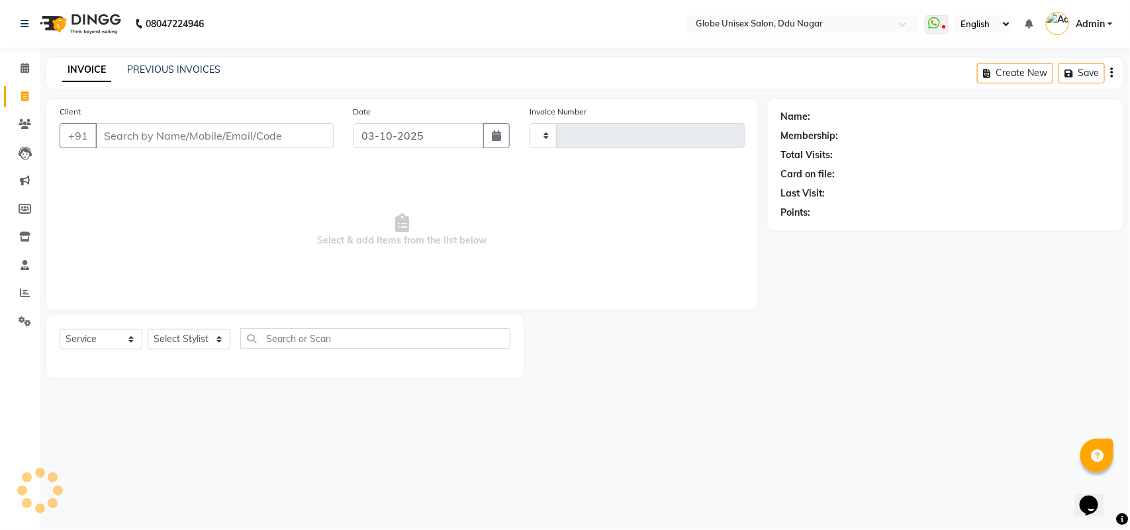
type input "4844"
select select "4184"
click at [209, 345] on select "Select Stylist ADITYA AJIT CHIRAG DEV DIGESH LALITA LAXMI MADHU MANSI NICK RAKS…" at bounding box center [189, 339] width 83 height 21
select select "88987"
click at [148, 329] on select "Select Stylist ADITYA AJIT CHIRAG DEV DIGESH LALITA LAXMI MADHU MANSI NICK RAKS…" at bounding box center [189, 339] width 83 height 21
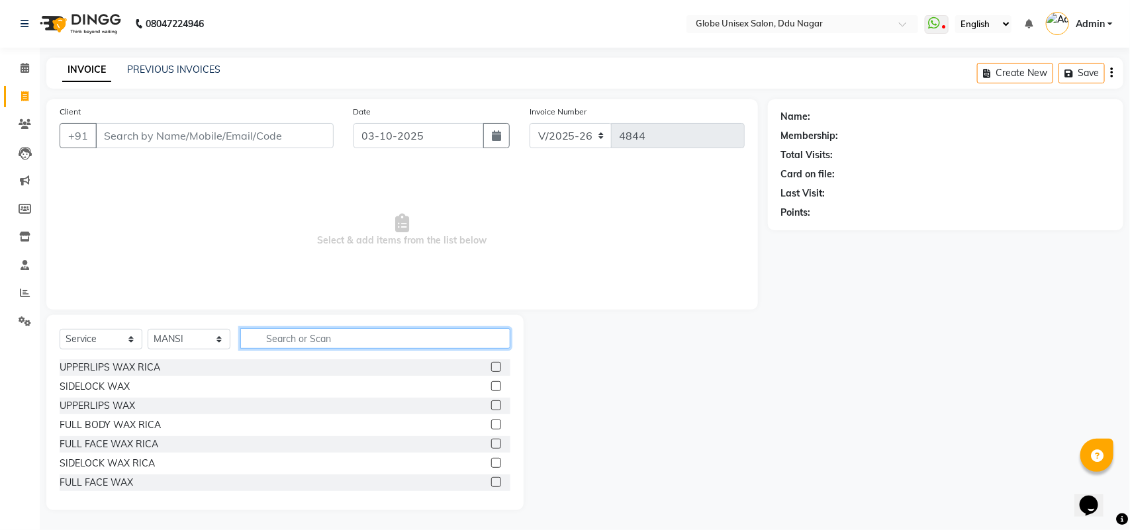
click at [320, 343] on input "text" at bounding box center [375, 338] width 270 height 21
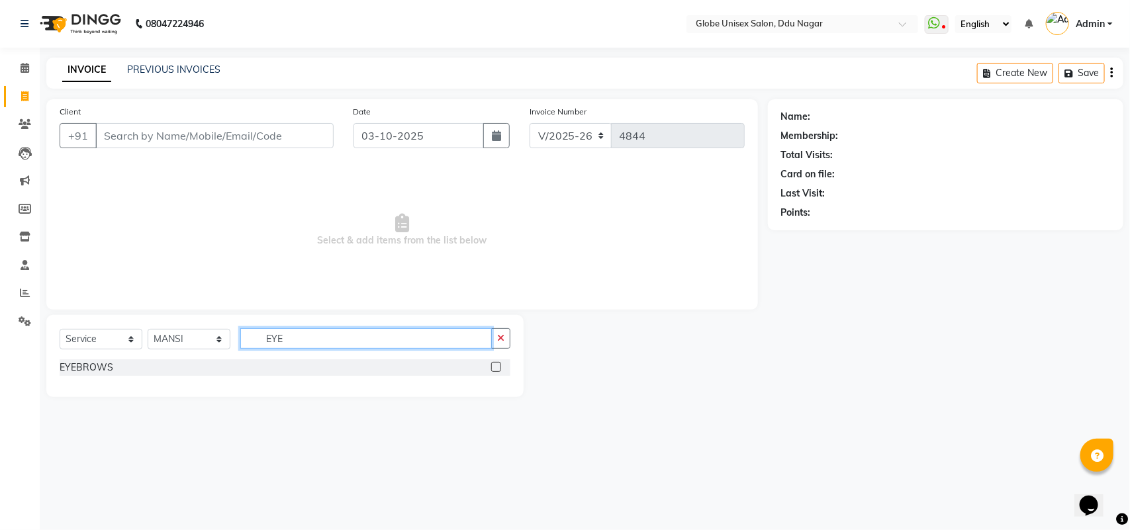
type input "EYE"
click at [90, 375] on div "EYEBROWS" at bounding box center [285, 368] width 451 height 17
click at [88, 365] on div "EYEBROWS" at bounding box center [87, 368] width 54 height 14
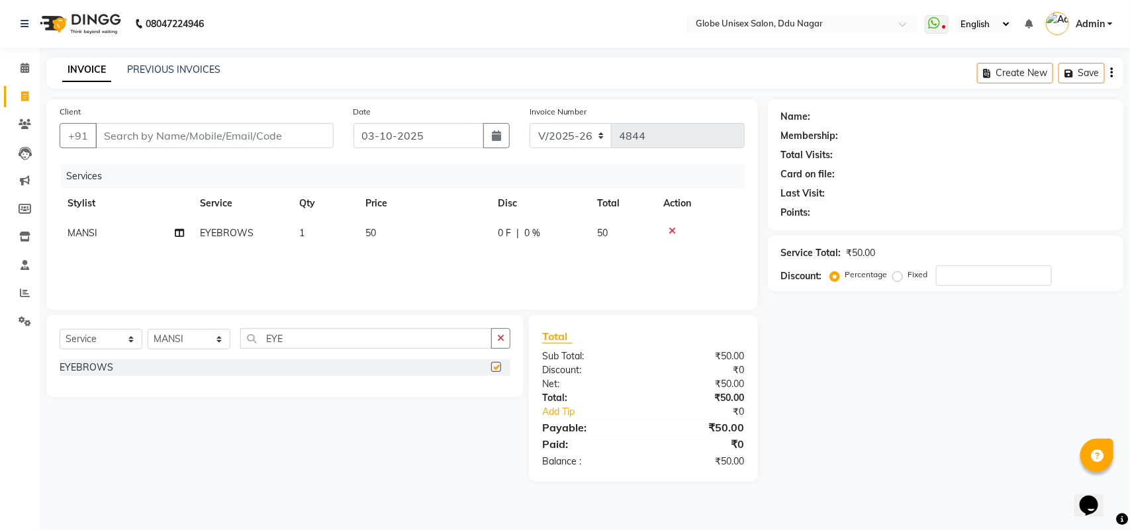
checkbox input "false"
click at [313, 336] on input "EYE" at bounding box center [366, 338] width 252 height 21
type input "E"
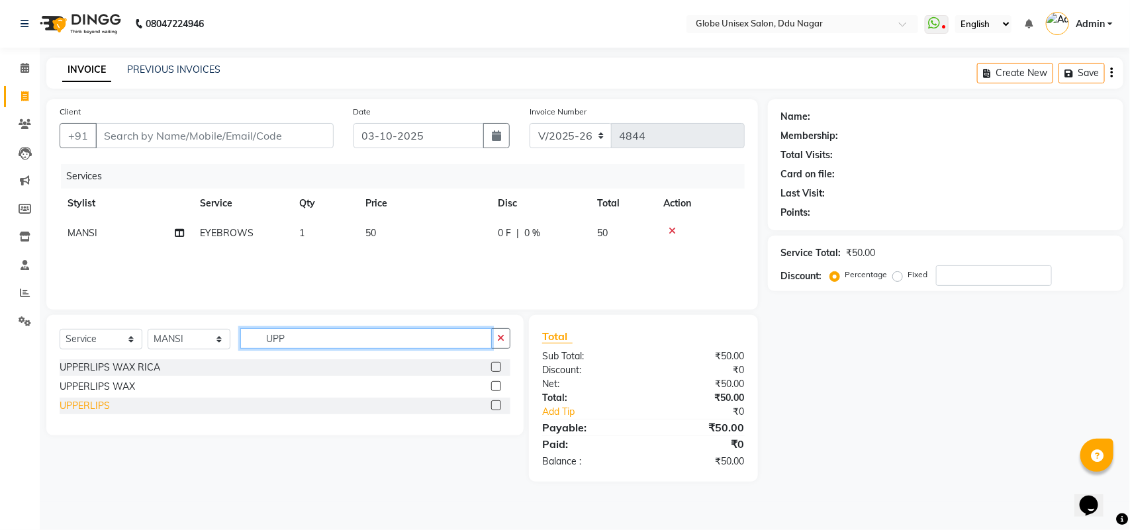
type input "UPP"
click at [77, 406] on div "UPPERLIPS" at bounding box center [85, 406] width 50 height 14
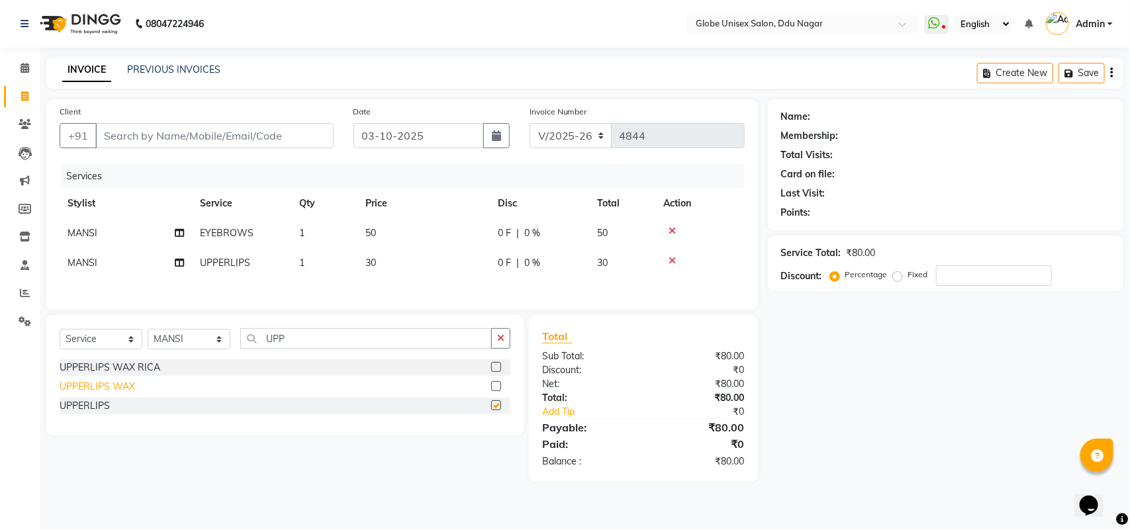
checkbox input "false"
click at [245, 132] on input "Client" at bounding box center [214, 135] width 238 height 25
click at [125, 129] on input "Client" at bounding box center [214, 135] width 238 height 25
type input "9"
type input "0"
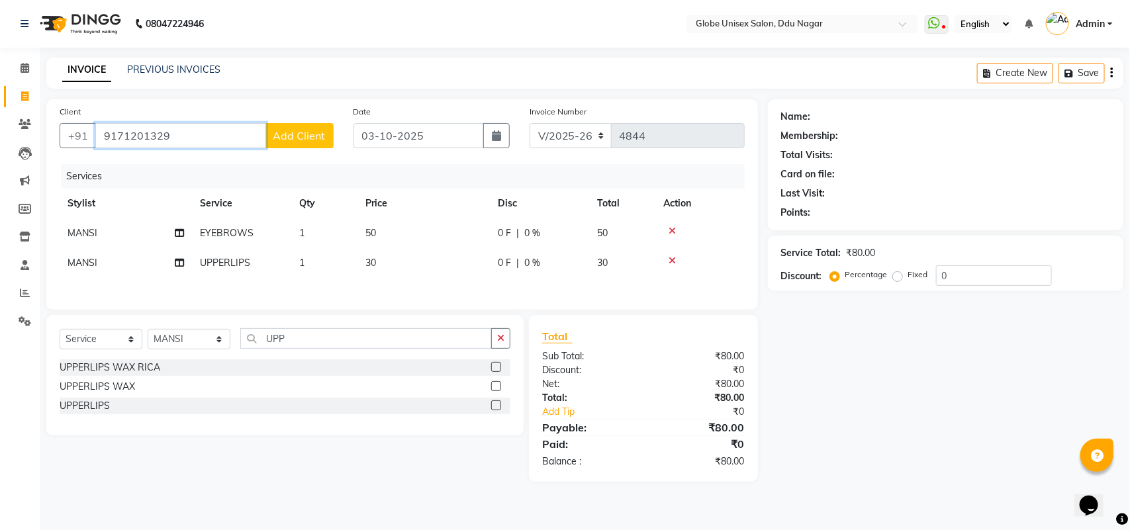
click at [126, 134] on input "9171201329" at bounding box center [180, 135] width 171 height 25
click at [130, 136] on input "9171201329" at bounding box center [180, 135] width 171 height 25
type input "9179201329"
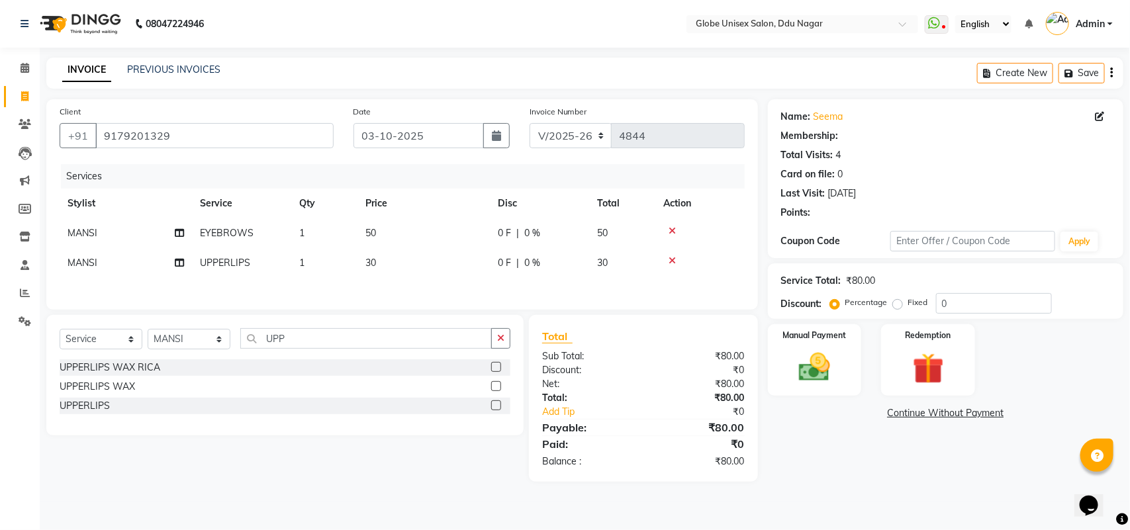
select select "1: Object"
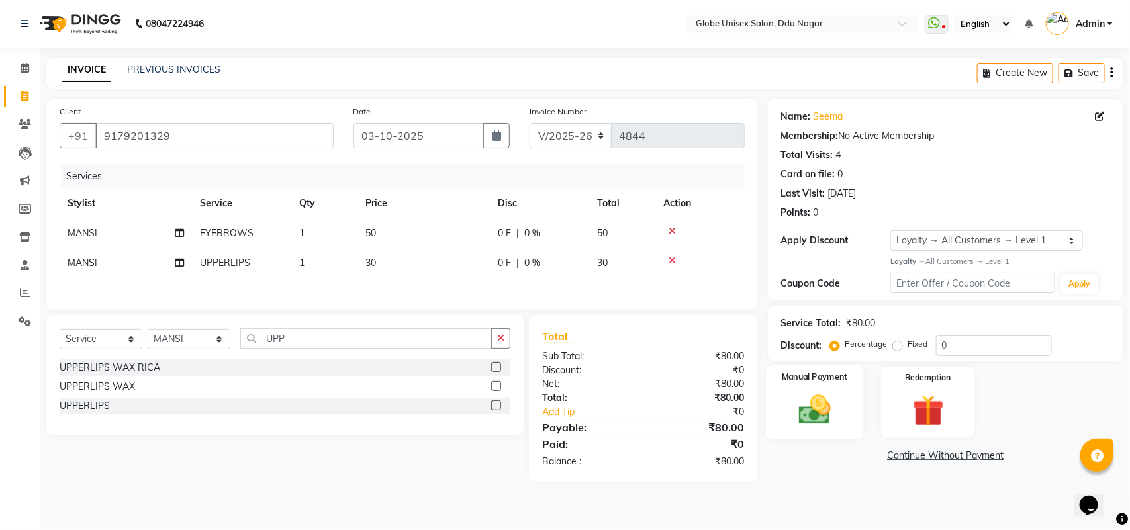
click at [813, 409] on img at bounding box center [815, 409] width 52 height 37
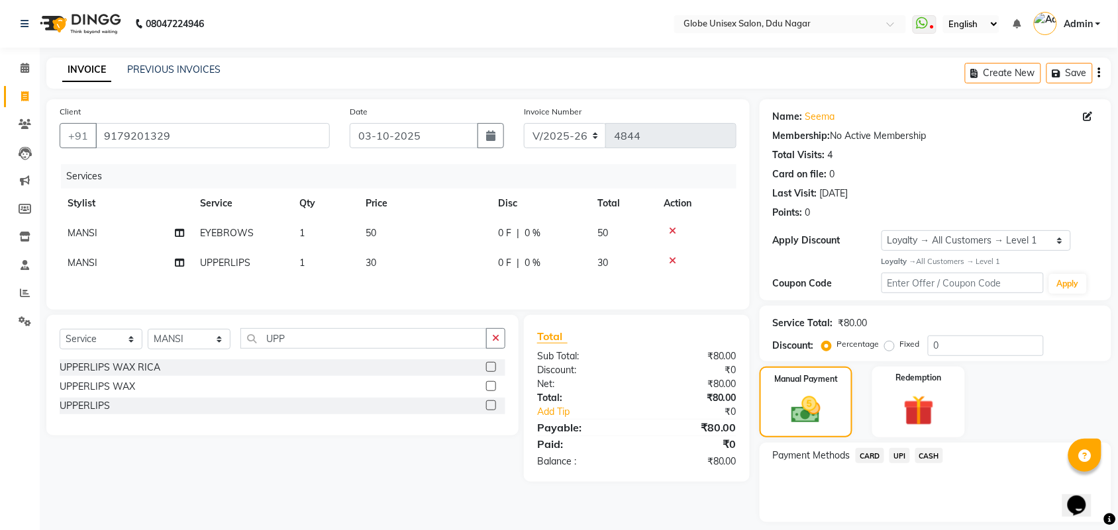
click at [934, 458] on span "CASH" at bounding box center [929, 455] width 28 height 15
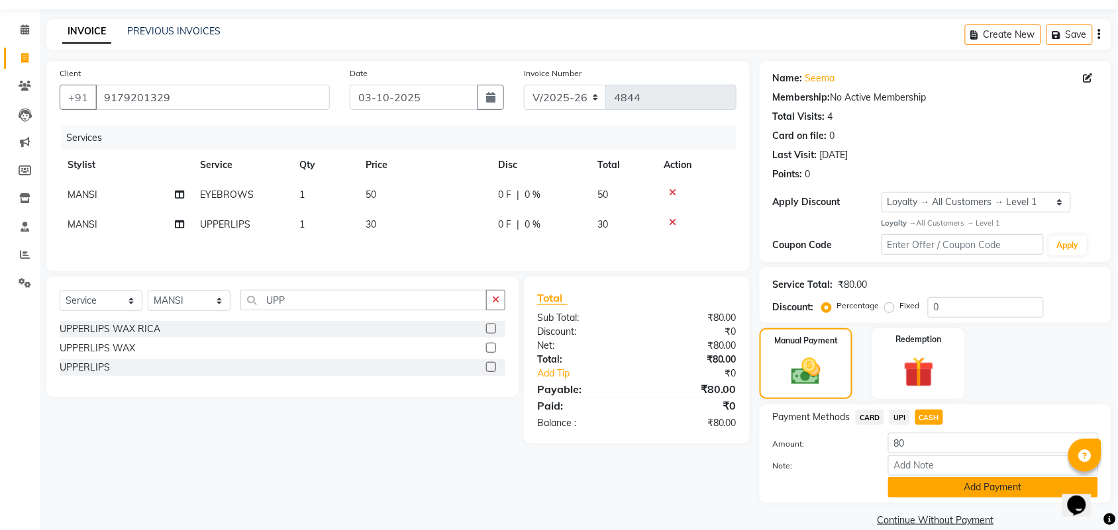
scroll to position [58, 0]
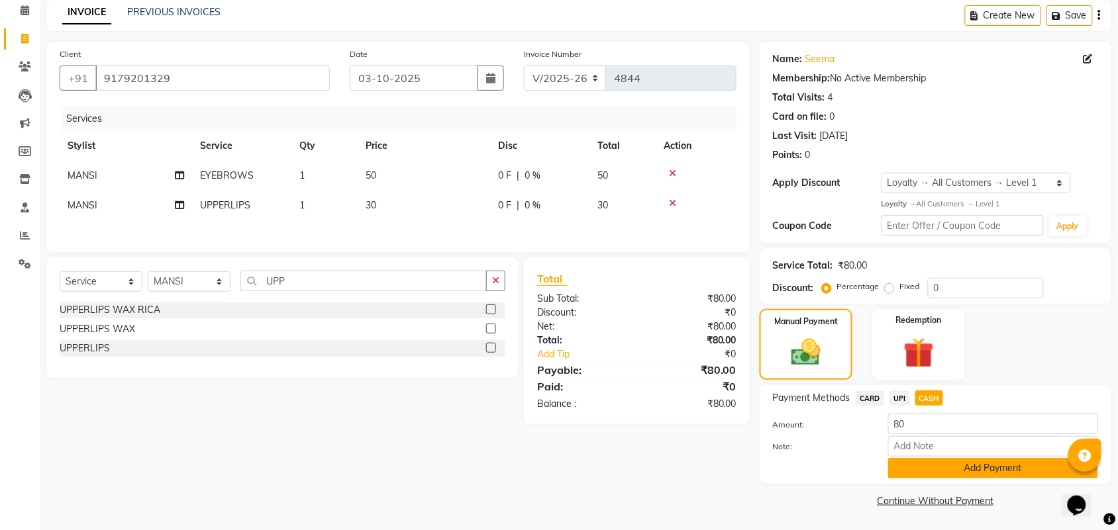
click at [935, 460] on button "Add Payment" at bounding box center [993, 468] width 210 height 21
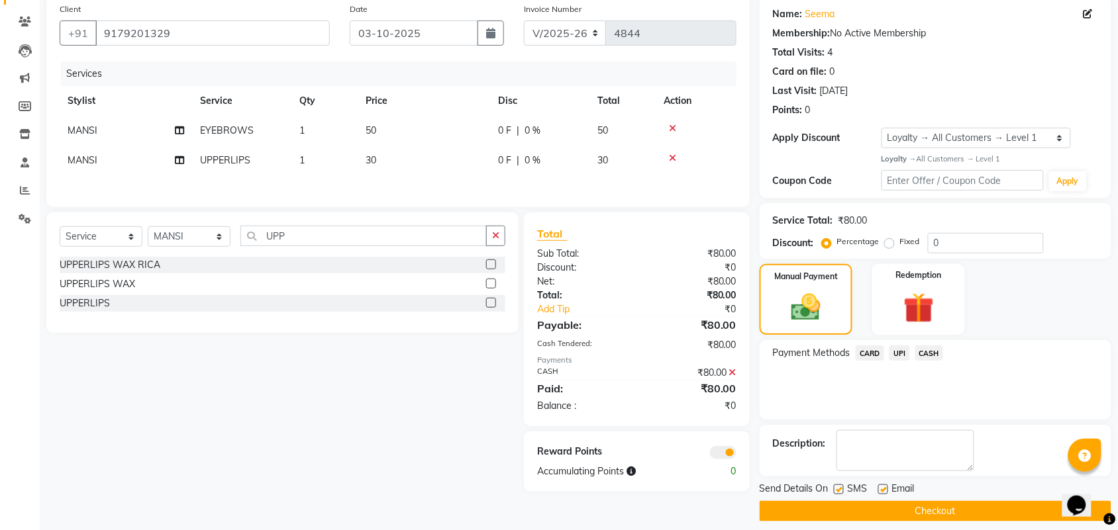
scroll to position [114, 0]
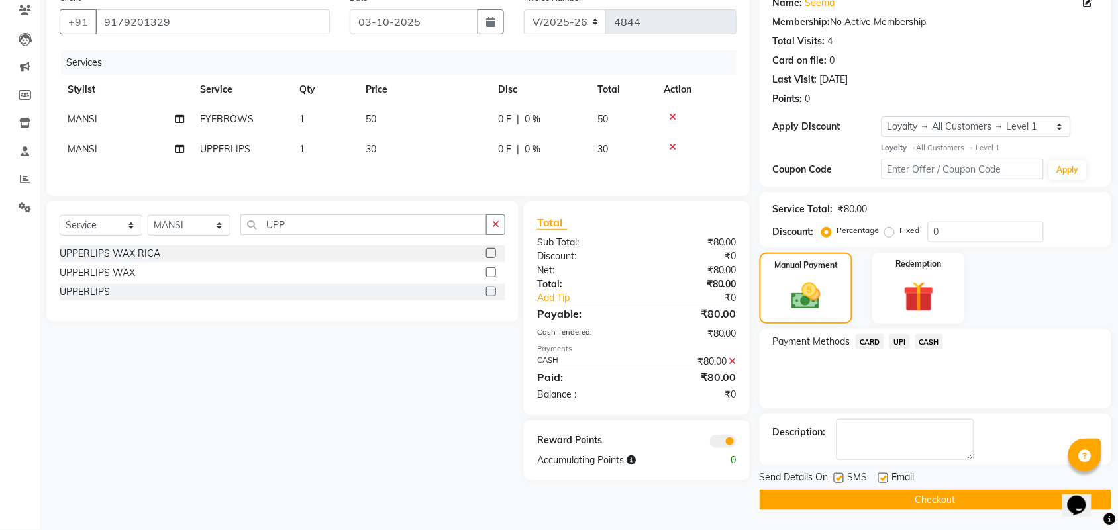
click at [966, 492] on button "Checkout" at bounding box center [936, 500] width 352 height 21
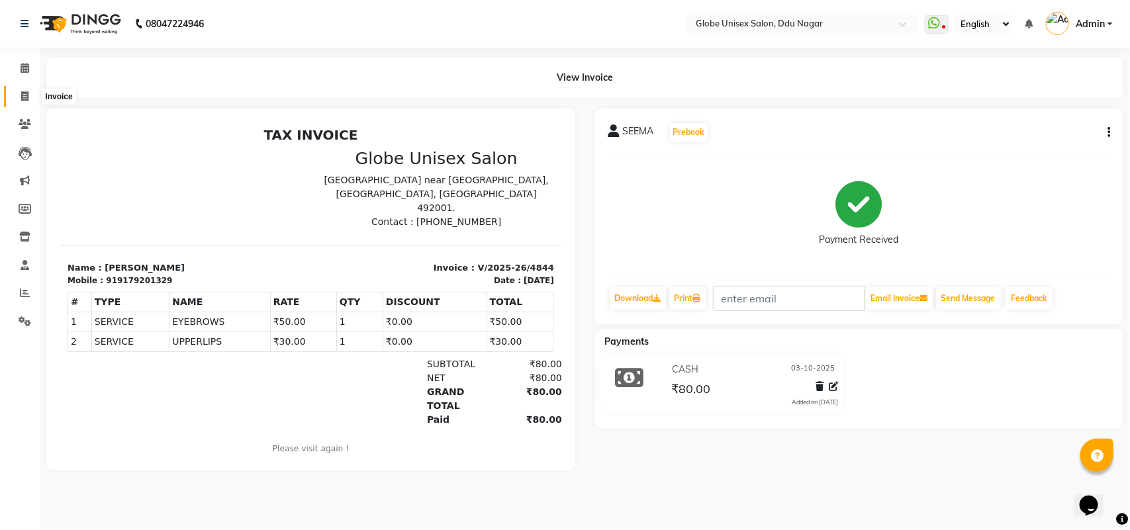
click at [32, 96] on span at bounding box center [24, 96] width 23 height 15
select select "service"
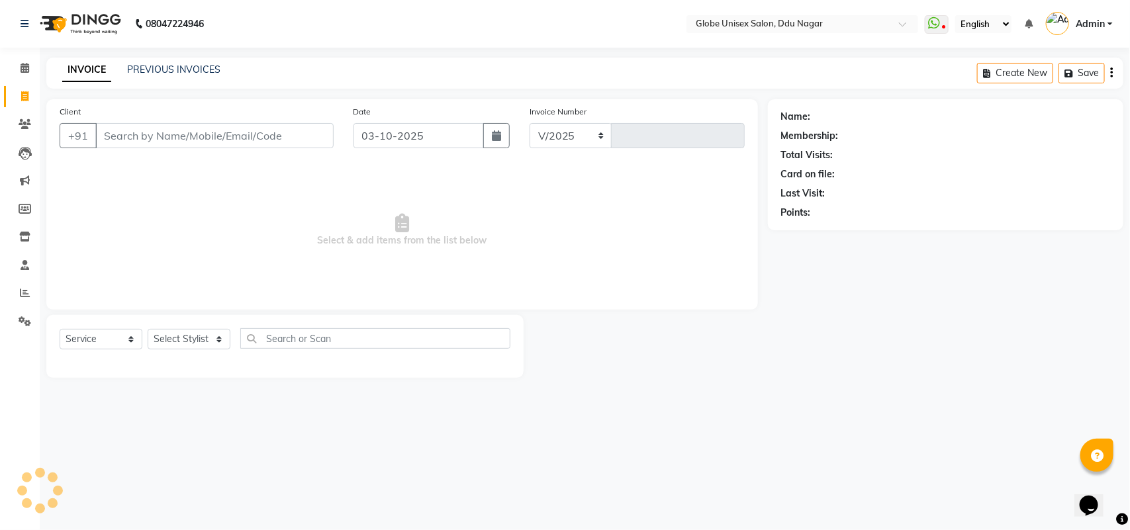
select select "4184"
type input "4845"
click at [221, 140] on input "Client" at bounding box center [214, 135] width 238 height 25
click at [243, 134] on input "8076758435" at bounding box center [180, 135] width 171 height 25
type input "8"
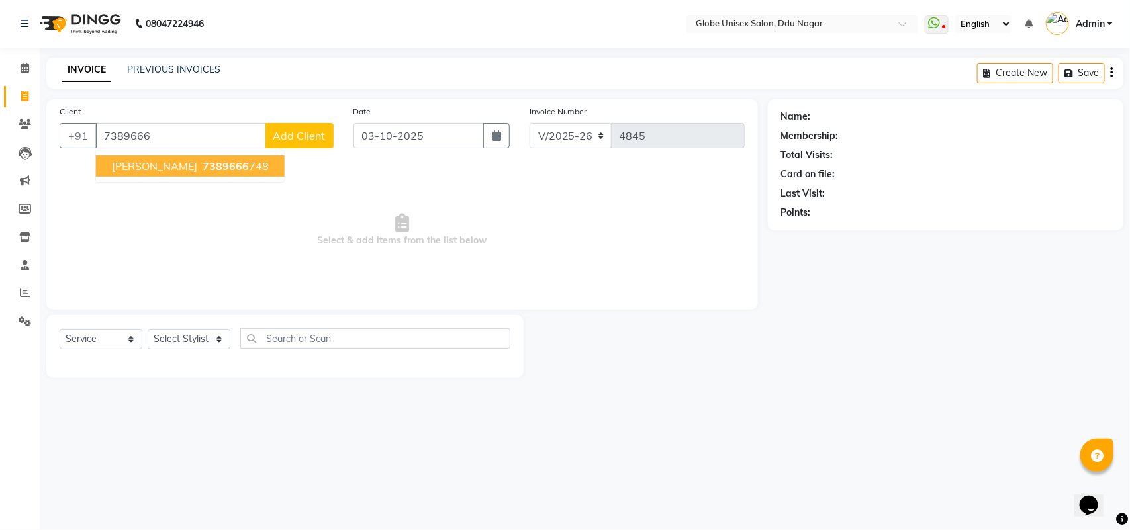
click at [203, 170] on span "7389666" at bounding box center [226, 166] width 46 height 13
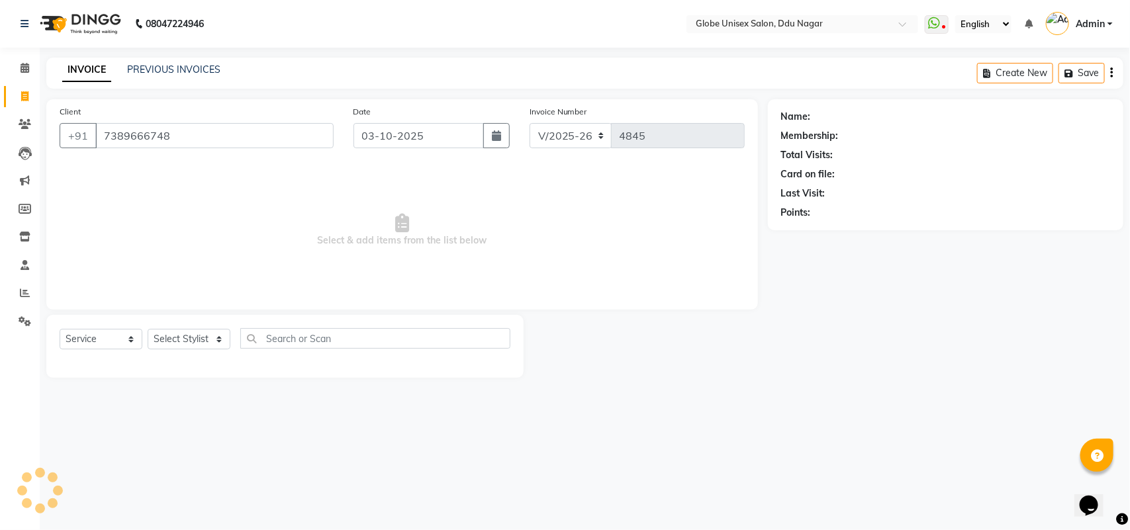
type input "7389666748"
select select "1: Object"
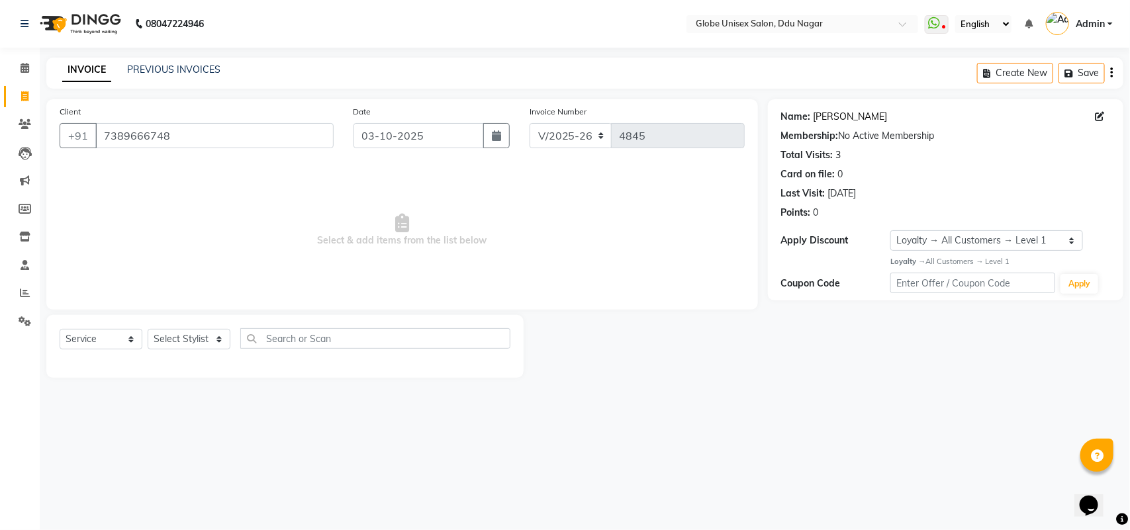
click at [852, 117] on link "Nisha Thakur" at bounding box center [851, 117] width 74 height 14
drag, startPoint x: 183, startPoint y: 136, endPoint x: 101, endPoint y: 140, distance: 81.5
click at [101, 140] on input "7389666748" at bounding box center [214, 135] width 238 height 25
click at [230, 237] on span "Select & add items from the list below" at bounding box center [402, 230] width 685 height 132
click at [199, 70] on link "PREVIOUS INVOICES" at bounding box center [173, 70] width 93 height 12
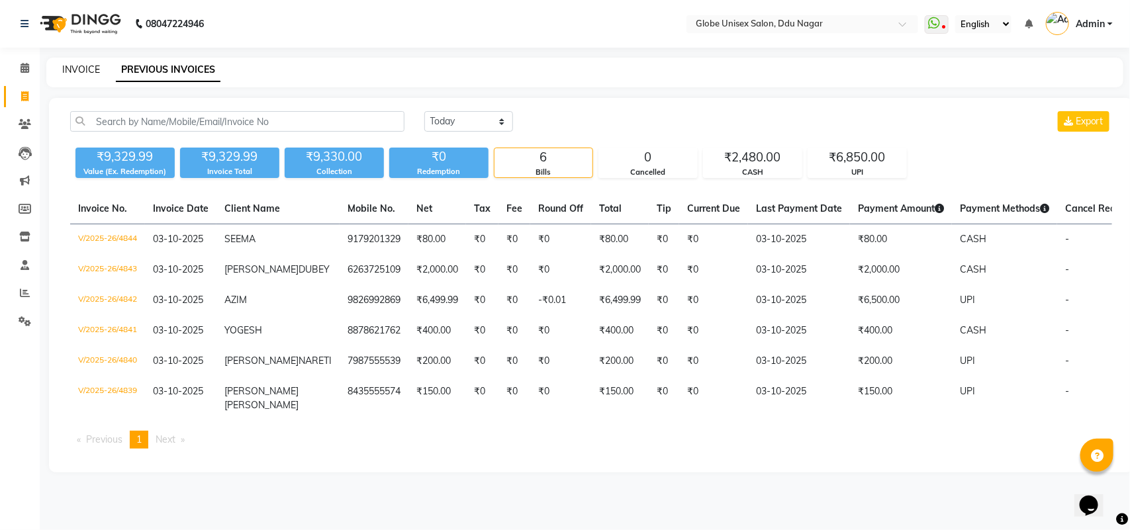
click at [83, 65] on link "INVOICE" at bounding box center [81, 70] width 38 height 12
select select "service"
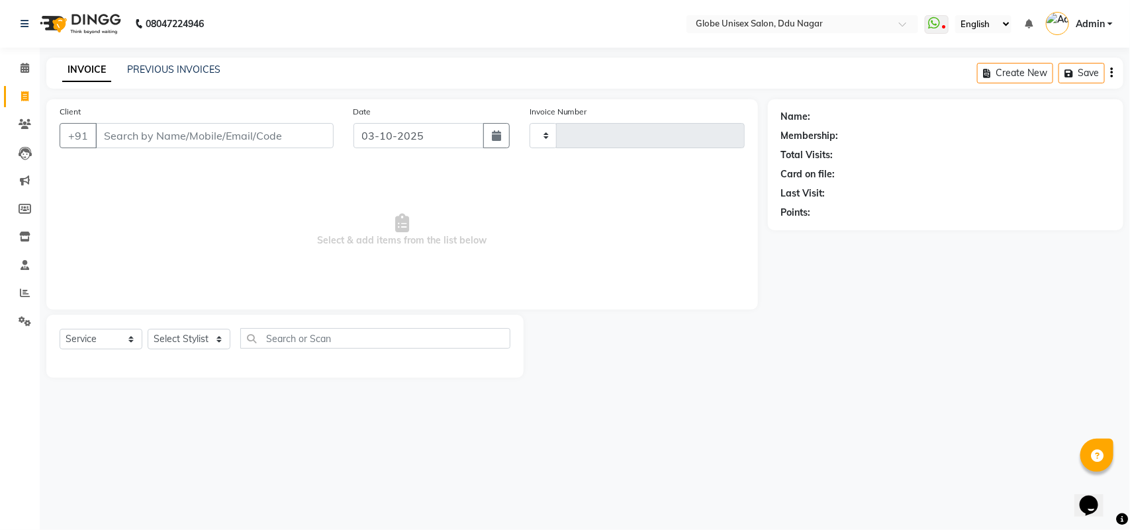
type input "4845"
select select "4184"
click at [174, 70] on link "PREVIOUS INVOICES" at bounding box center [173, 70] width 93 height 12
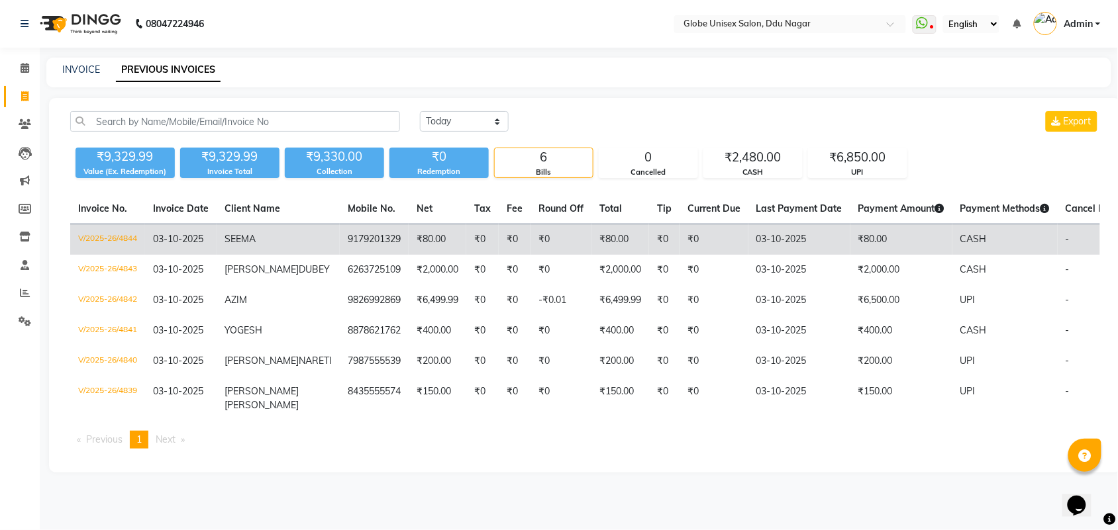
click at [111, 240] on td "V/2025-26/4844" at bounding box center [107, 239] width 75 height 31
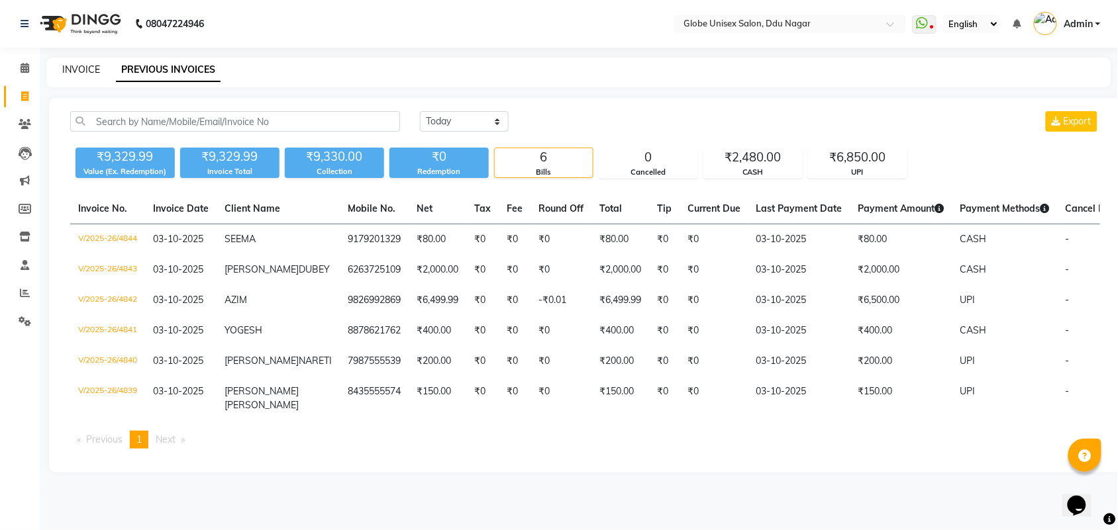
click at [84, 74] on link "INVOICE" at bounding box center [81, 70] width 38 height 12
select select "service"
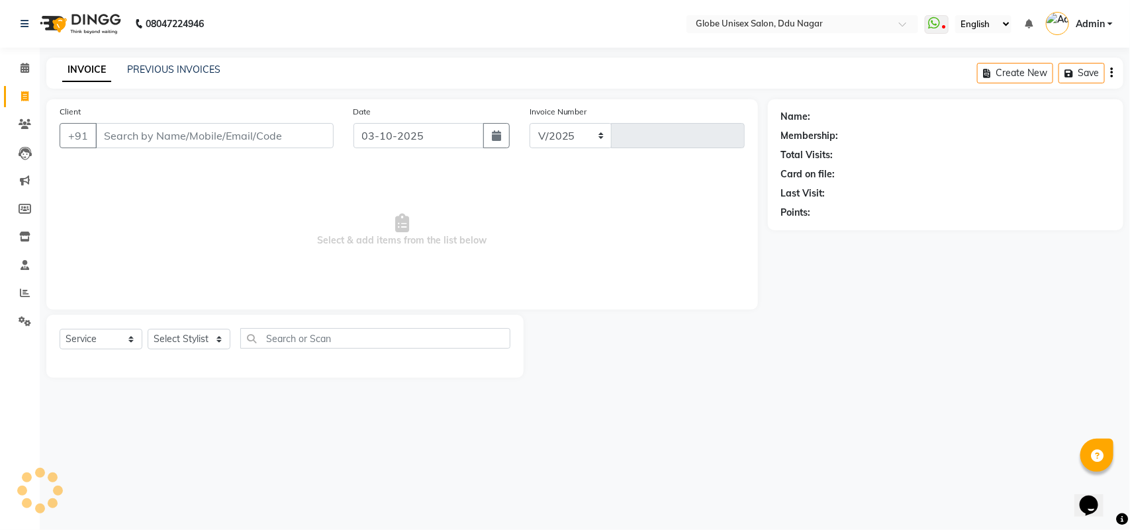
select select "4184"
type input "4845"
click at [219, 143] on input "Client" at bounding box center [214, 135] width 238 height 25
paste input "7389666748"
type input "7389666748"
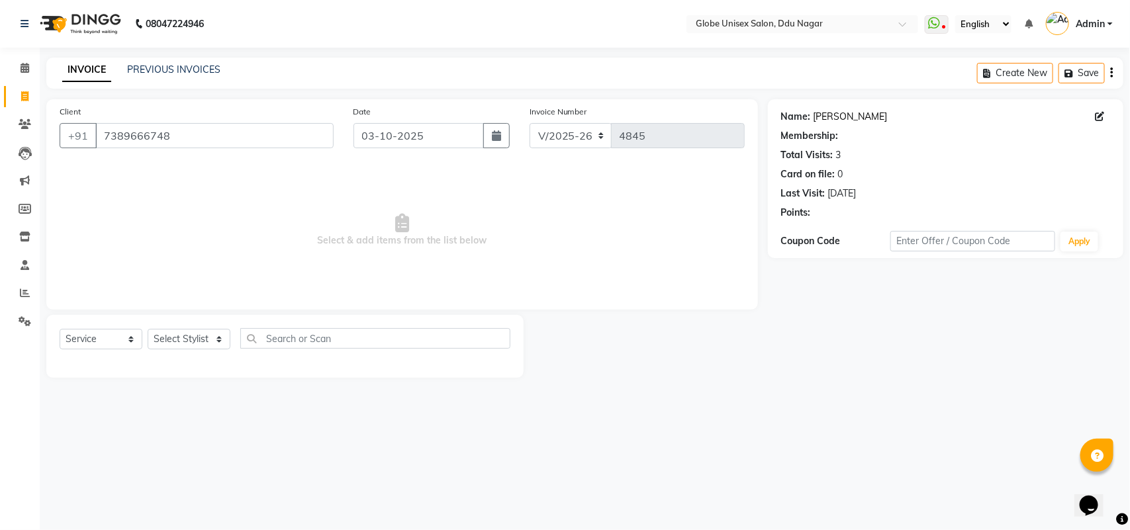
click at [852, 114] on link "Nisha Thakur" at bounding box center [851, 117] width 74 height 14
select select "1: Object"
click at [858, 113] on link "Nisha Thakur" at bounding box center [851, 117] width 74 height 14
click at [201, 72] on link "PREVIOUS INVOICES" at bounding box center [173, 70] width 93 height 12
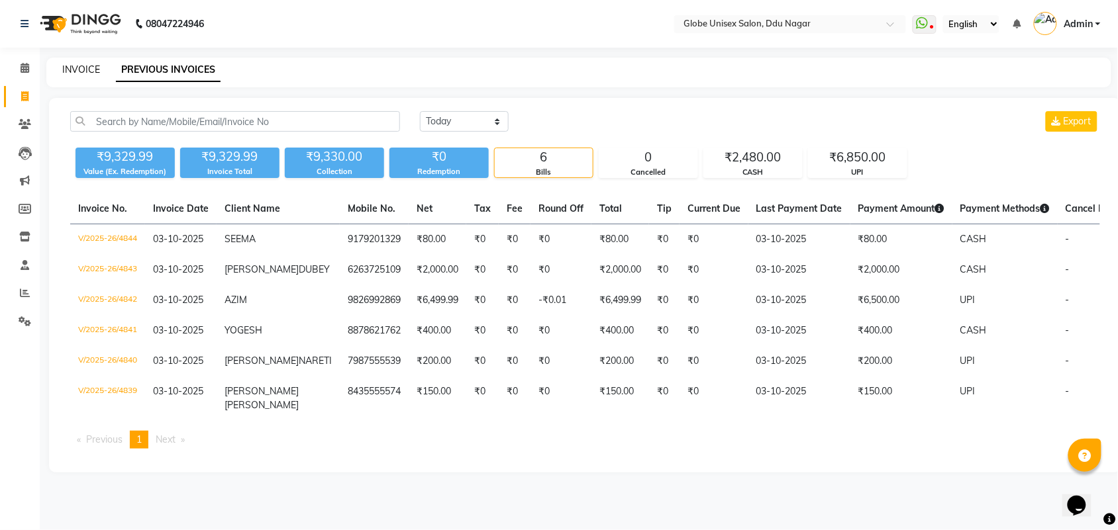
click at [70, 65] on link "INVOICE" at bounding box center [81, 70] width 38 height 12
select select "service"
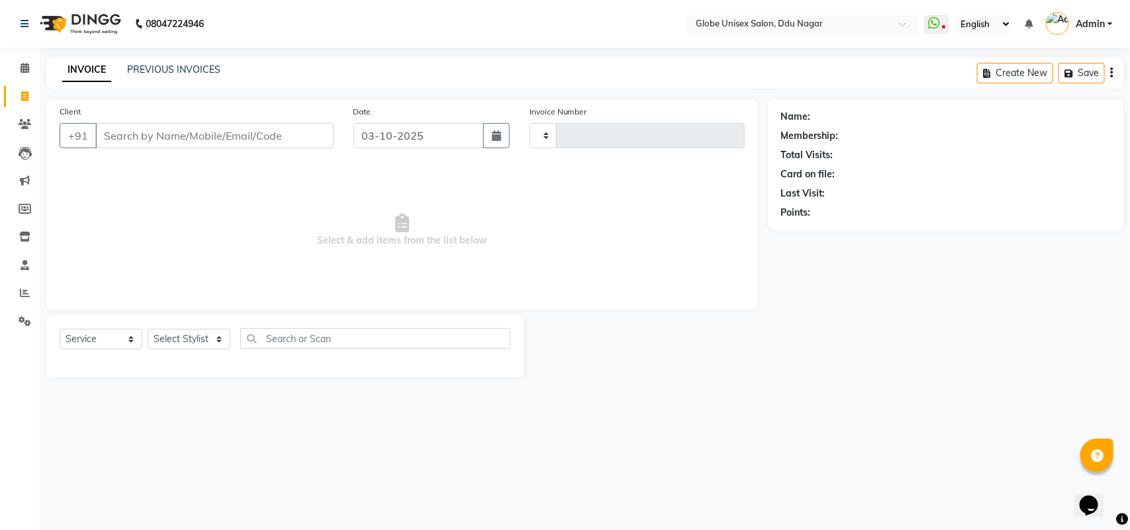
type input "4845"
select select "4184"
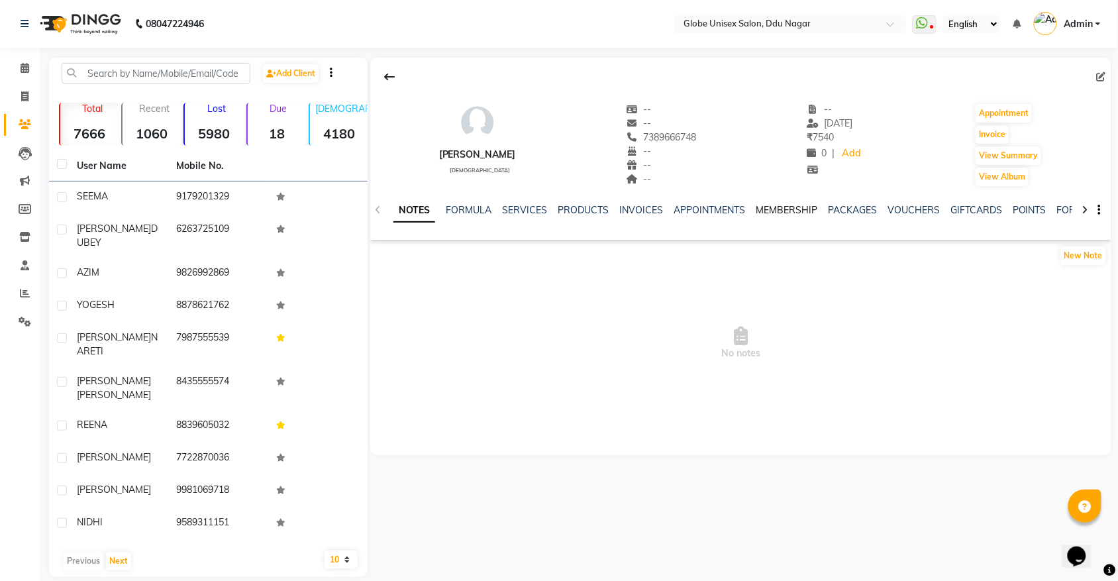
click at [785, 207] on link "MEMBERSHIP" at bounding box center [787, 210] width 62 height 12
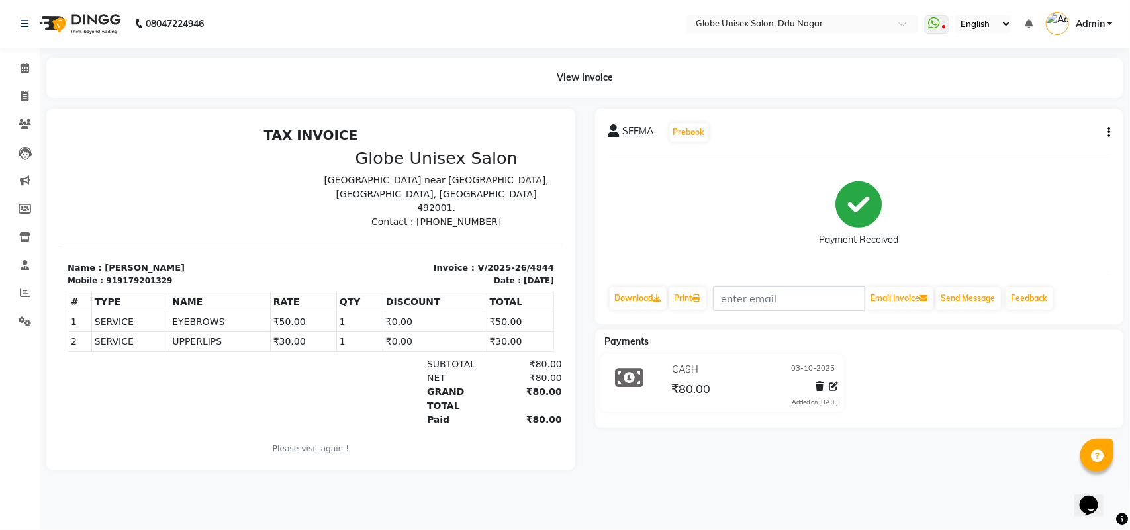
click at [1109, 132] on icon "button" at bounding box center [1109, 132] width 3 height 1
click at [1068, 118] on div "Split Service Amount" at bounding box center [1043, 116] width 91 height 17
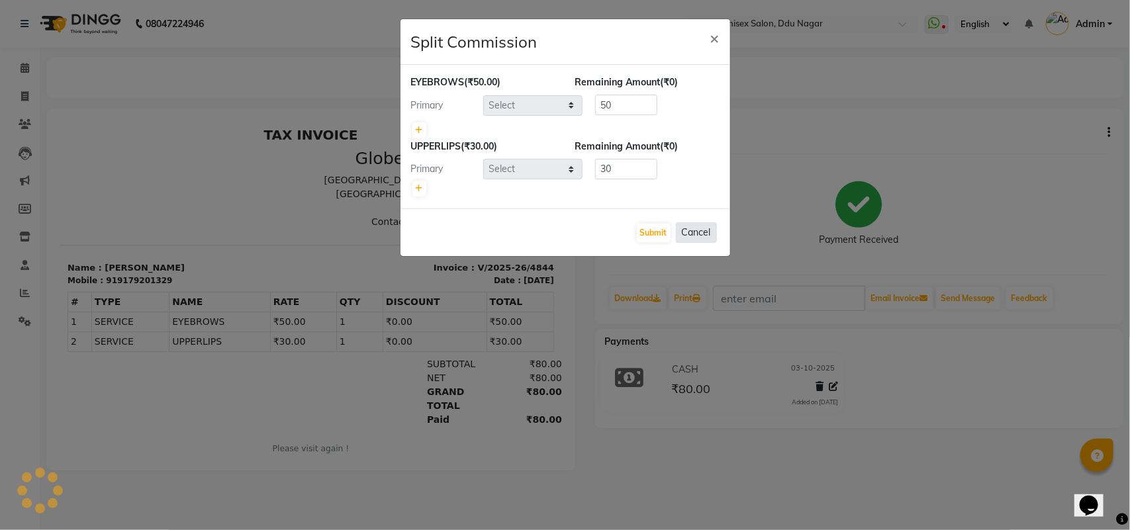
select select "88987"
click at [673, 227] on div "Submit Cancel" at bounding box center [566, 233] width 330 height 48
click at [661, 230] on button "Submit" at bounding box center [654, 233] width 34 height 19
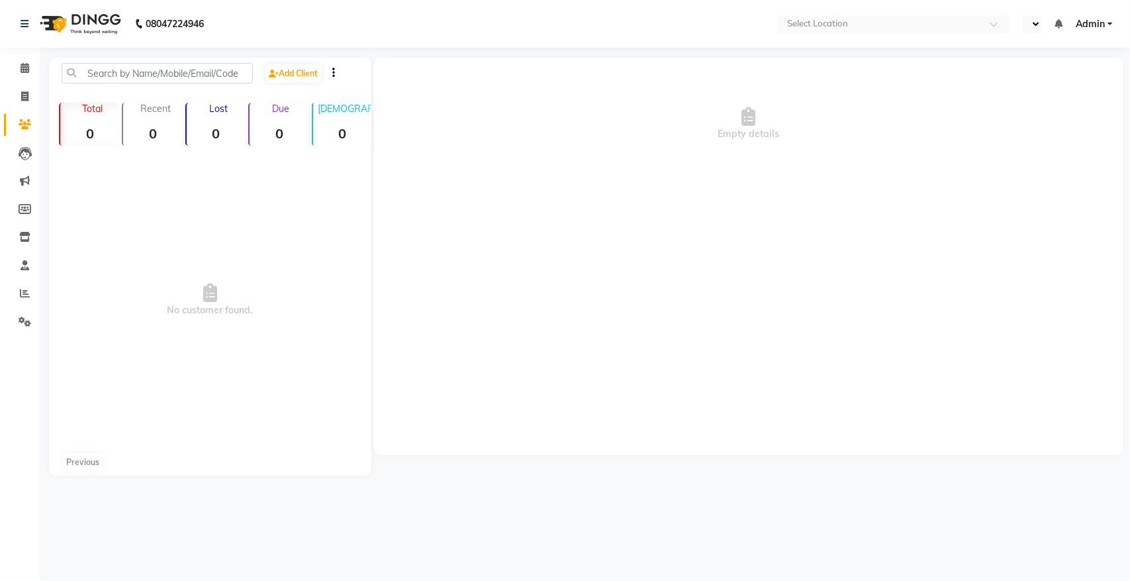
select select "en"
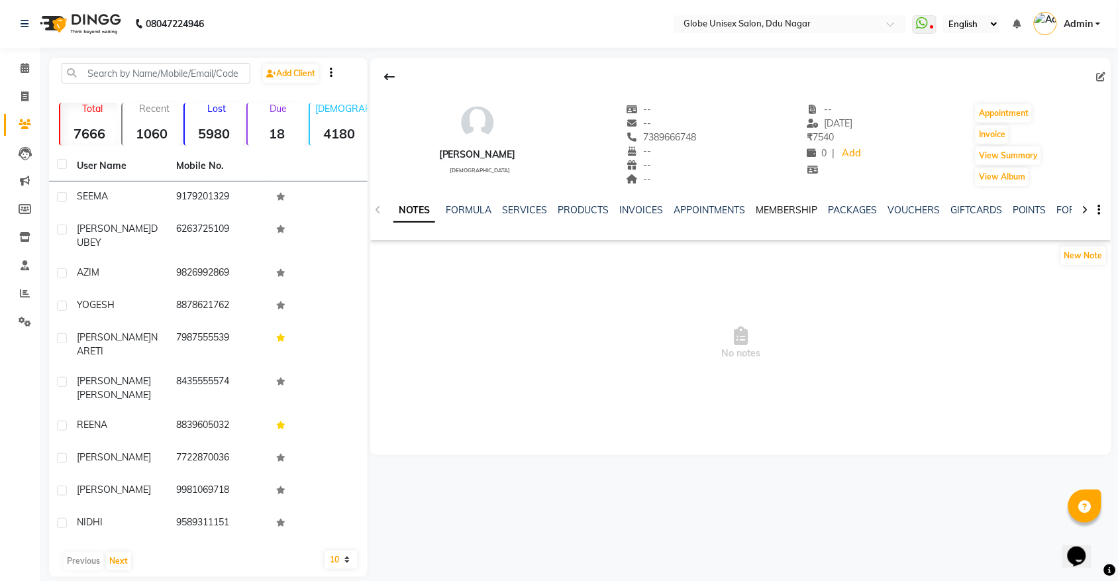
click at [789, 209] on link "MEMBERSHIP" at bounding box center [787, 210] width 62 height 12
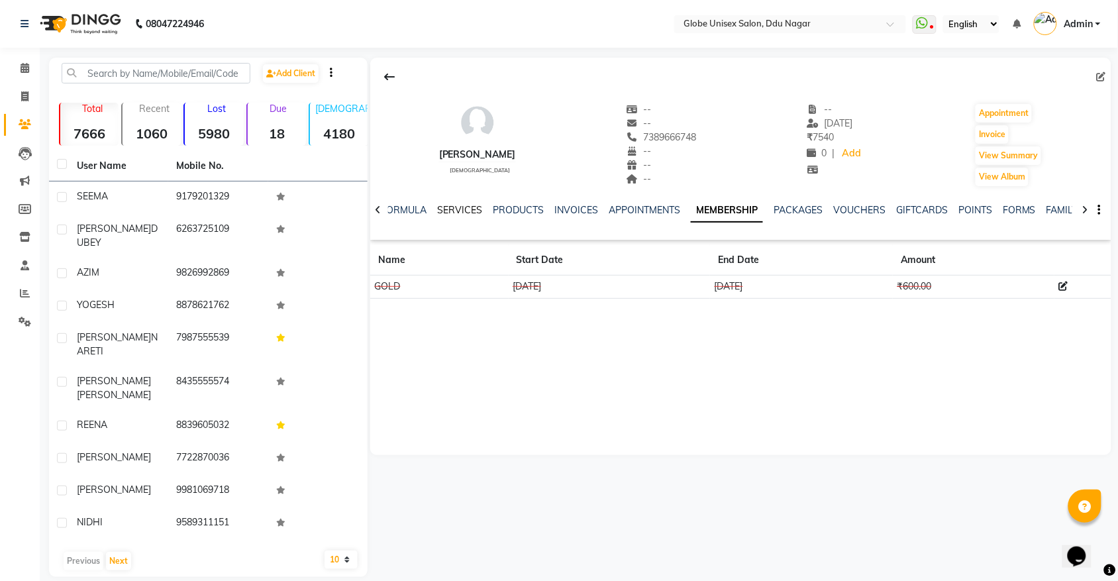
click at [467, 209] on link "SERVICES" at bounding box center [459, 210] width 45 height 12
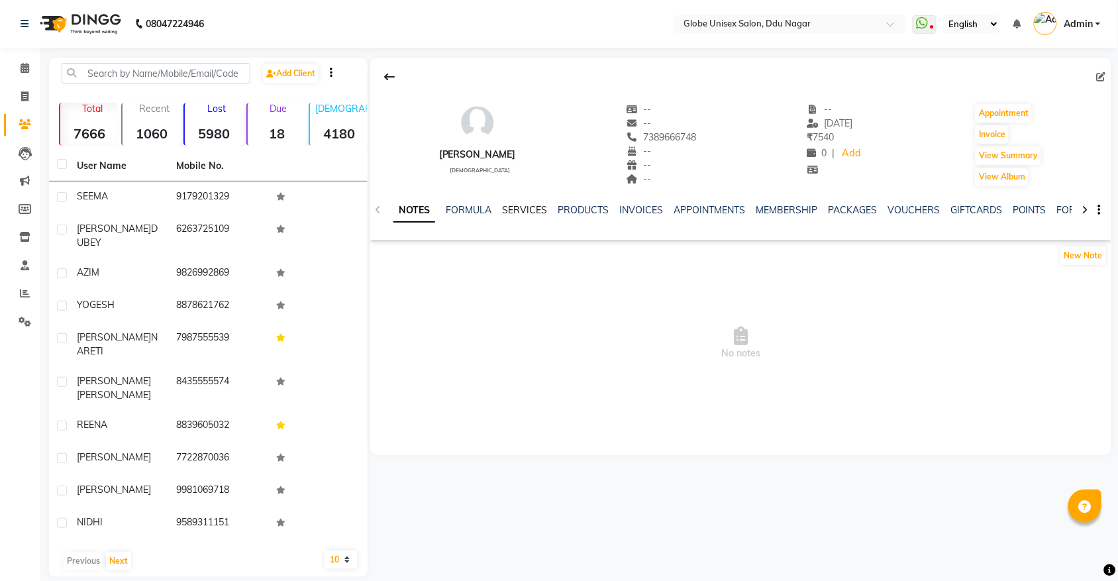
click at [522, 213] on link "SERVICES" at bounding box center [524, 210] width 45 height 12
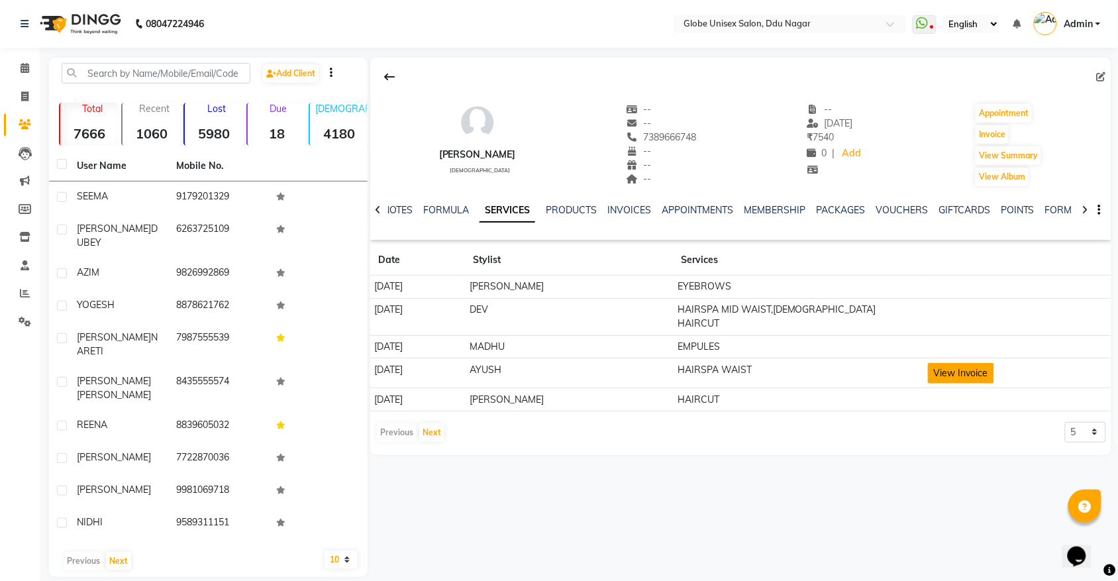
click at [944, 365] on button "View Invoice" at bounding box center [961, 373] width 66 height 21
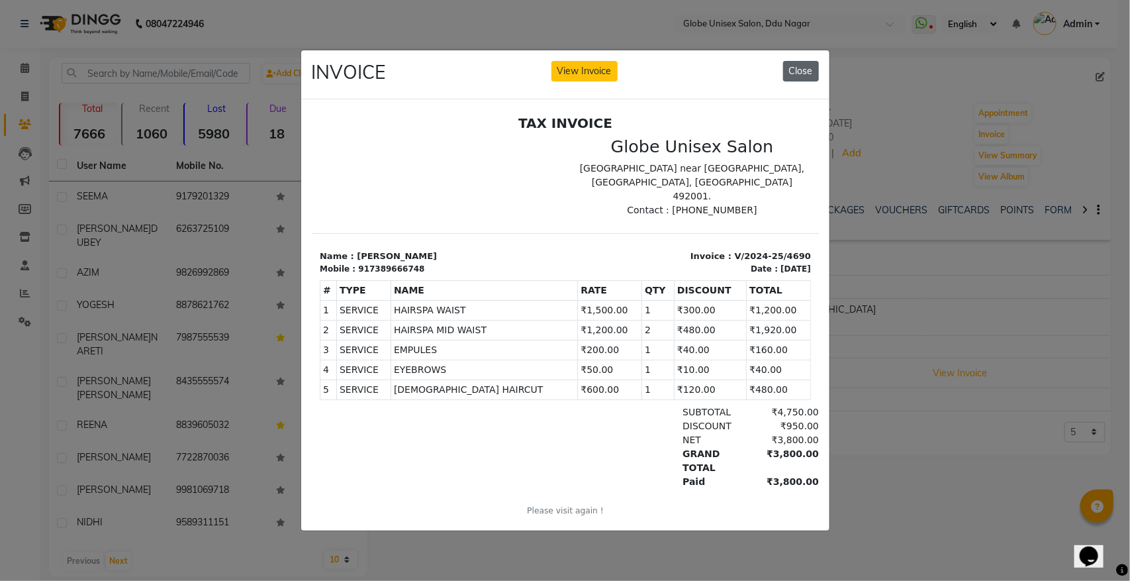
click at [803, 67] on button "Close" at bounding box center [801, 71] width 36 height 21
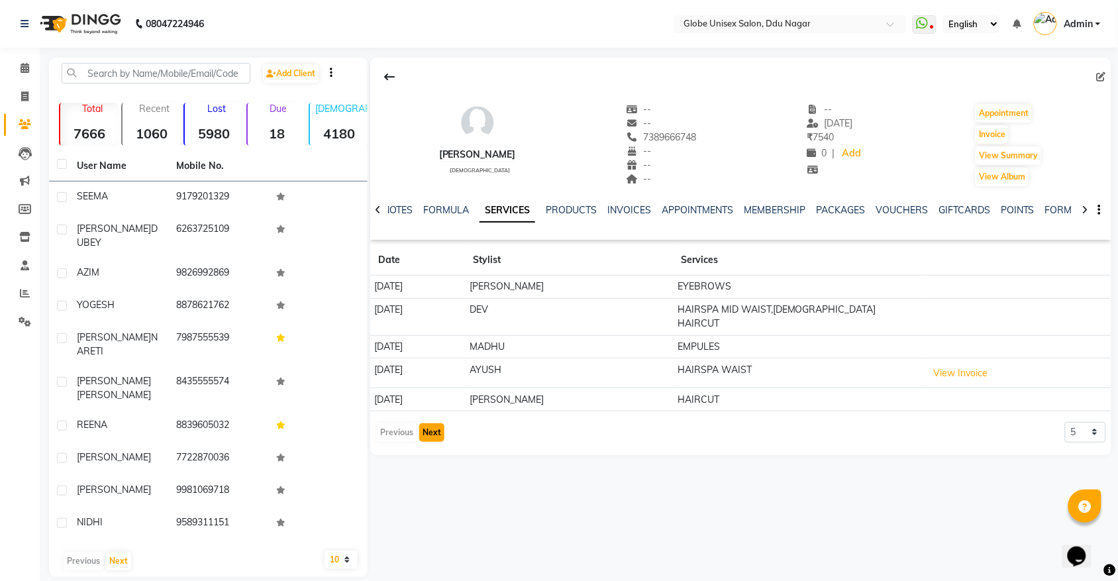
click at [434, 423] on button "Next" at bounding box center [431, 432] width 25 height 19
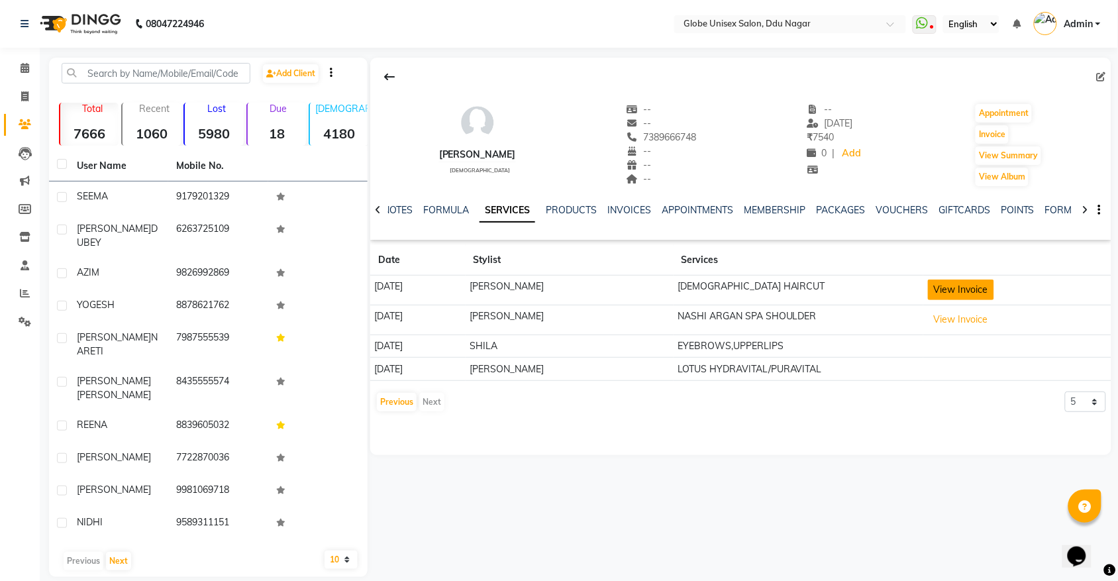
click at [979, 293] on button "View Invoice" at bounding box center [961, 289] width 66 height 21
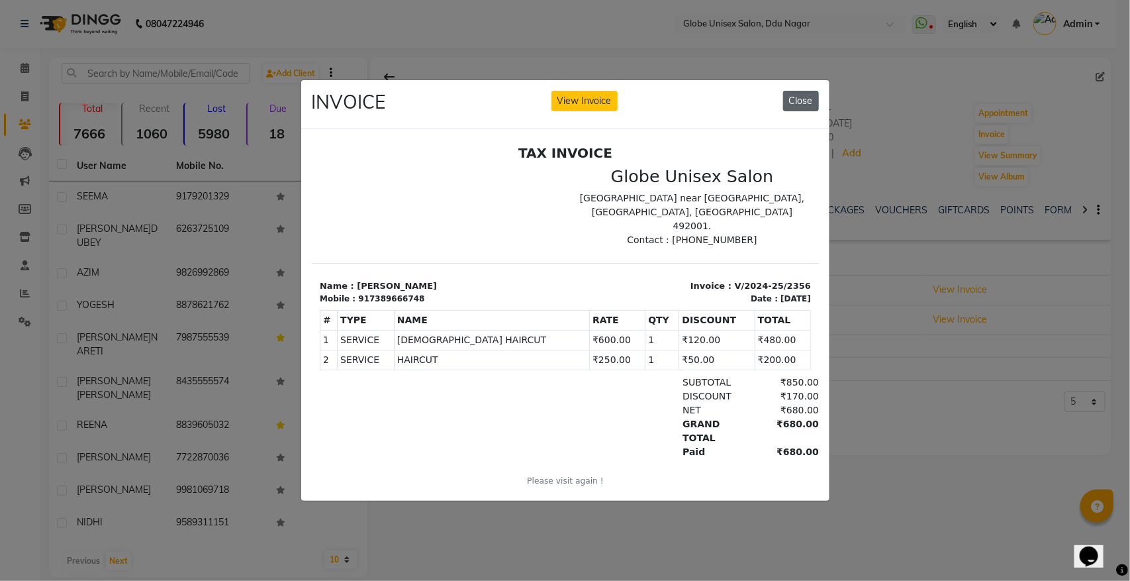
click at [815, 91] on button "Close" at bounding box center [801, 101] width 36 height 21
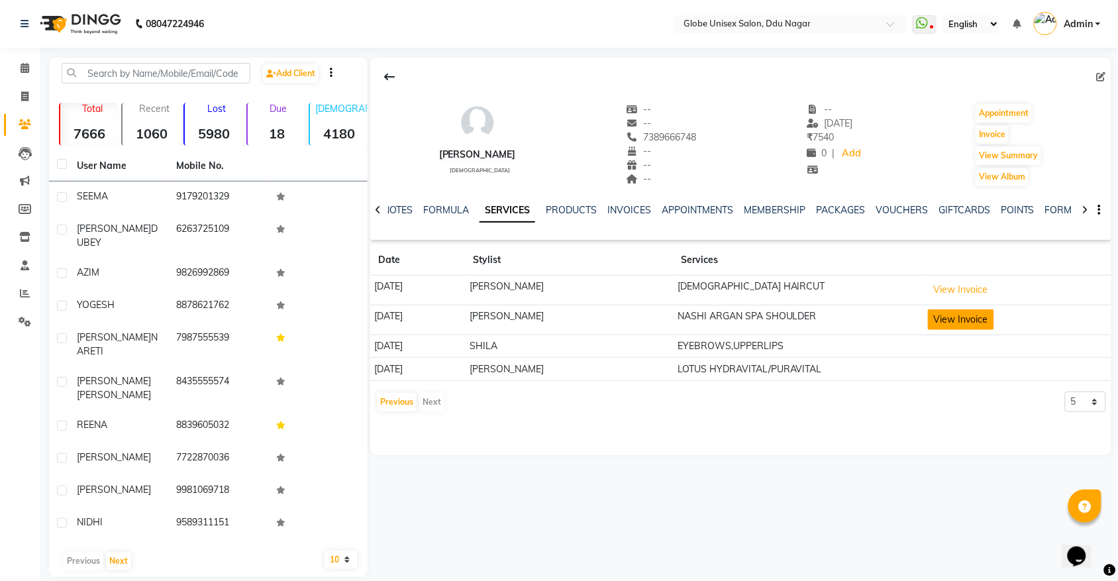
click at [952, 321] on button "View Invoice" at bounding box center [961, 319] width 66 height 21
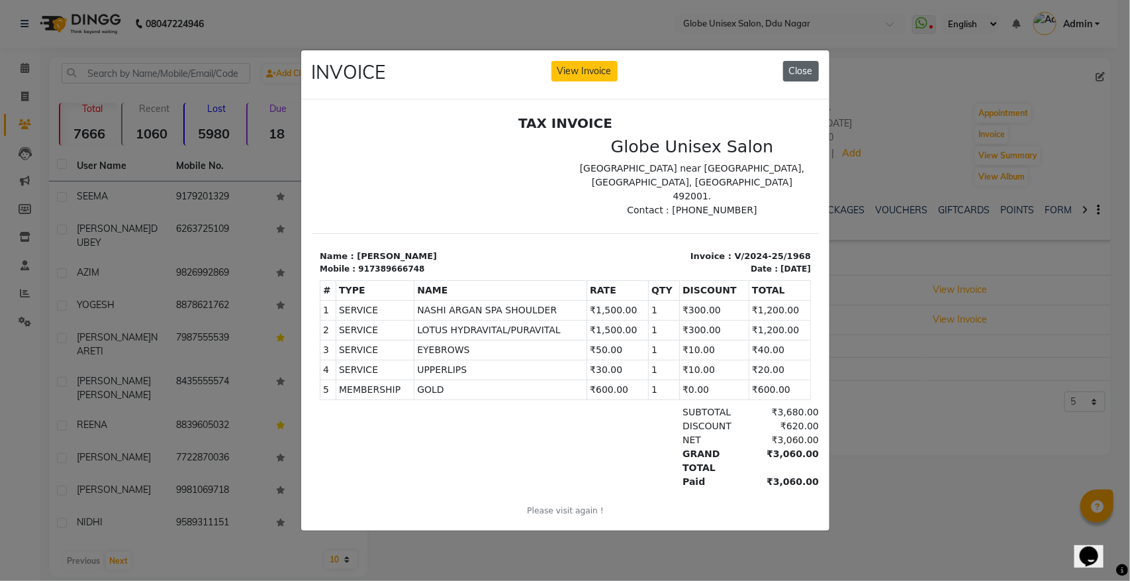
click at [801, 72] on button "Close" at bounding box center [801, 71] width 36 height 21
